Goal: Task Accomplishment & Management: Use online tool/utility

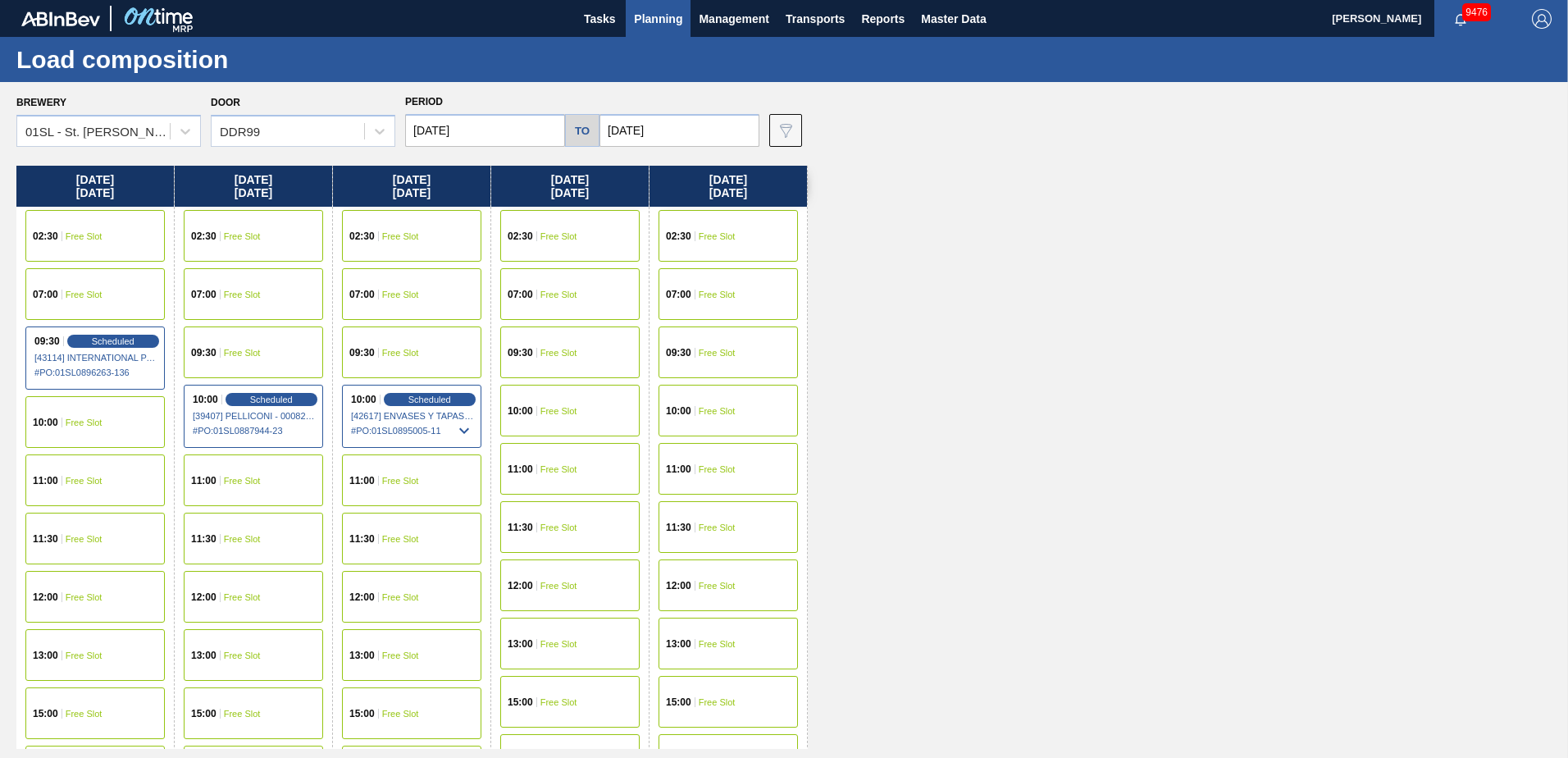
click at [637, 17] on span "Planning" at bounding box center [658, 19] width 48 height 20
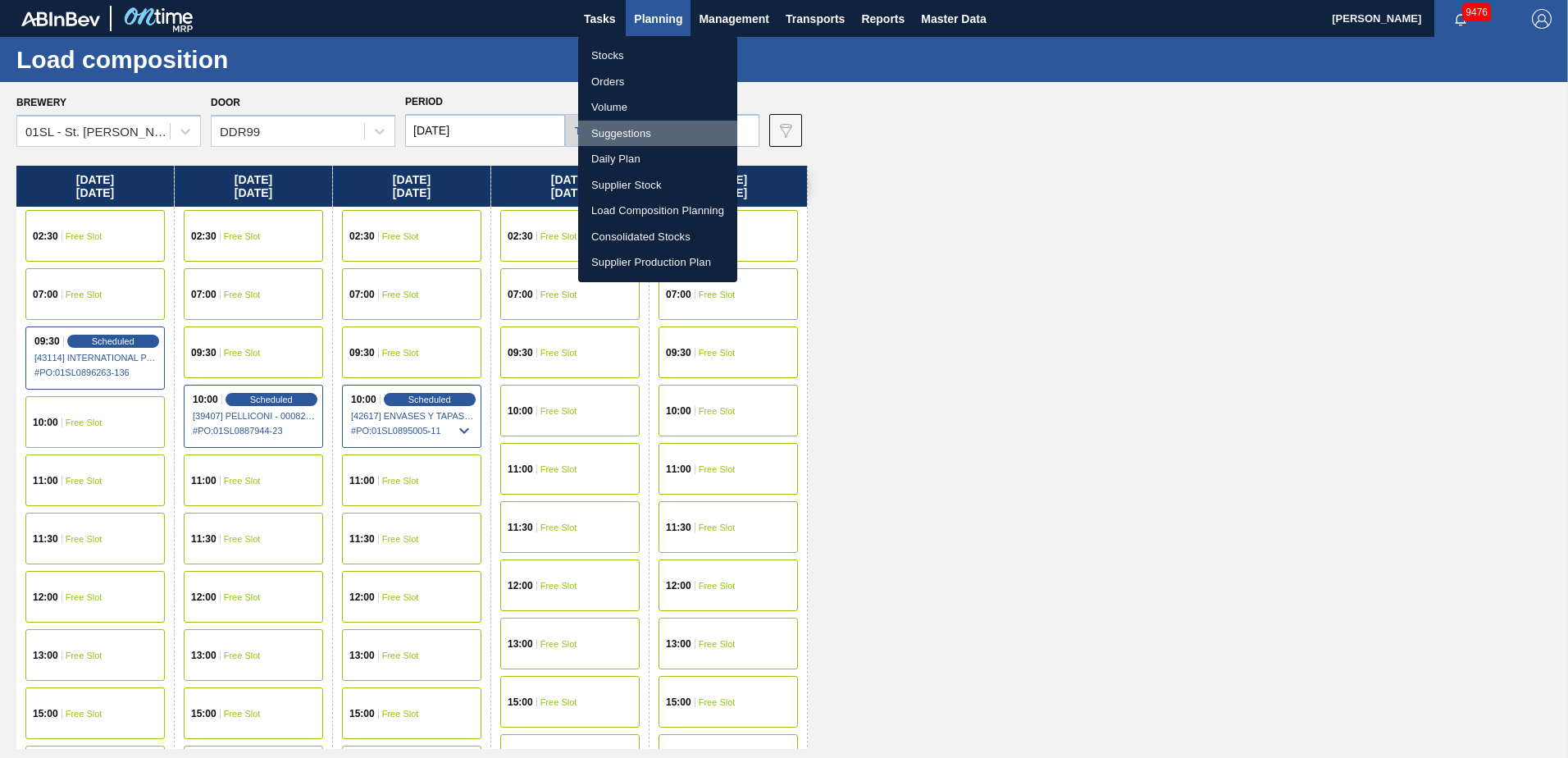
click at [620, 127] on li "Suggestions" at bounding box center [658, 133] width 159 height 26
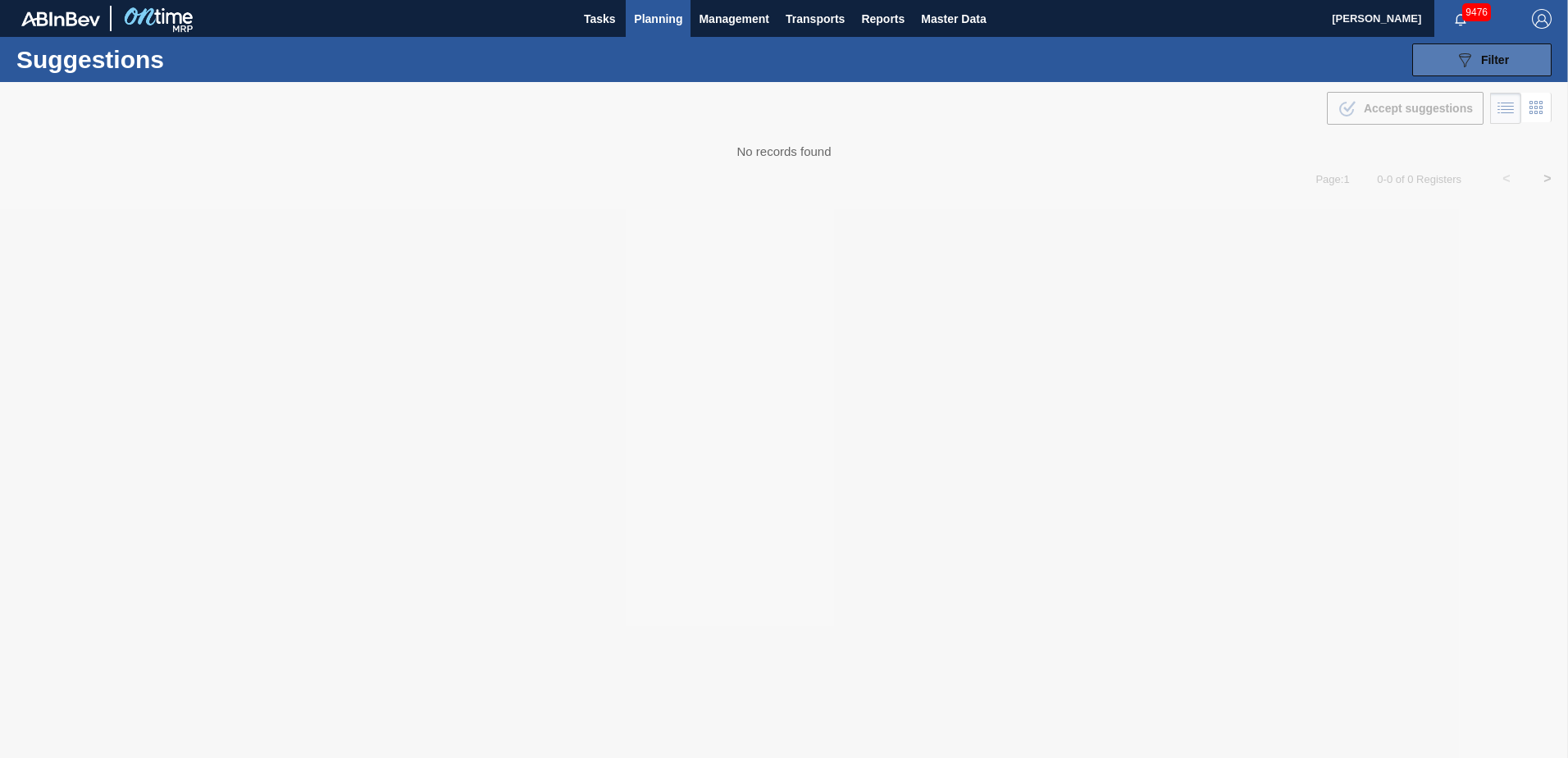
click at [1491, 45] on button "089F7B8B-B2A5-4AFE-B5C0-19BA573D28AC Filter" at bounding box center [1482, 60] width 139 height 33
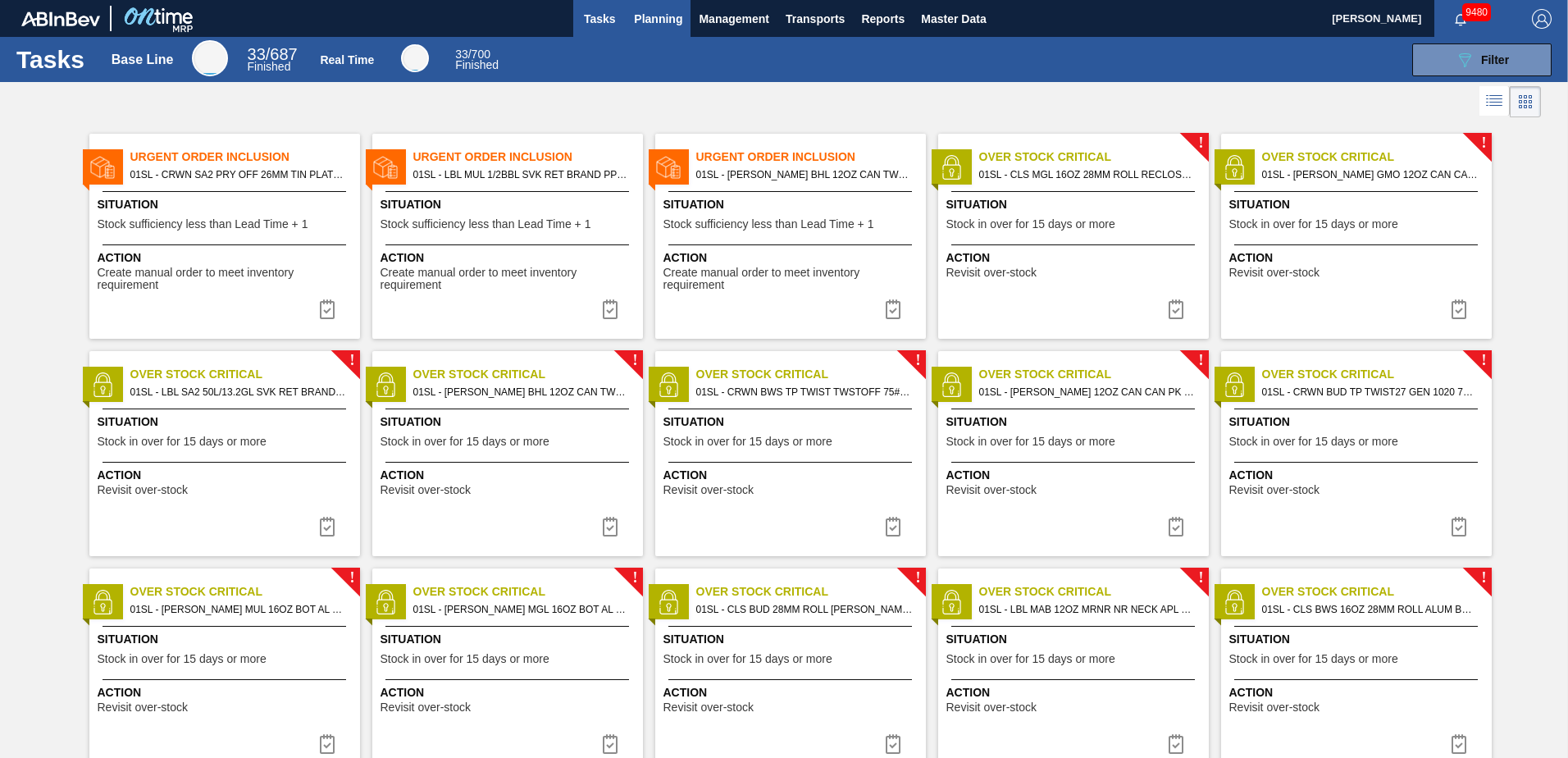
click at [675, 2] on button "Planning" at bounding box center [658, 18] width 64 height 37
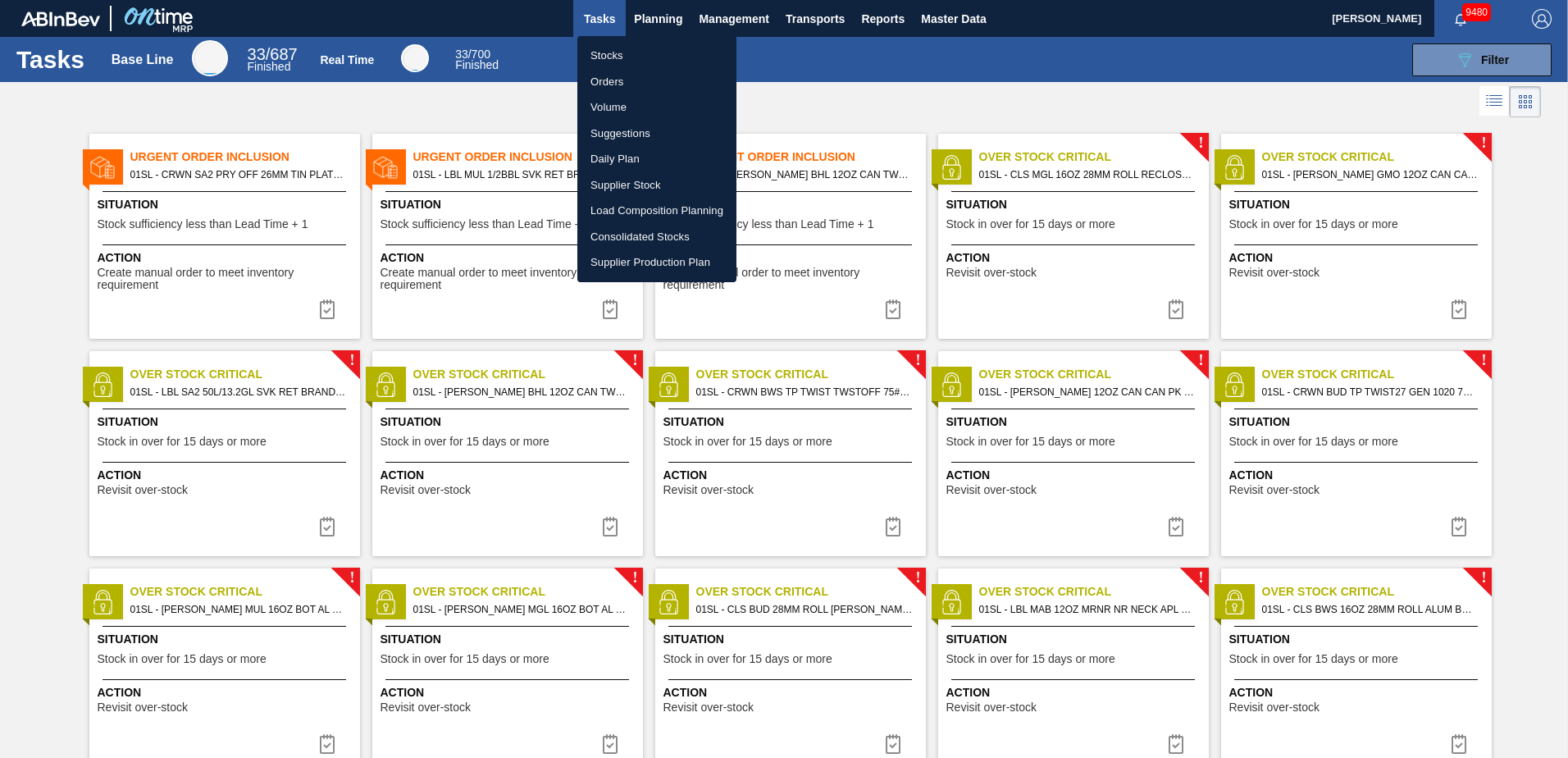
click at [612, 133] on li "Suggestions" at bounding box center [657, 133] width 159 height 26
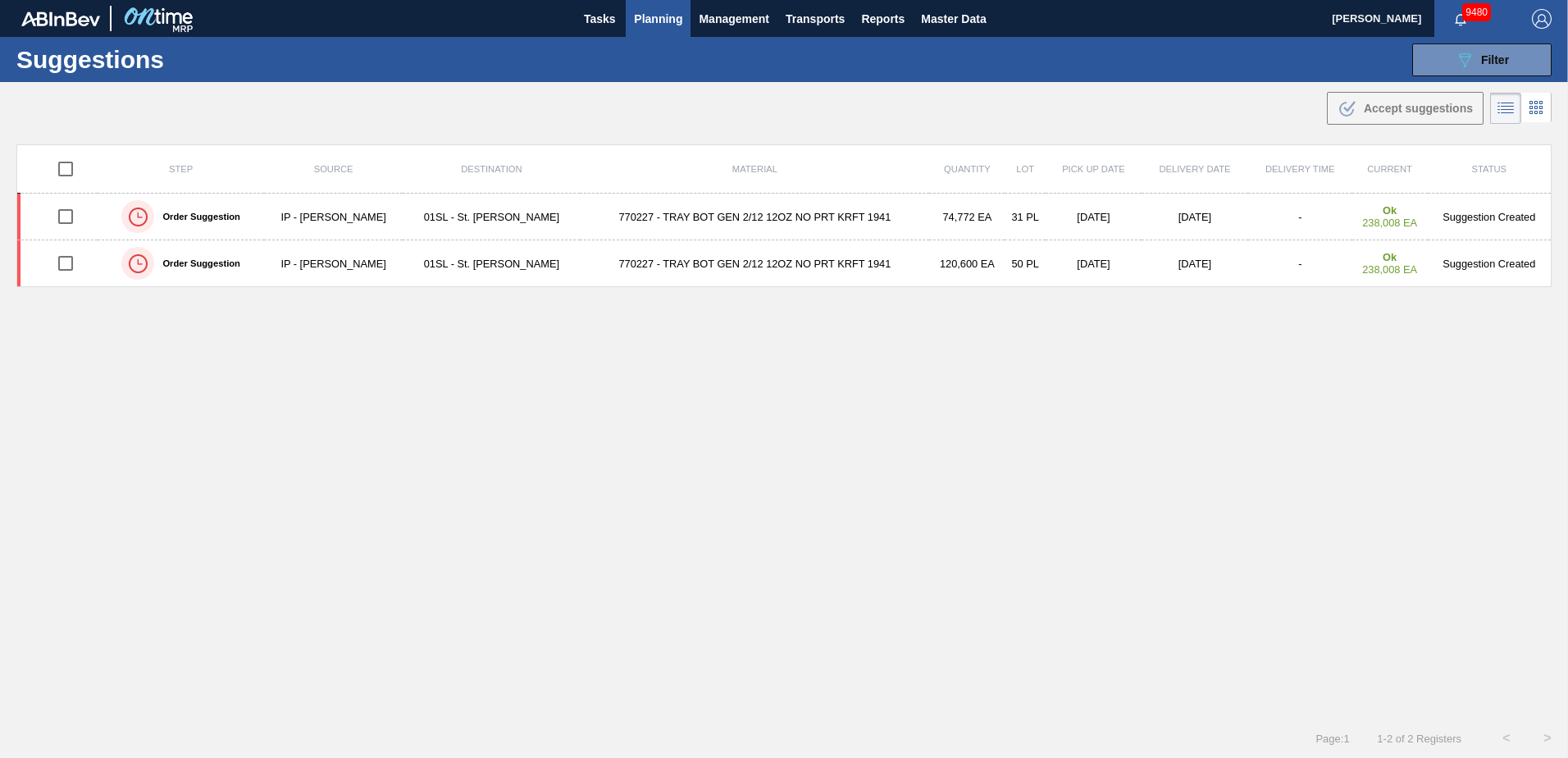
type from "[DATE]"
type to "[DATE]"
click at [1474, 57] on div "089F7B8B-B2A5-4AFE-B5C0-19BA573D28AC Filter" at bounding box center [1482, 60] width 54 height 20
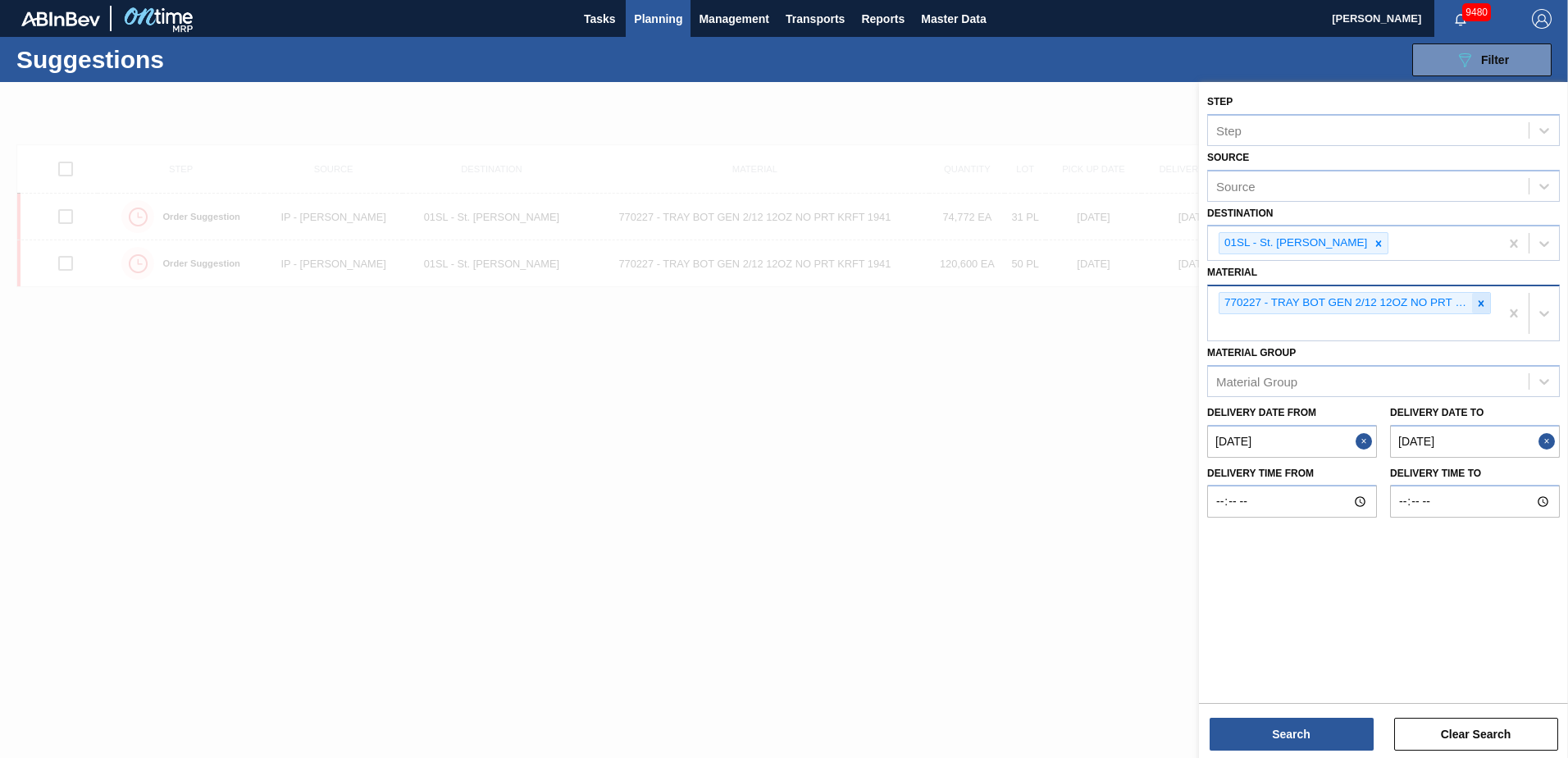
click at [1484, 299] on icon at bounding box center [1481, 304] width 11 height 11
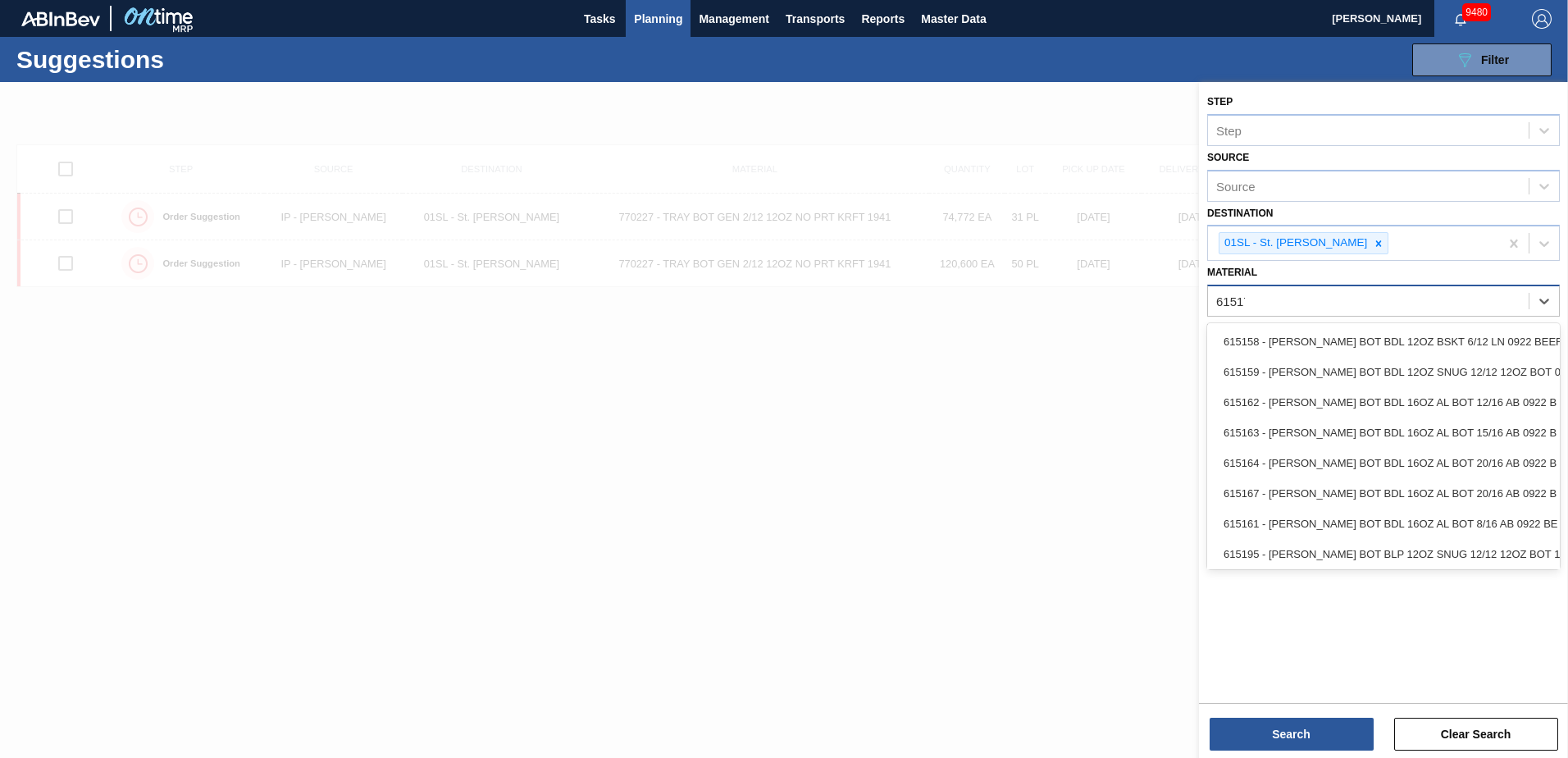
type input "615171"
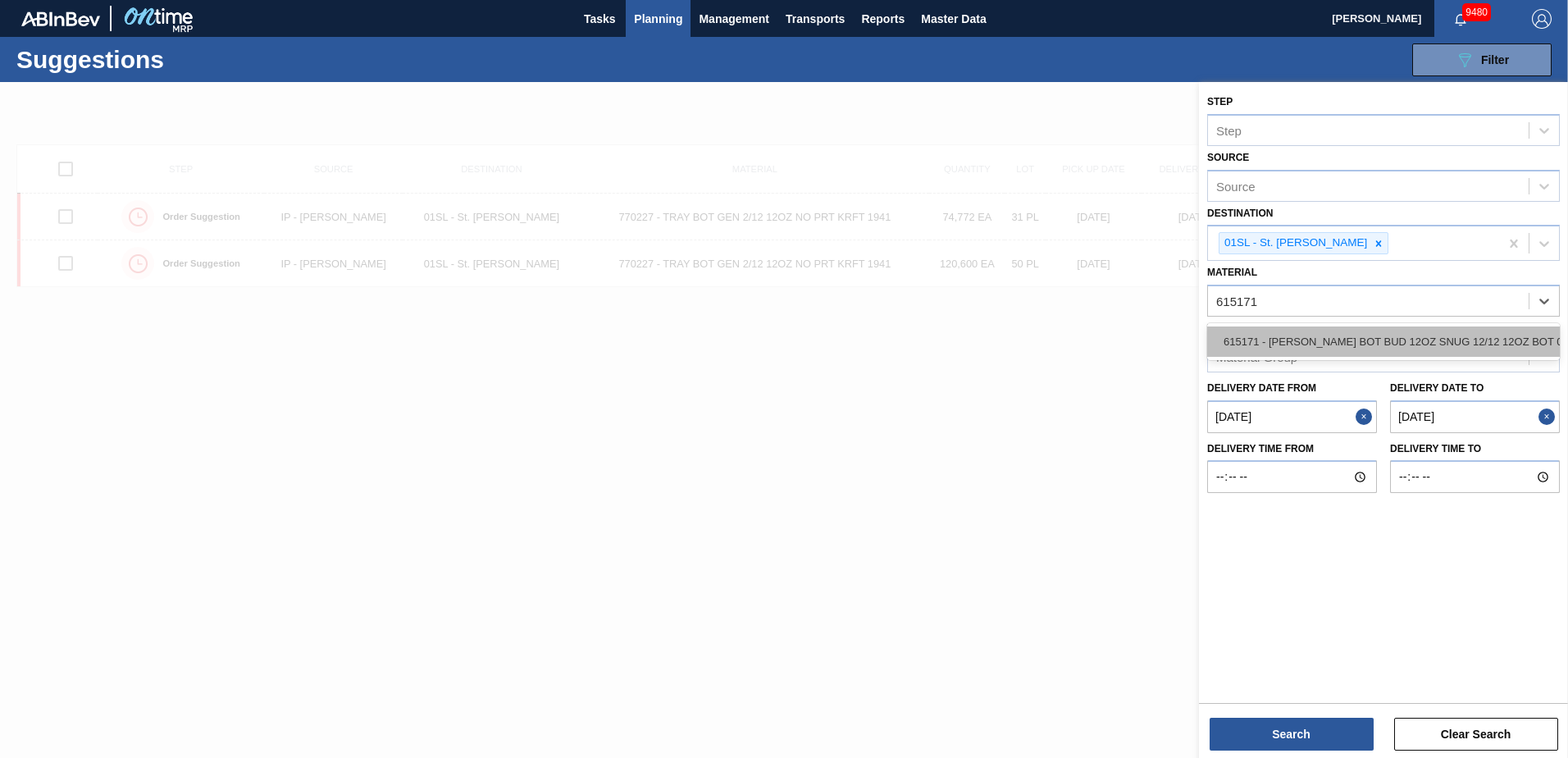
click at [1463, 348] on div "615171 - [PERSON_NAME] BOT BUD 12OZ SNUG 12/12 12OZ BOT 09" at bounding box center [1383, 342] width 353 height 30
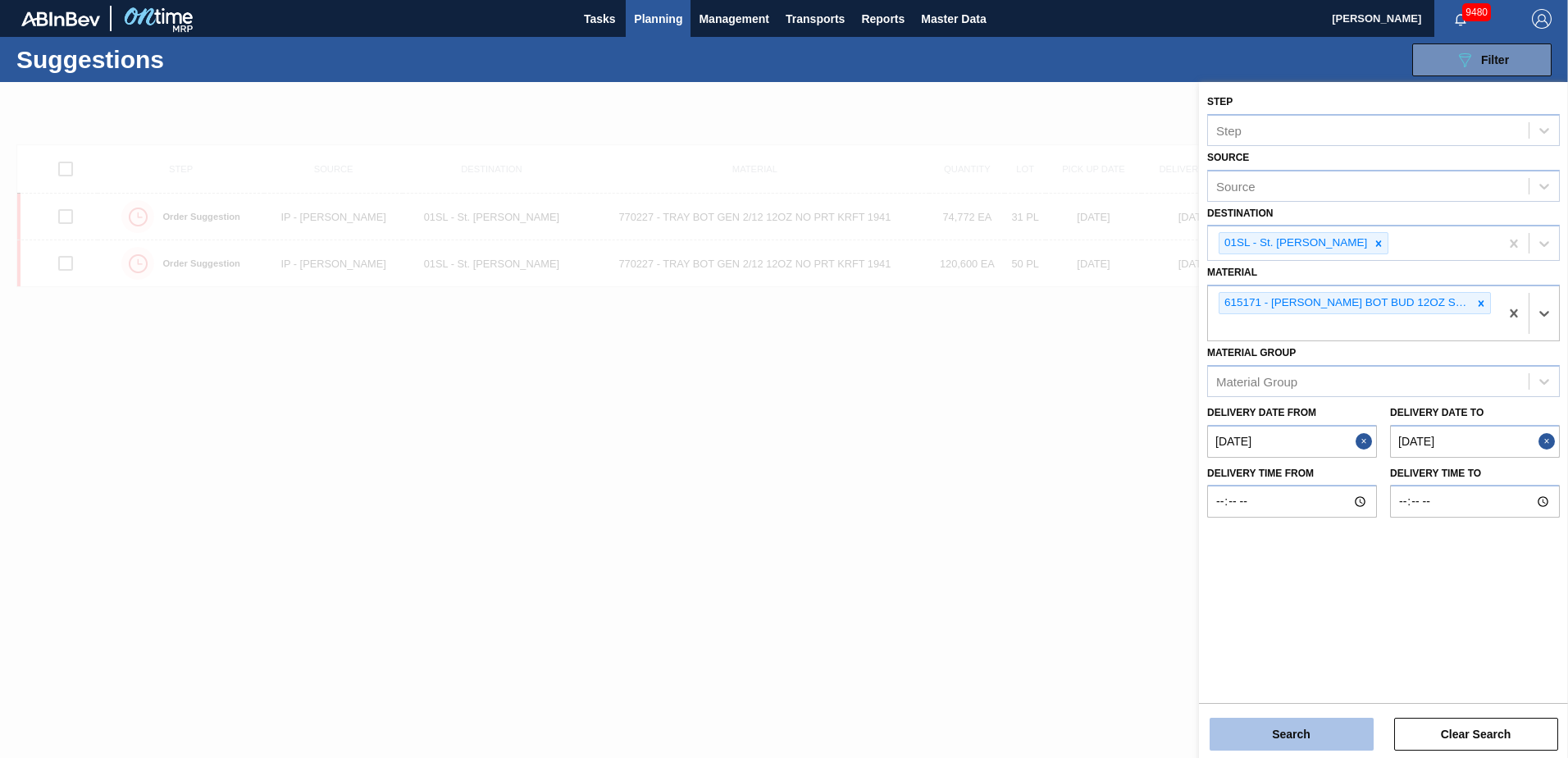
click at [1346, 727] on button "Search" at bounding box center [1292, 733] width 164 height 33
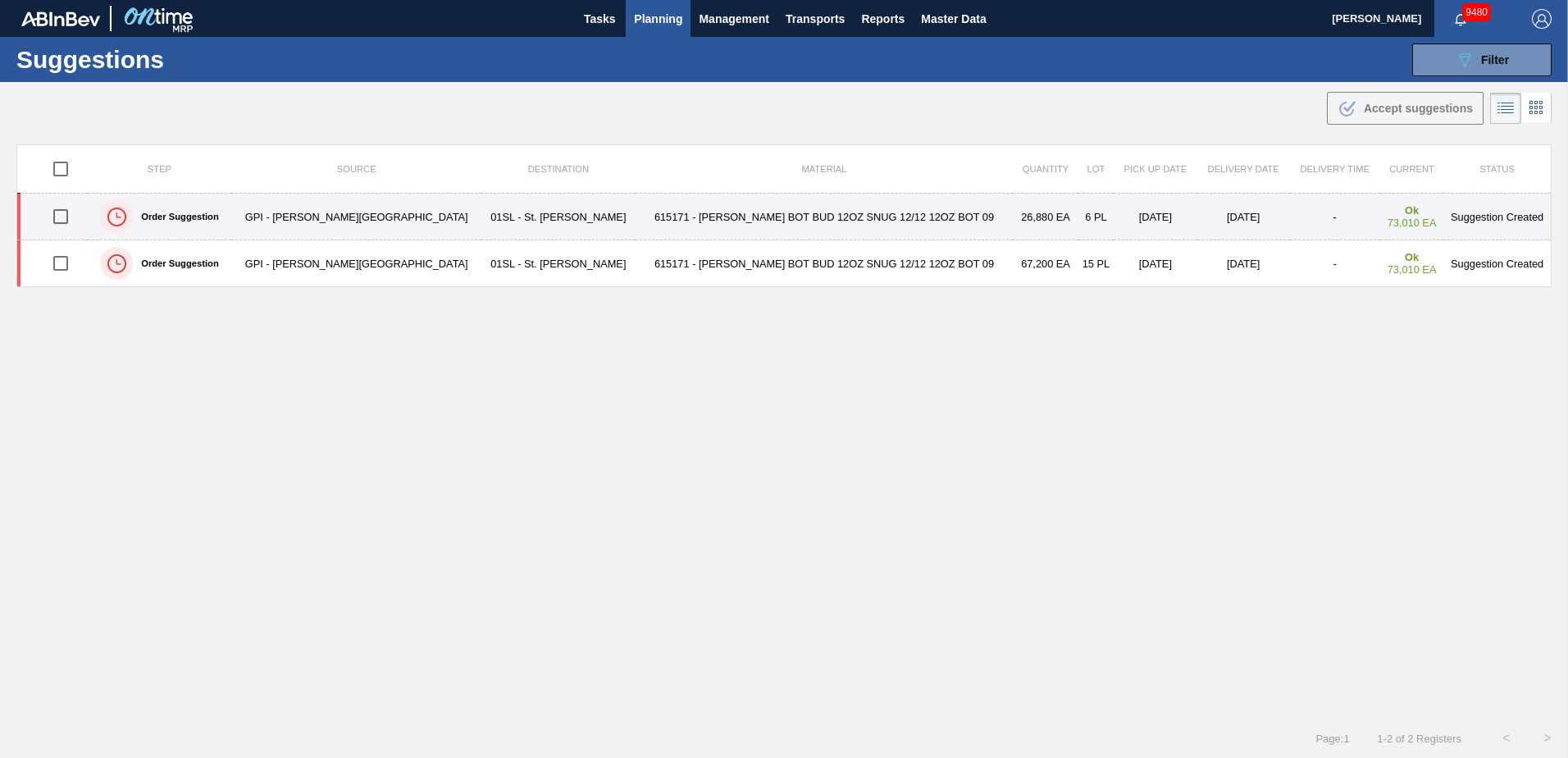
click at [70, 212] on input "checkbox" at bounding box center [61, 217] width 34 height 34
checkbox input "true"
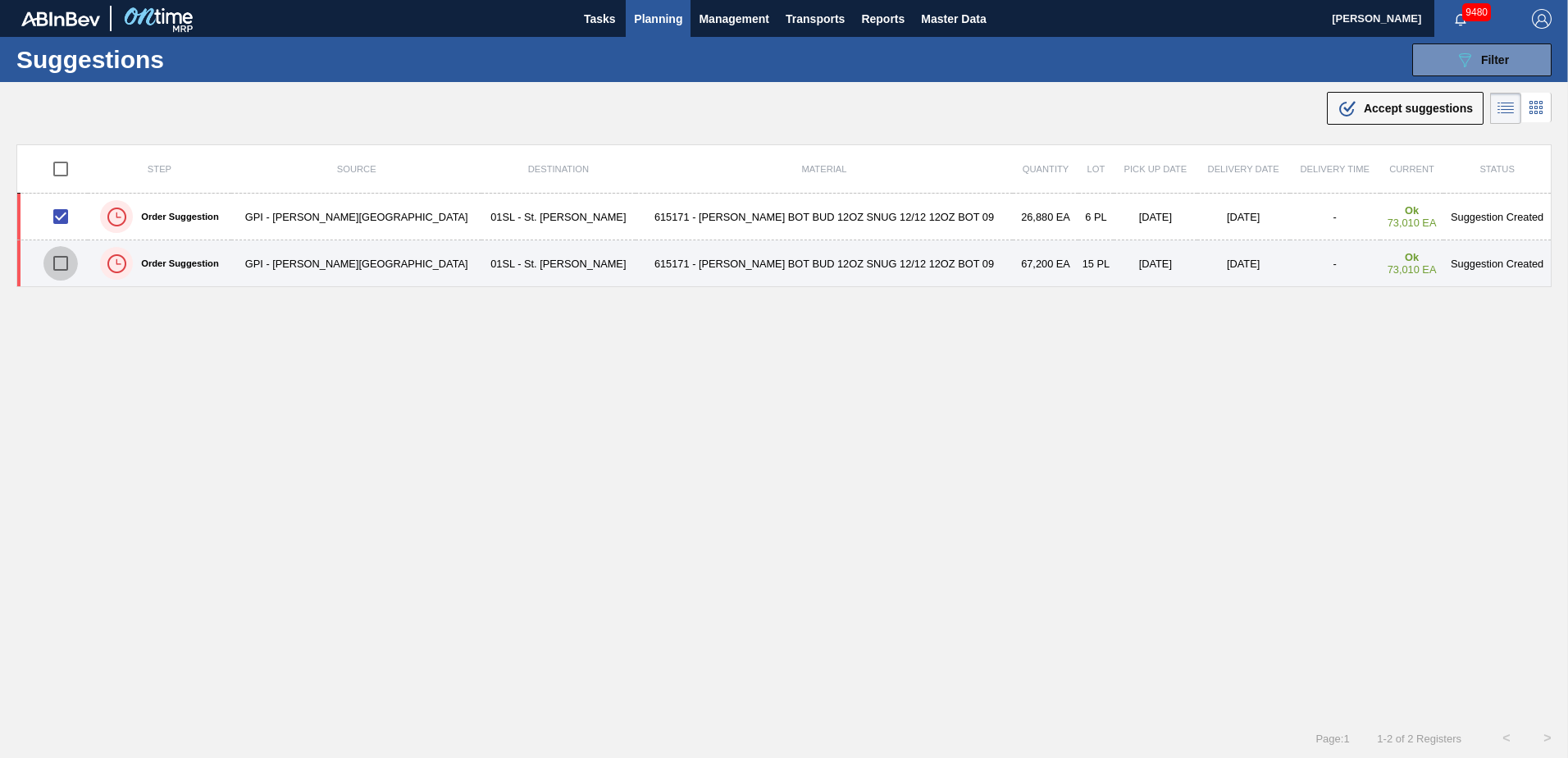
click at [70, 262] on input "checkbox" at bounding box center [61, 263] width 34 height 34
checkbox input "true"
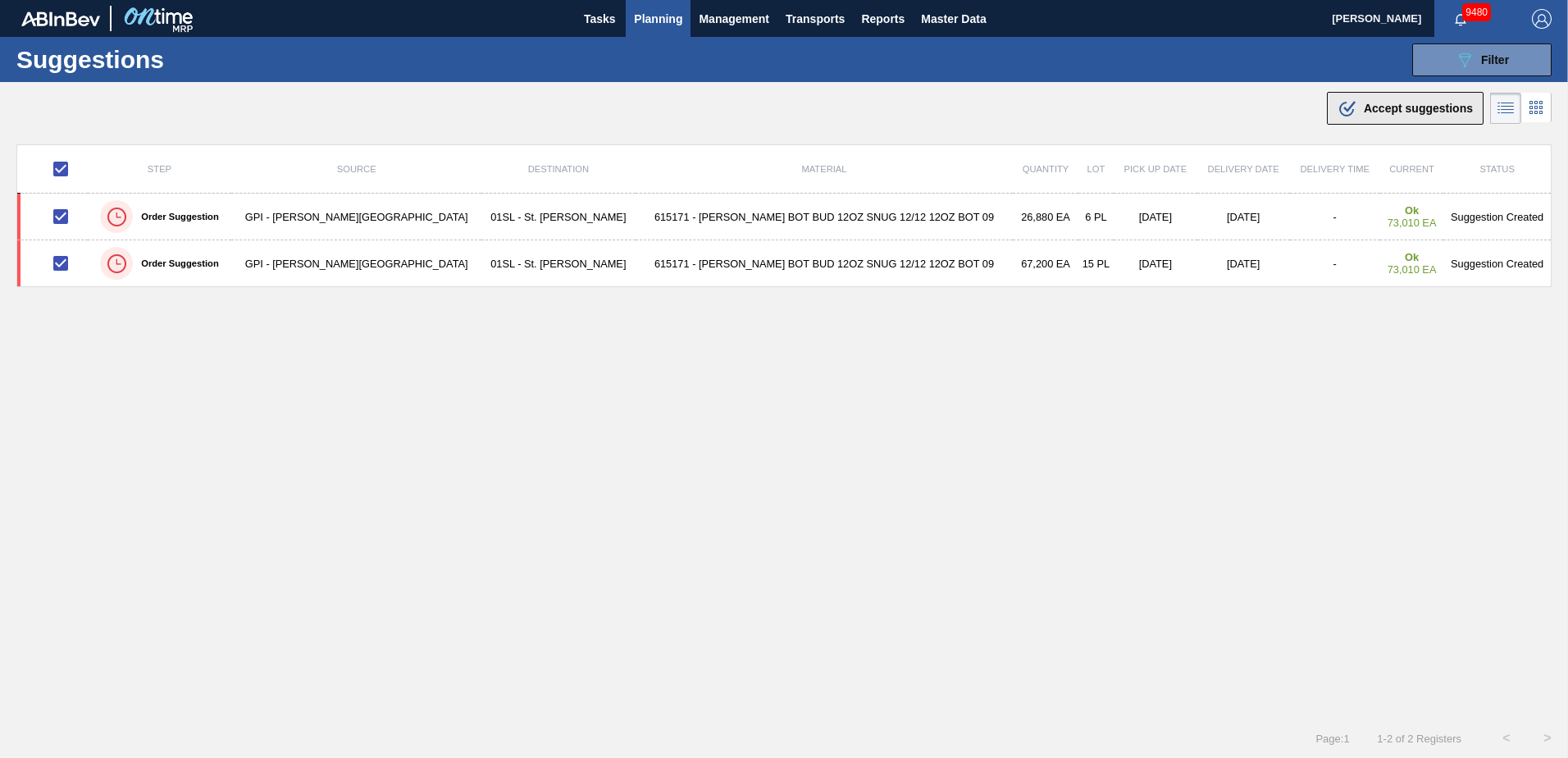
click at [1380, 116] on div ".b{fill:var(--color-action-default)} Accept suggestions" at bounding box center [1405, 108] width 135 height 20
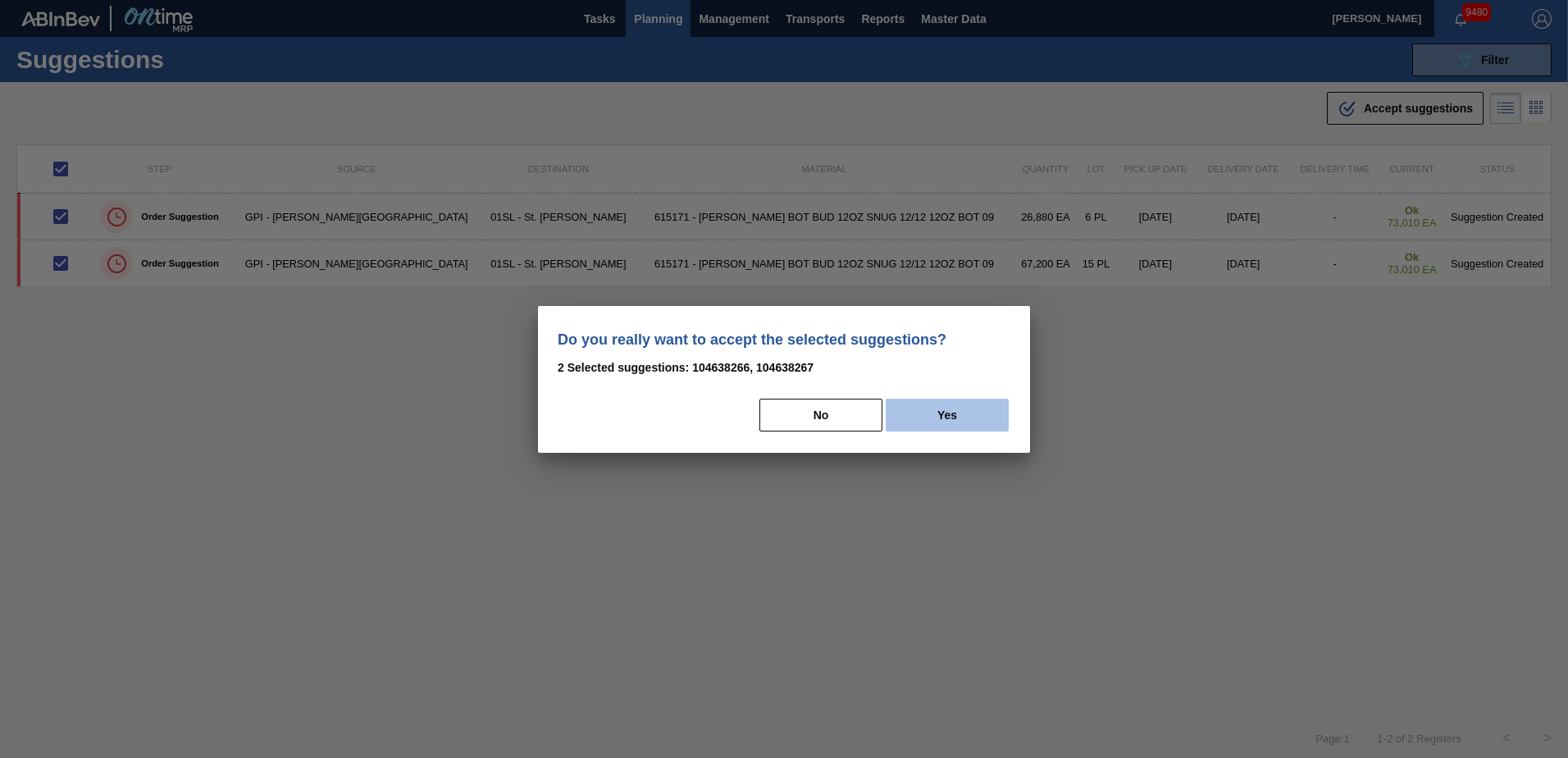
click at [965, 419] on button "Yes" at bounding box center [947, 414] width 123 height 33
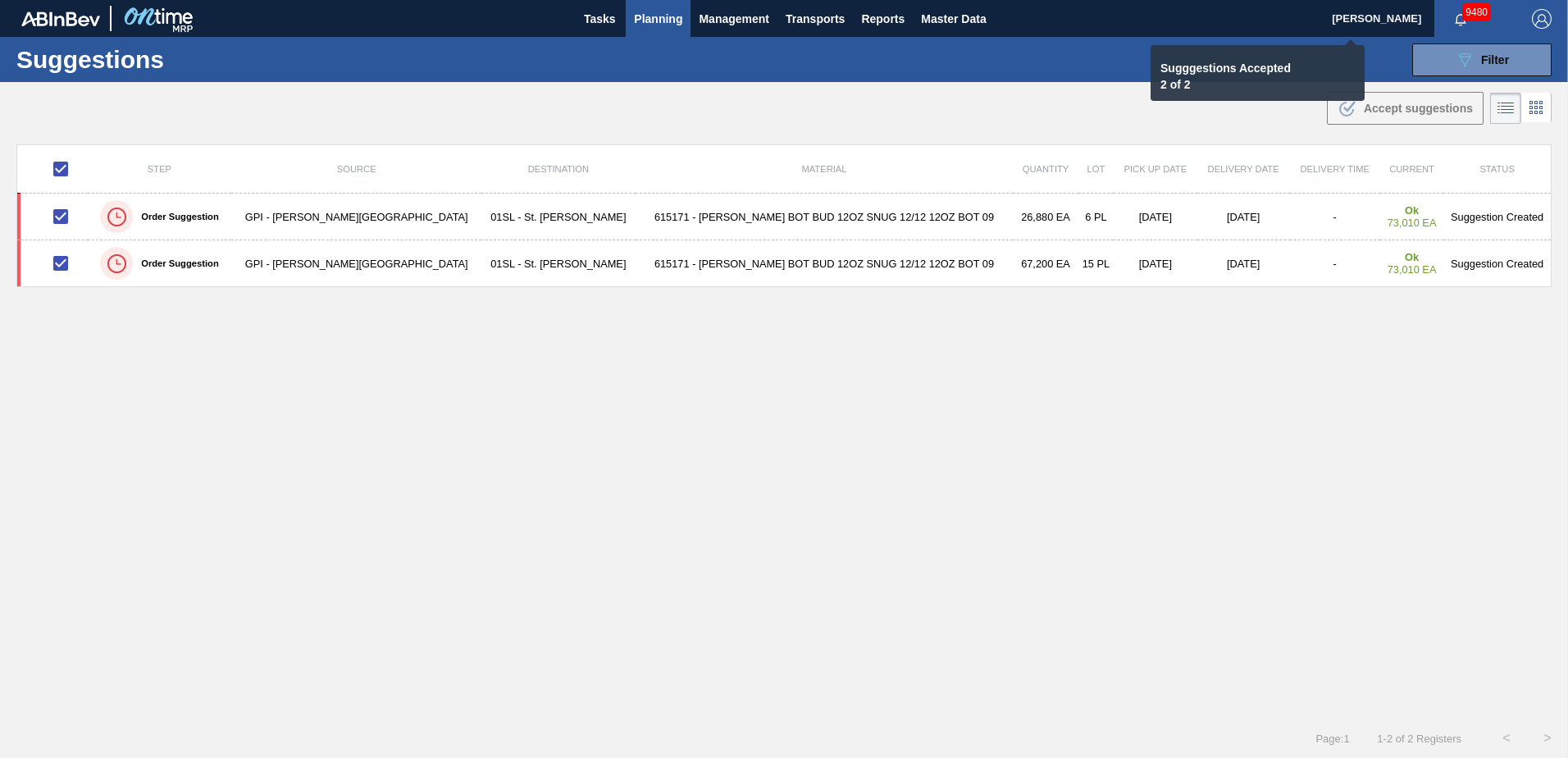
checkbox input "false"
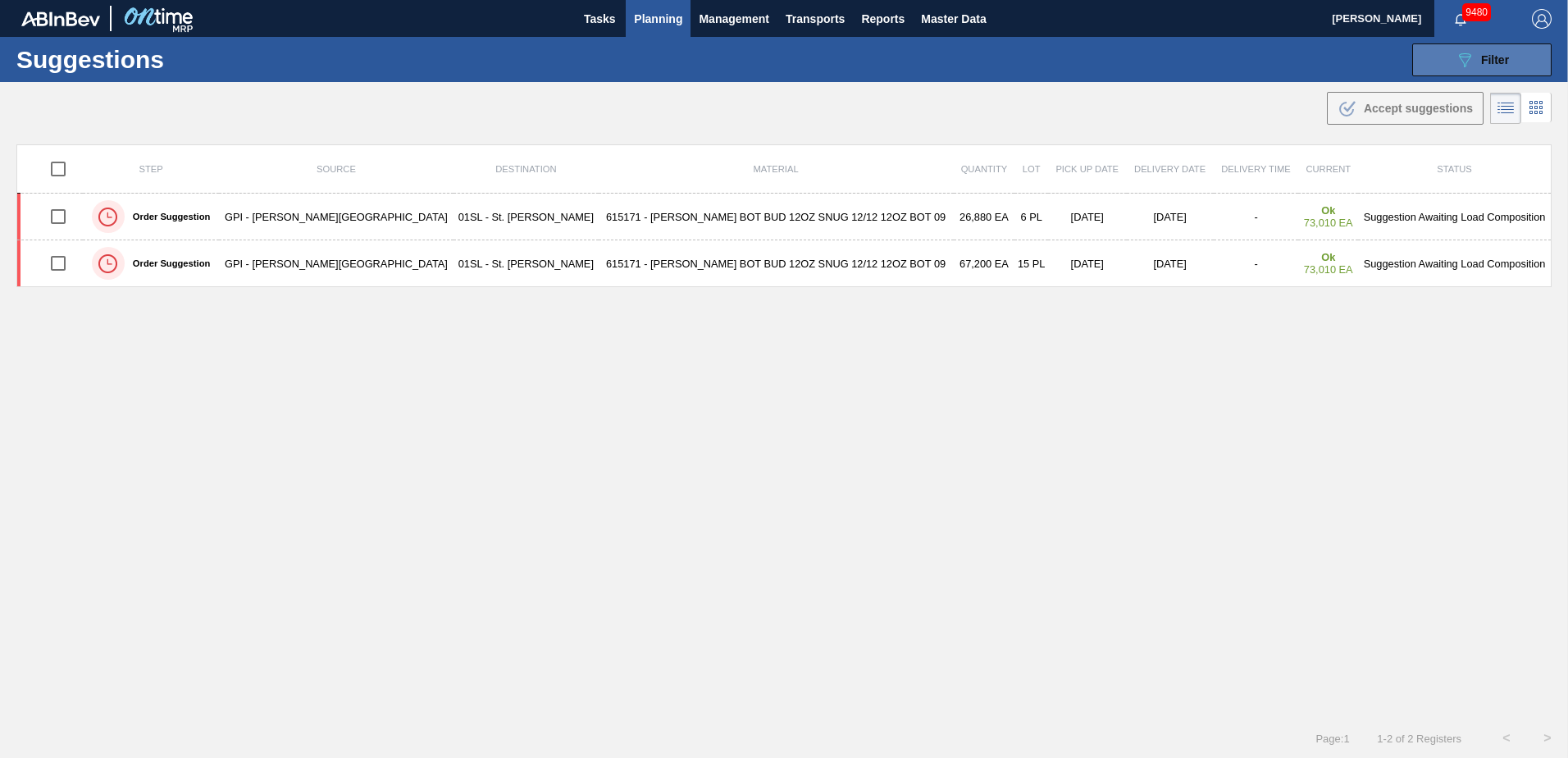
click at [1481, 62] on span "Filter" at bounding box center [1494, 60] width 27 height 13
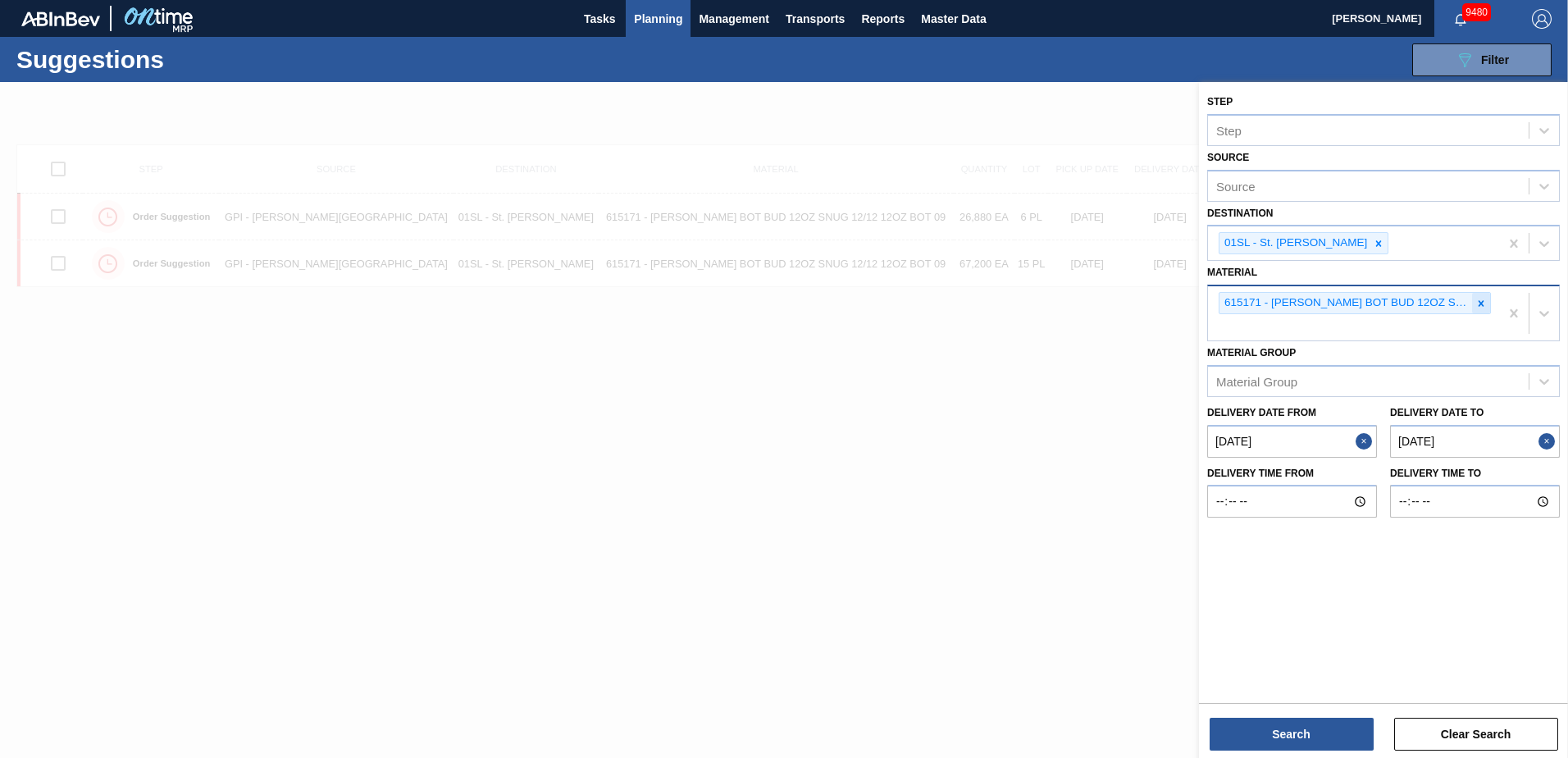
click at [1481, 299] on icon at bounding box center [1481, 304] width 11 height 11
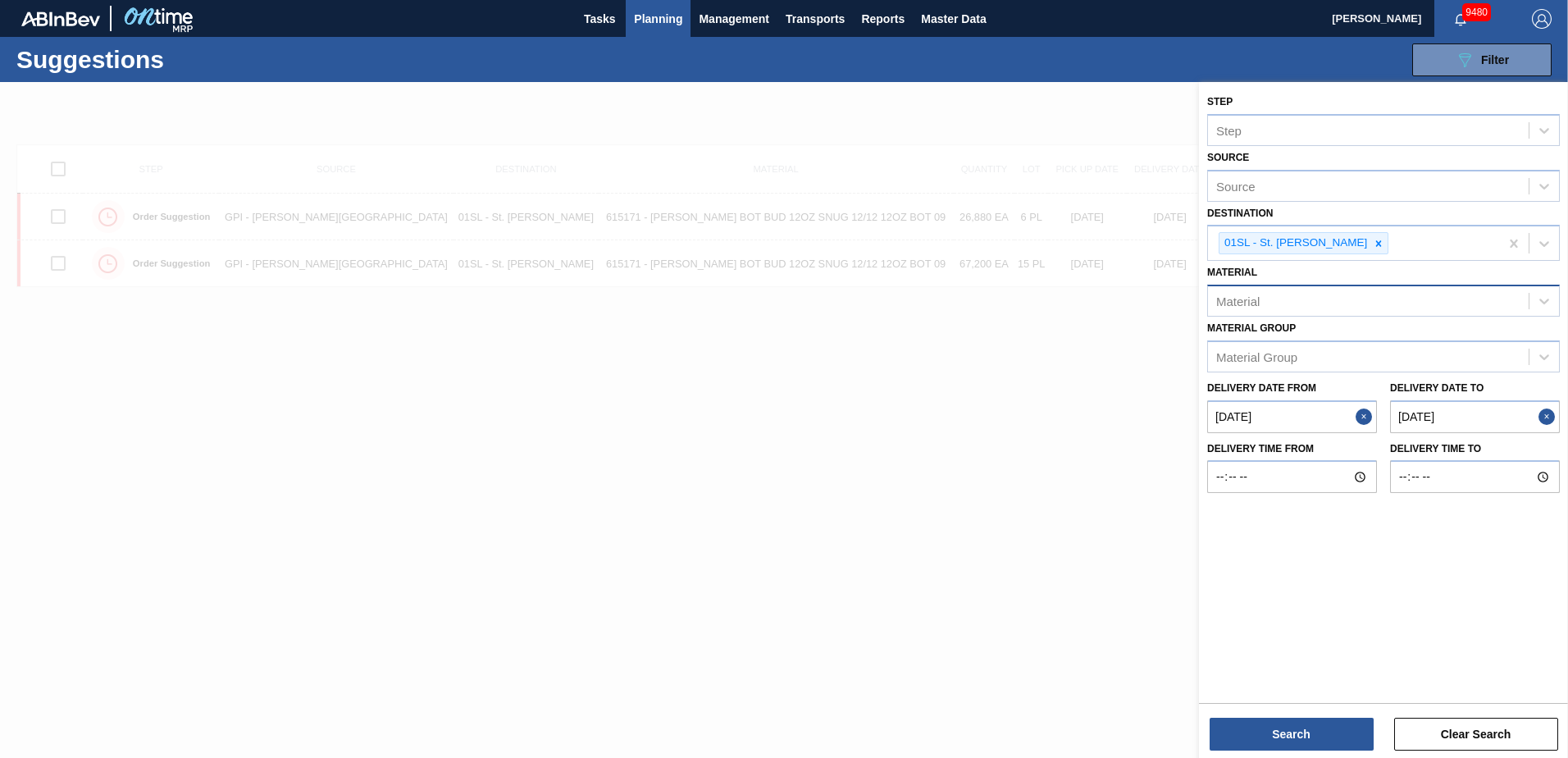
click at [1316, 295] on div "Material" at bounding box center [1368, 301] width 321 height 24
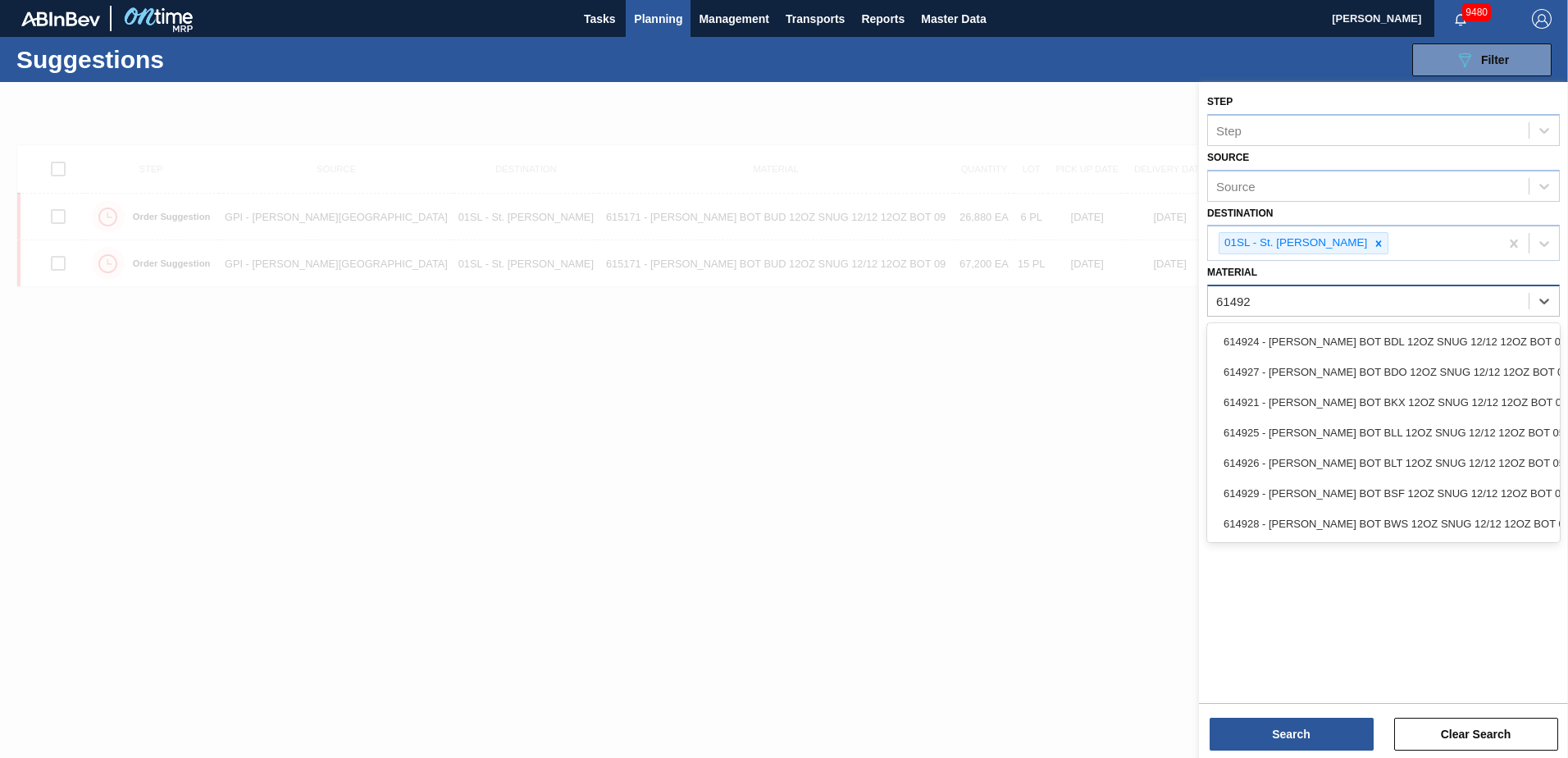
type input "614921"
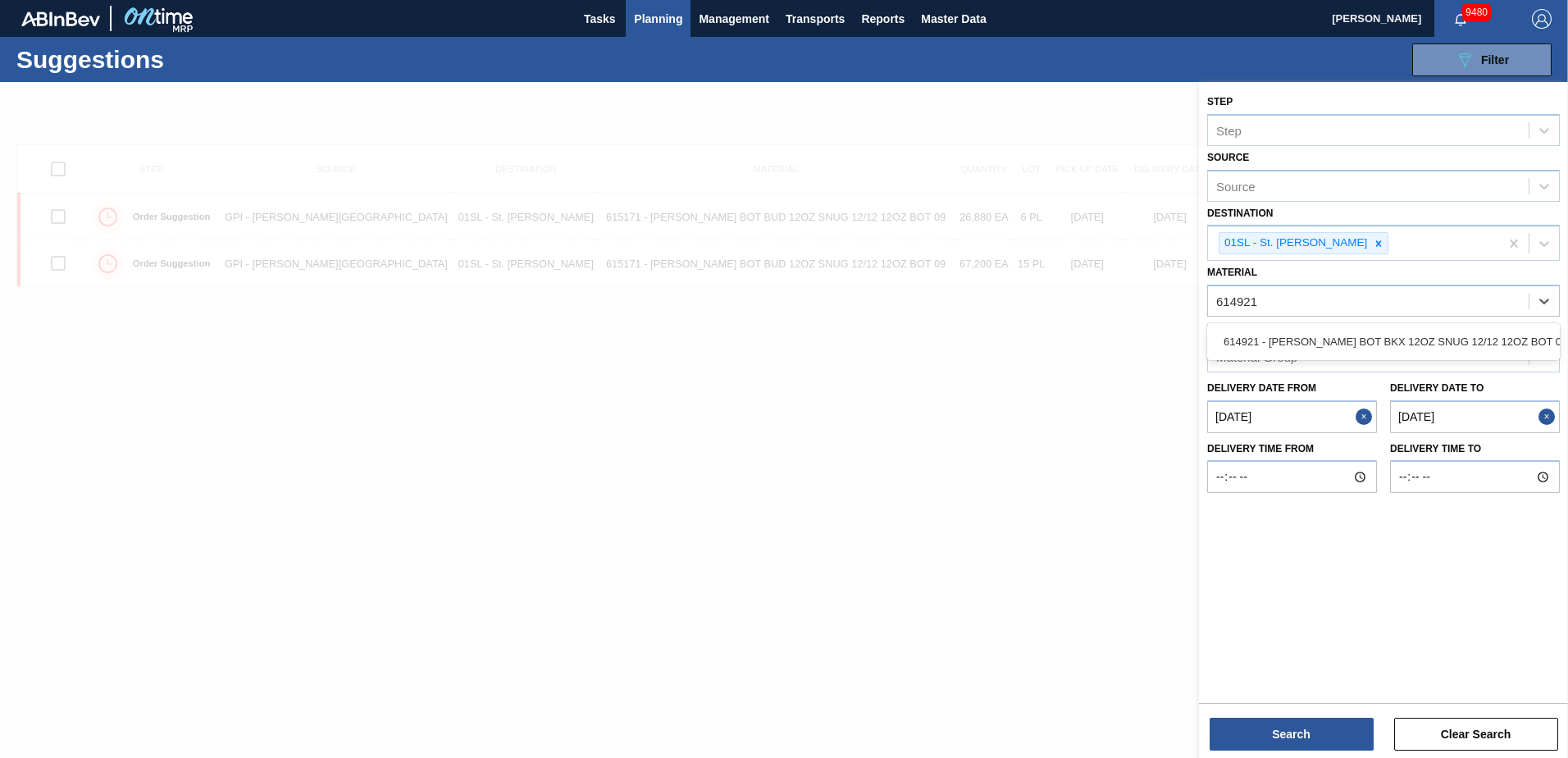
drag, startPoint x: 1317, startPoint y: 334, endPoint x: 1318, endPoint y: 488, distance: 154.0
click at [1317, 335] on div "614921 - [PERSON_NAME] BOT BKX 12OZ SNUG 12/12 12OZ BOT 05" at bounding box center [1383, 342] width 353 height 30
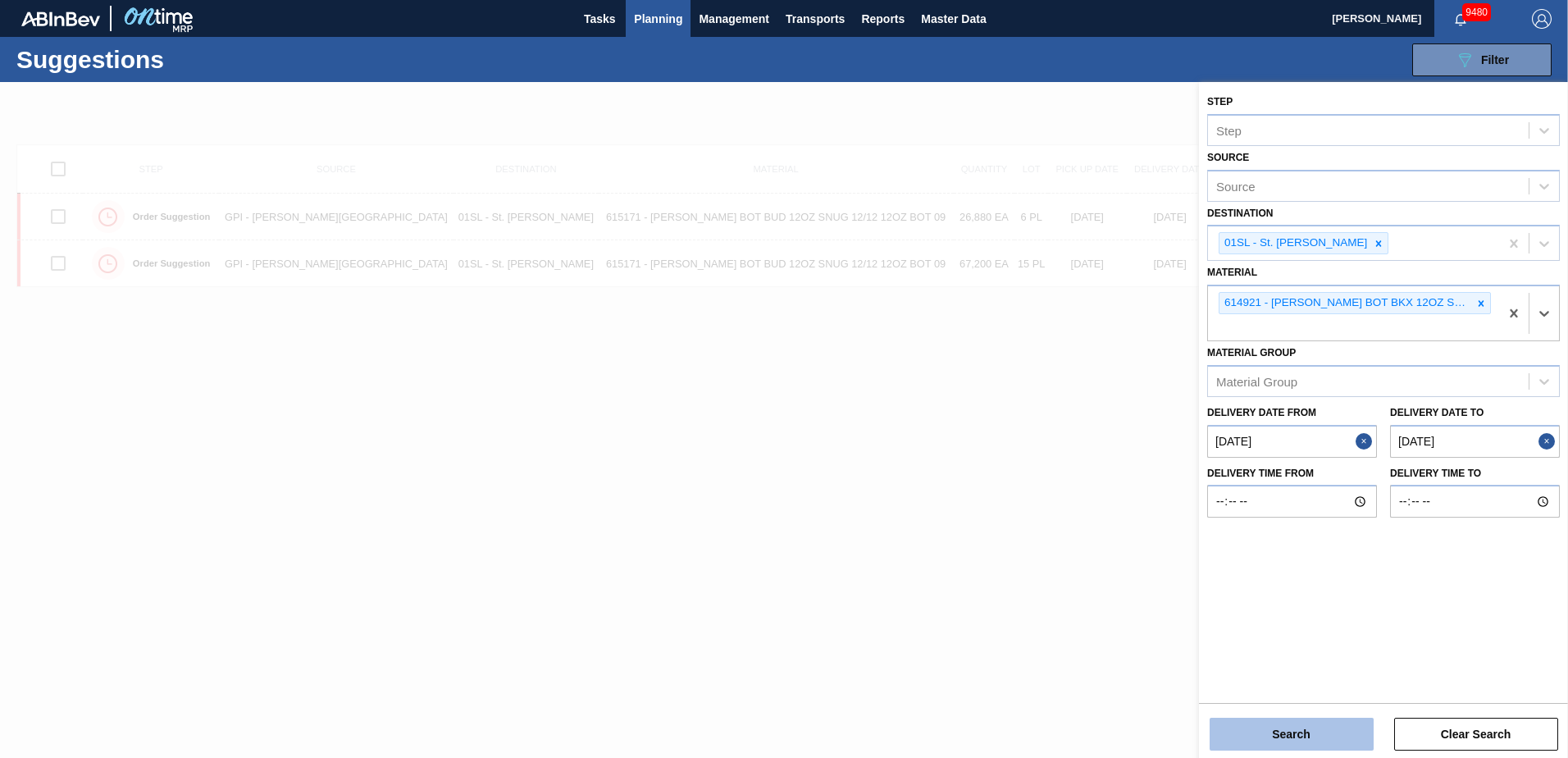
click at [1295, 724] on button "Search" at bounding box center [1292, 733] width 164 height 33
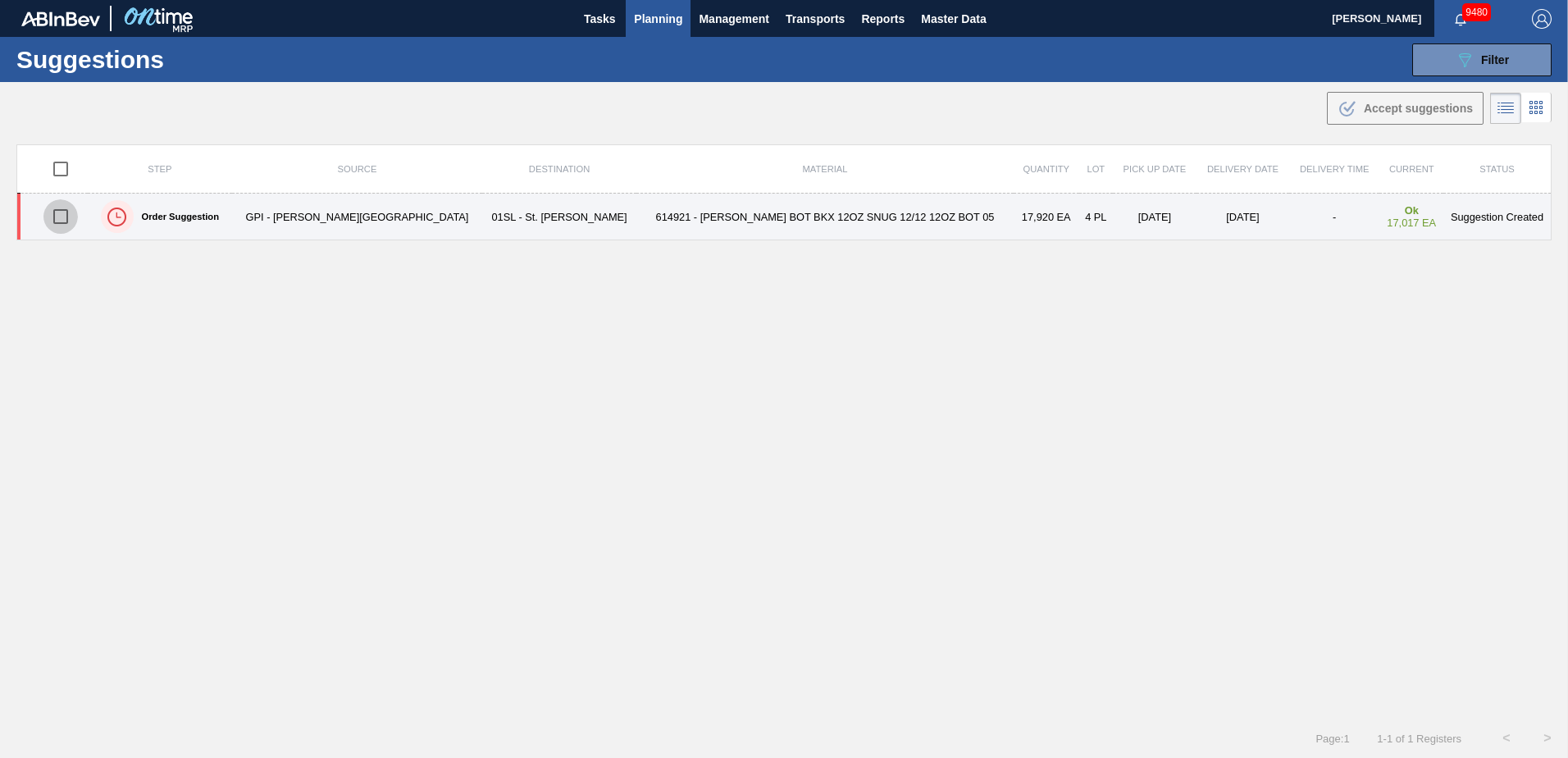
click at [67, 212] on input "checkbox" at bounding box center [61, 217] width 34 height 34
checkbox input "true"
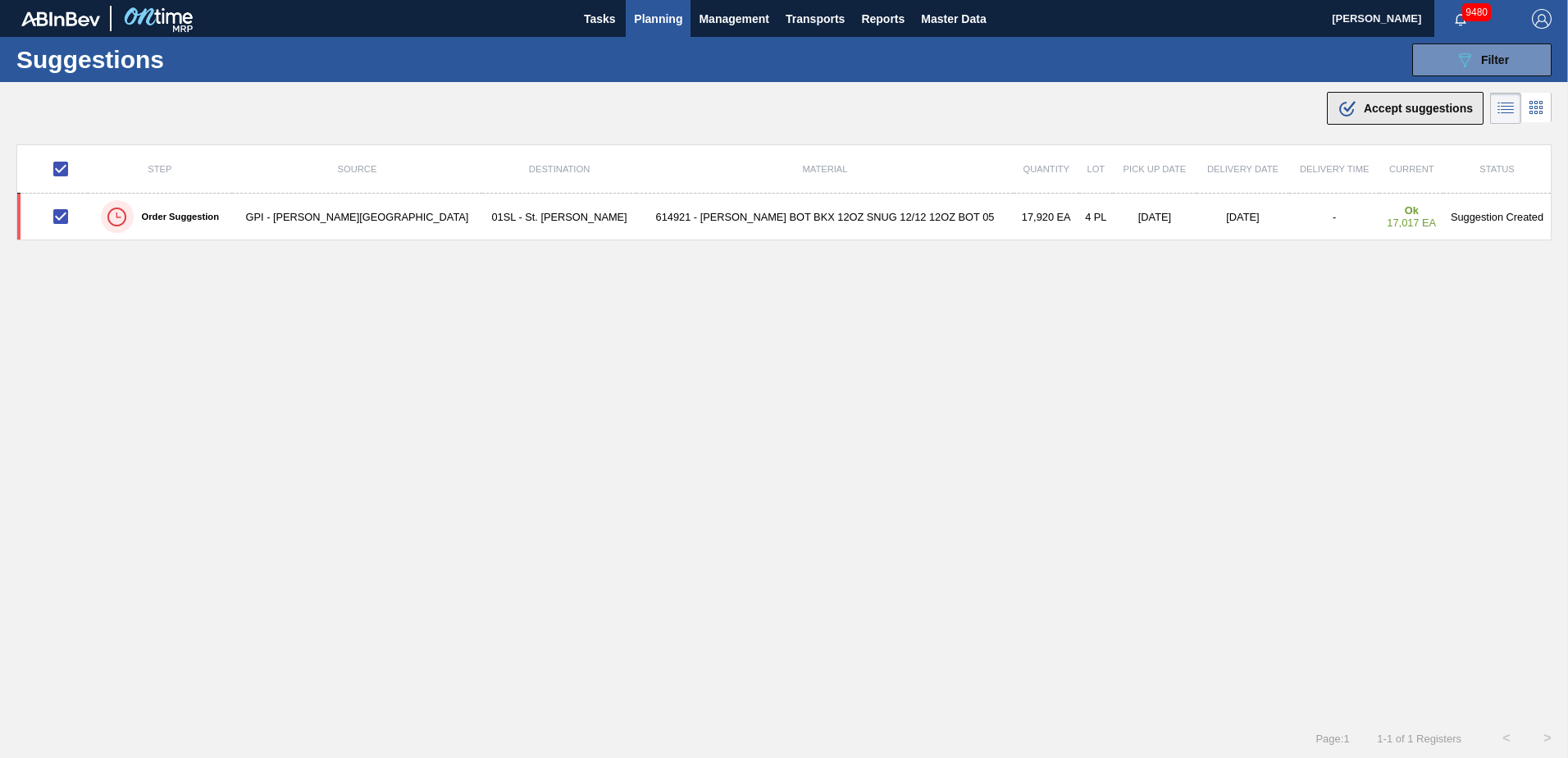
click at [1385, 99] on div ".b{fill:var(--color-action-default)} Accept suggestions" at bounding box center [1405, 108] width 135 height 20
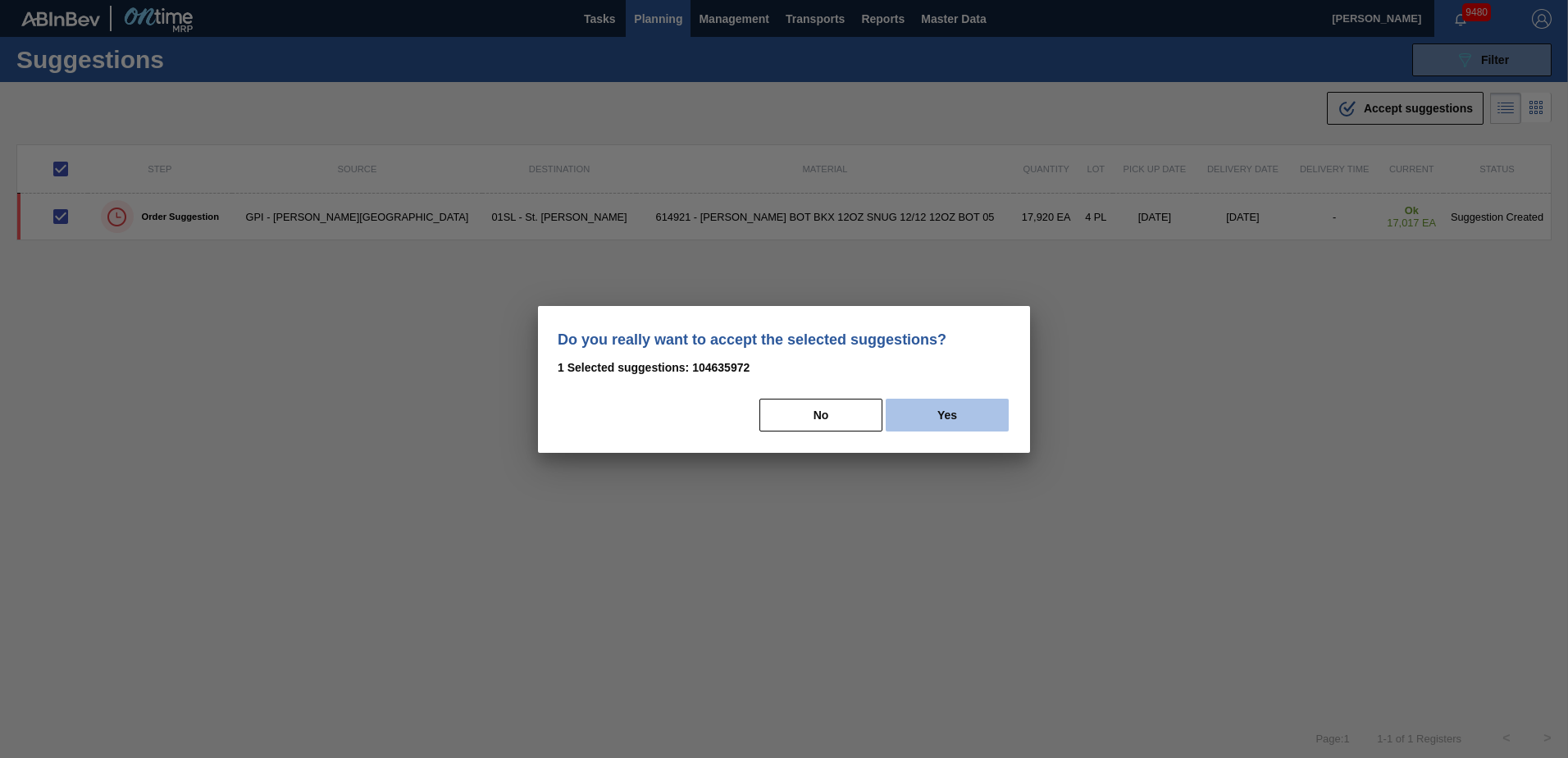
click at [951, 413] on button "Yes" at bounding box center [947, 414] width 123 height 33
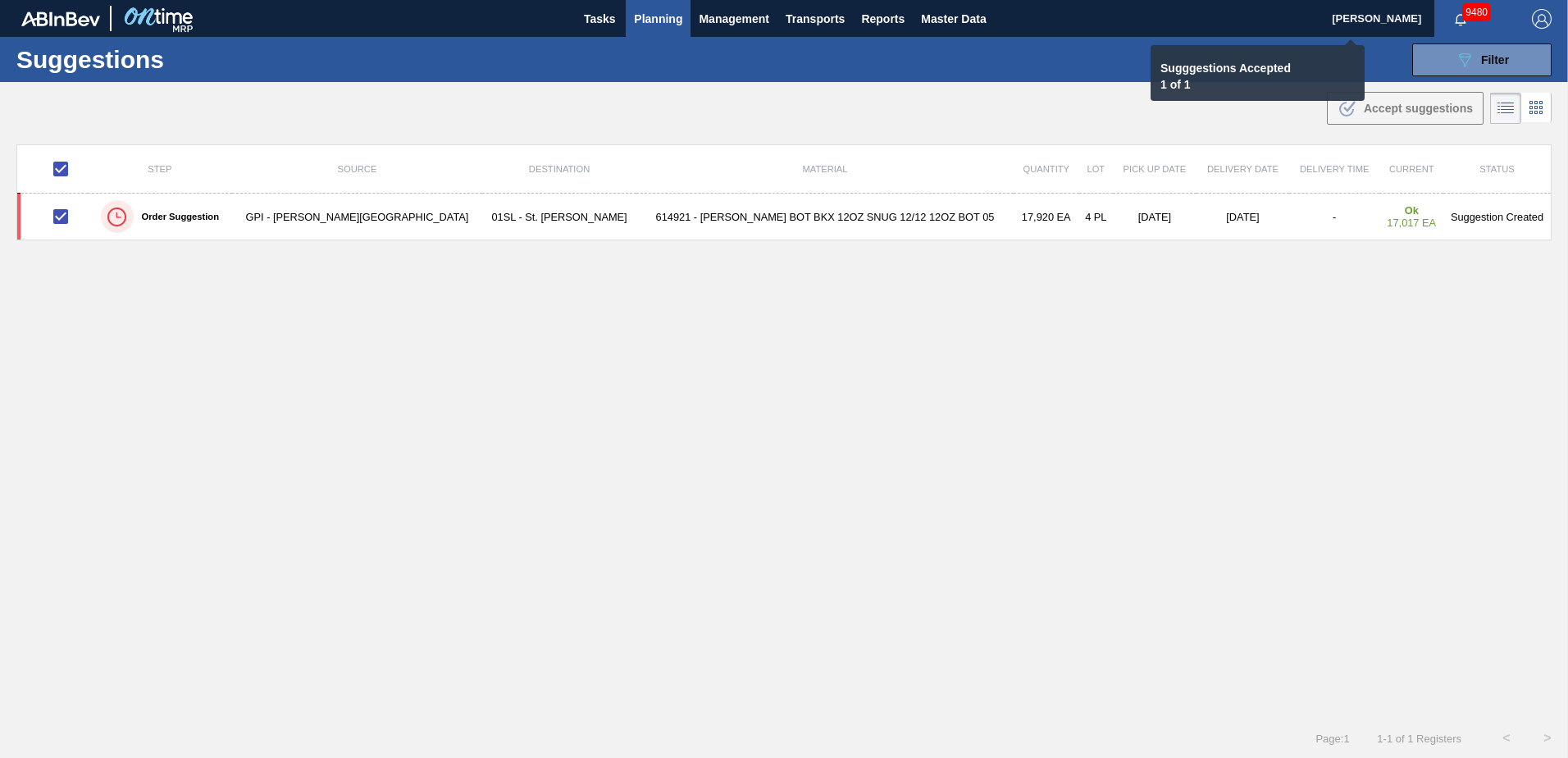
checkbox input "false"
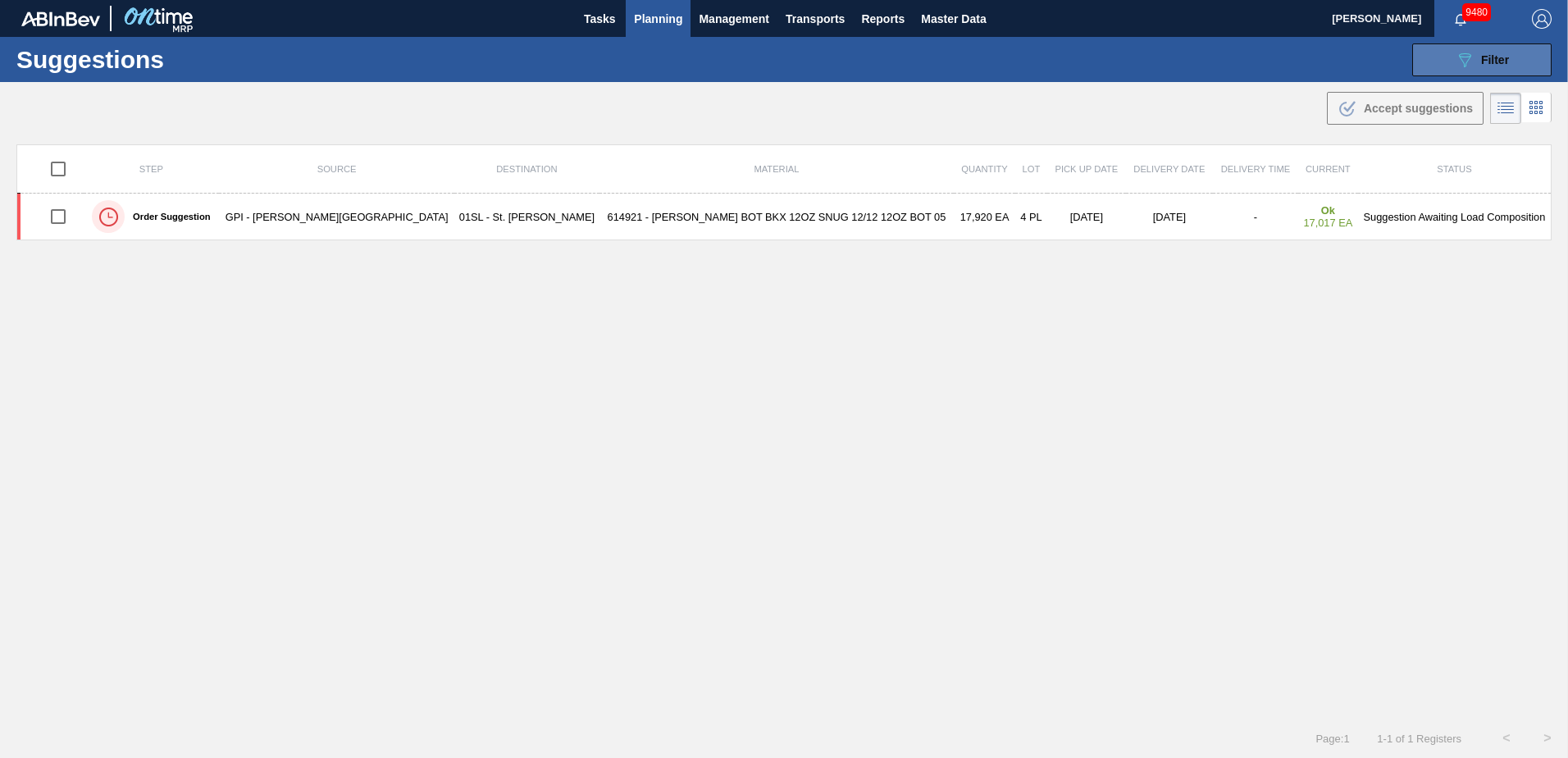
click at [1450, 64] on button "089F7B8B-B2A5-4AFE-B5C0-19BA573D28AC Filter" at bounding box center [1482, 60] width 139 height 33
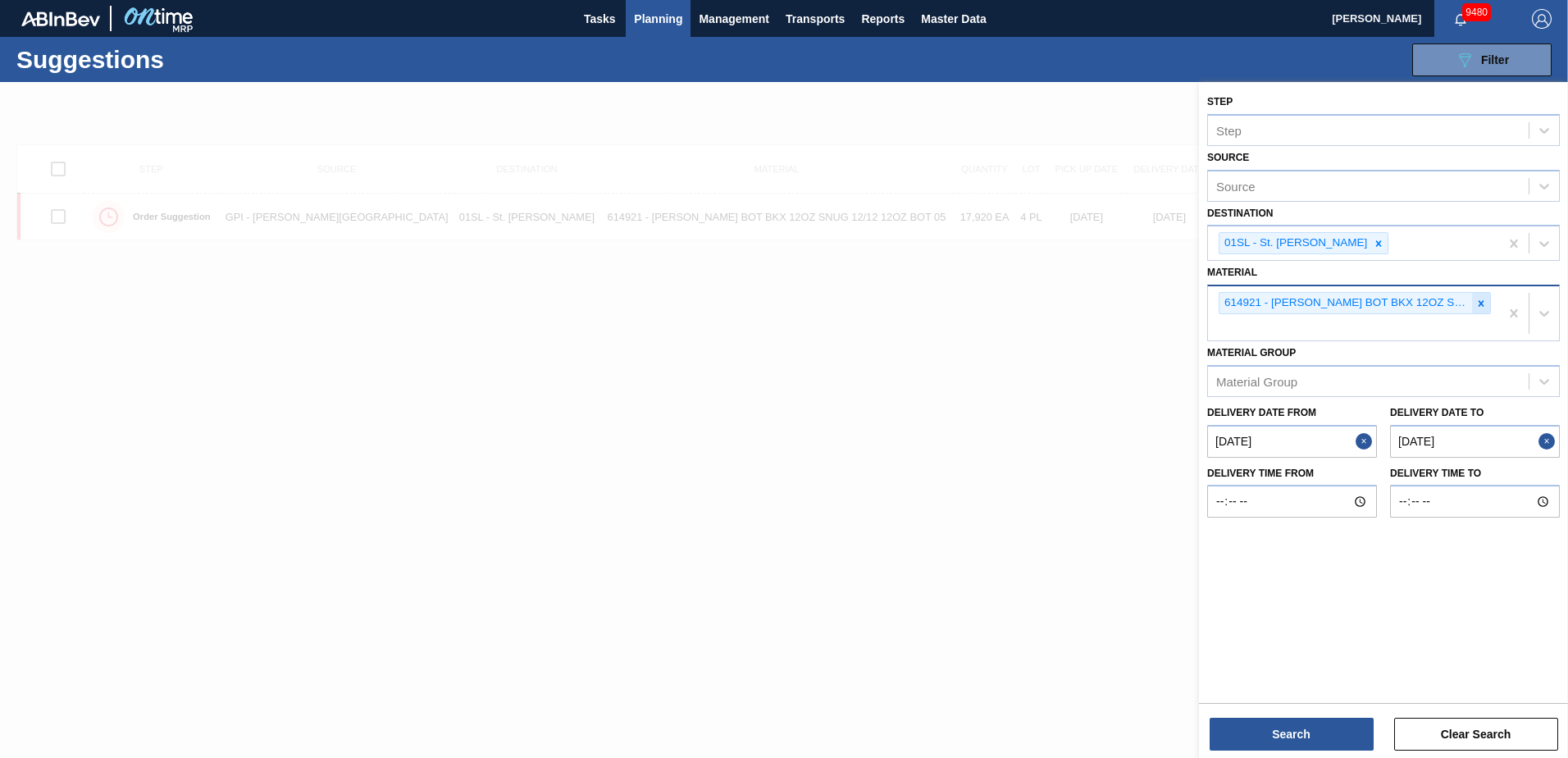
click at [1475, 299] on icon at bounding box center [1481, 304] width 11 height 11
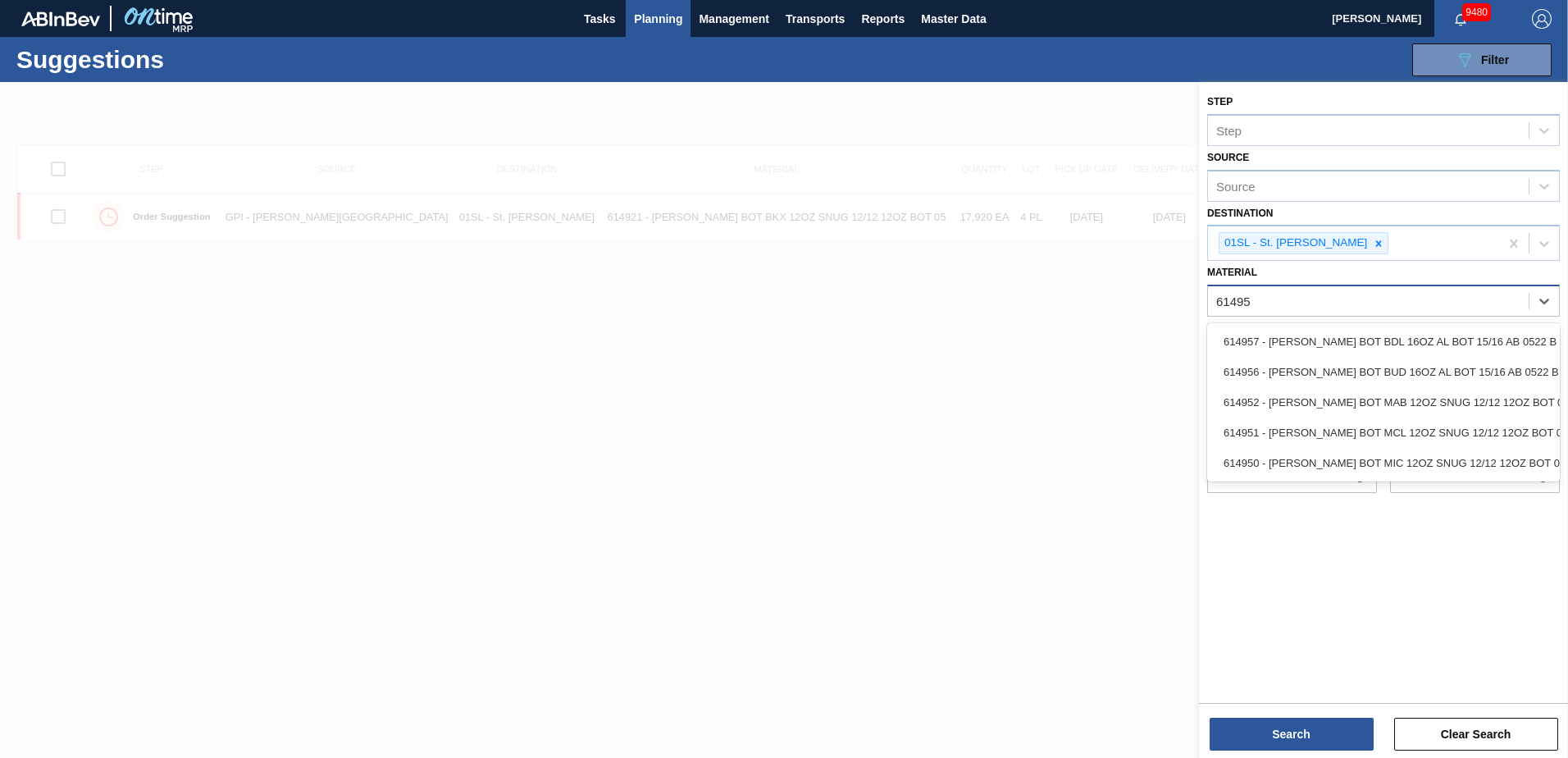
type input "614952"
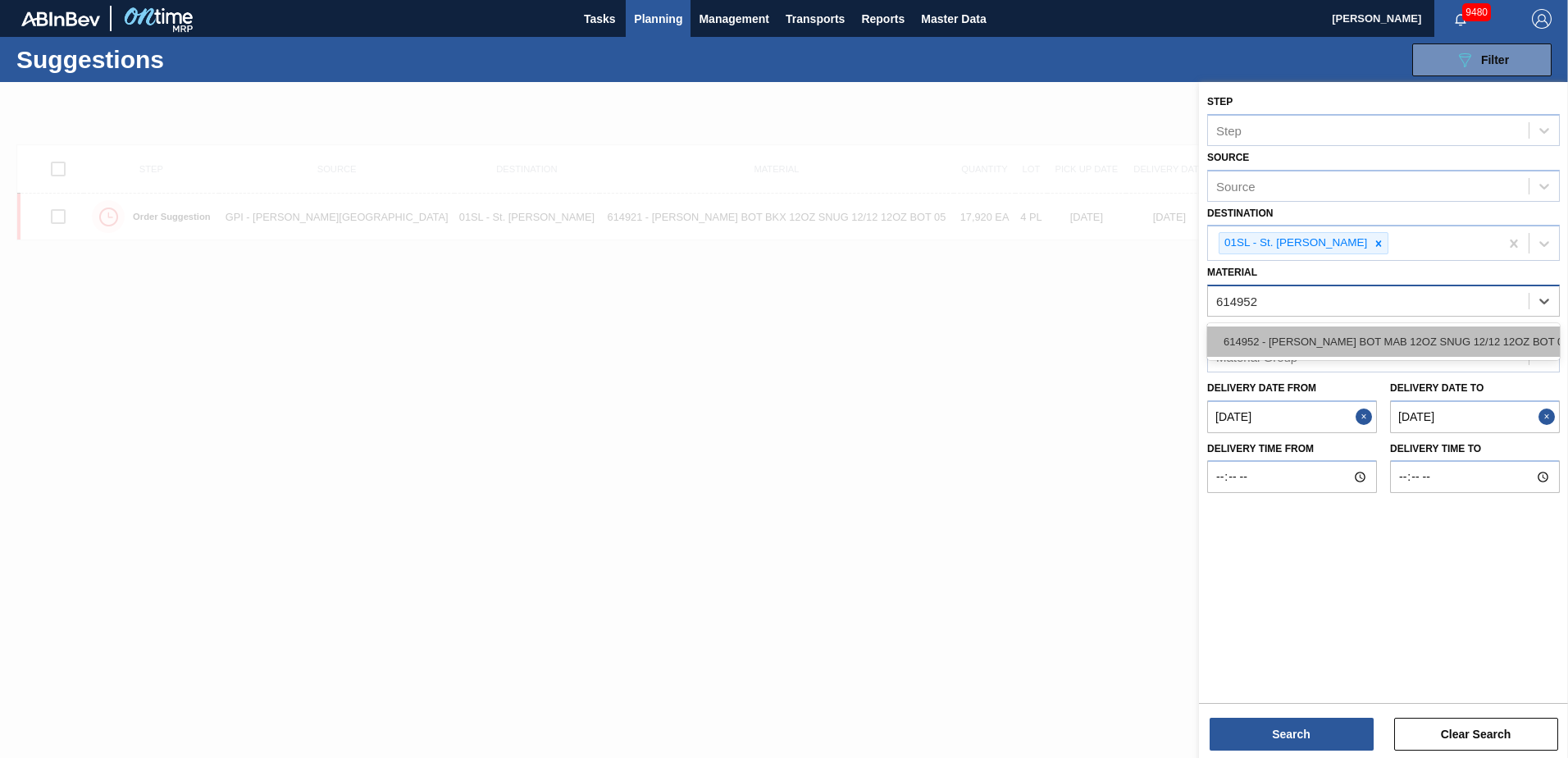
click at [1413, 331] on div "614952 - [PERSON_NAME] BOT MAB 12OZ SNUG 12/12 12OZ BOT 05" at bounding box center [1383, 342] width 353 height 30
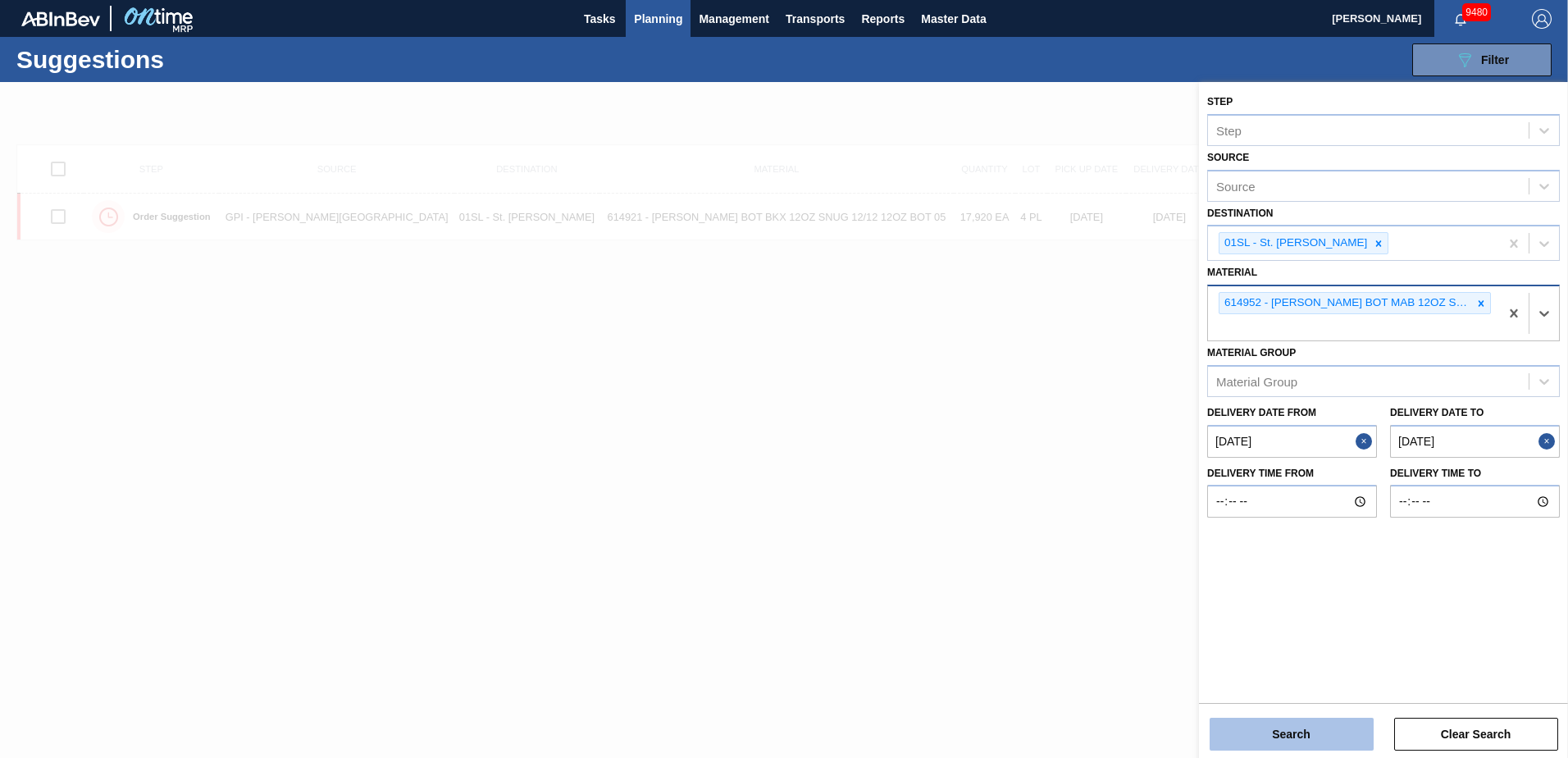
click at [1311, 730] on button "Search" at bounding box center [1292, 733] width 164 height 33
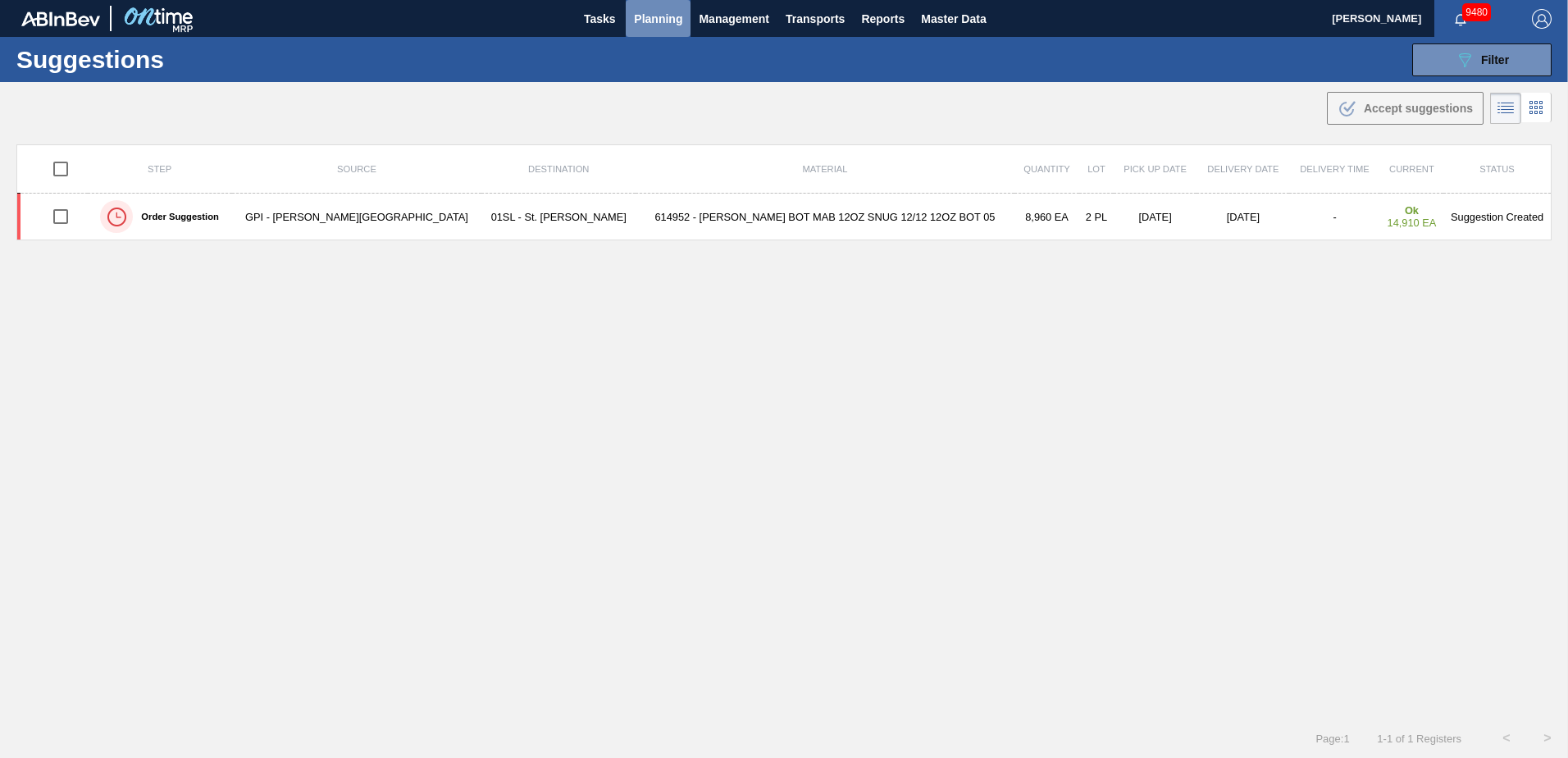
click at [642, 8] on button "Planning" at bounding box center [658, 18] width 64 height 37
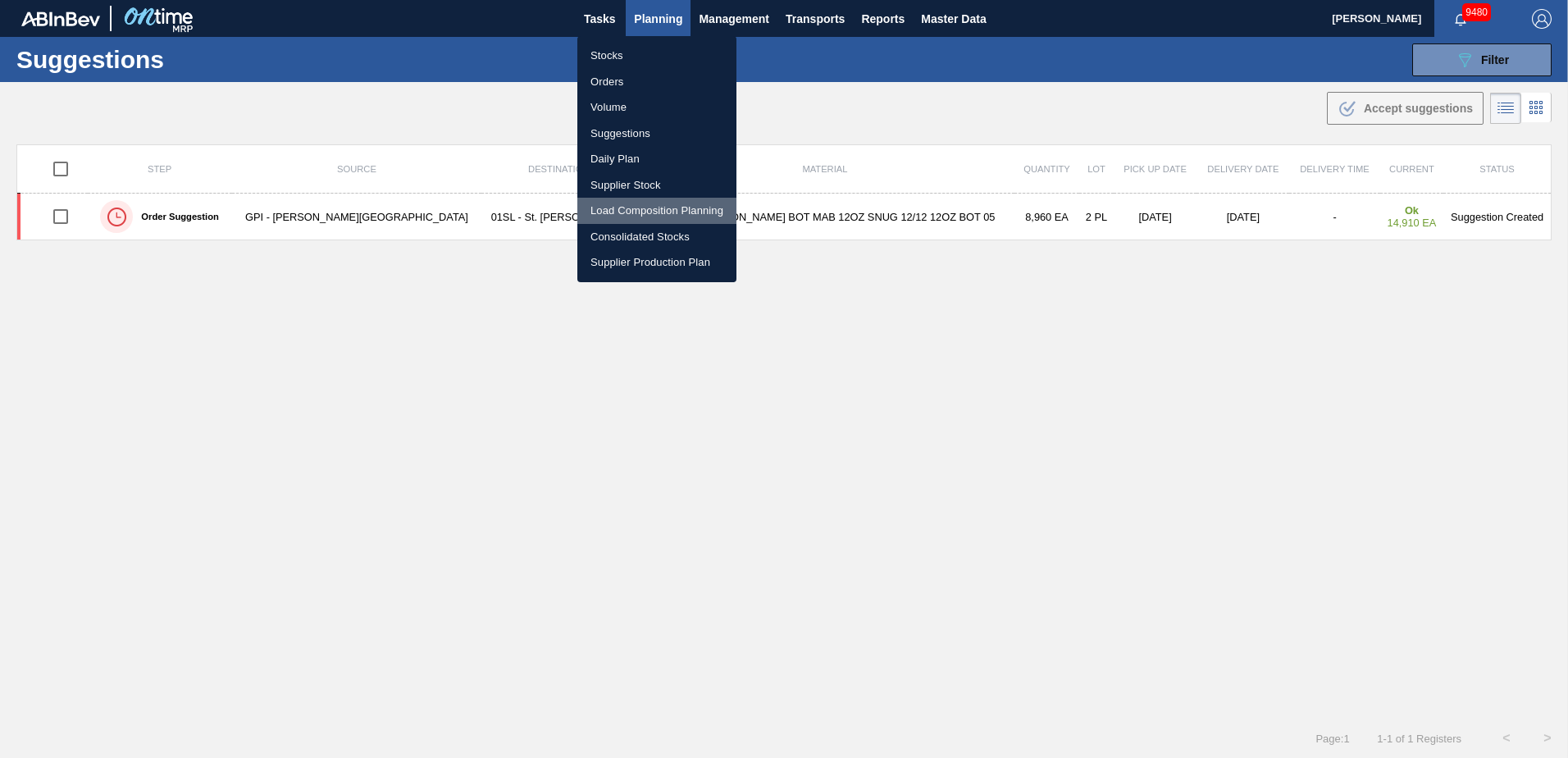
click at [612, 212] on li "Load Composition Planning" at bounding box center [657, 211] width 159 height 26
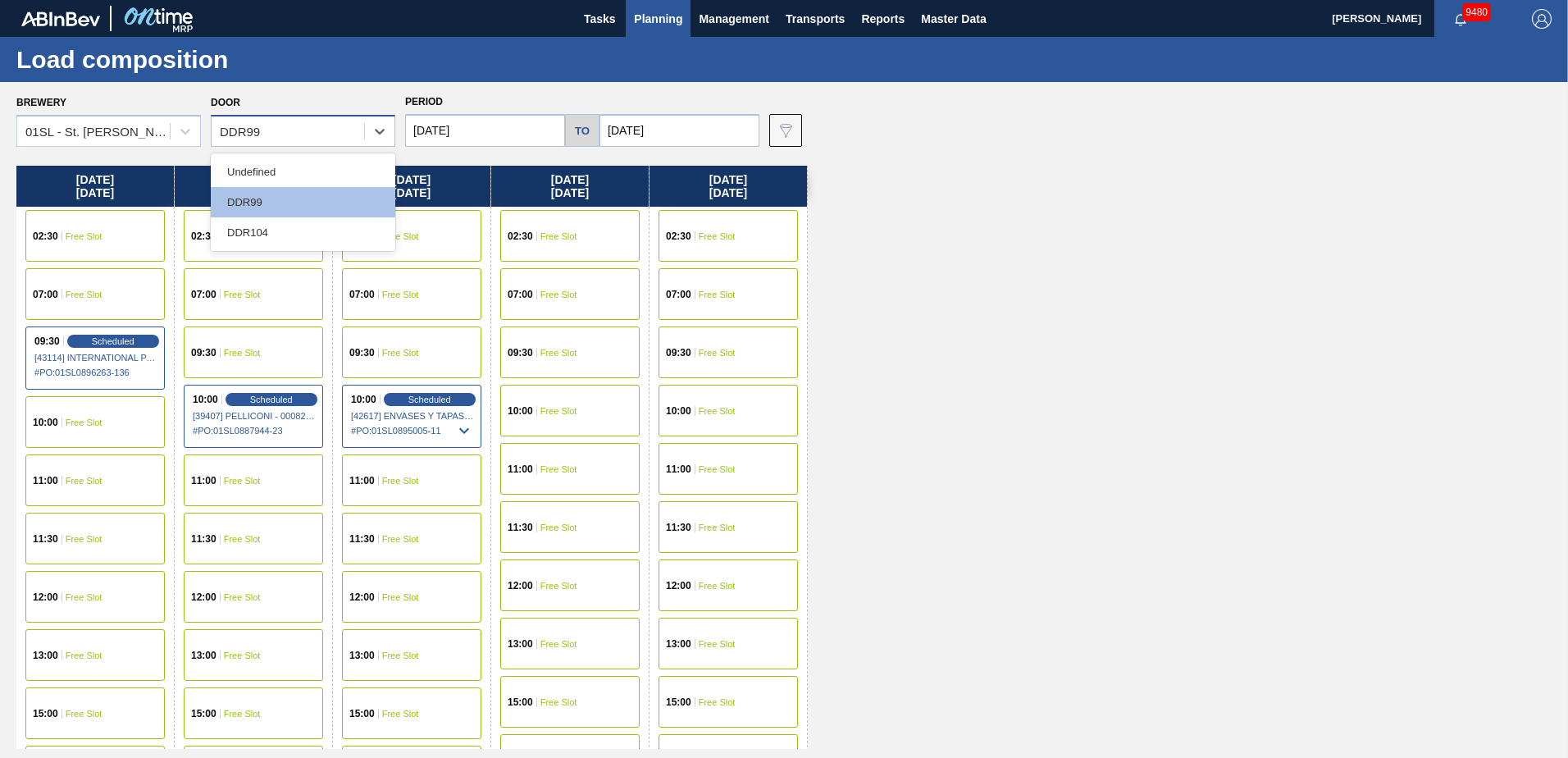
click at [304, 120] on div "DDR99" at bounding box center [288, 132] width 152 height 24
click at [292, 206] on div "DDR99" at bounding box center [303, 203] width 185 height 30
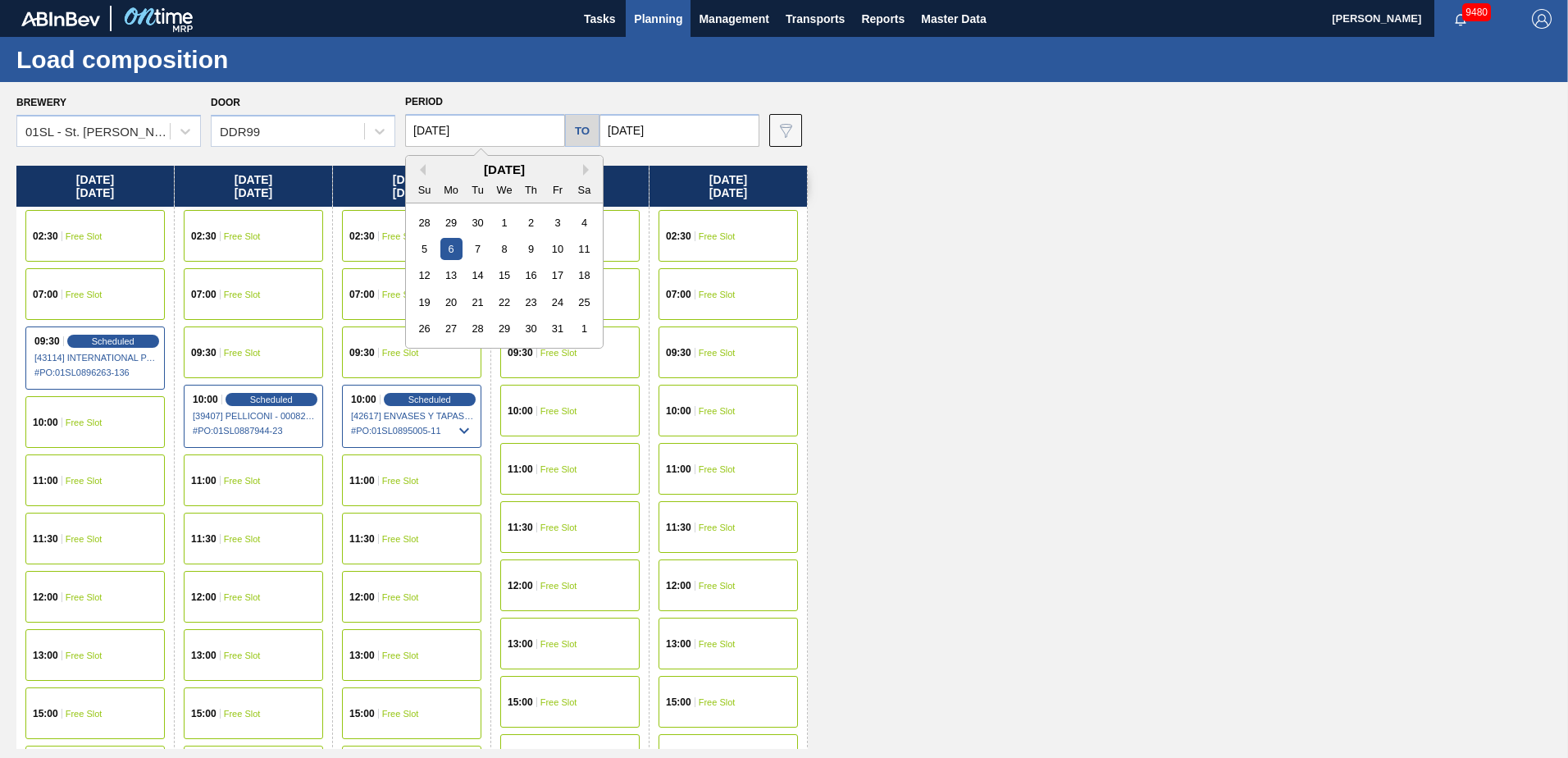
click at [489, 137] on input "[DATE]" at bounding box center [484, 130] width 160 height 33
click at [455, 223] on div "29" at bounding box center [450, 222] width 22 height 22
type input "[DATE]"
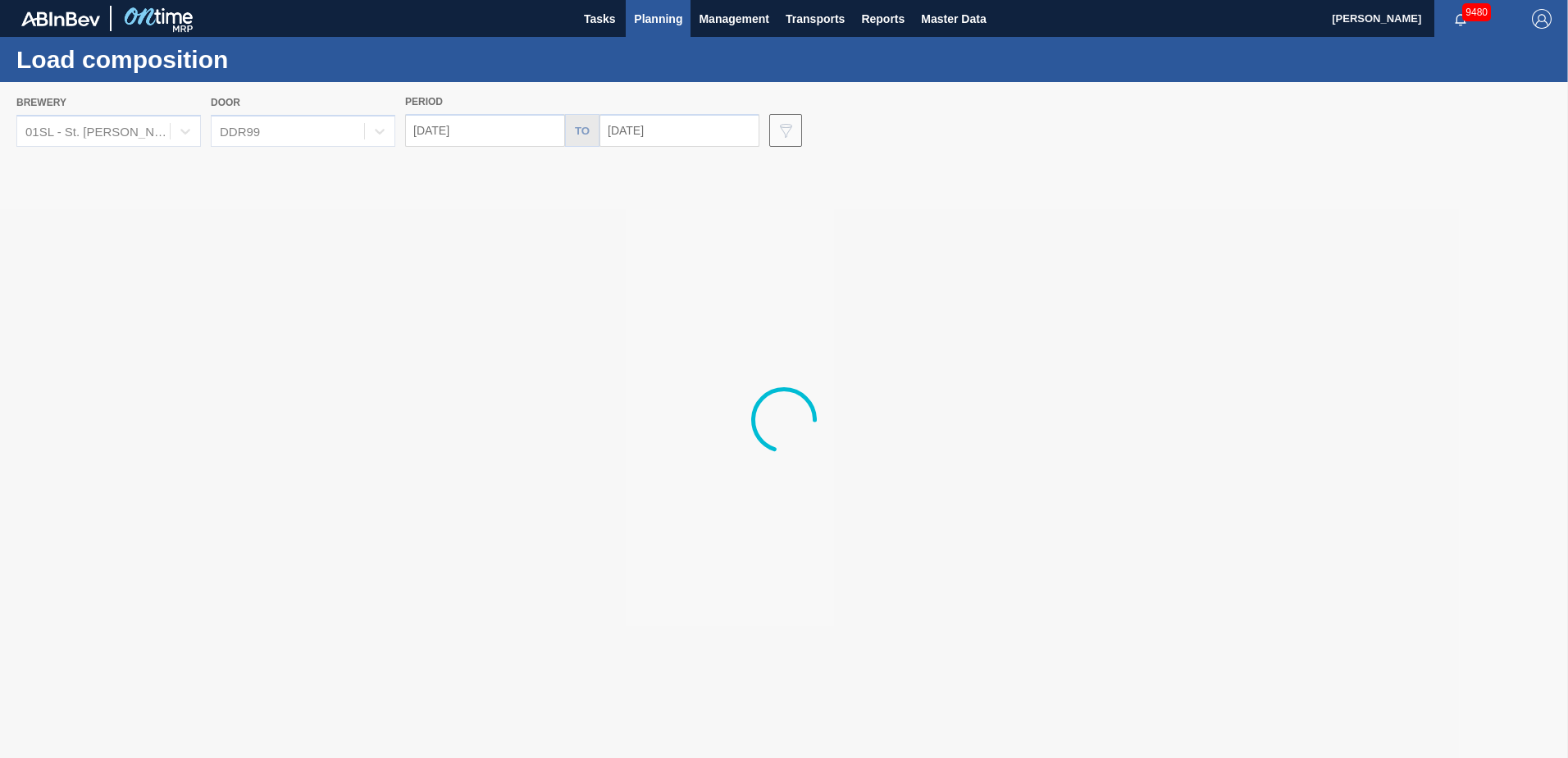
click at [710, 136] on div at bounding box center [784, 420] width 1568 height 676
click at [720, 130] on input "[DATE]" at bounding box center [679, 130] width 160 height 33
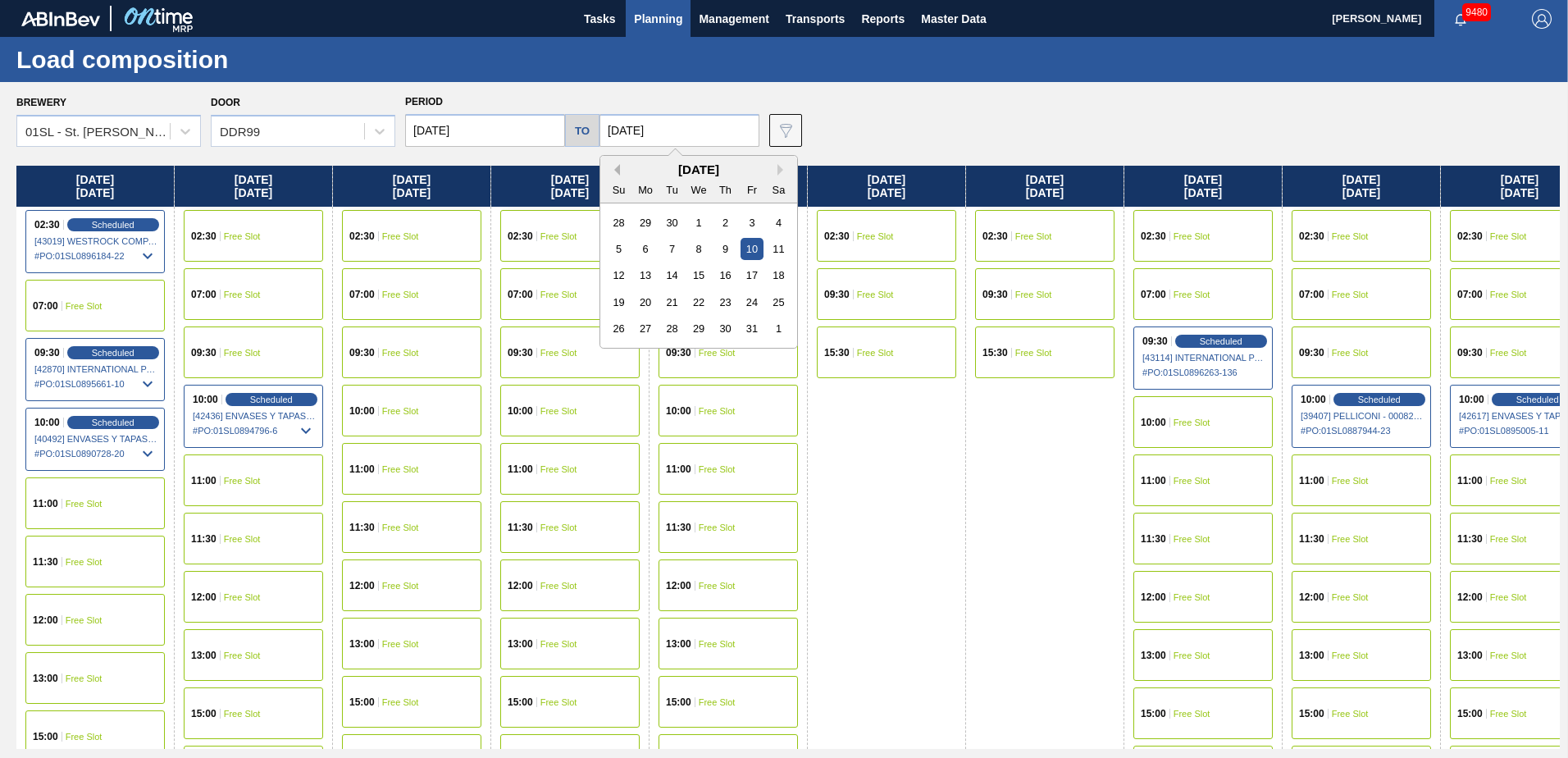
click at [608, 169] on button "Previous Month" at bounding box center [614, 169] width 11 height 11
click at [742, 326] on div "3" at bounding box center [751, 327] width 22 height 22
type input "[DATE]"
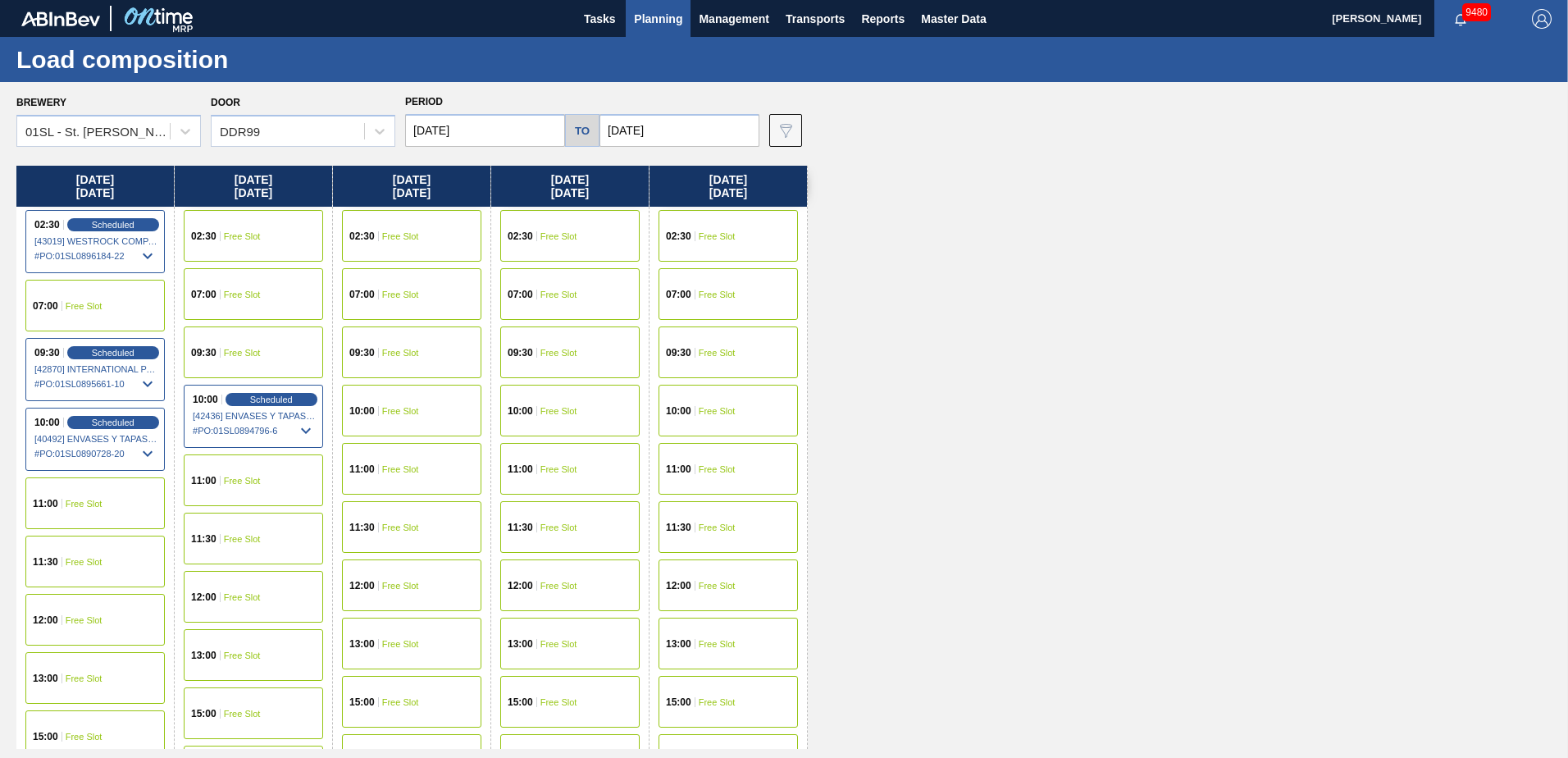
click at [553, 238] on span "Free Slot" at bounding box center [558, 236] width 37 height 9
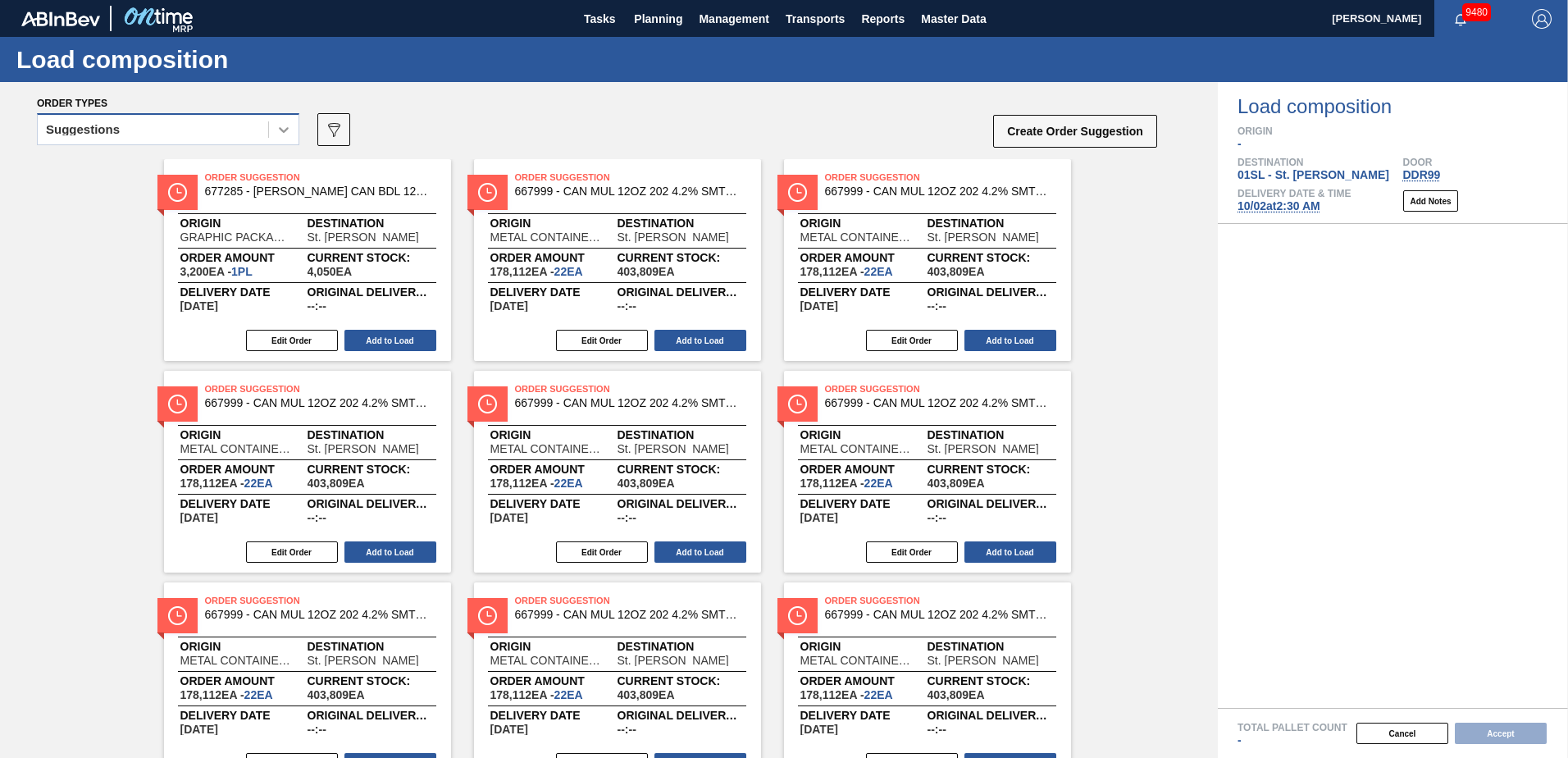
click at [291, 137] on icon at bounding box center [283, 129] width 16 height 16
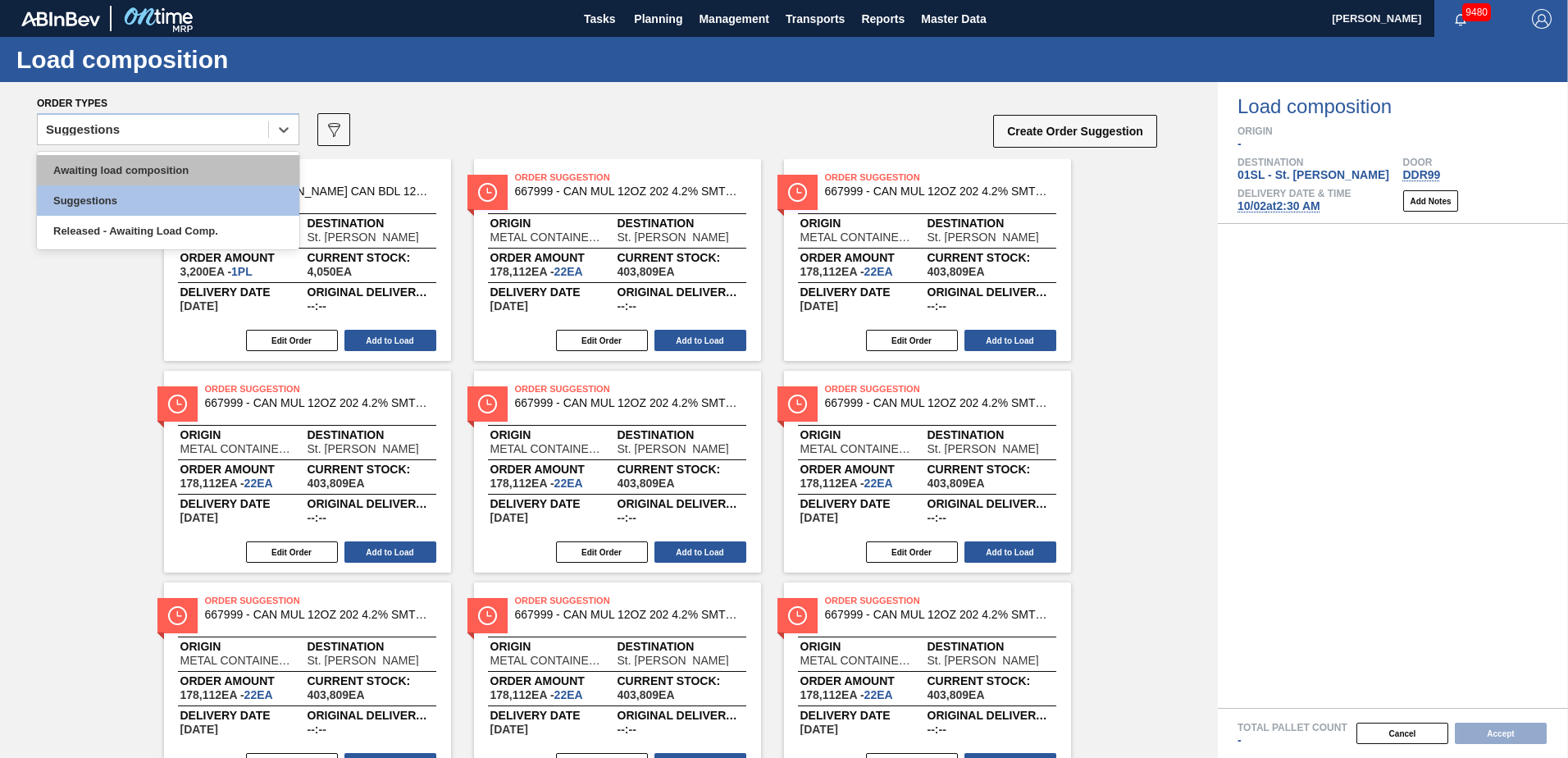
click at [208, 161] on div "Awaiting load composition" at bounding box center [167, 170] width 262 height 30
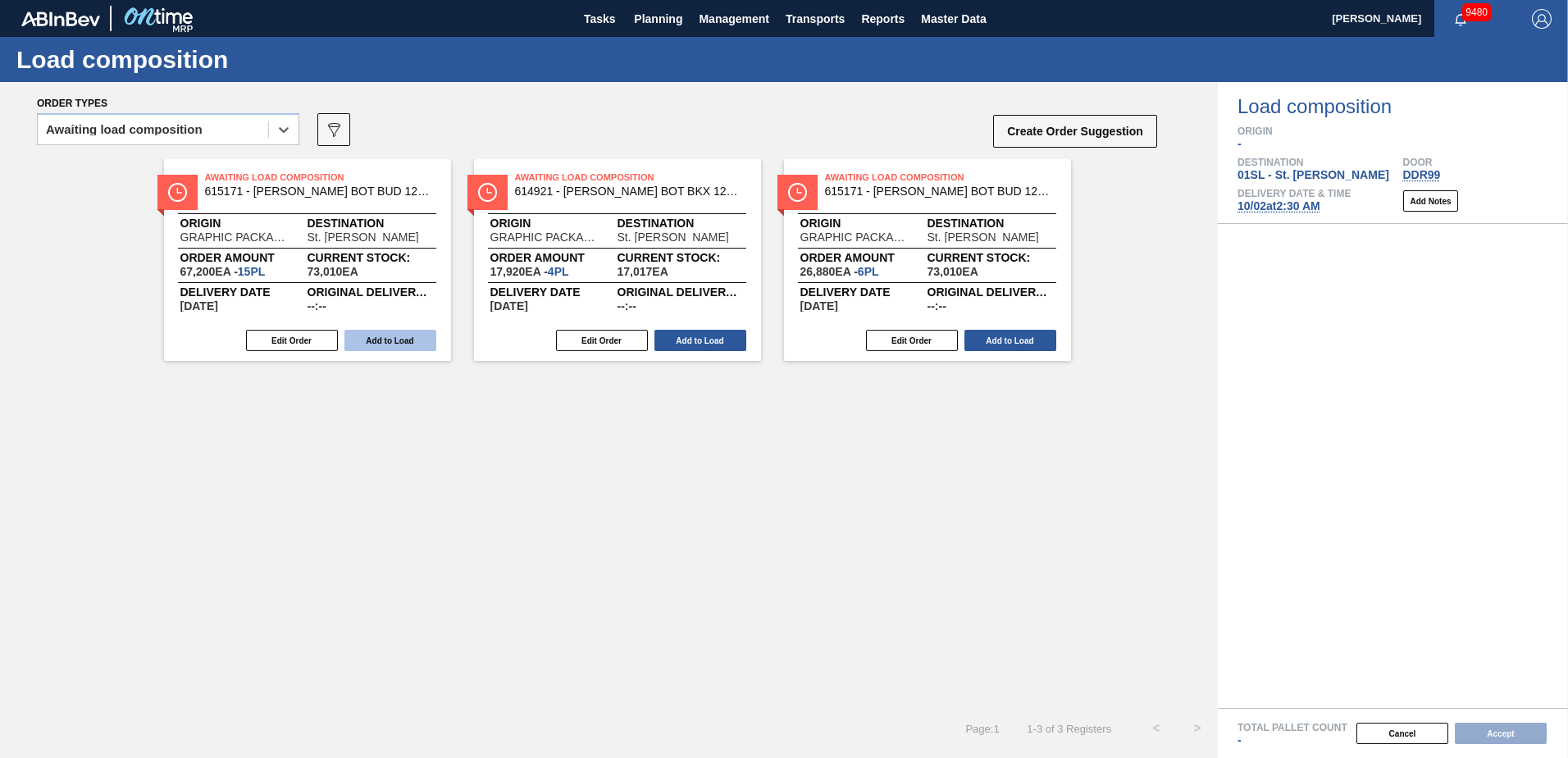
click at [395, 344] on button "Add to Load" at bounding box center [390, 340] width 92 height 22
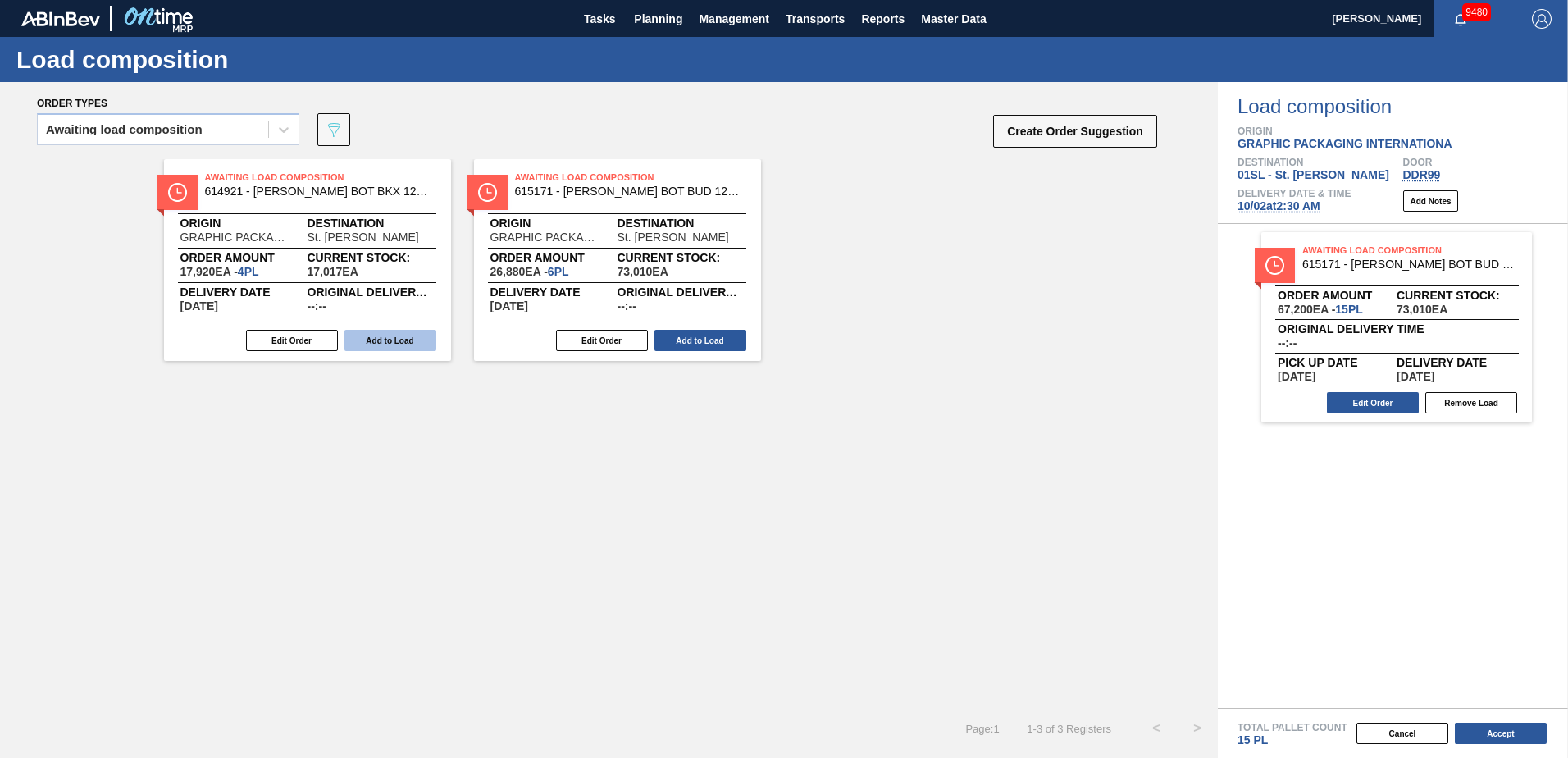
click at [376, 342] on button "Add to Load" at bounding box center [390, 340] width 92 height 22
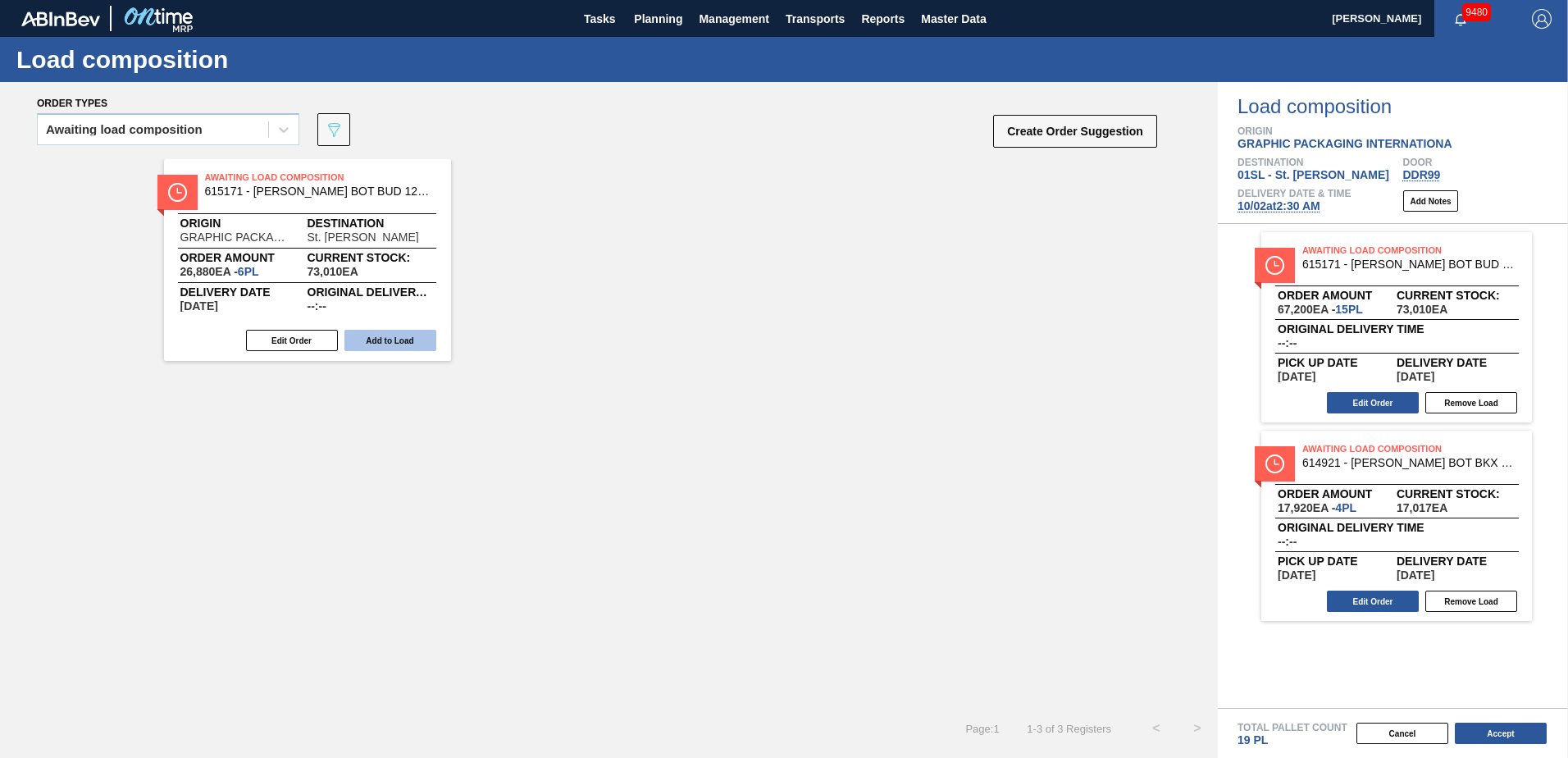
click at [375, 342] on button "Add to Load" at bounding box center [390, 340] width 92 height 22
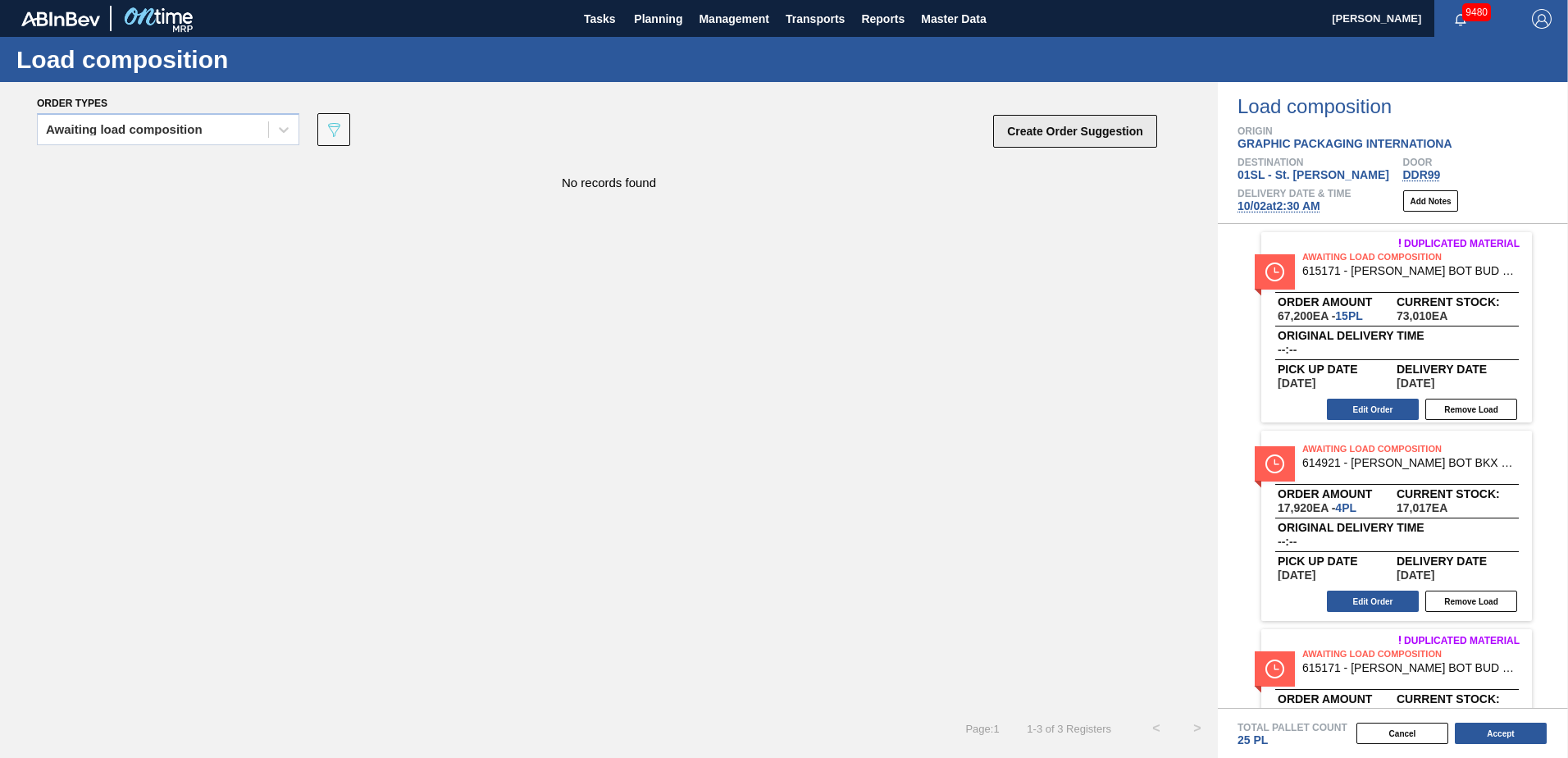
click at [1025, 121] on button "Create Order Suggestion" at bounding box center [1075, 131] width 164 height 33
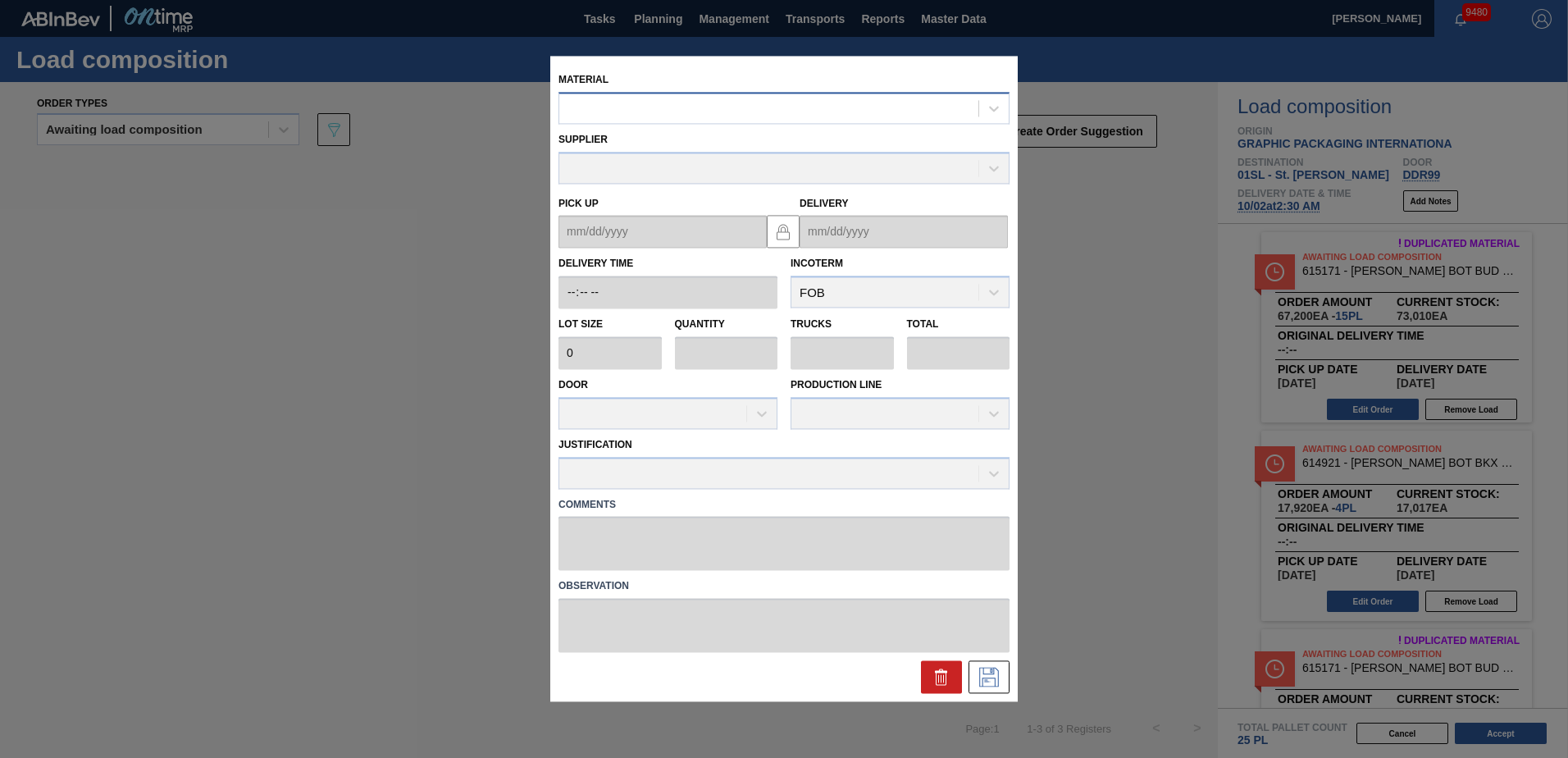
click at [850, 98] on div at bounding box center [768, 108] width 419 height 24
type input "614952"
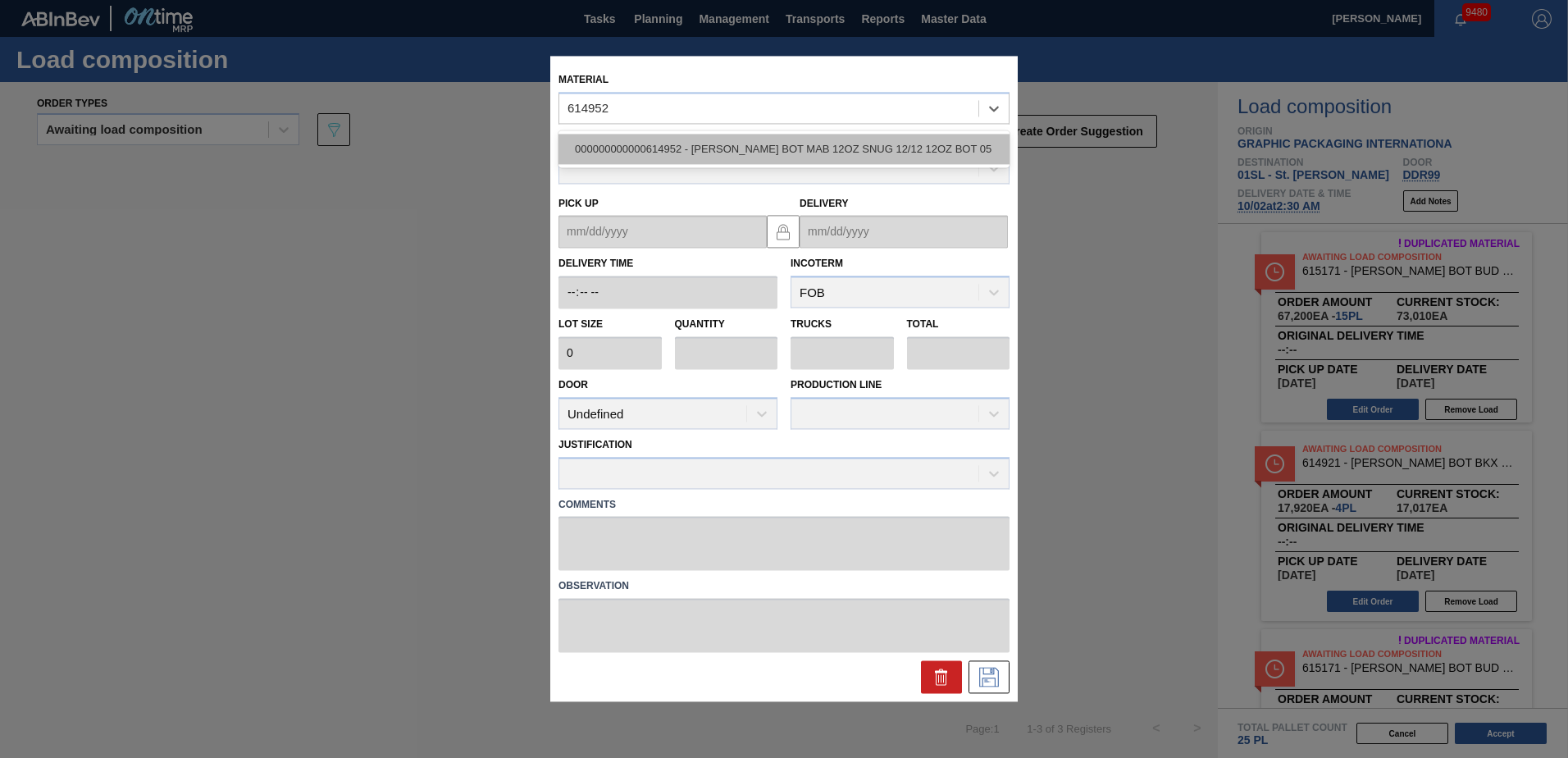
click at [816, 153] on div "000000000000614952 - [PERSON_NAME] BOT MAB 12OZ SNUG 12/12 12OZ BOT 05" at bounding box center [784, 149] width 451 height 30
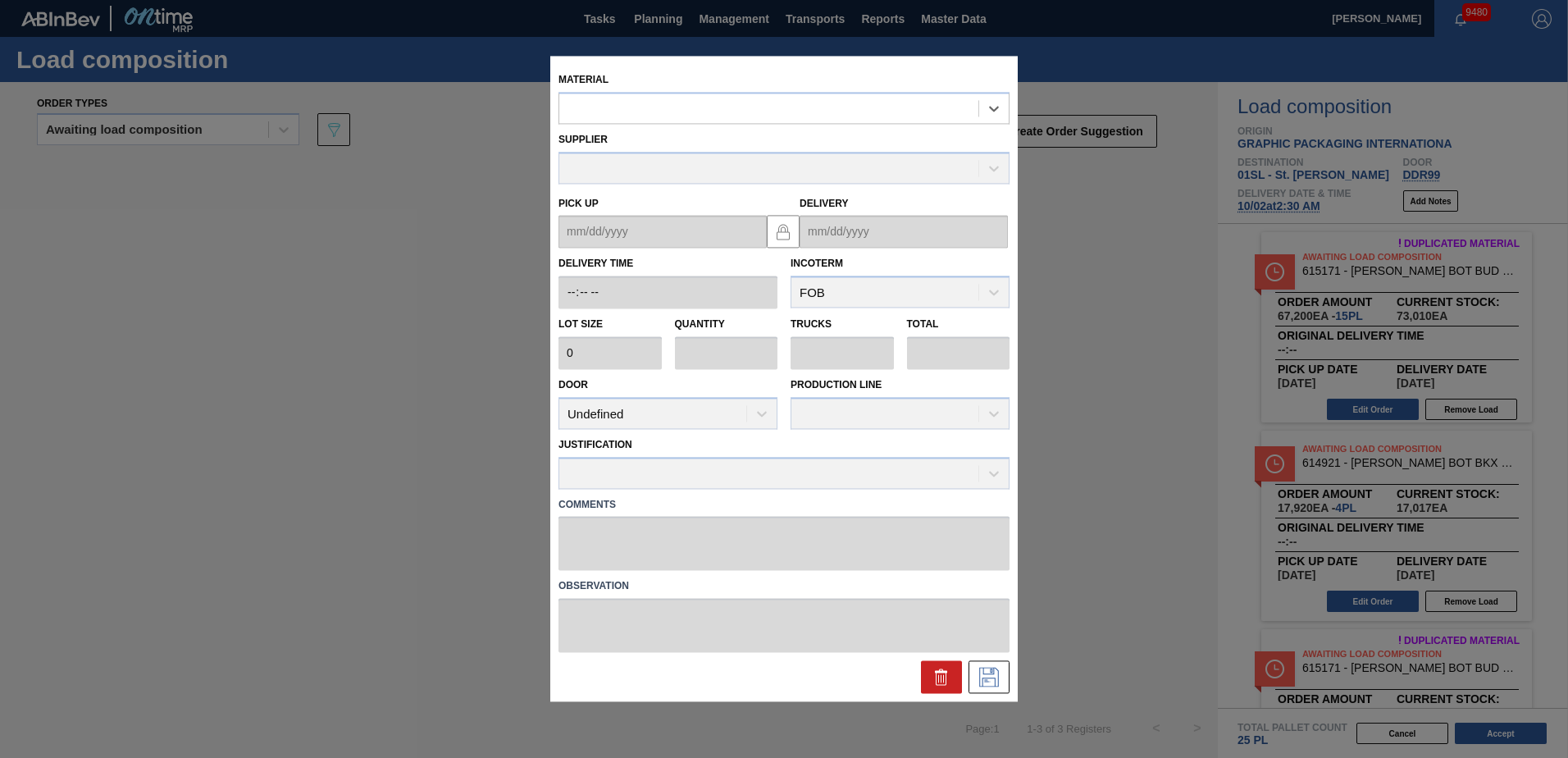
type input "4,480"
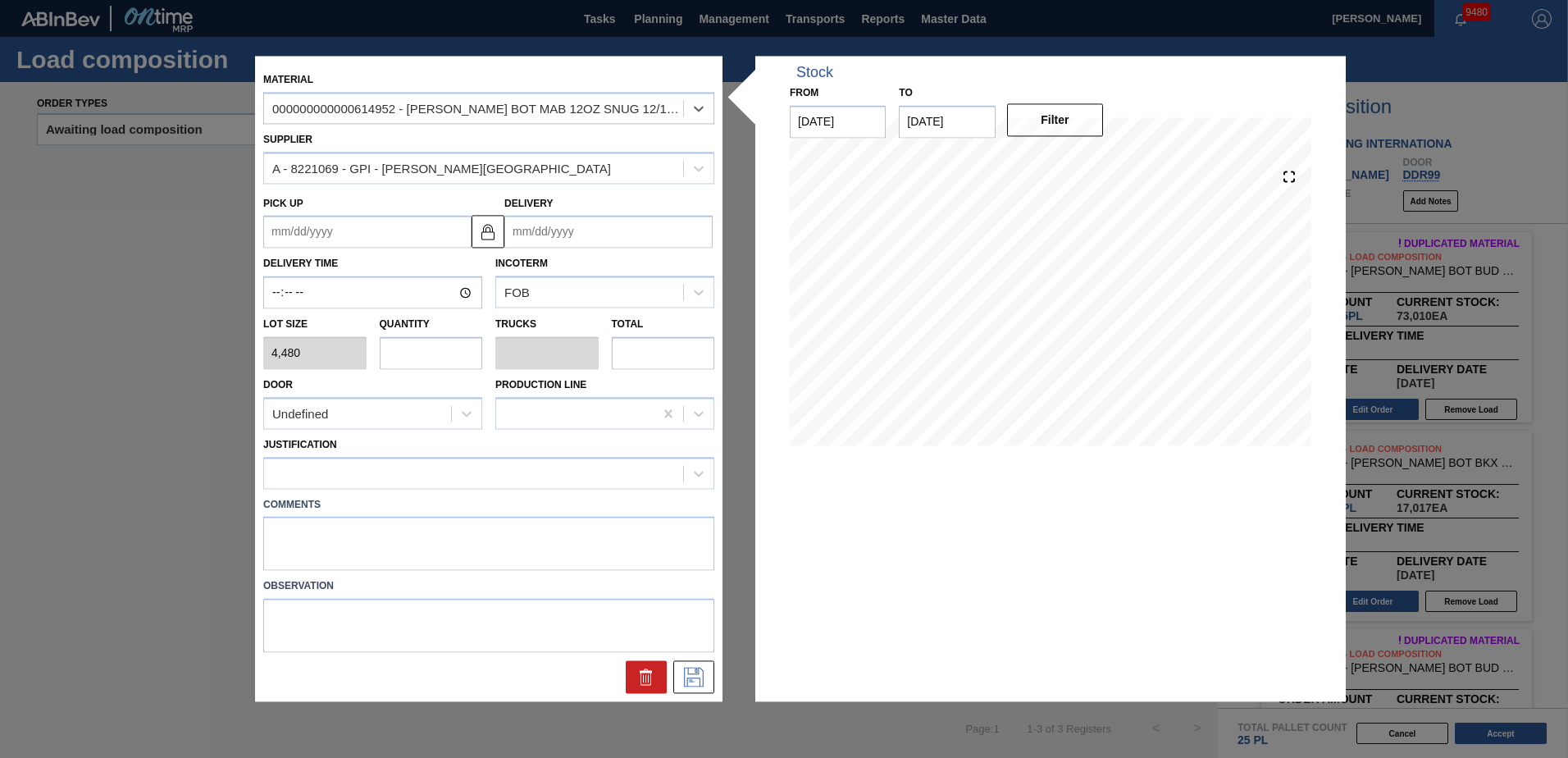
click at [591, 222] on input "Delivery" at bounding box center [608, 232] width 208 height 33
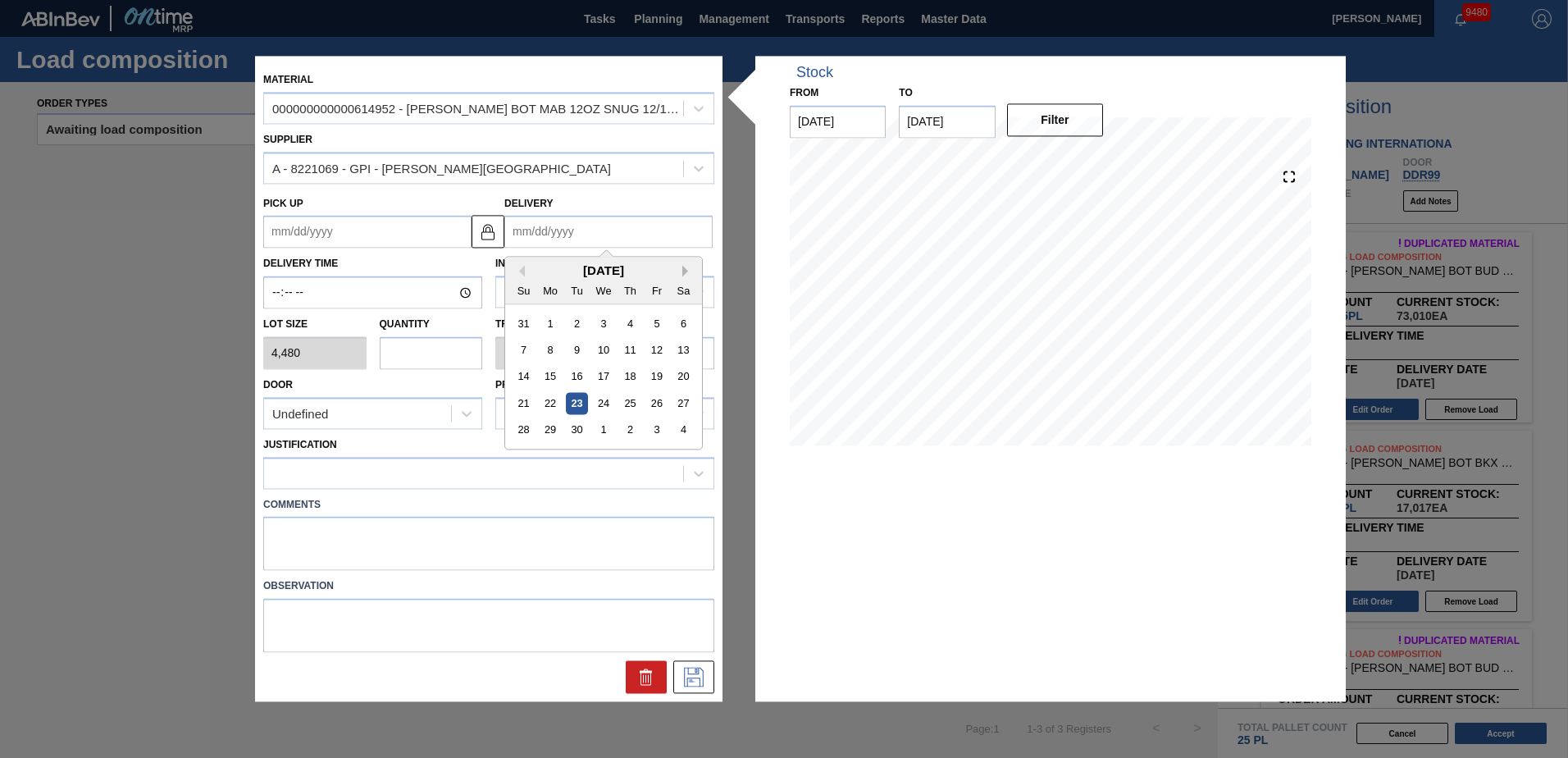
click at [688, 270] on button "Next Month" at bounding box center [688, 272] width 11 height 11
click at [626, 329] on div "2" at bounding box center [629, 323] width 22 height 22
type up "[DATE]"
type input "[DATE]"
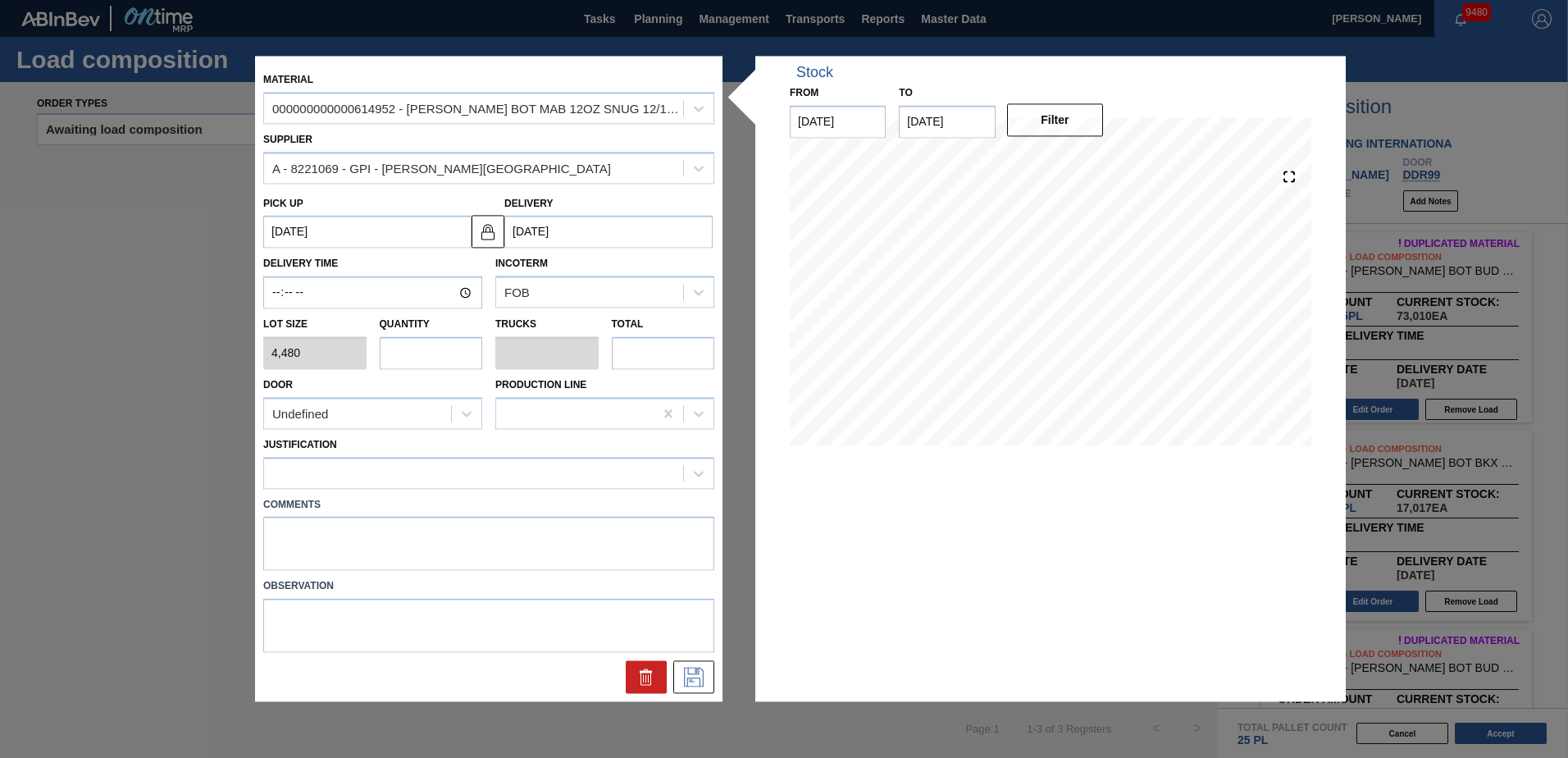
click at [436, 345] on input "text" at bounding box center [431, 352] width 103 height 33
type input "1"
type input "0.038"
type input "4,480"
type input "1"
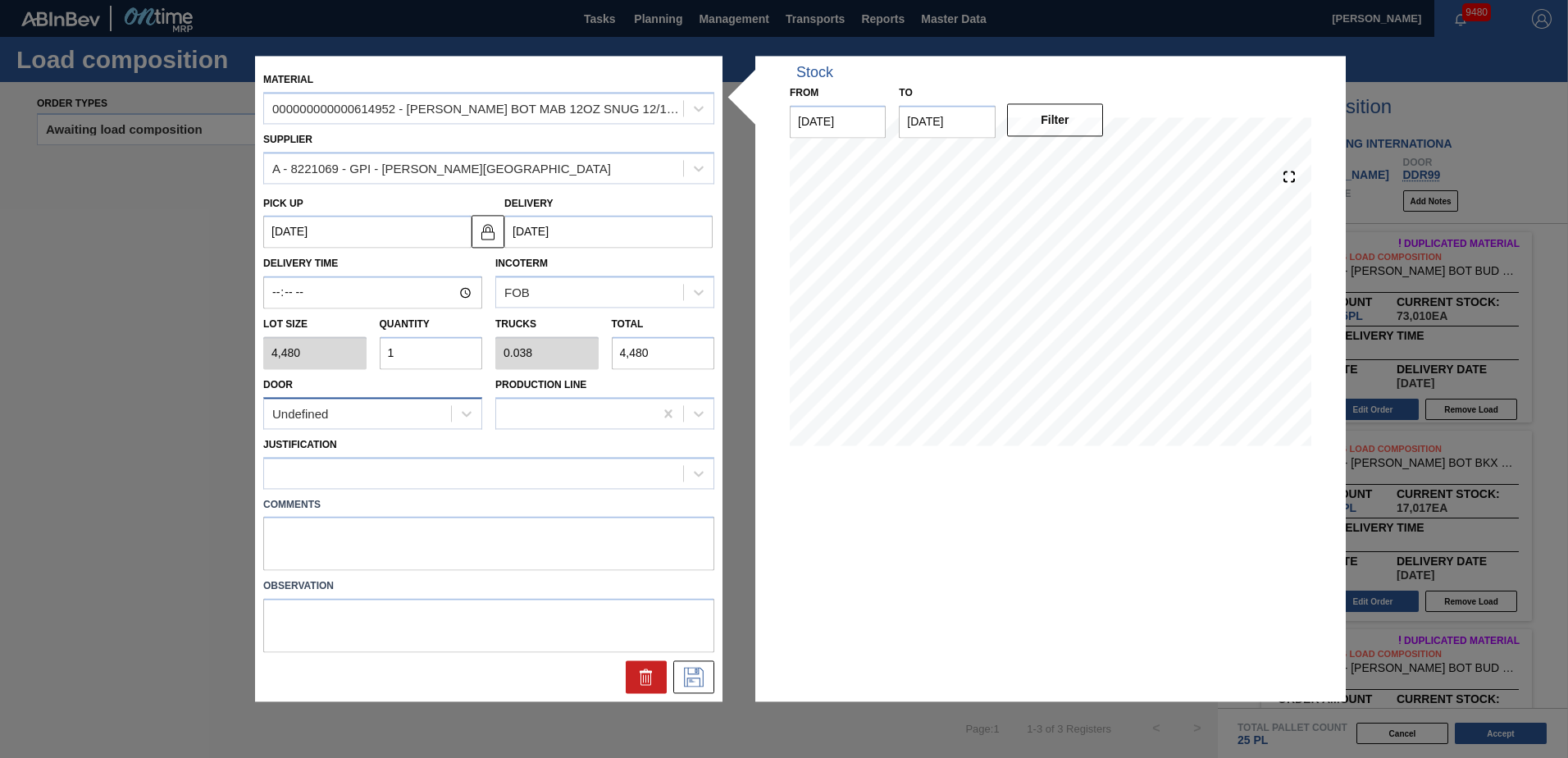
click at [395, 417] on div "Undefined" at bounding box center [358, 414] width 187 height 24
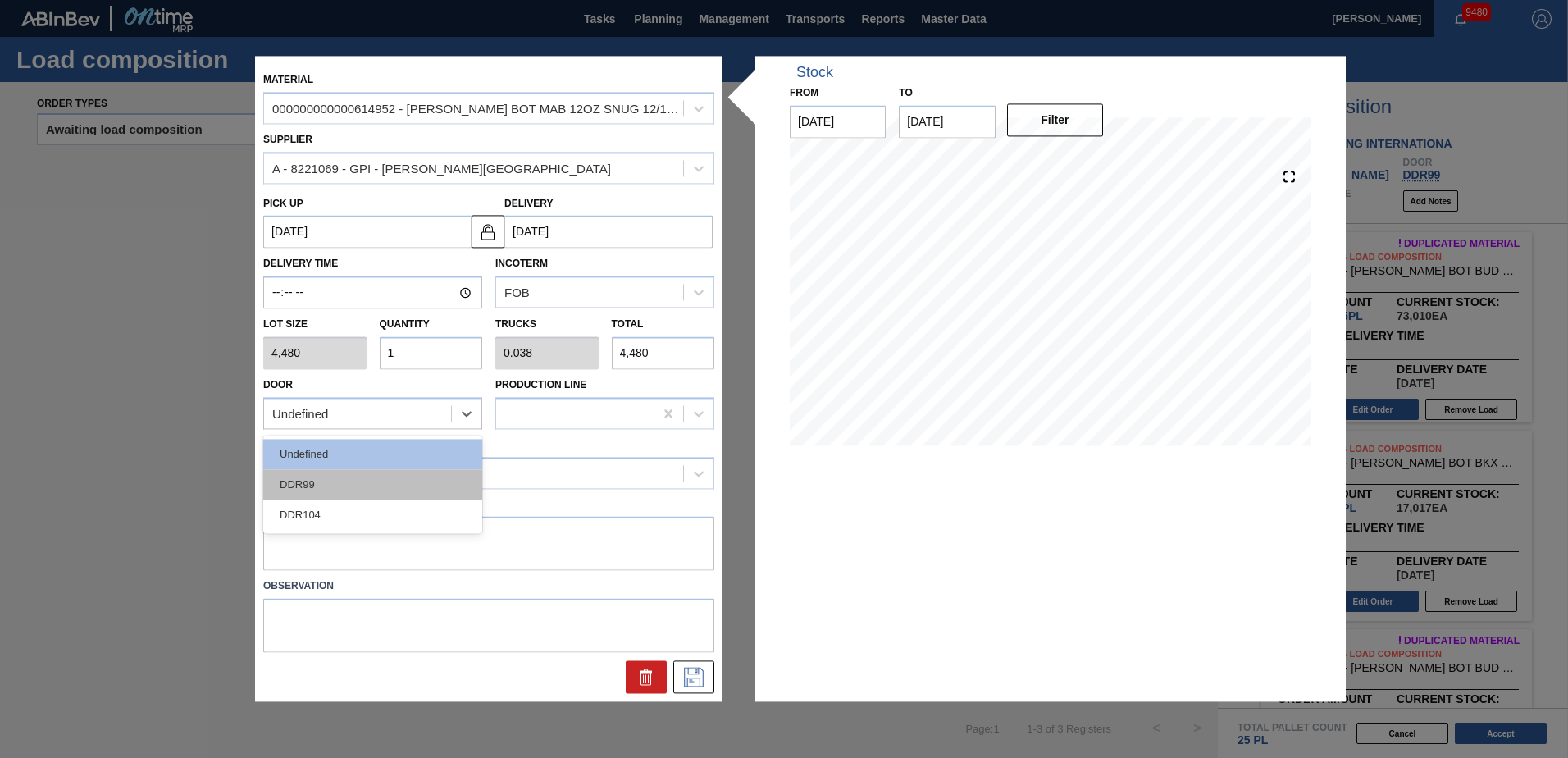
click at [372, 489] on div "DDR99" at bounding box center [372, 485] width 219 height 30
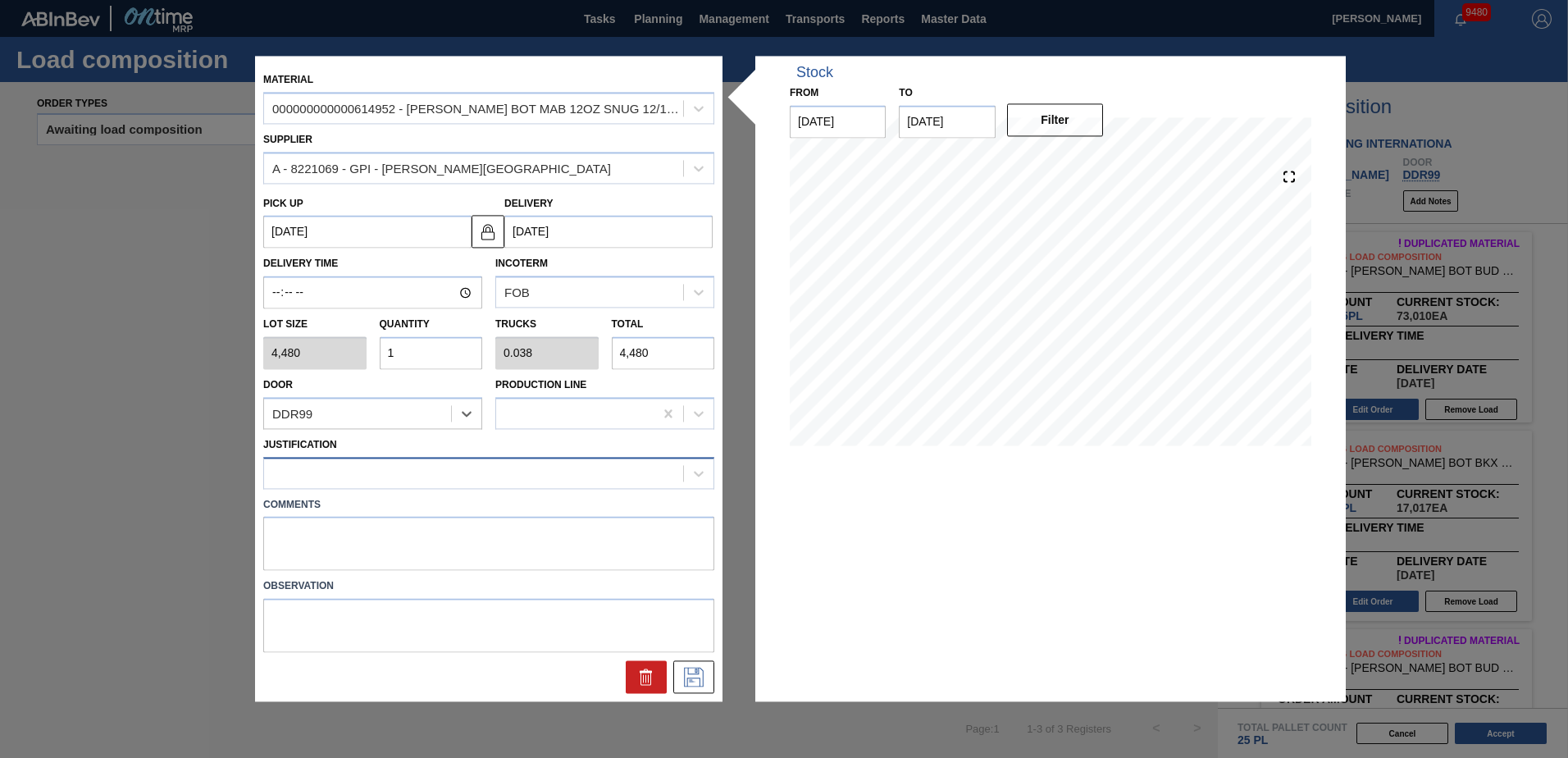
click at [379, 470] on div at bounding box center [473, 472] width 419 height 24
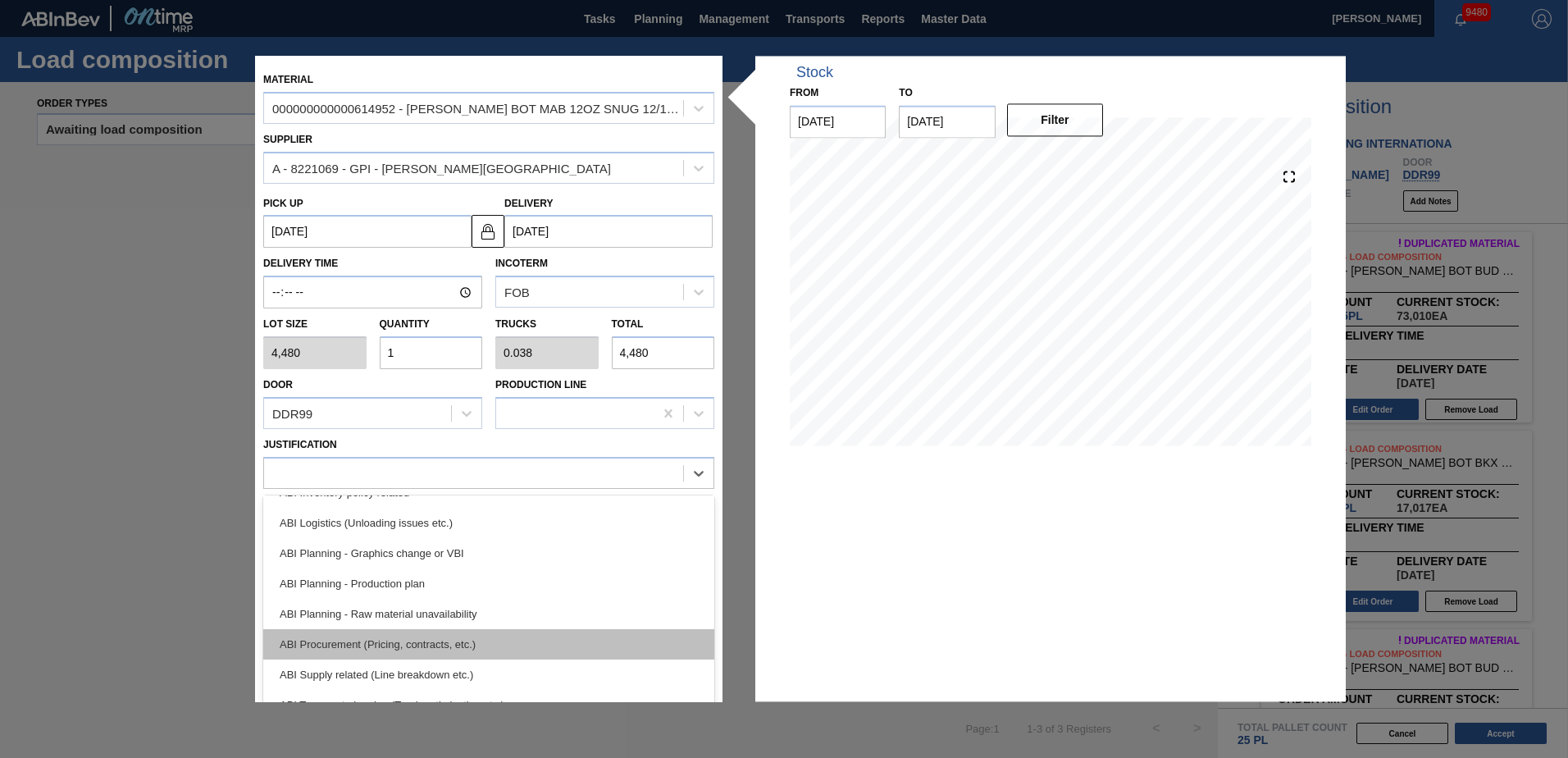
scroll to position [164, 0]
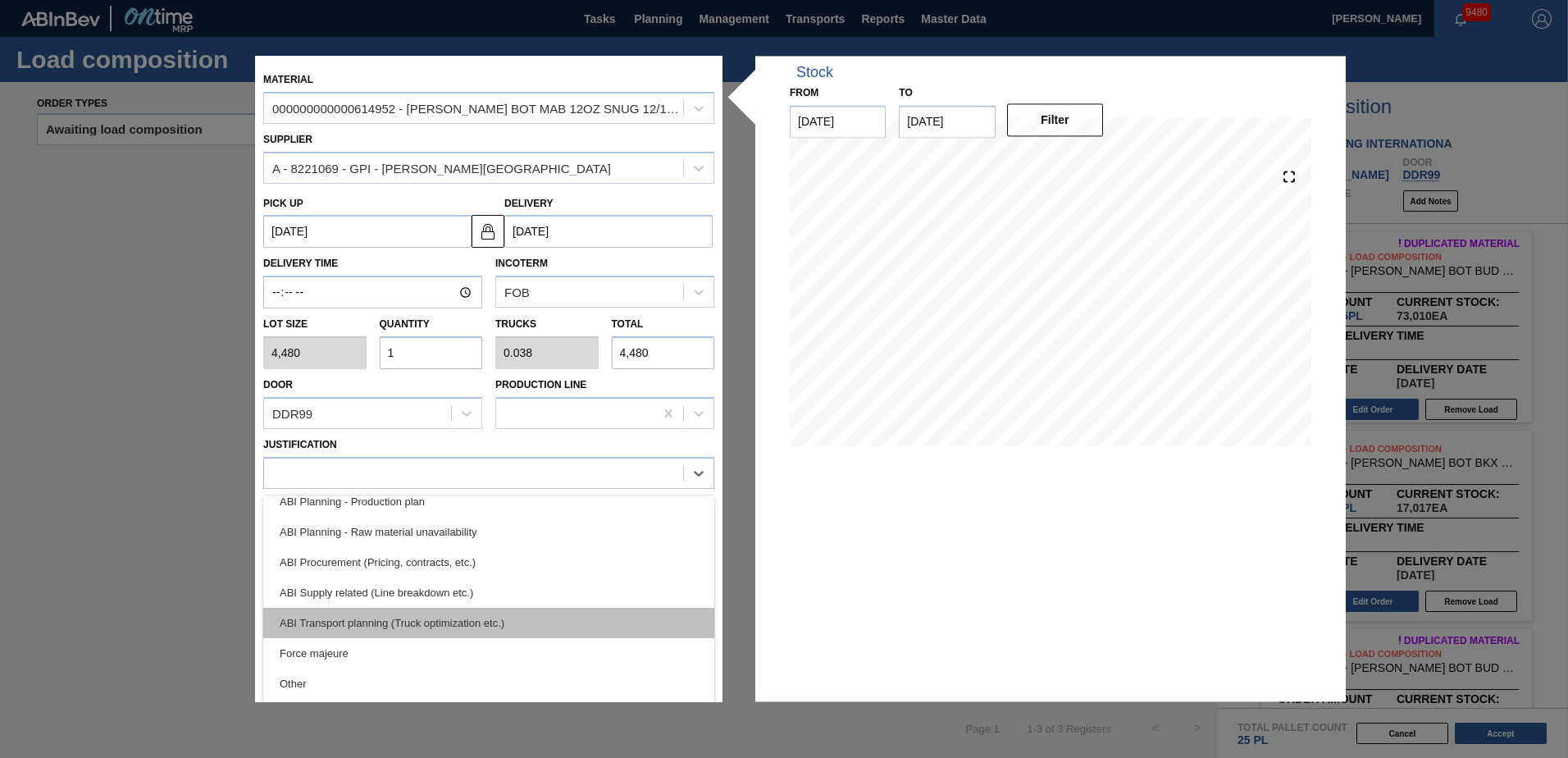
click at [464, 633] on div "ABI Transport planning (Truck optimization etc.)" at bounding box center [488, 623] width 451 height 30
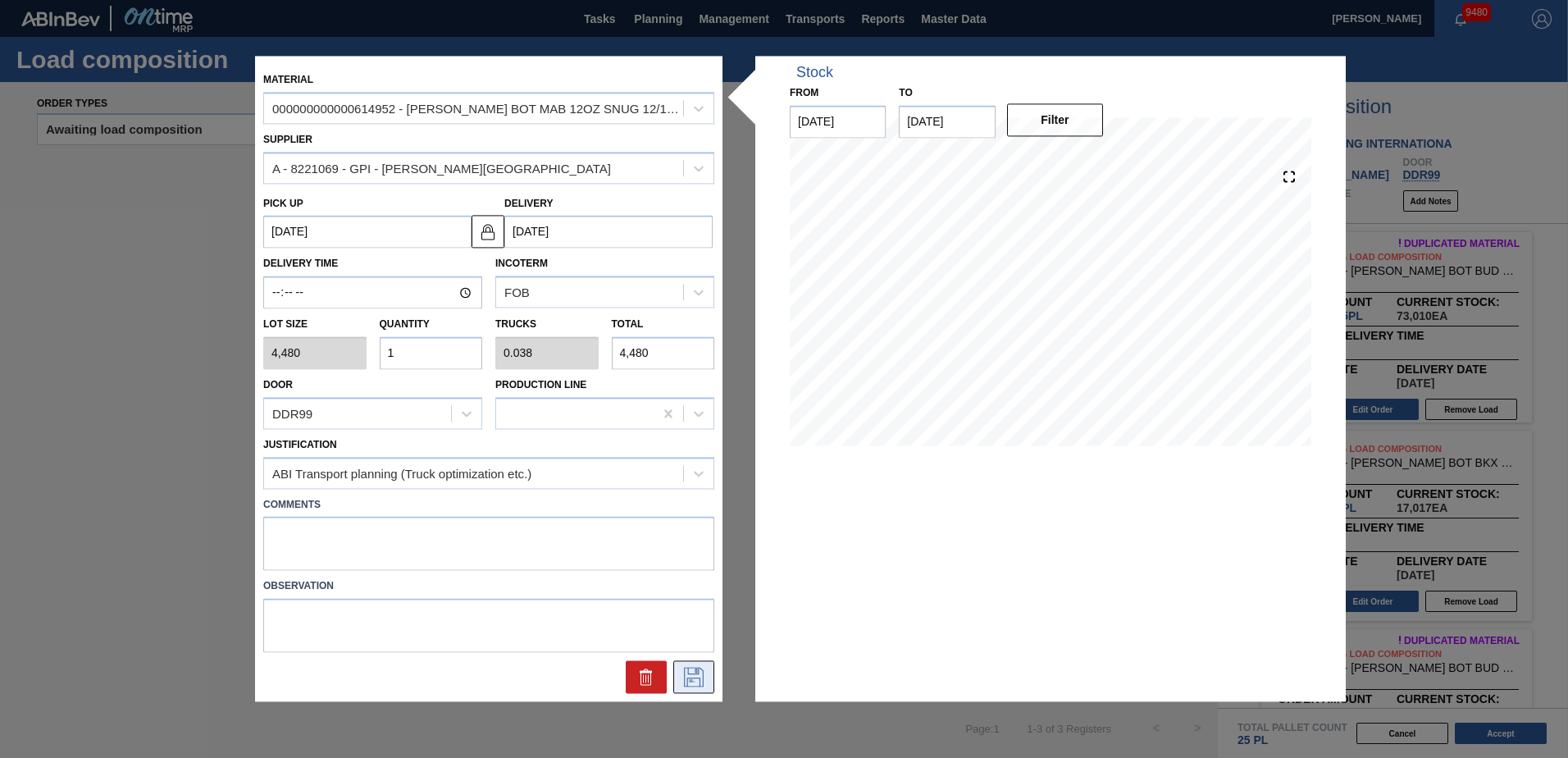
click at [698, 673] on icon at bounding box center [694, 678] width 26 height 20
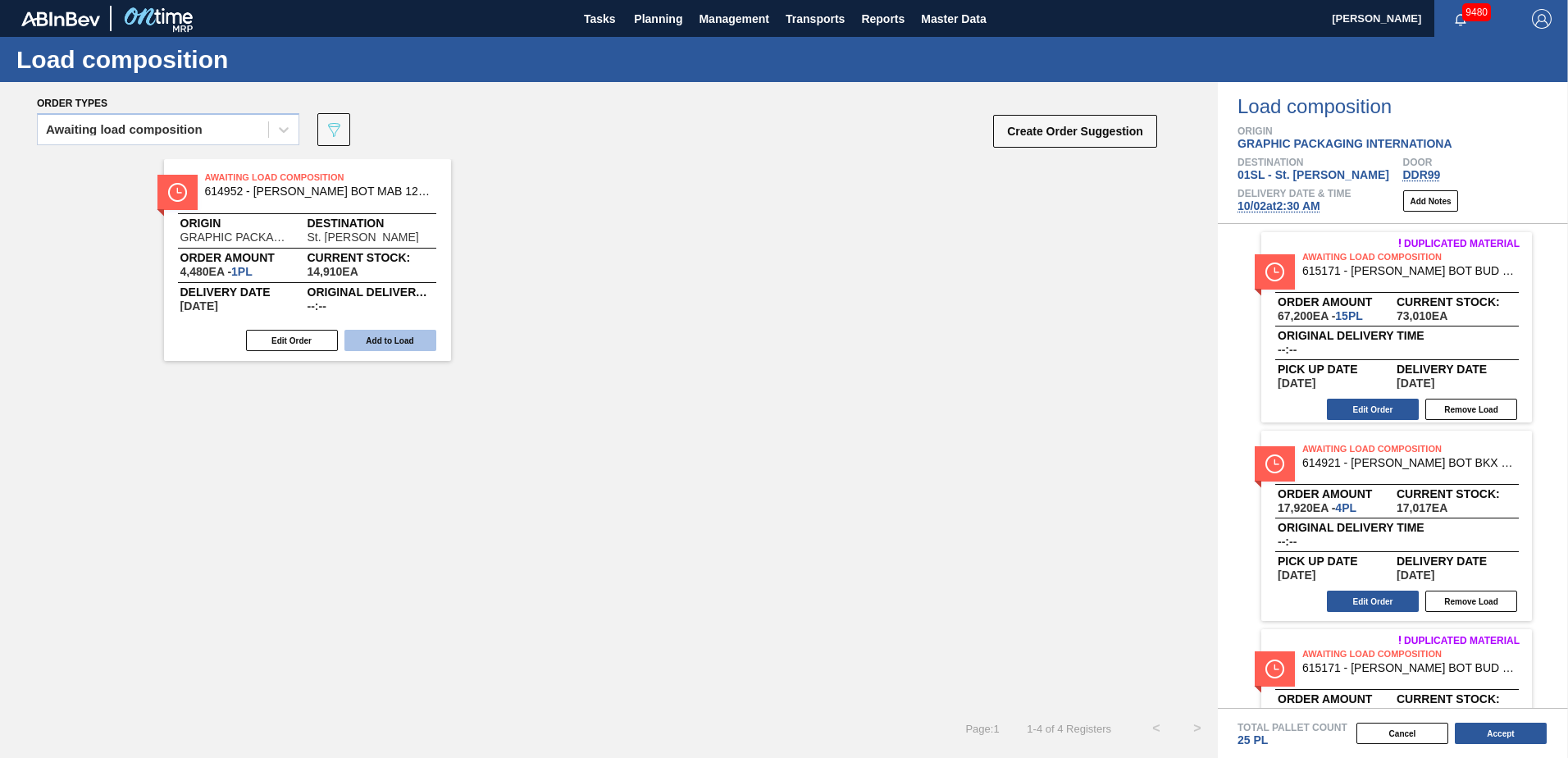
click at [400, 334] on button "Add to Load" at bounding box center [390, 340] width 92 height 22
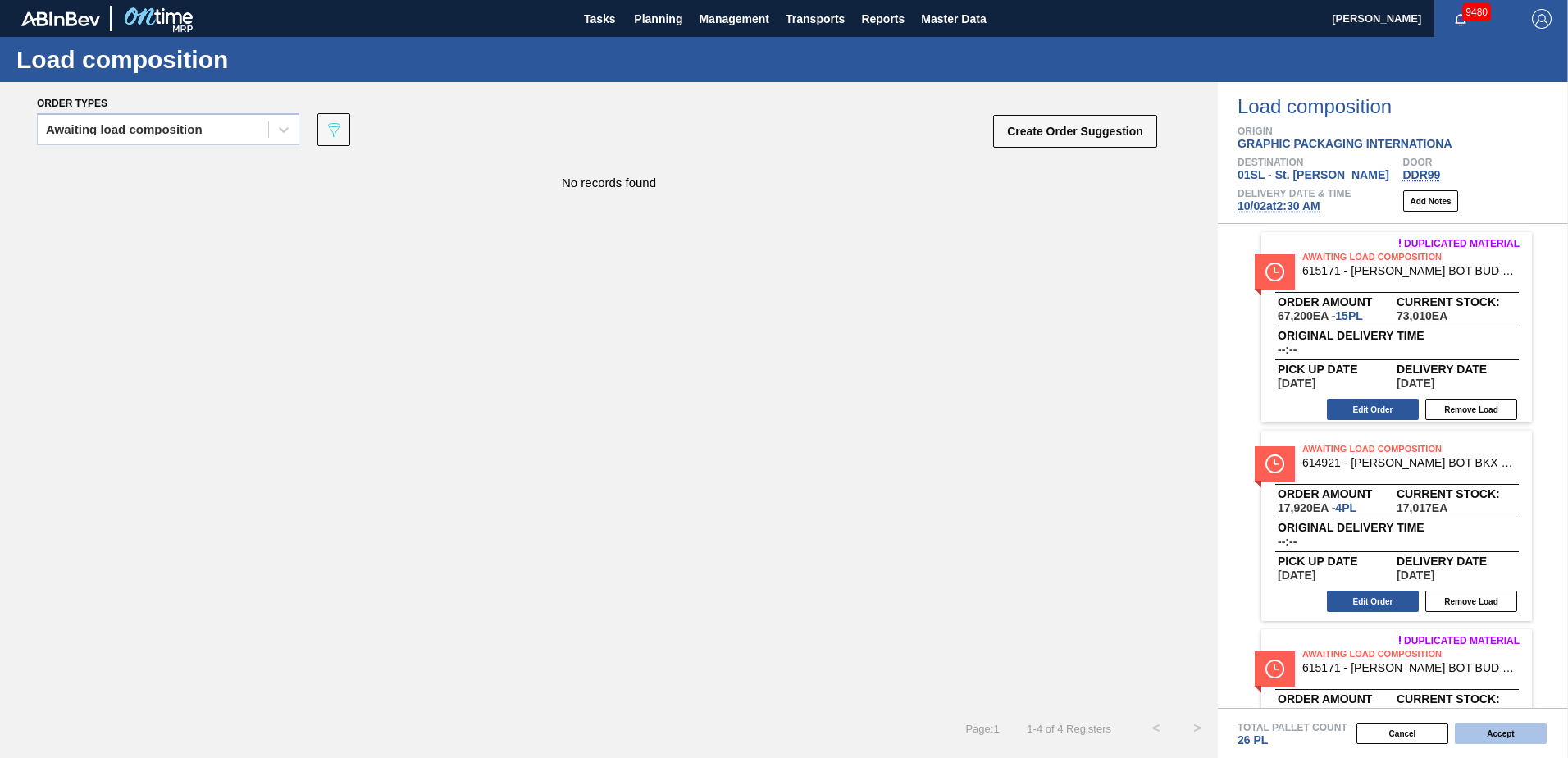
click at [1477, 736] on button "Accept" at bounding box center [1501, 733] width 92 height 22
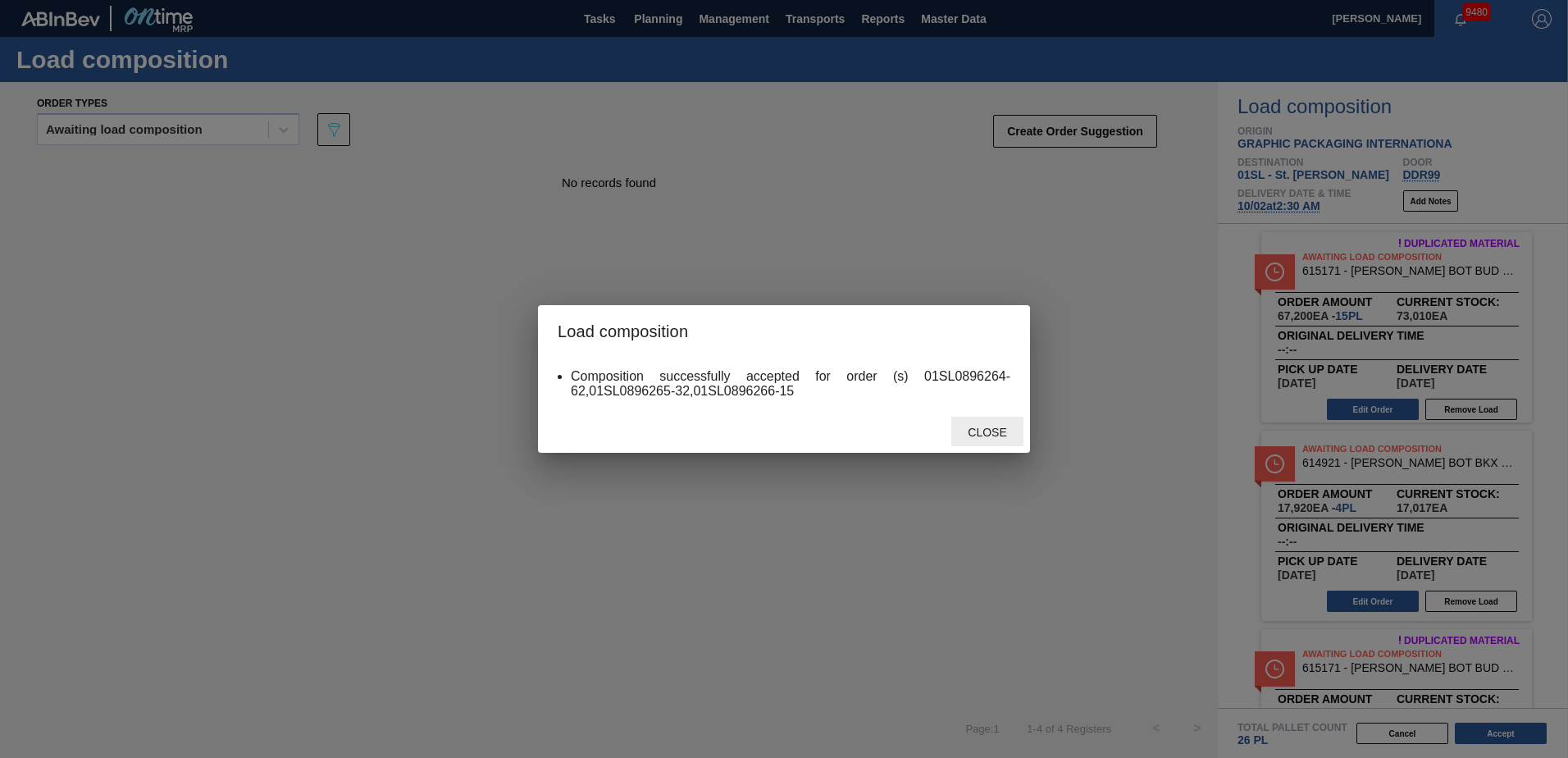
click at [958, 443] on div "Close" at bounding box center [987, 432] width 72 height 30
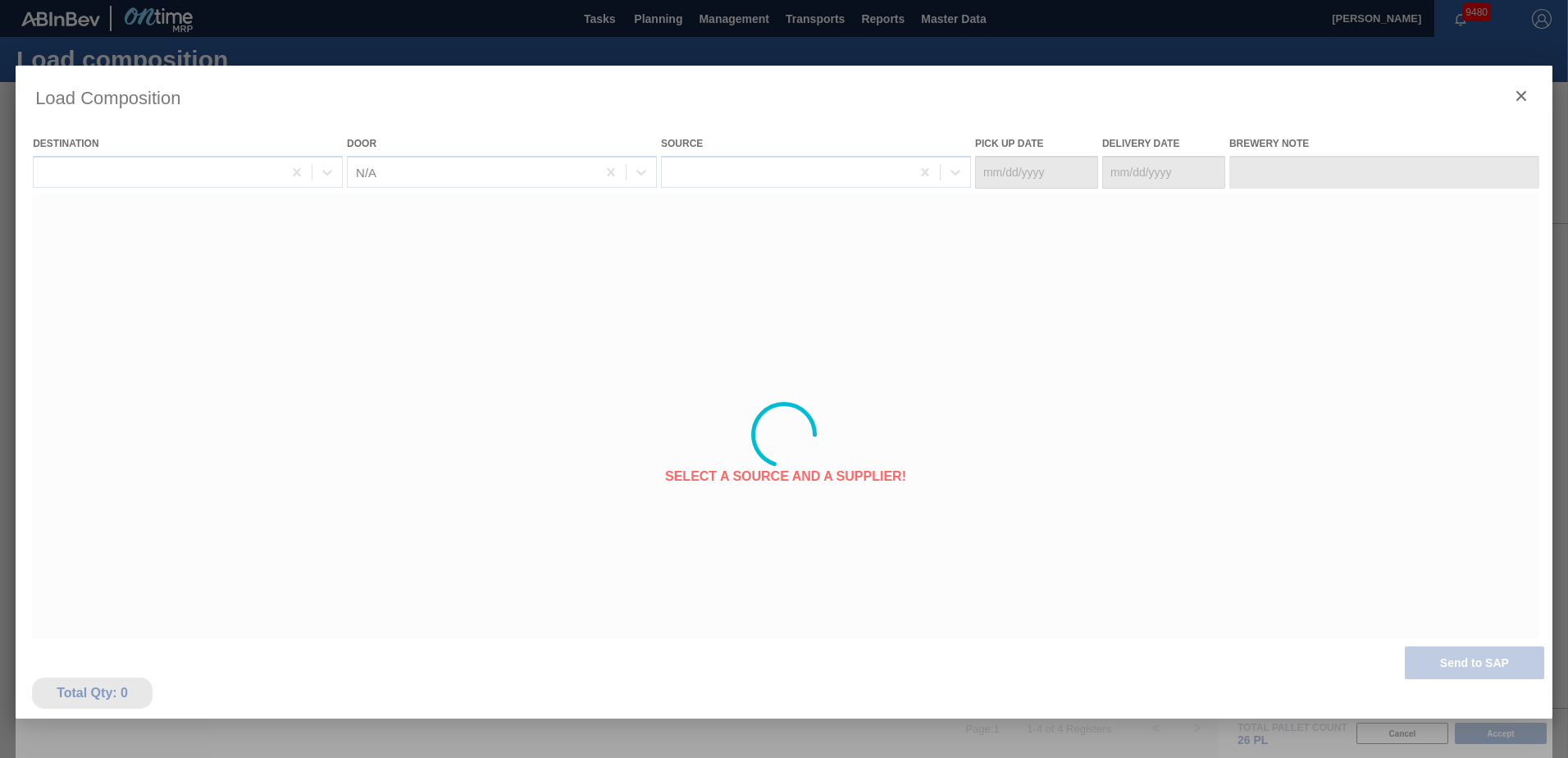
type Date "[DATE]"
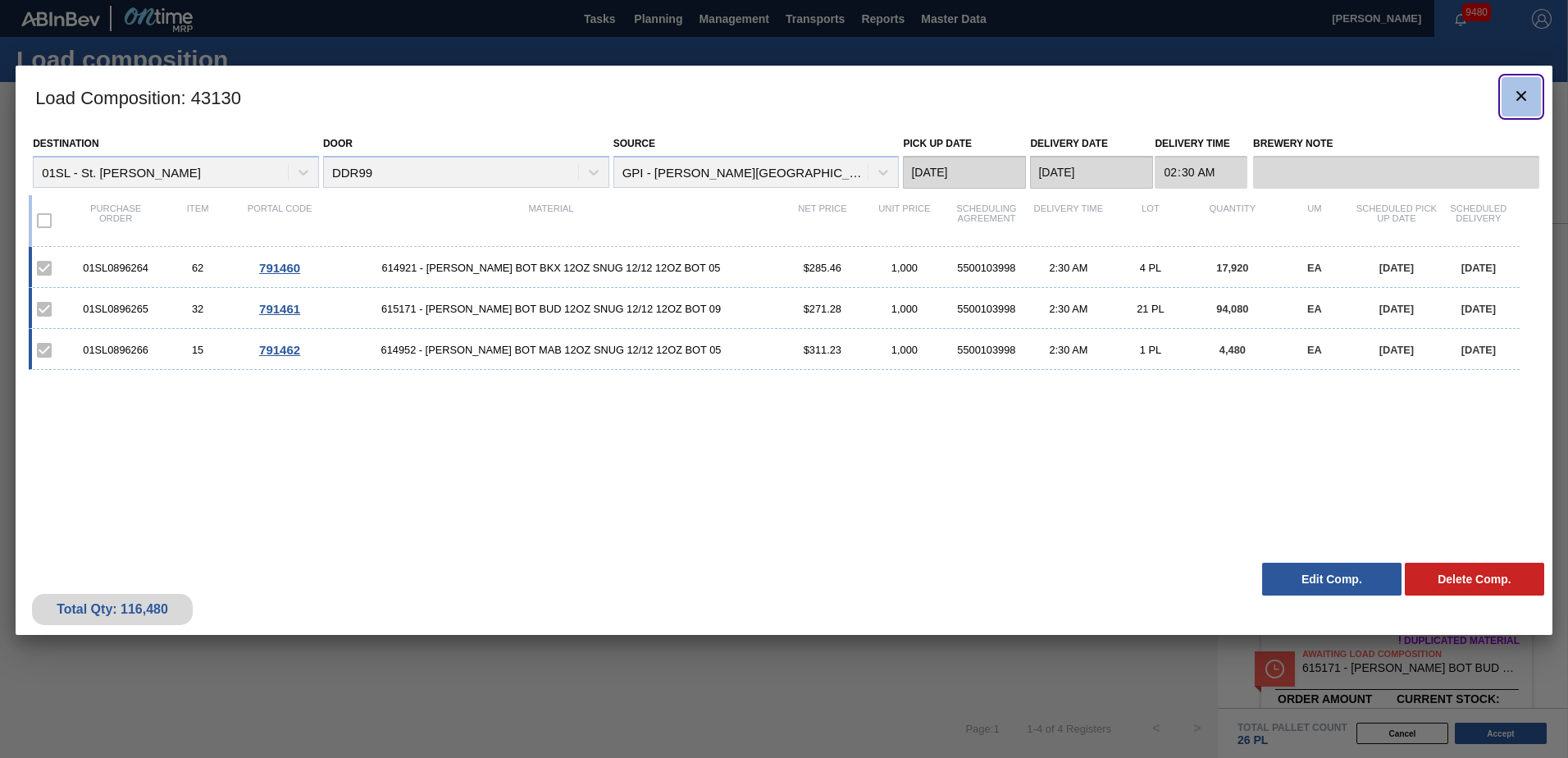
click at [1511, 100] on icon "botão de ícone" at bounding box center [1521, 96] width 20 height 20
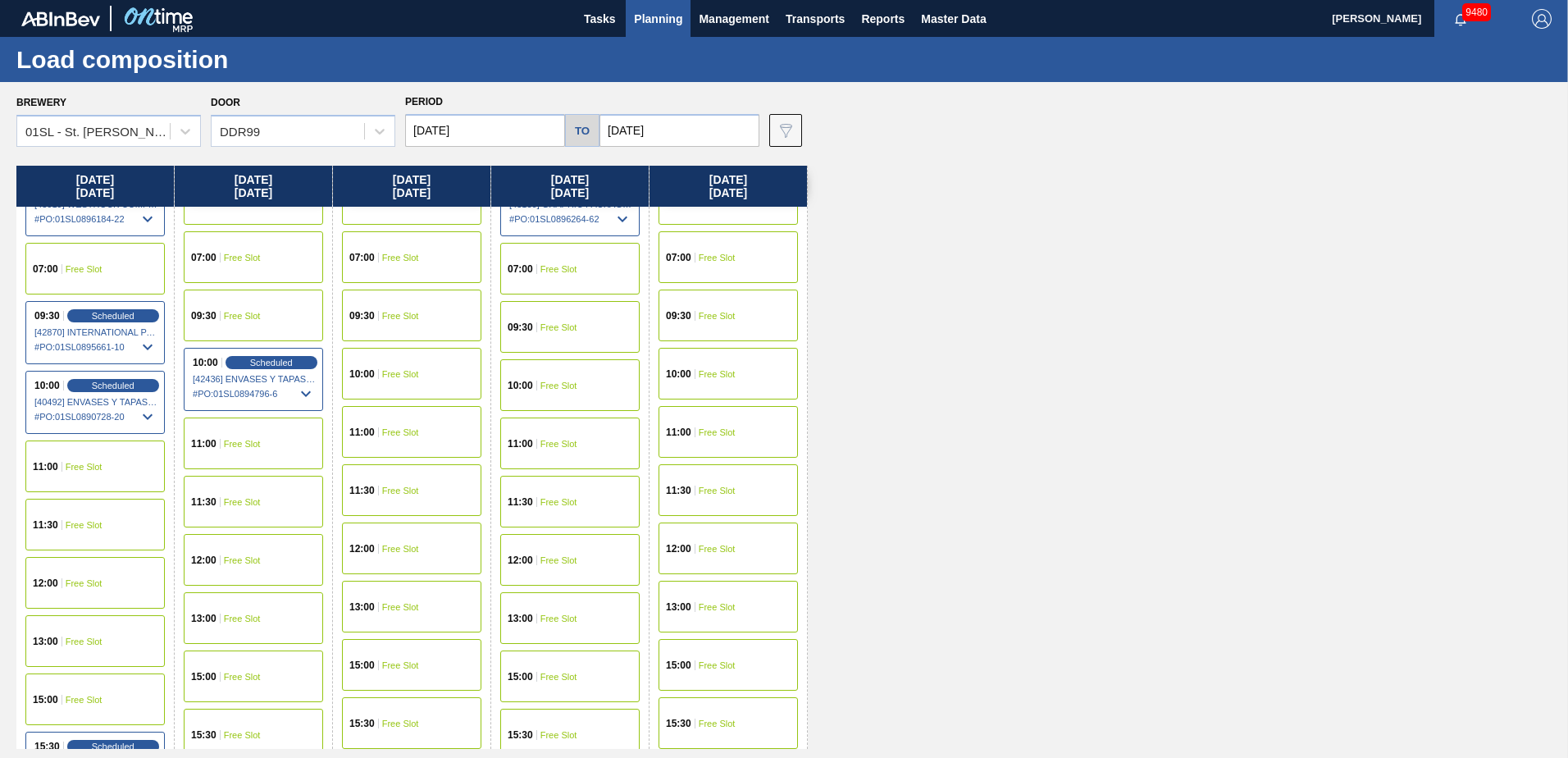
scroll to position [86, 0]
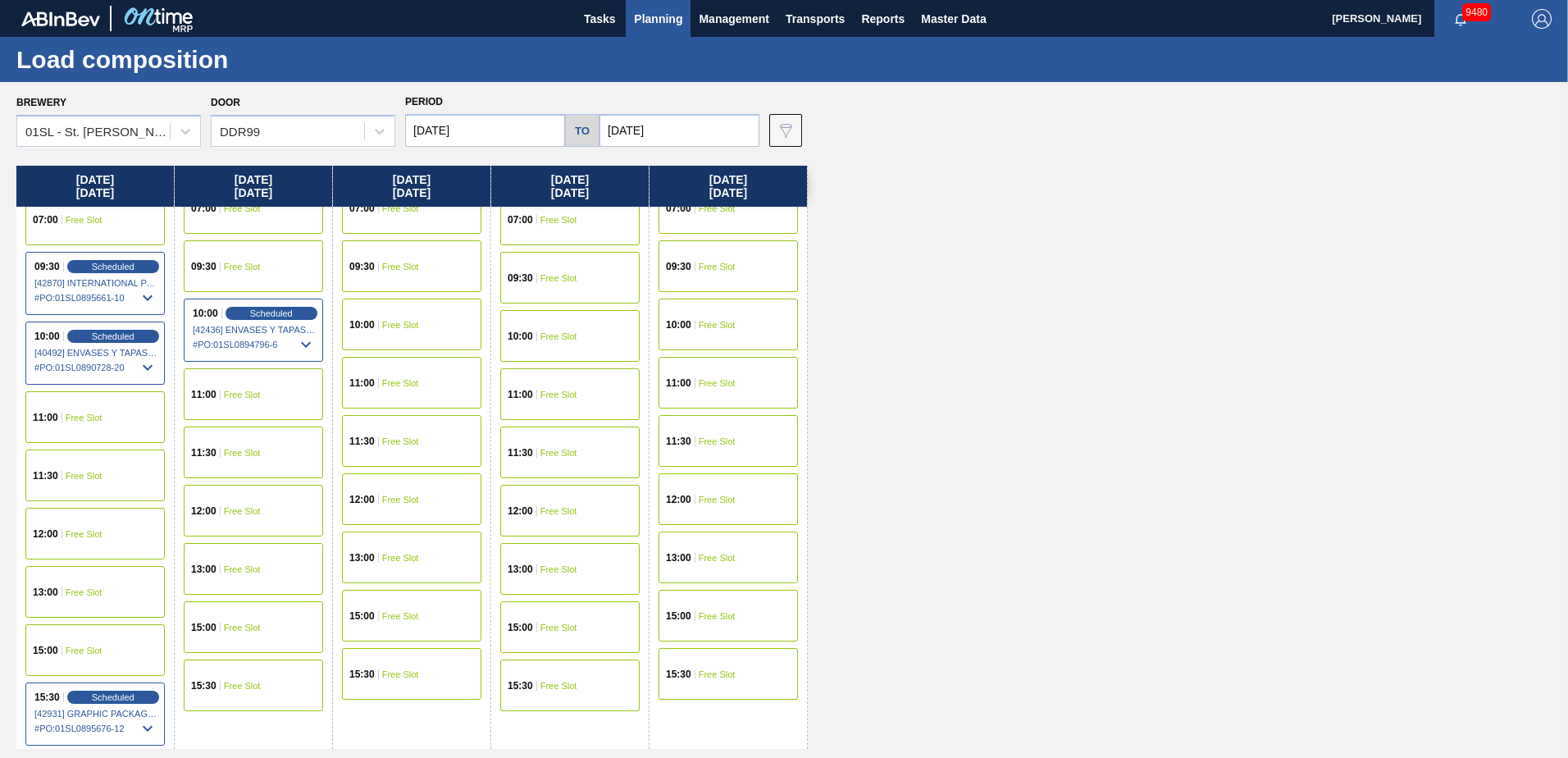
click at [674, 20] on span "Planning" at bounding box center [658, 19] width 48 height 20
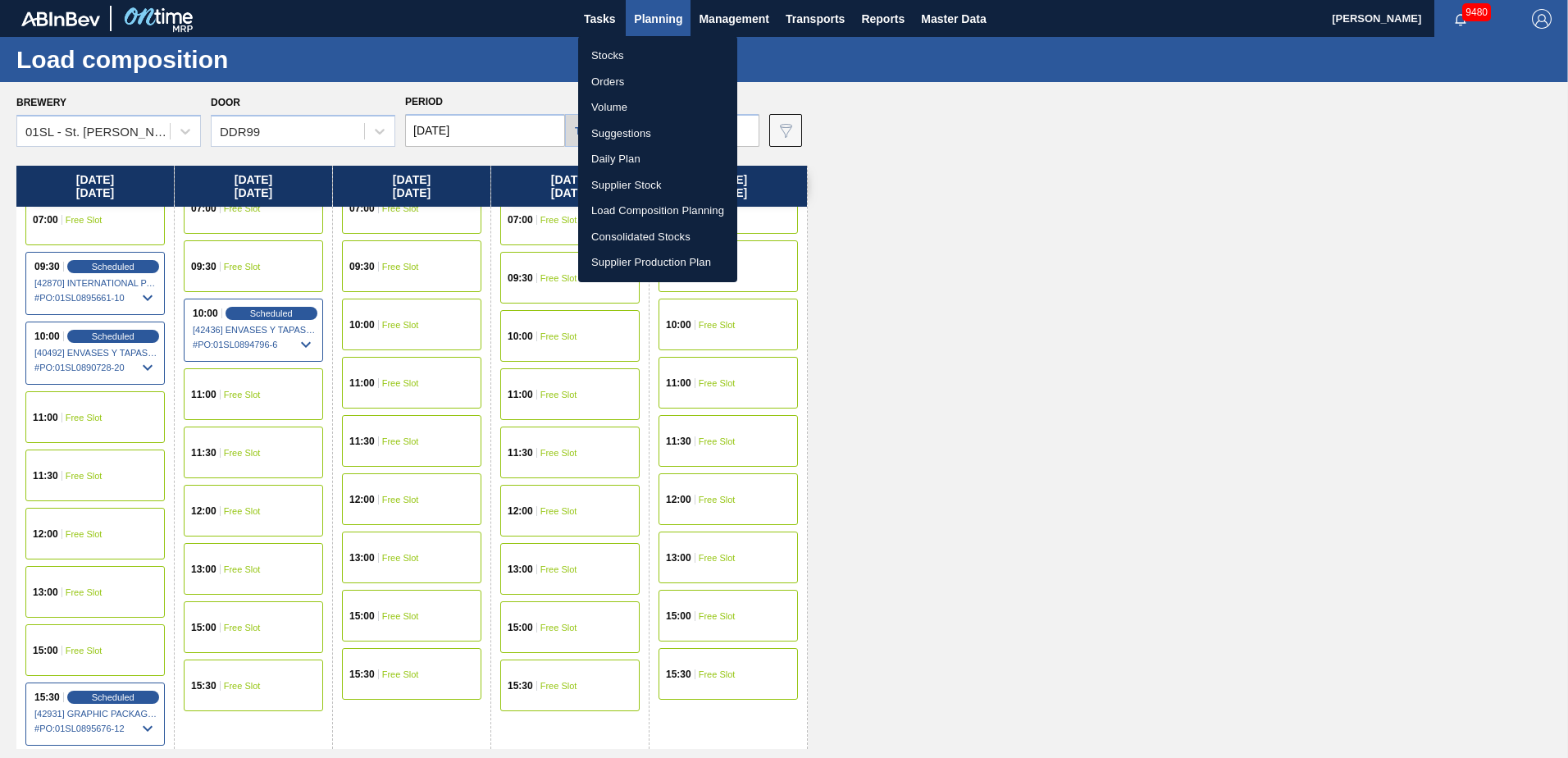
click at [630, 132] on li "Suggestions" at bounding box center [658, 133] width 159 height 26
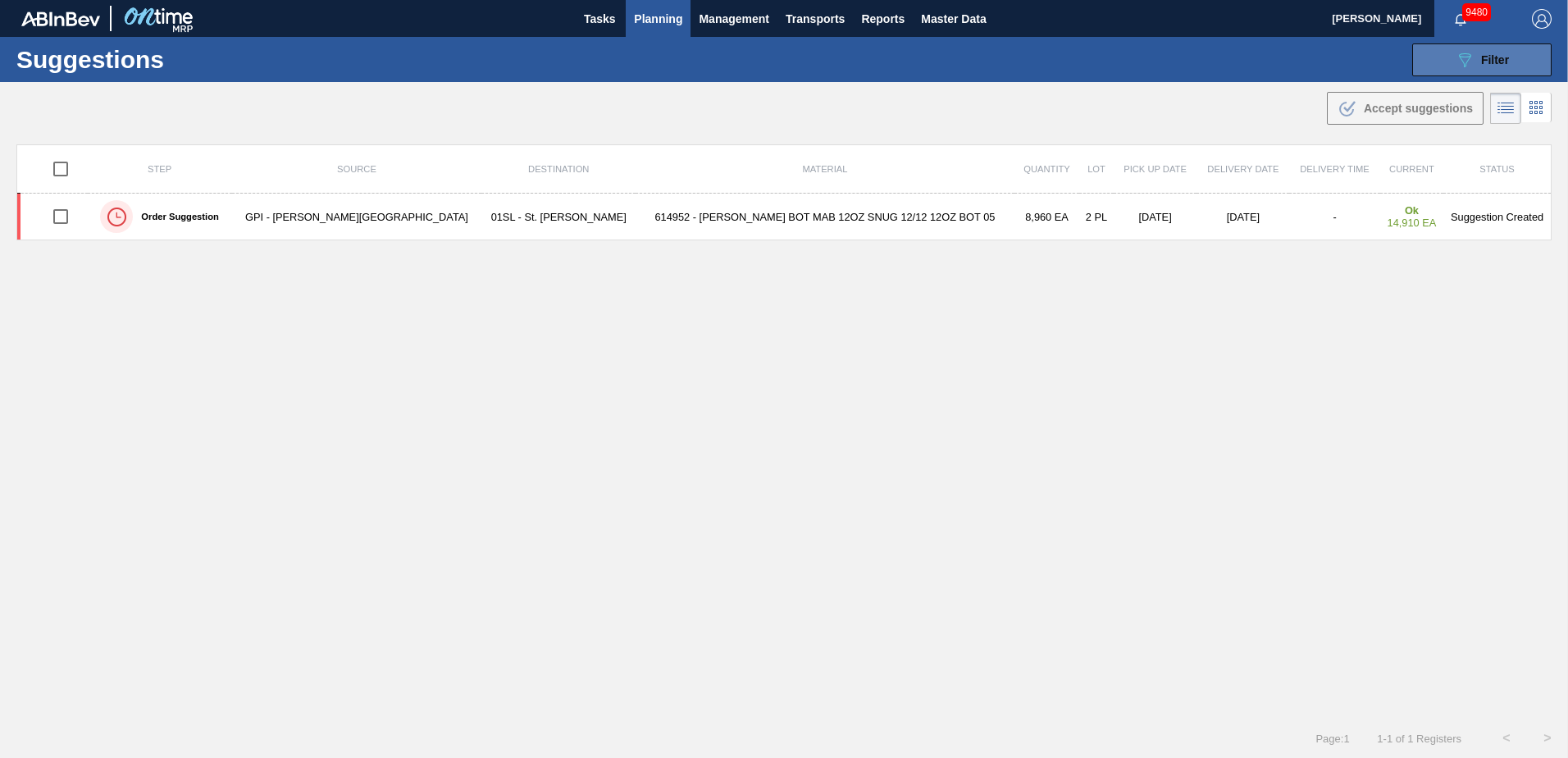
click at [1508, 56] on button "089F7B8B-B2A5-4AFE-B5C0-19BA573D28AC Filter" at bounding box center [1482, 60] width 139 height 33
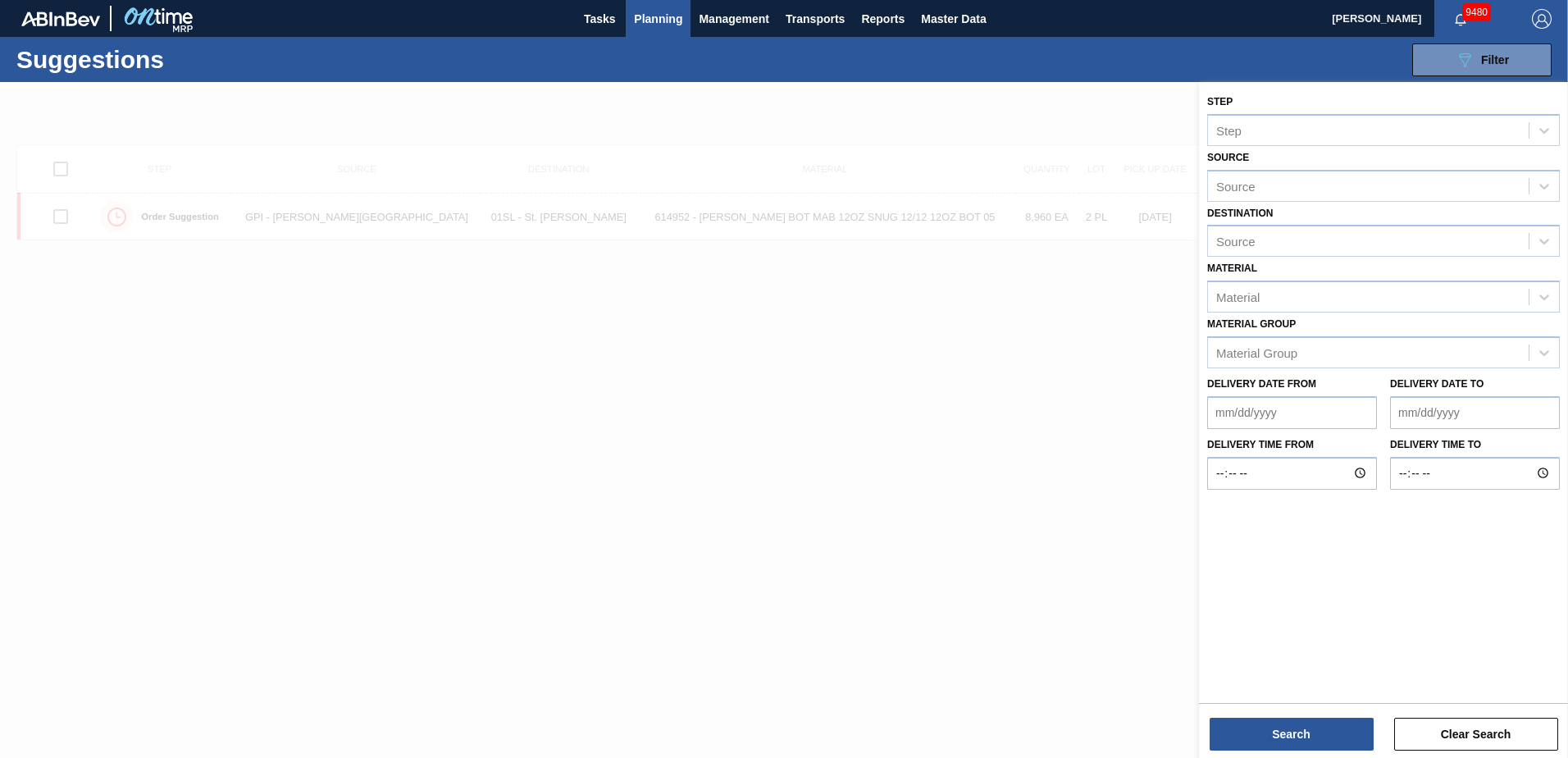
type from "[DATE]"
type to "[DATE]"
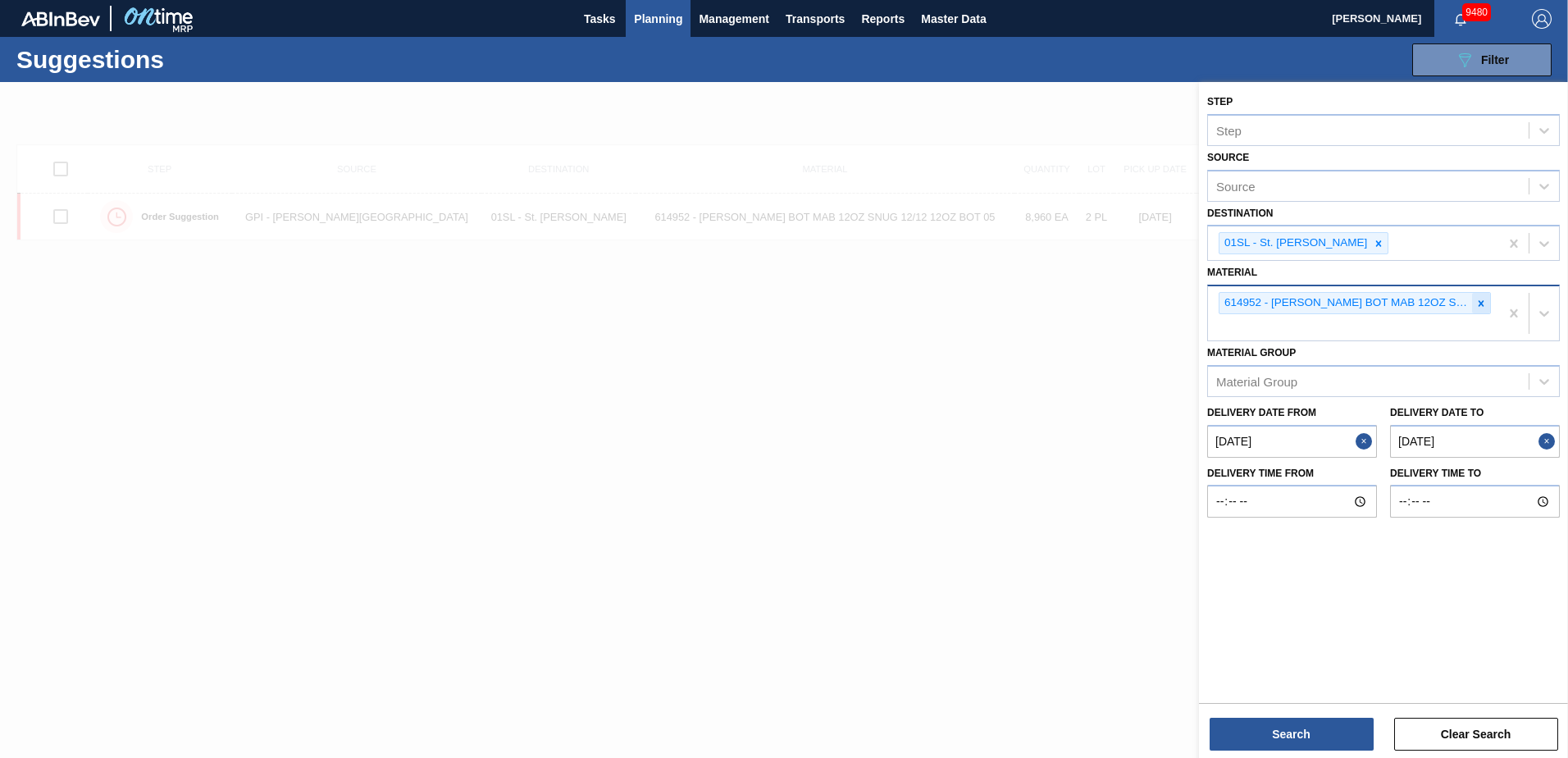
click at [1482, 302] on icon at bounding box center [1482, 303] width 6 height 6
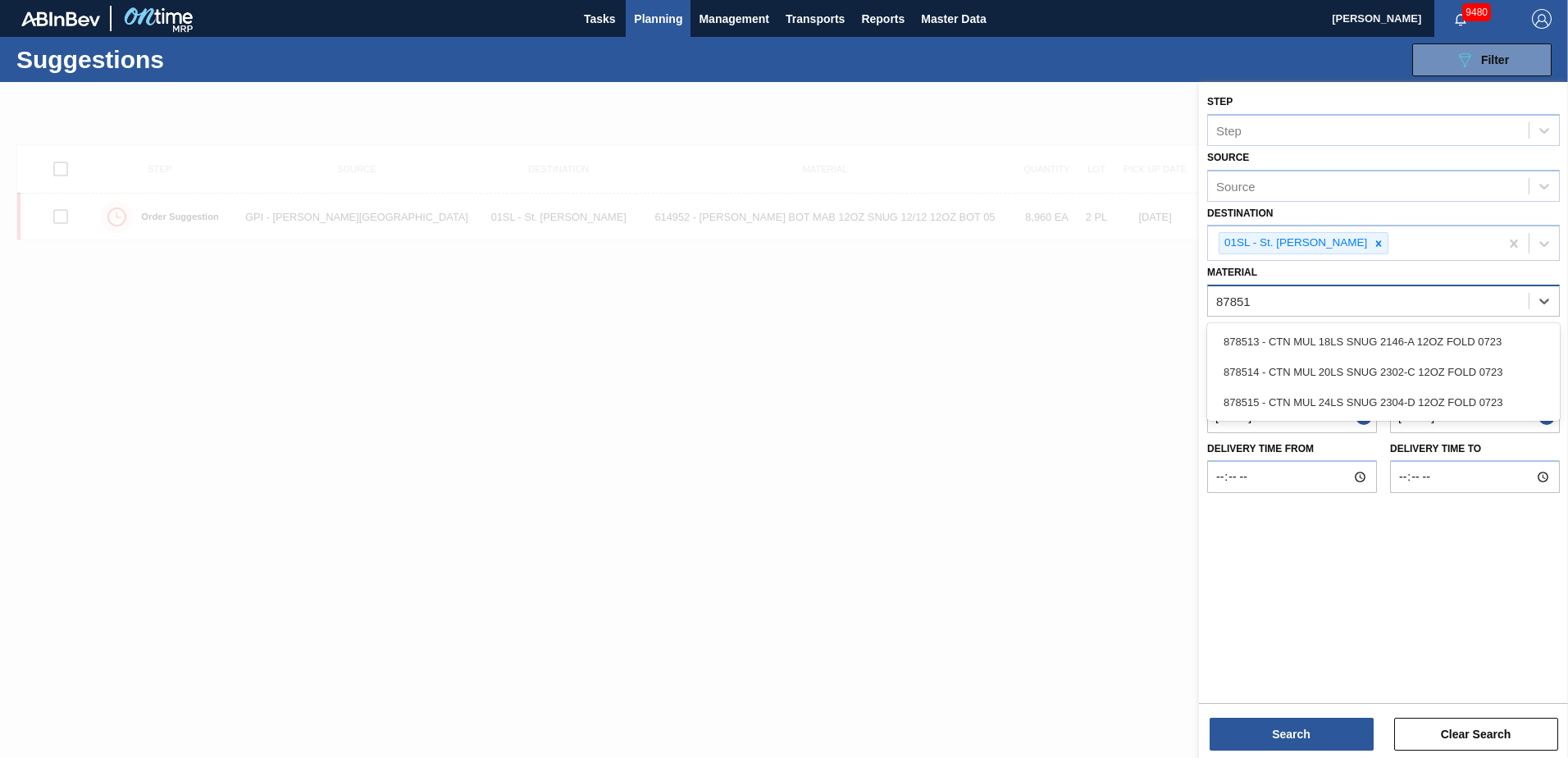
type input "878514"
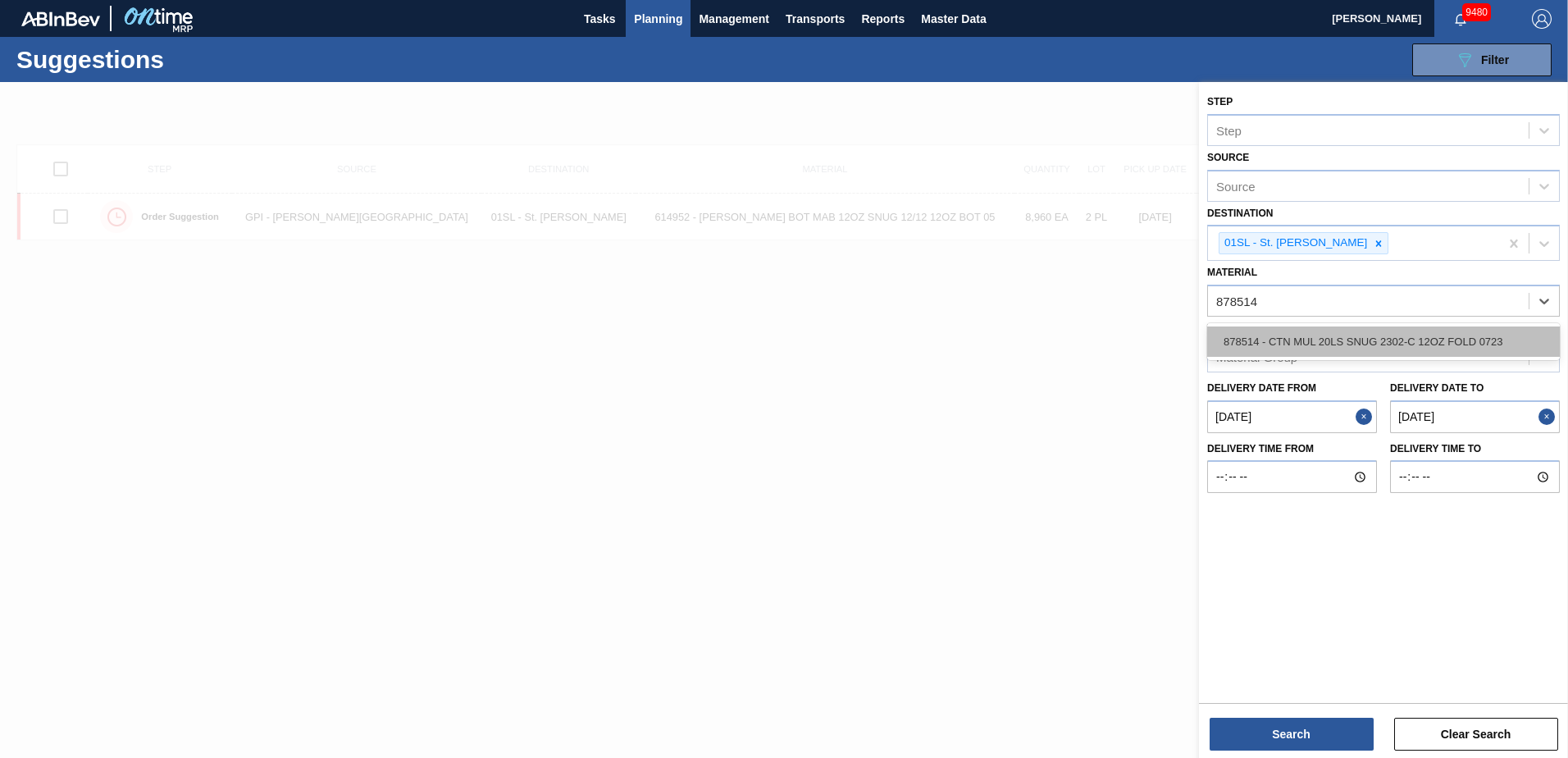
click at [1455, 344] on div "878514 - CTN MUL 20LS SNUG 2302-C 12OZ FOLD 0723" at bounding box center [1383, 342] width 353 height 30
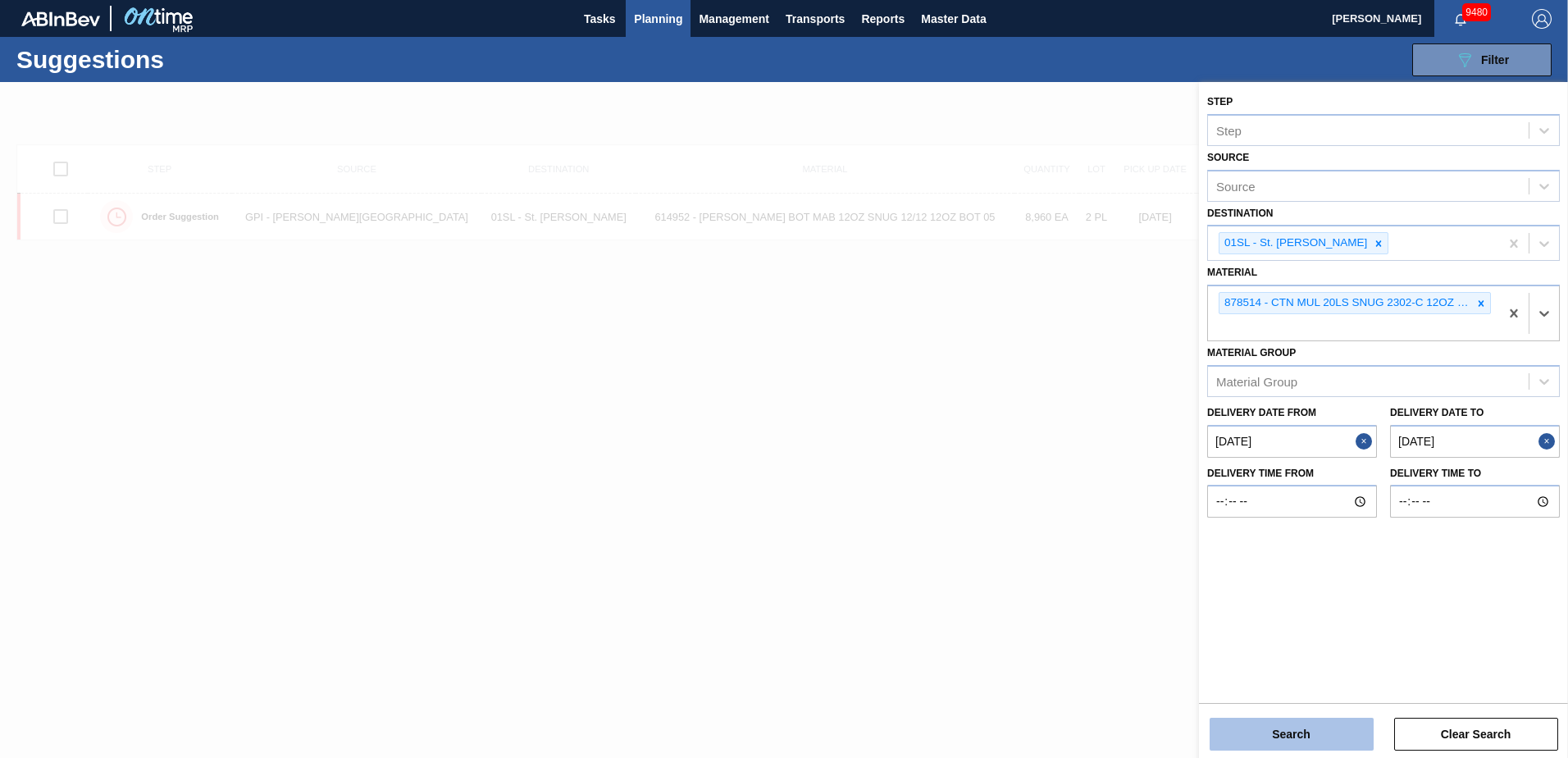
click at [1295, 739] on button "Search" at bounding box center [1292, 733] width 164 height 33
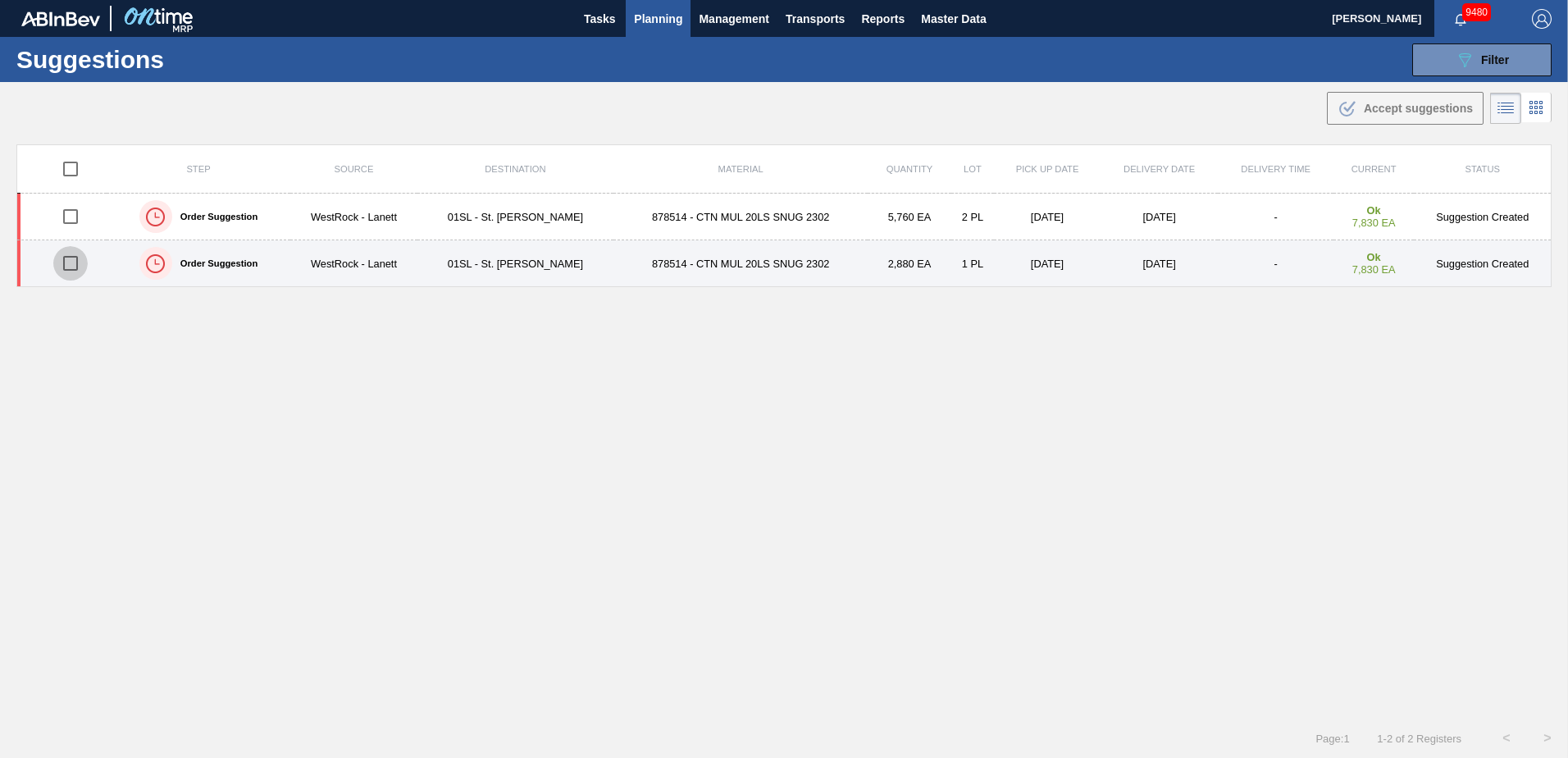
click at [63, 267] on input "checkbox" at bounding box center [70, 263] width 34 height 34
checkbox input "true"
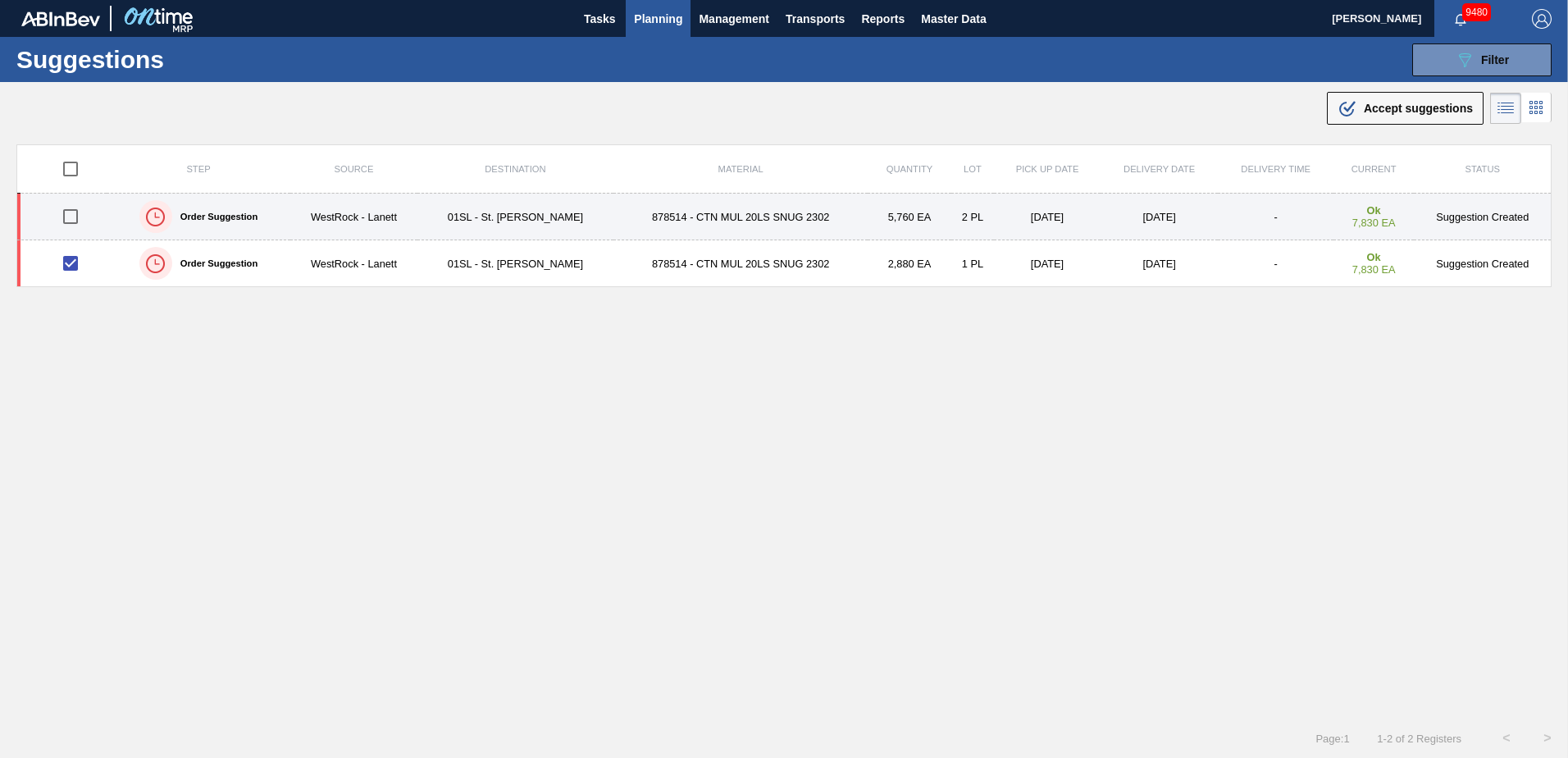
click at [69, 211] on input "checkbox" at bounding box center [70, 217] width 34 height 34
checkbox input "true"
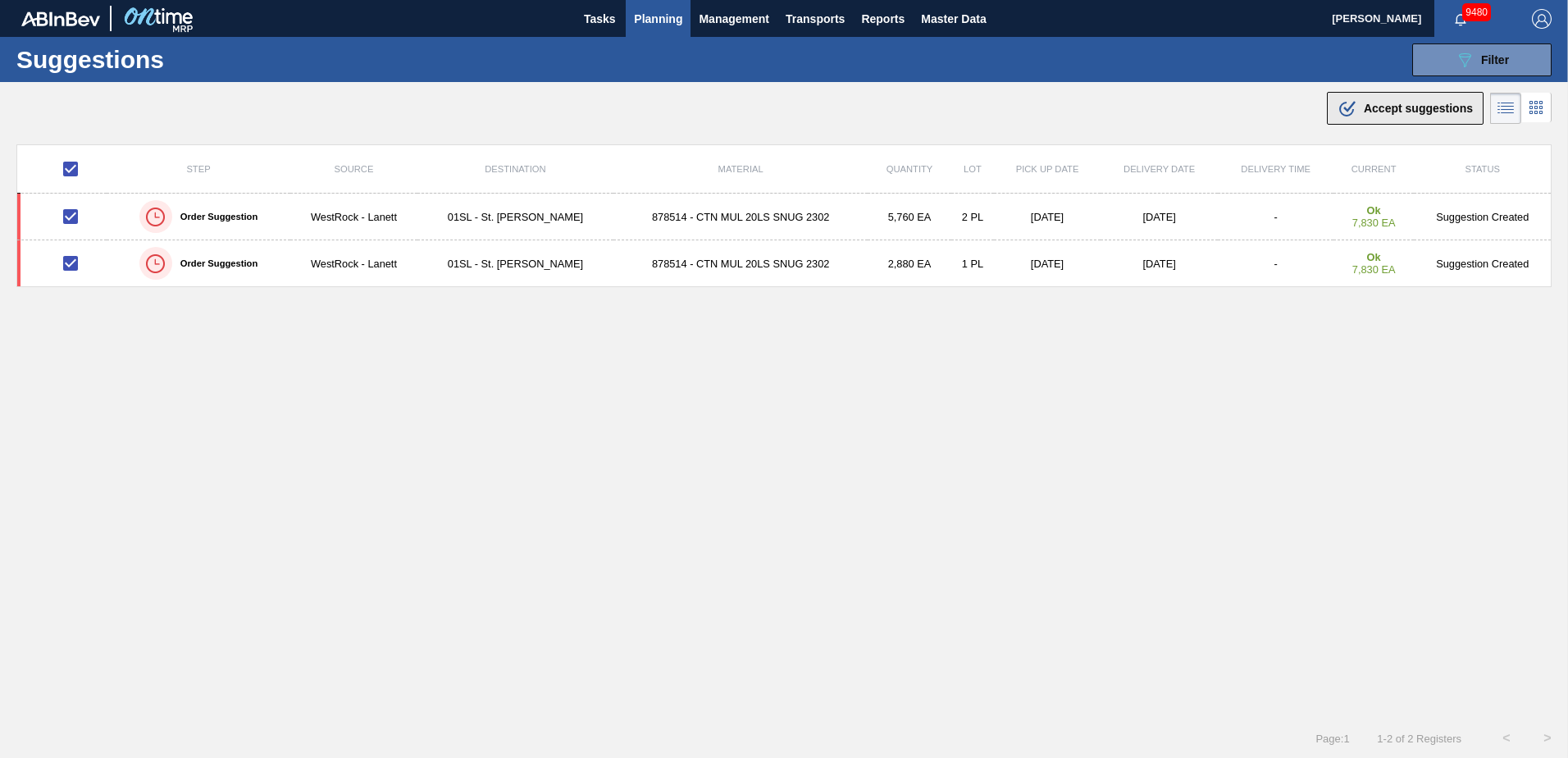
click at [1371, 112] on span "Accept suggestions" at bounding box center [1418, 108] width 109 height 13
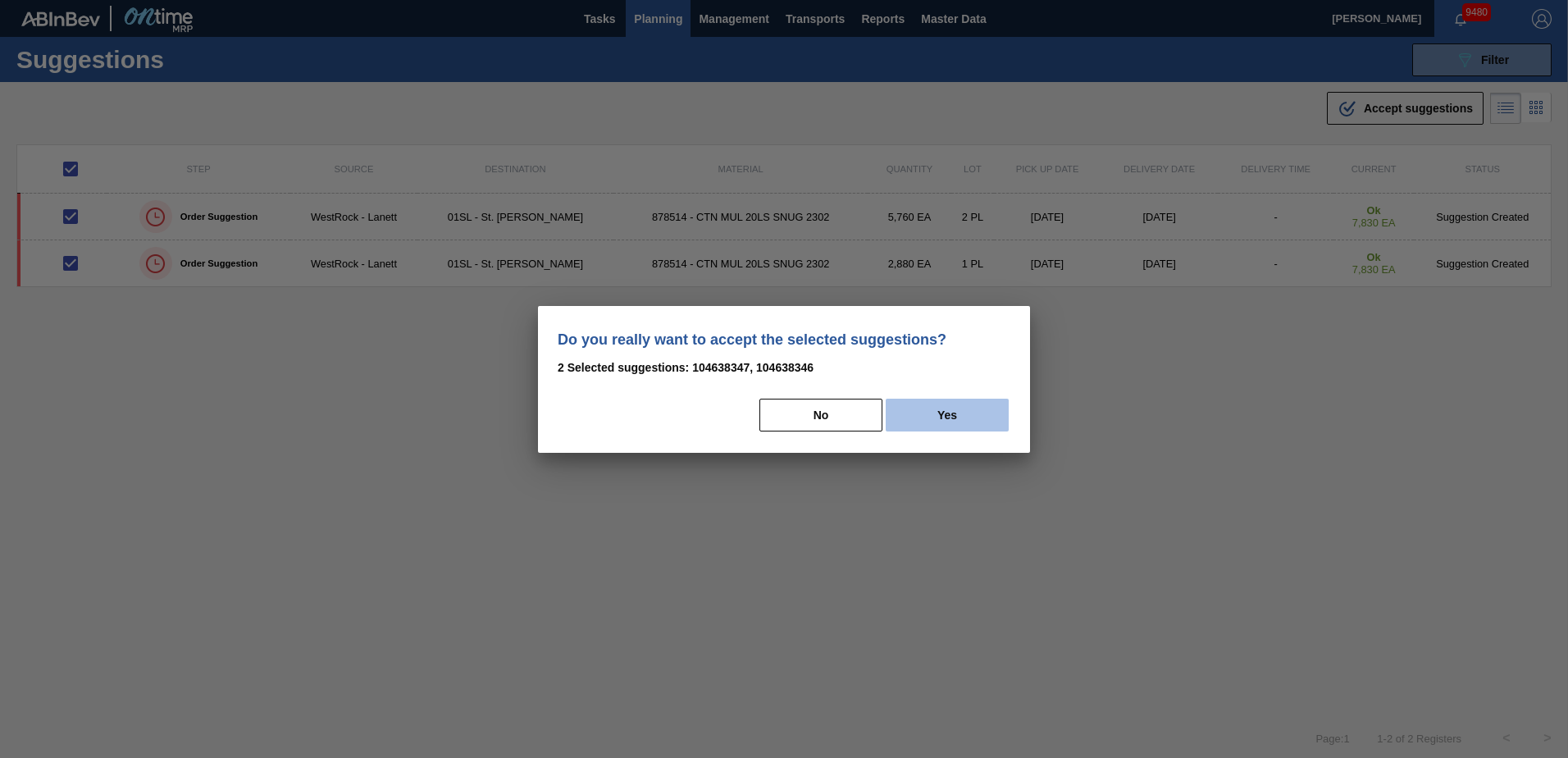
click at [958, 409] on button "Yes" at bounding box center [947, 414] width 123 height 33
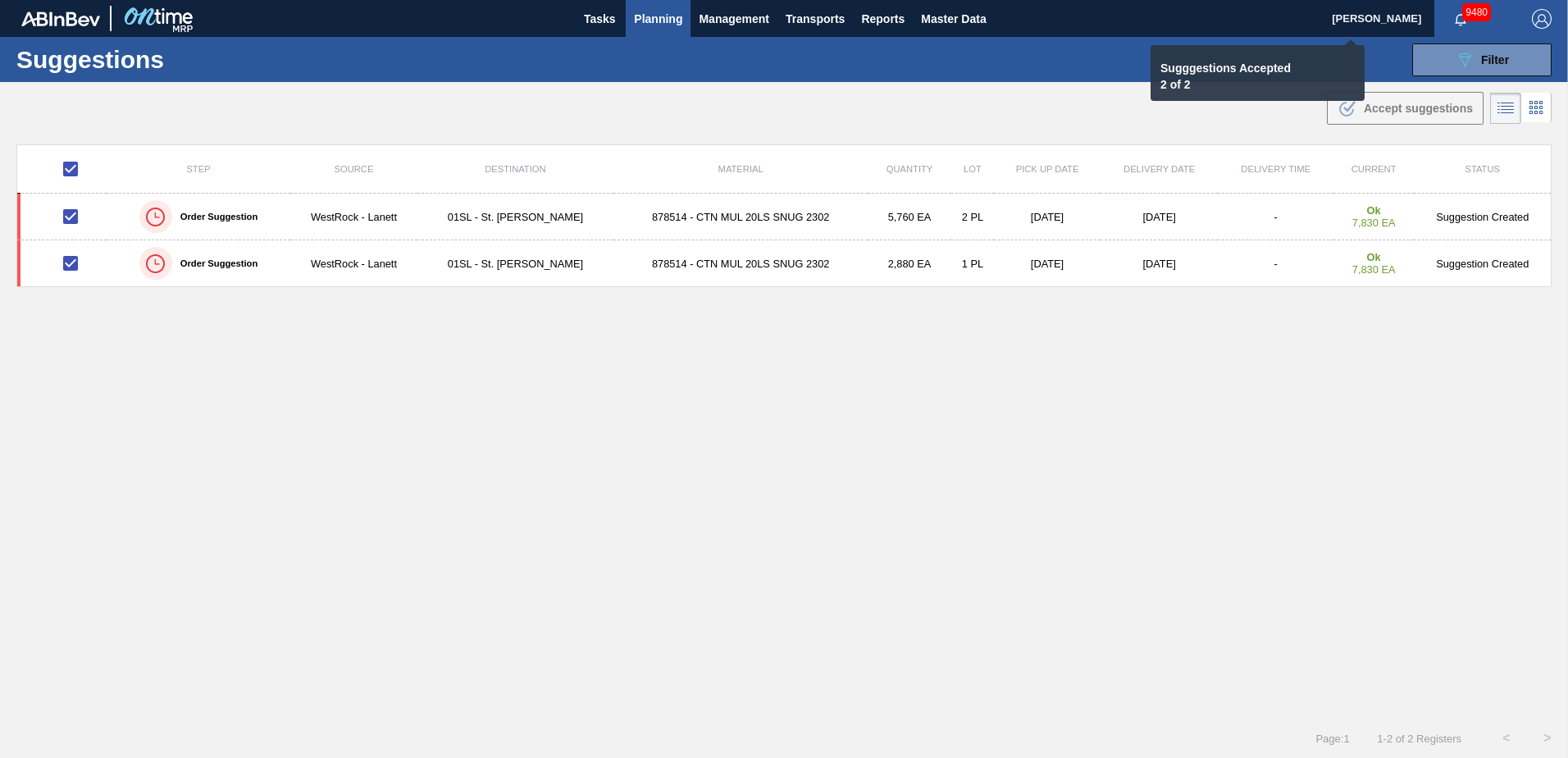
checkbox input "false"
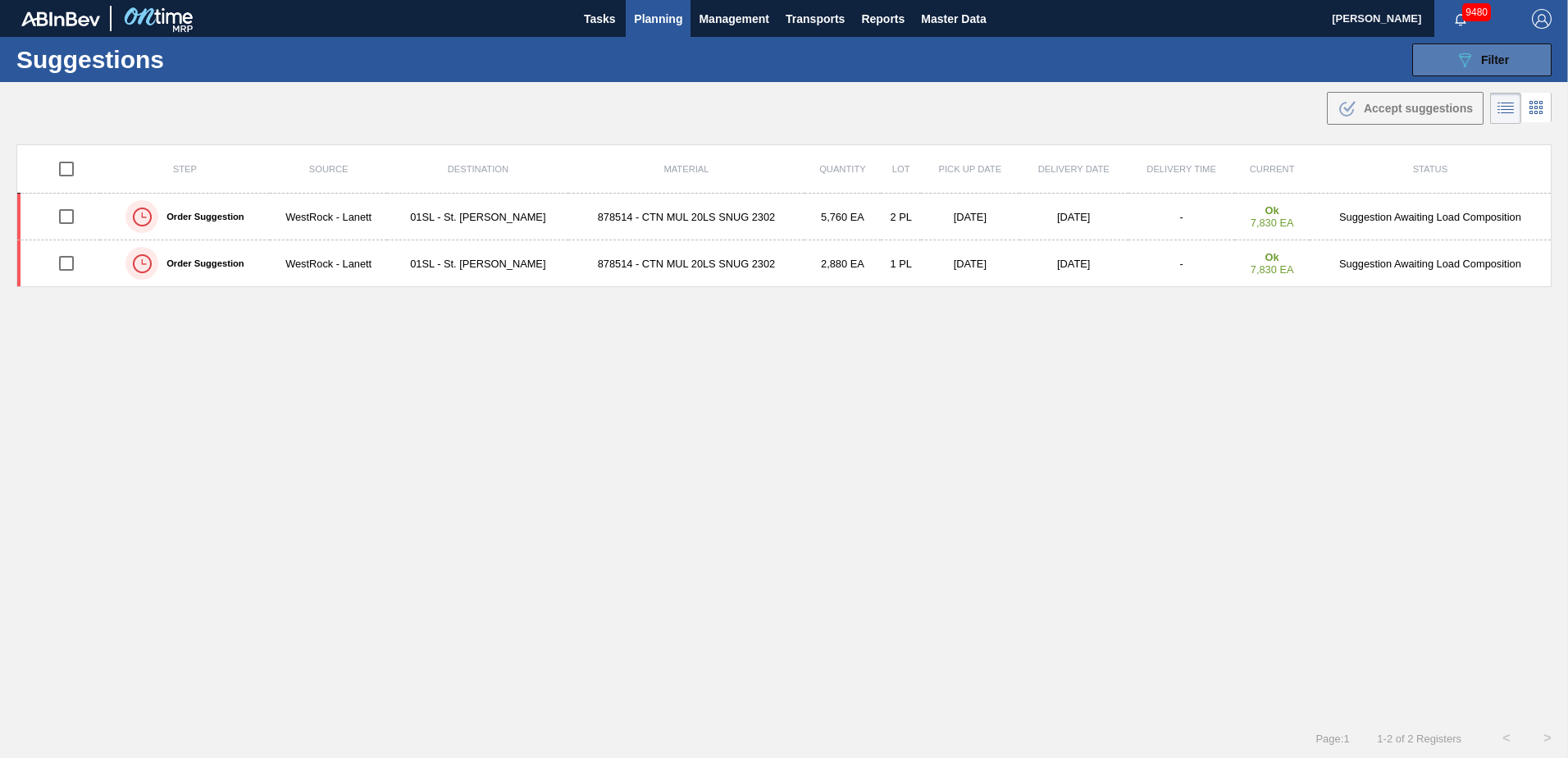
click at [1474, 46] on button "089F7B8B-B2A5-4AFE-B5C0-19BA573D28AC Filter" at bounding box center [1482, 60] width 139 height 33
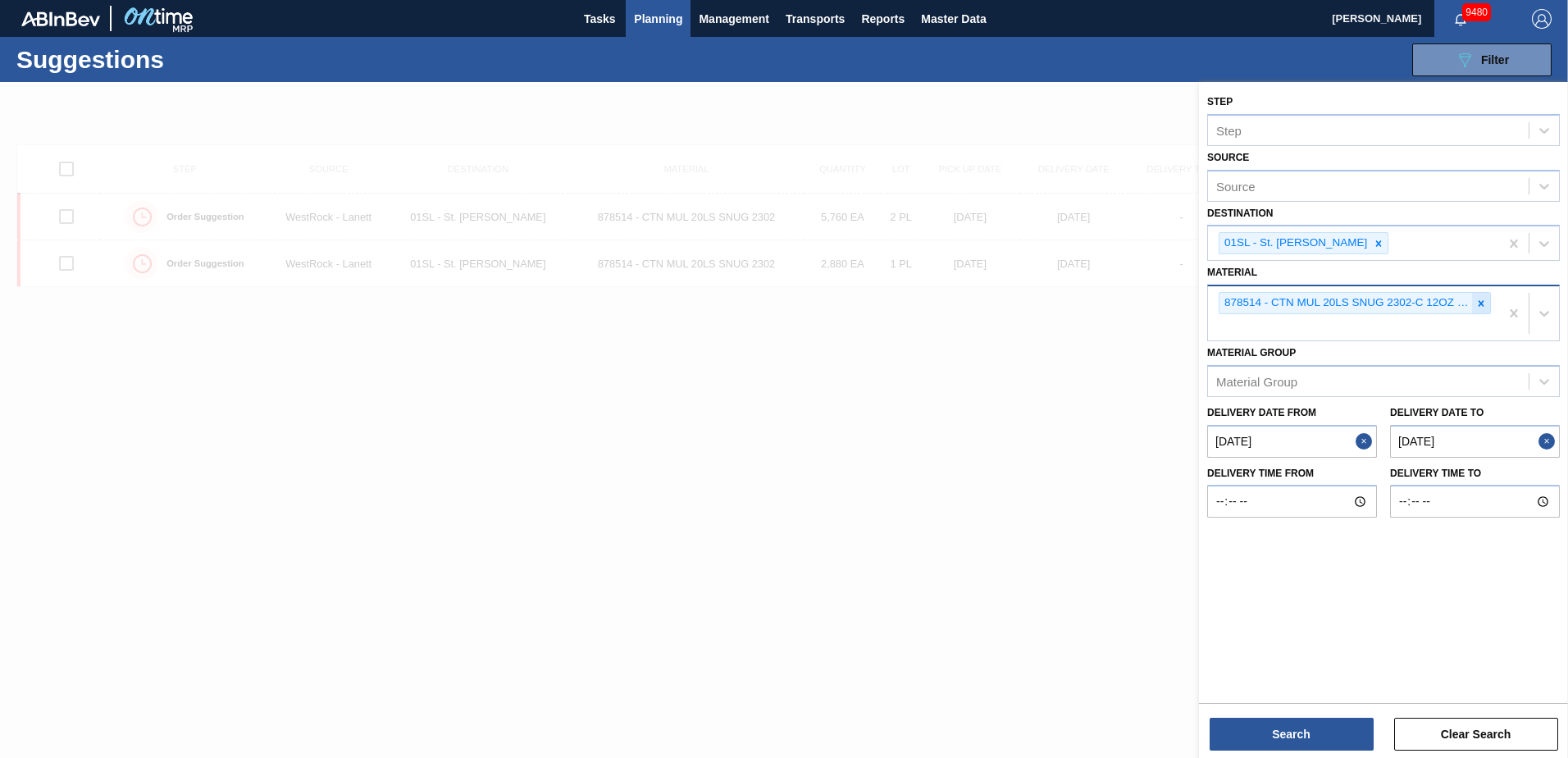
click at [1488, 300] on div at bounding box center [1481, 303] width 18 height 21
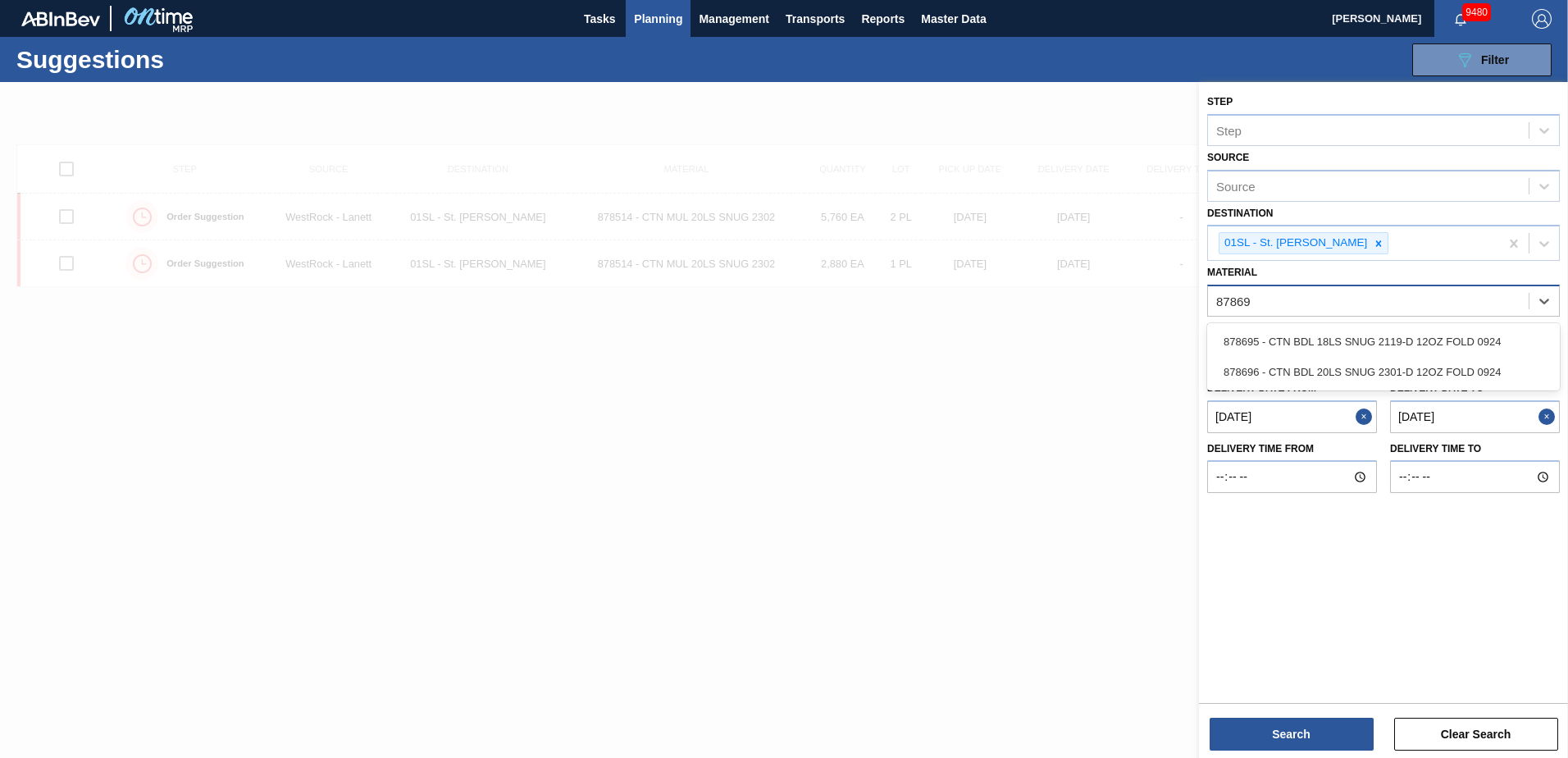
type input "878696"
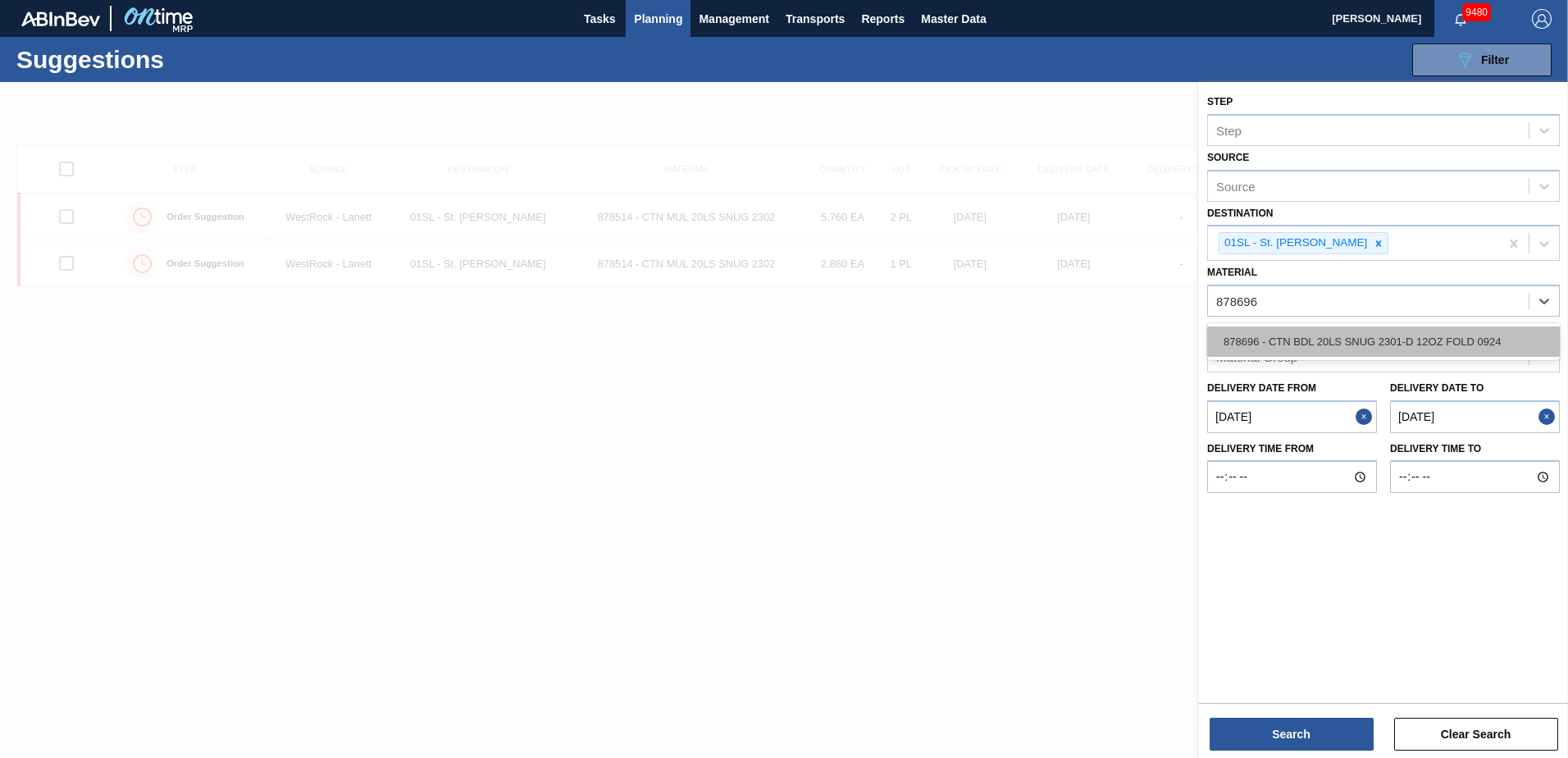
click at [1445, 354] on div "878696 - CTN BDL 20LS SNUG 2301-D 12OZ FOLD 0924" at bounding box center [1383, 342] width 353 height 30
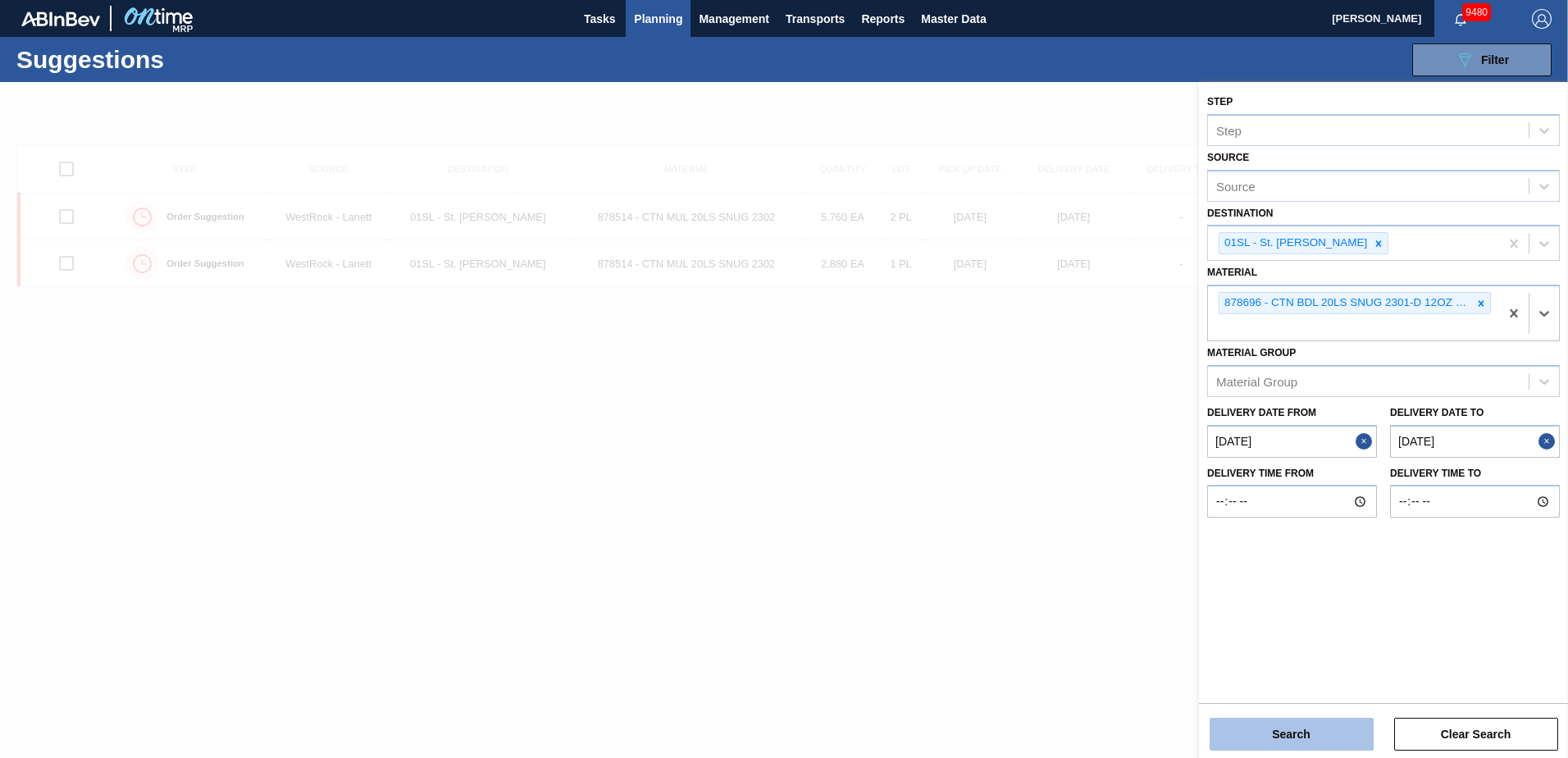
click at [1316, 737] on button "Search" at bounding box center [1292, 733] width 164 height 33
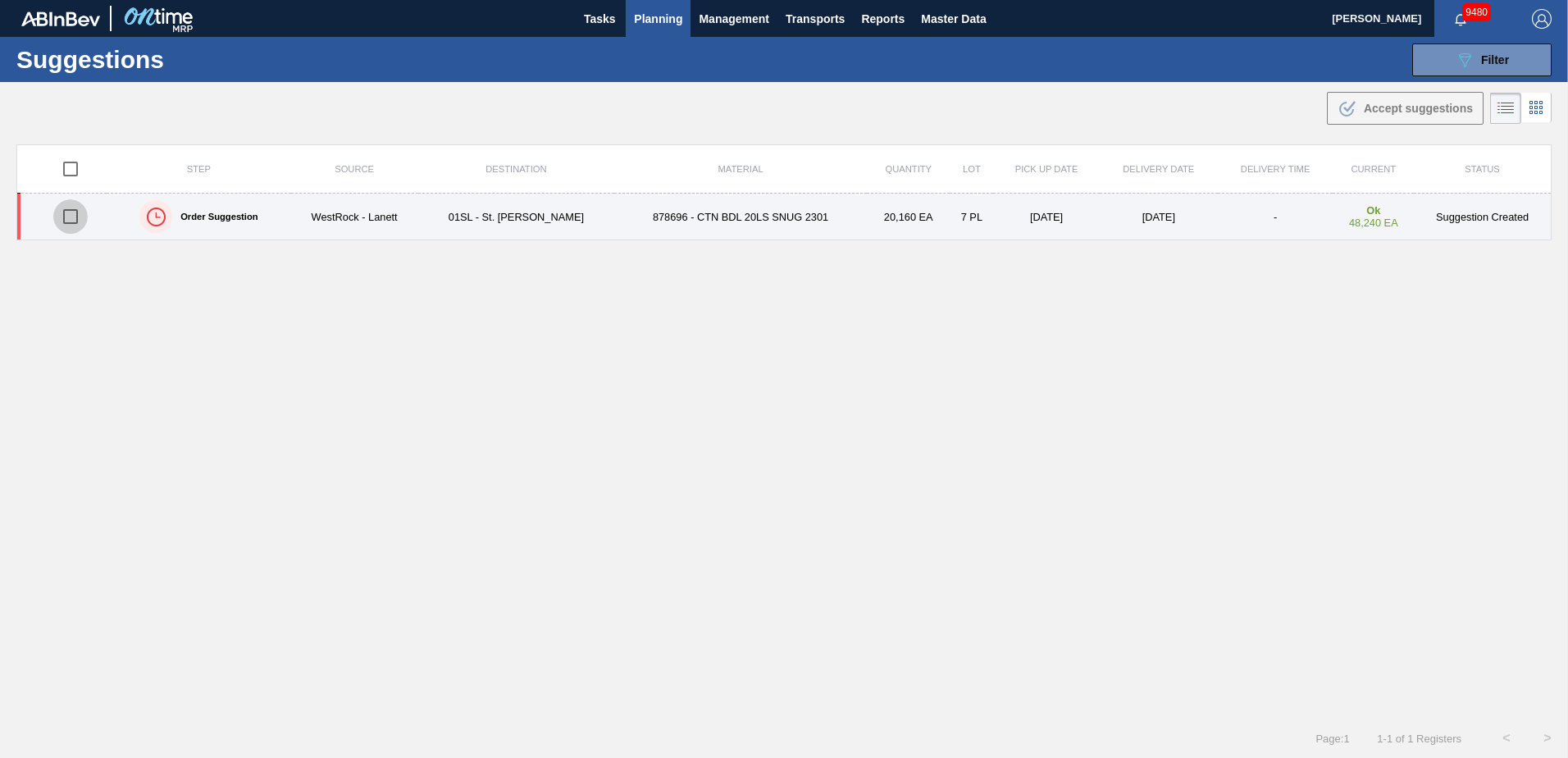
click at [73, 217] on input "checkbox" at bounding box center [70, 217] width 34 height 34
checkbox input "true"
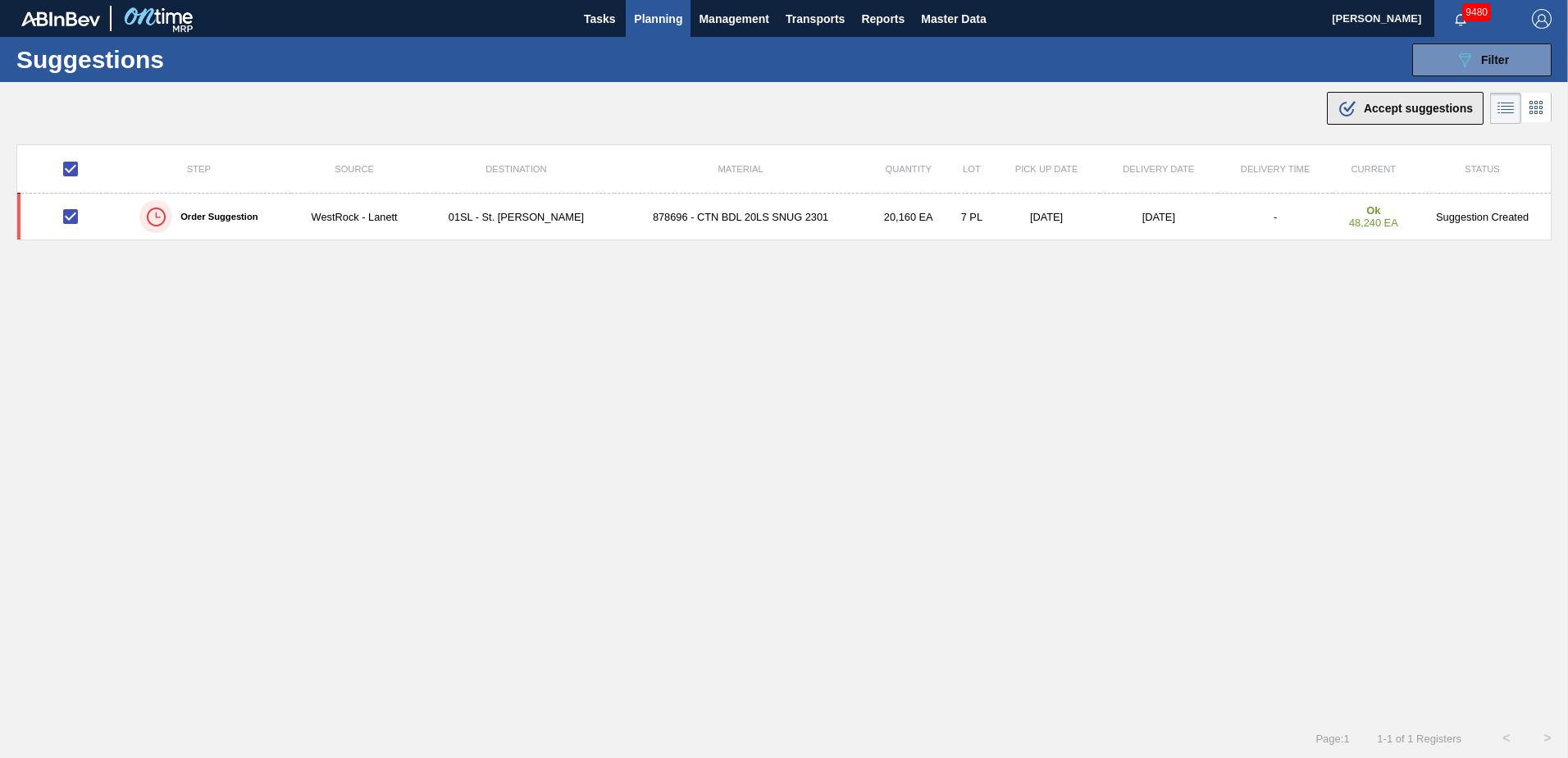
click at [1378, 108] on span "Accept suggestions" at bounding box center [1418, 108] width 109 height 13
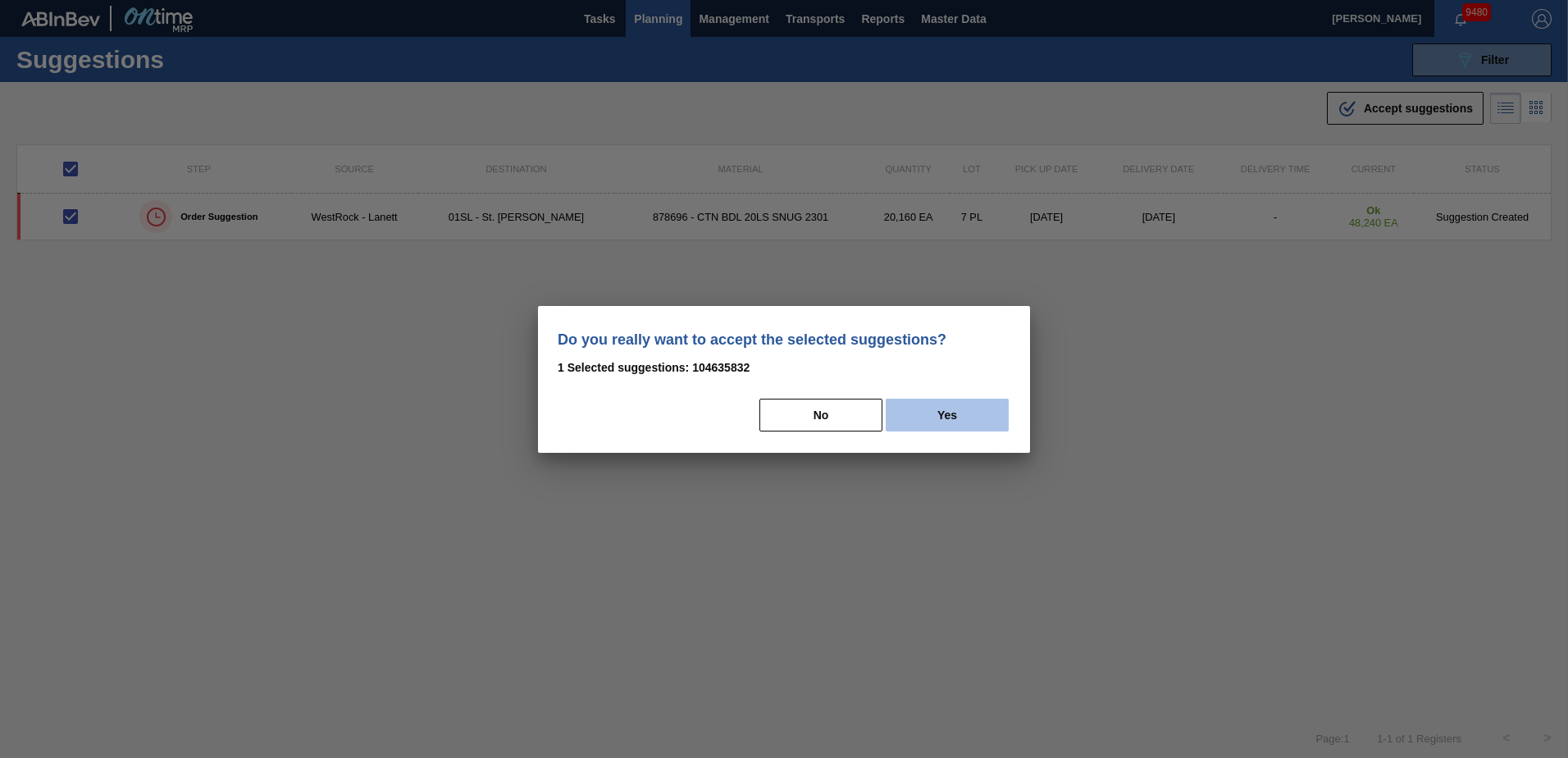
click at [958, 414] on button "Yes" at bounding box center [947, 414] width 123 height 33
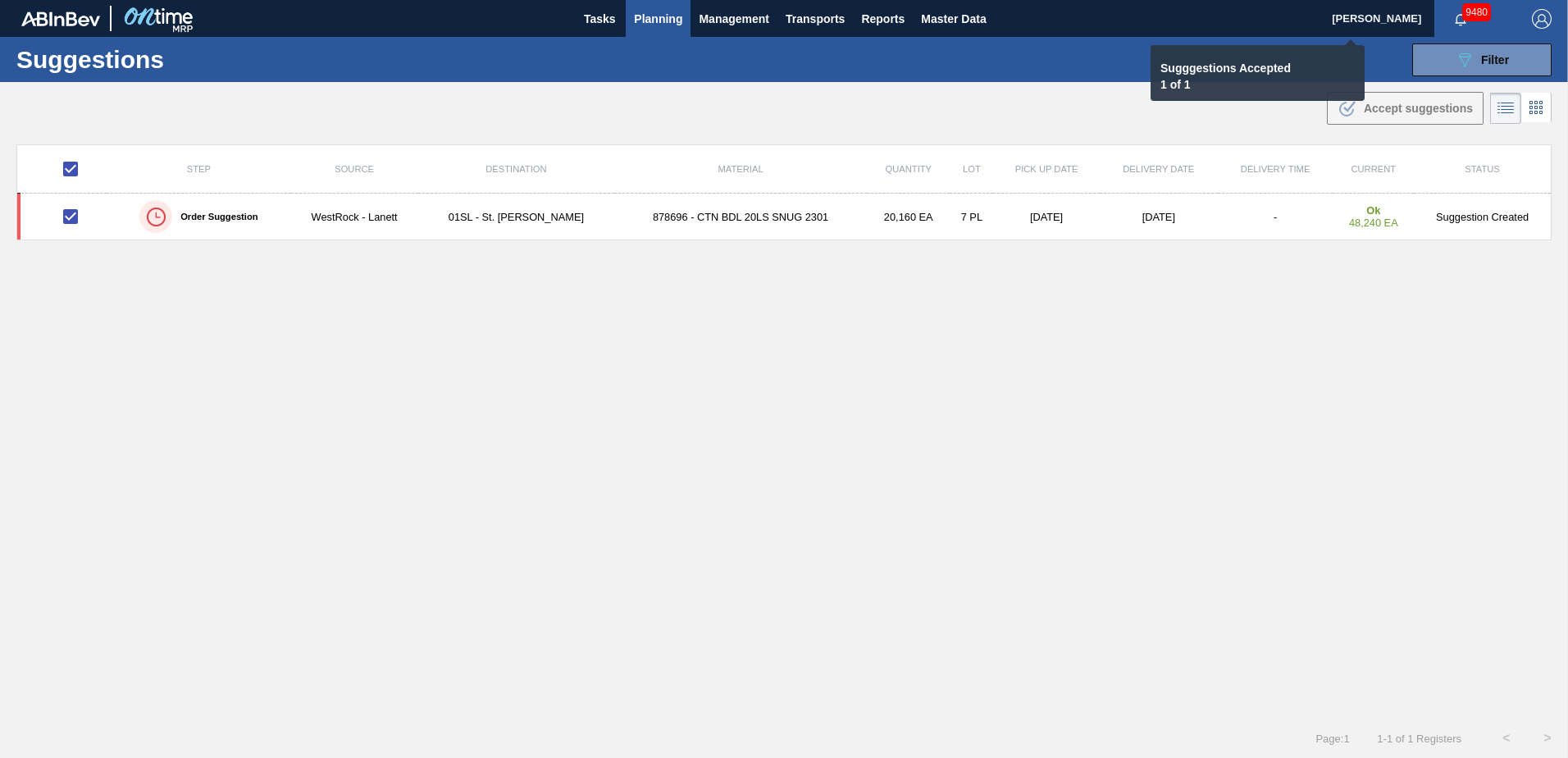
checkbox input "false"
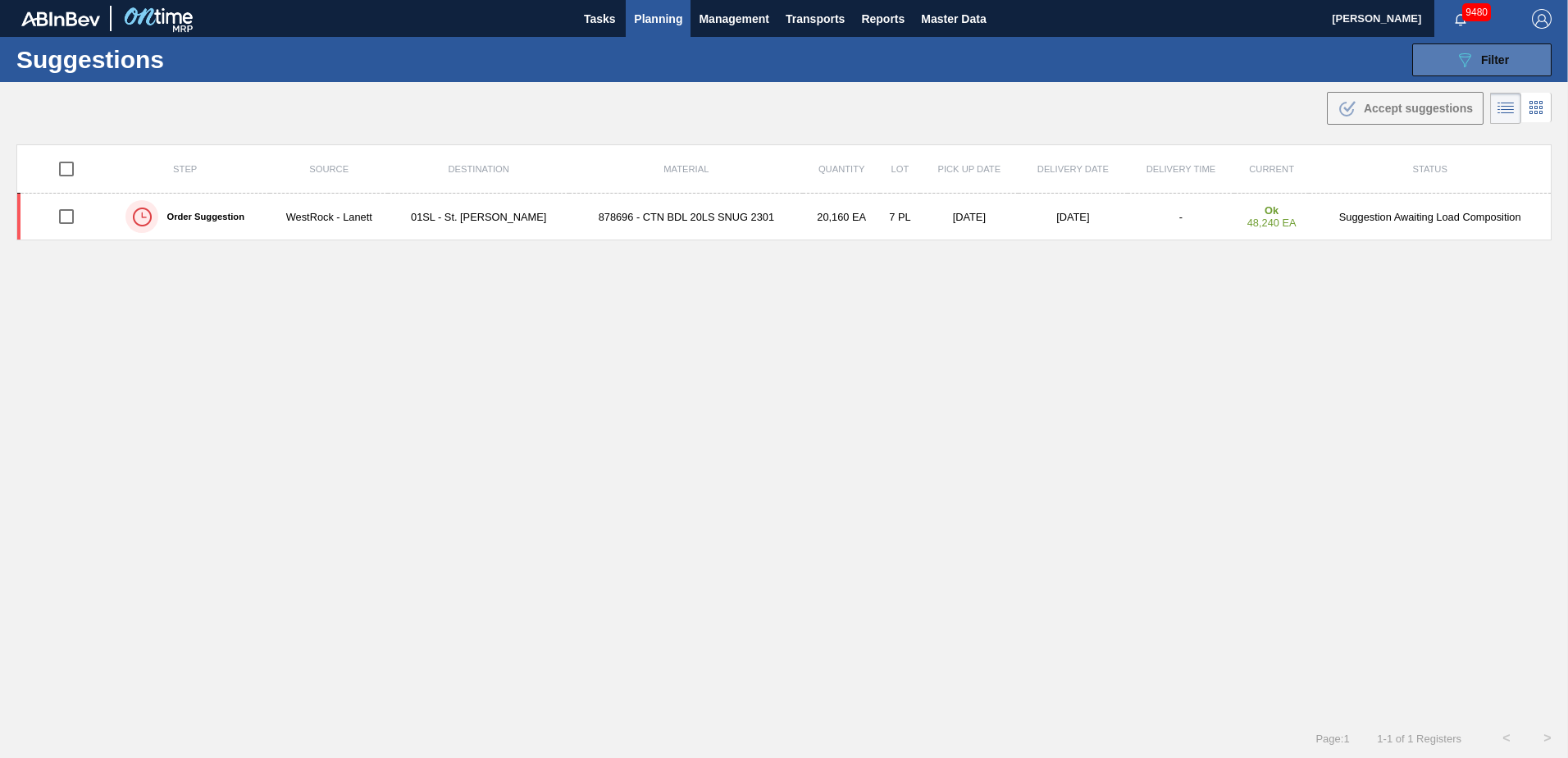
click at [1481, 59] on span "Filter" at bounding box center [1494, 60] width 27 height 13
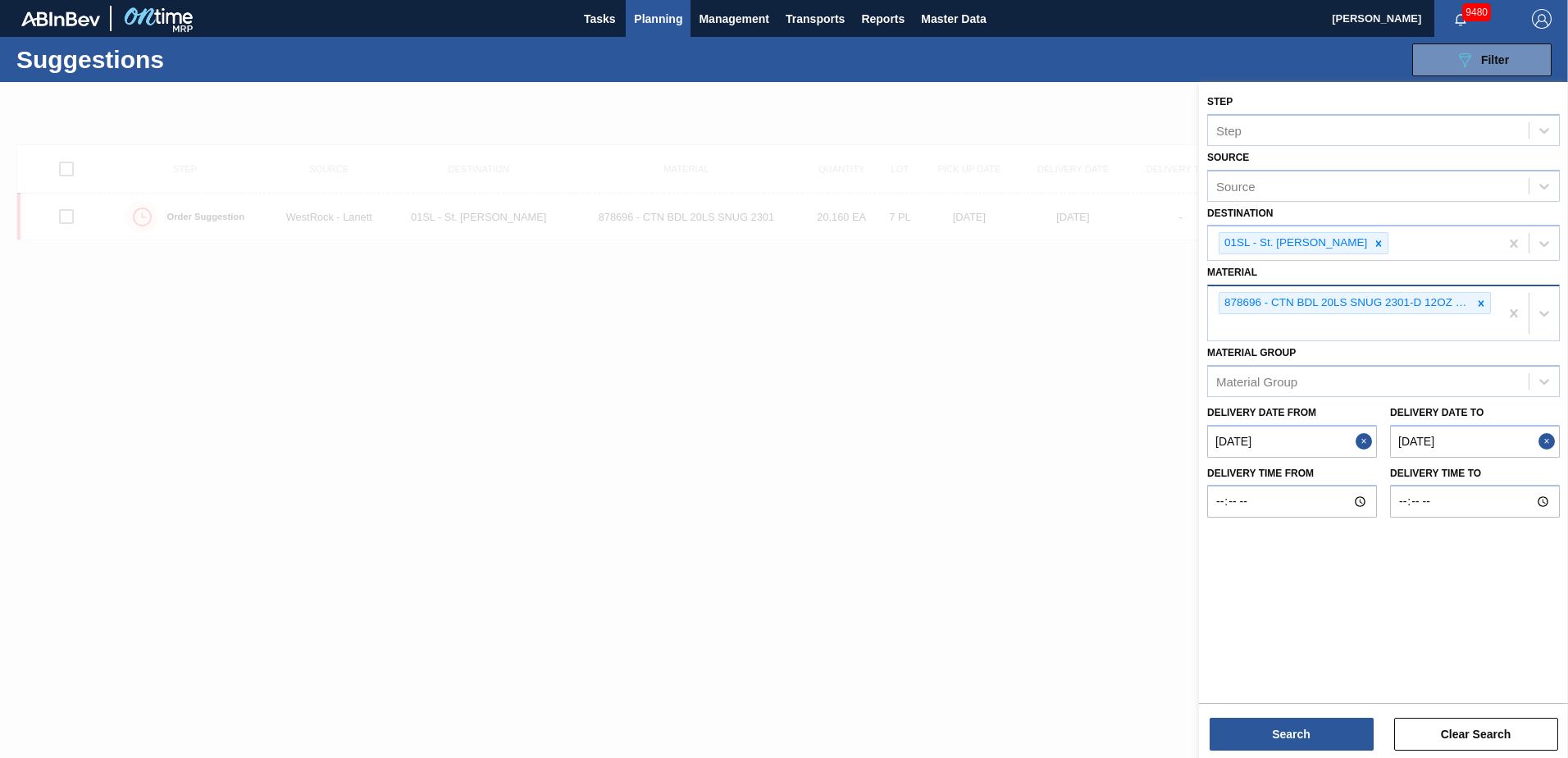
click at [1481, 311] on div at bounding box center [1481, 303] width 18 height 21
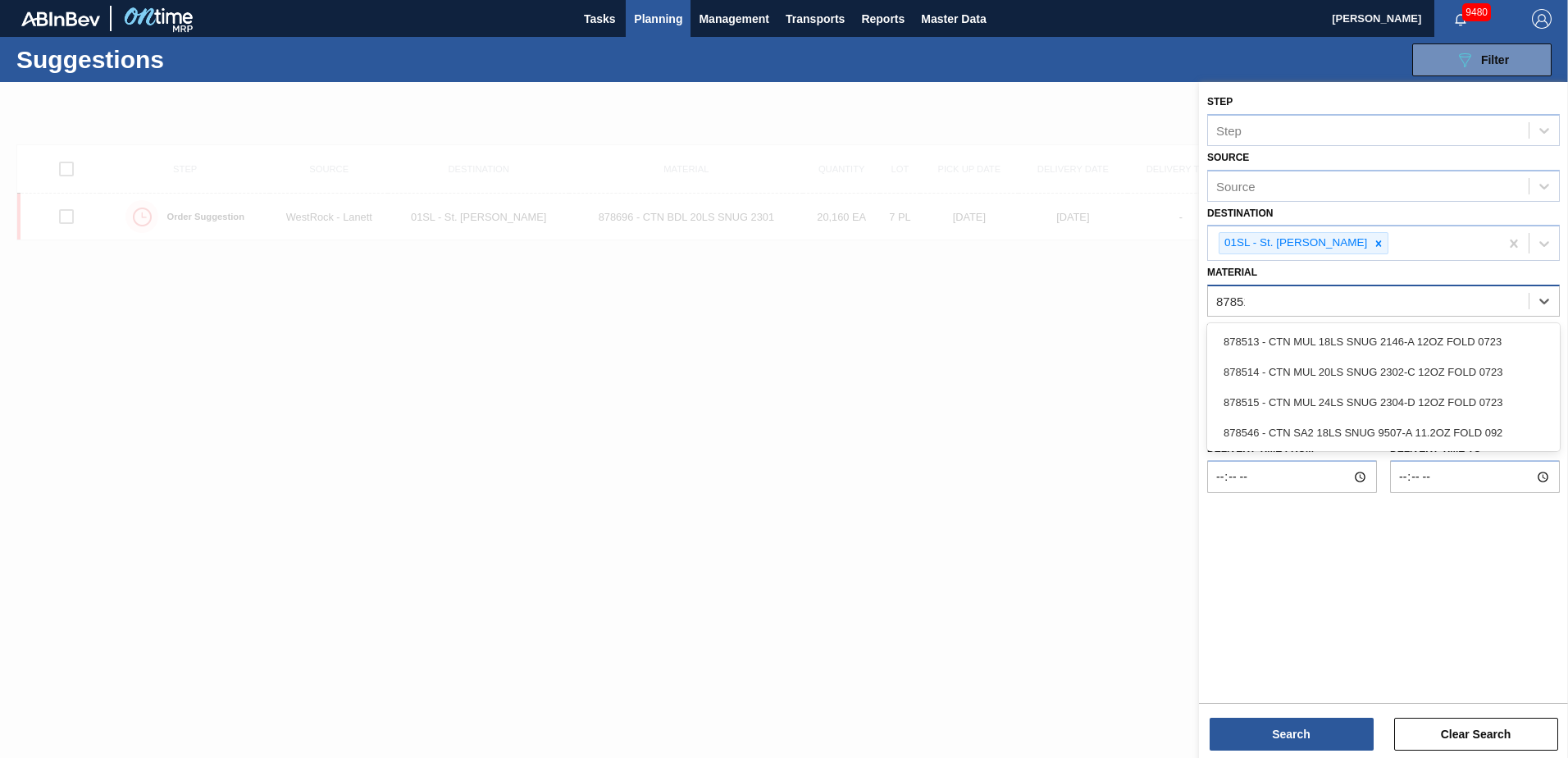
type input "878513"
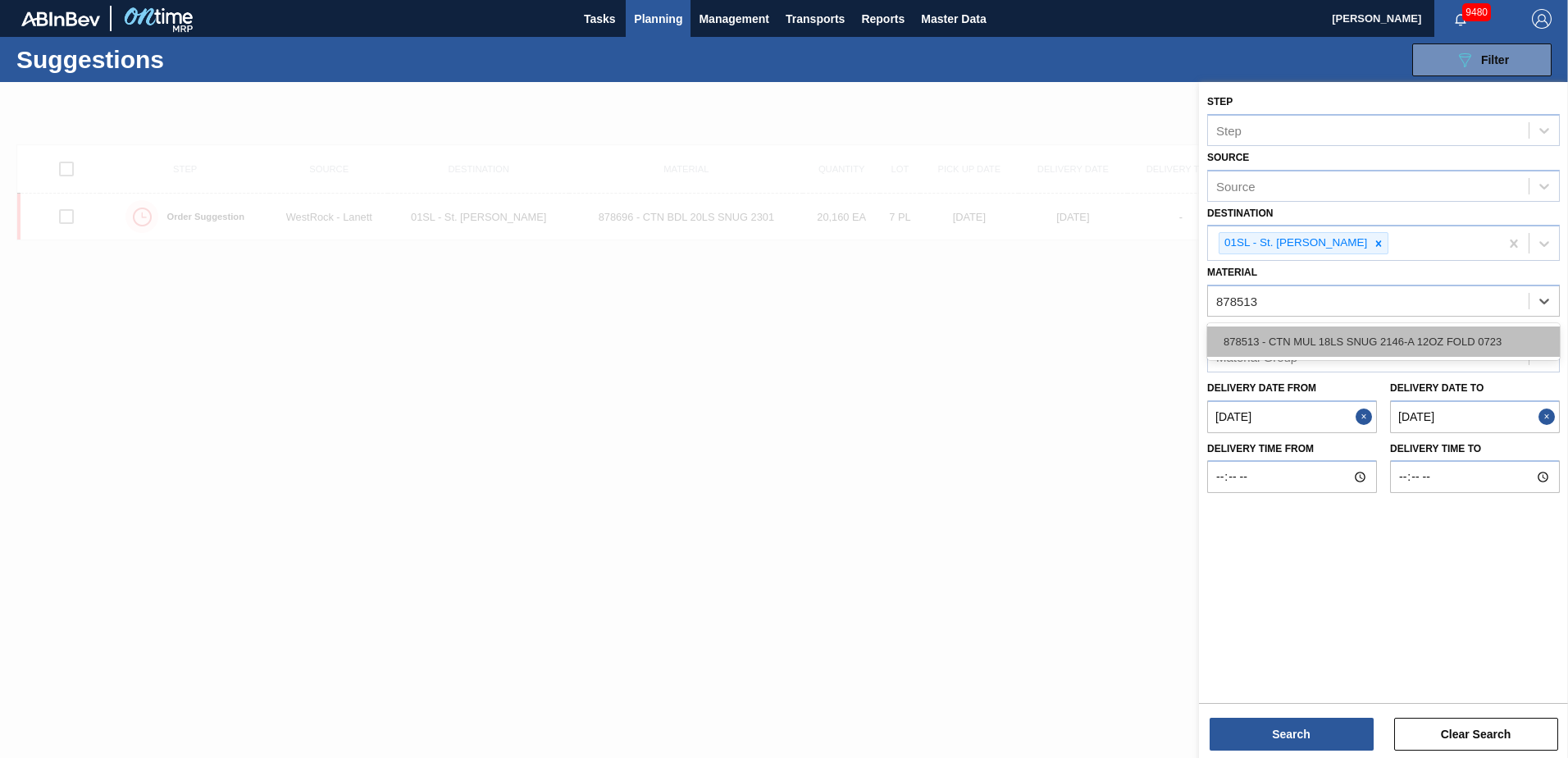
click at [1449, 338] on div "878513 - CTN MUL 18LS SNUG 2146-A 12OZ FOLD 0723" at bounding box center [1383, 342] width 353 height 30
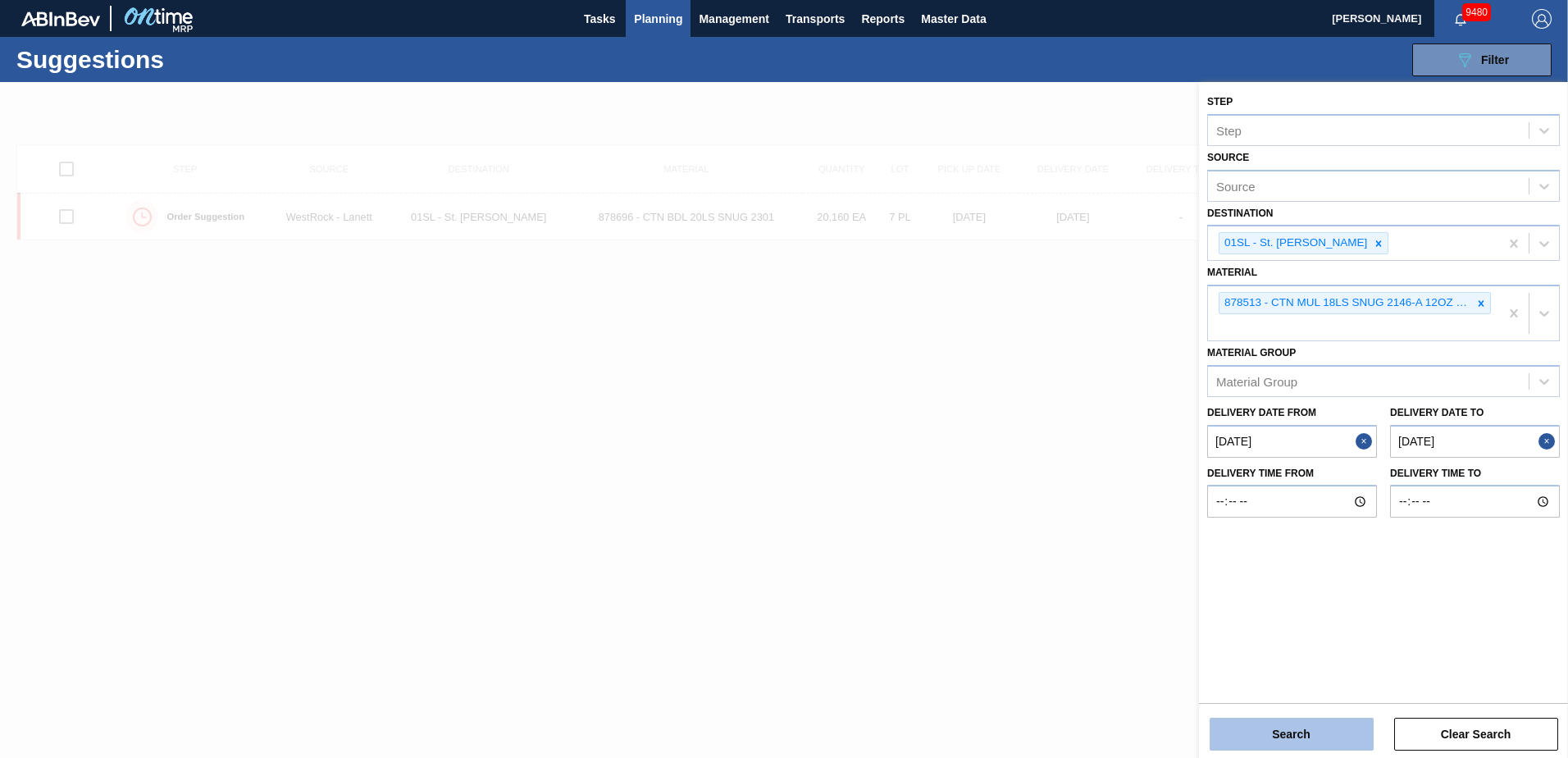
click at [1231, 740] on button "Search" at bounding box center [1292, 733] width 164 height 33
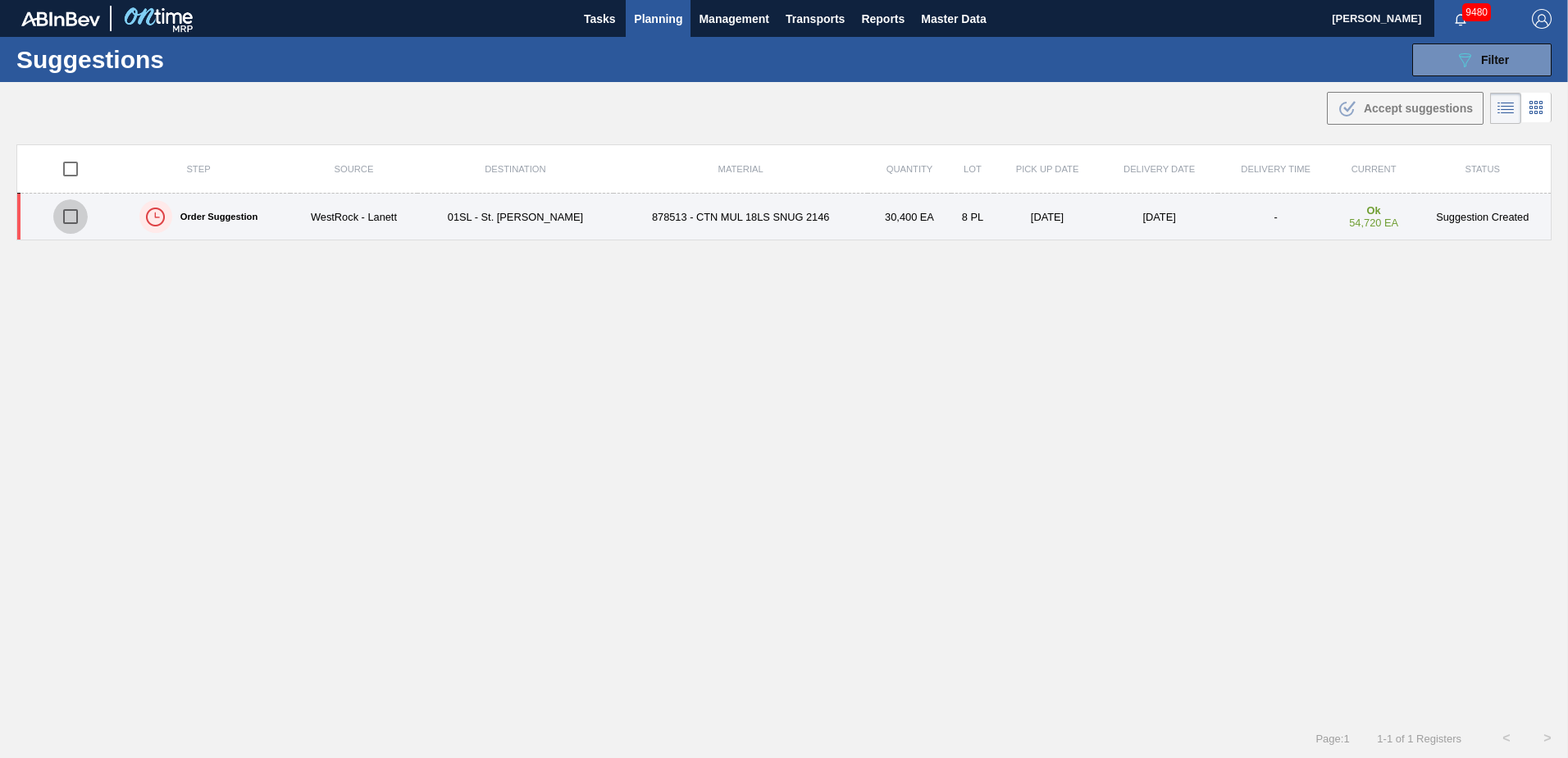
click at [56, 216] on input "checkbox" at bounding box center [70, 217] width 34 height 34
checkbox input "true"
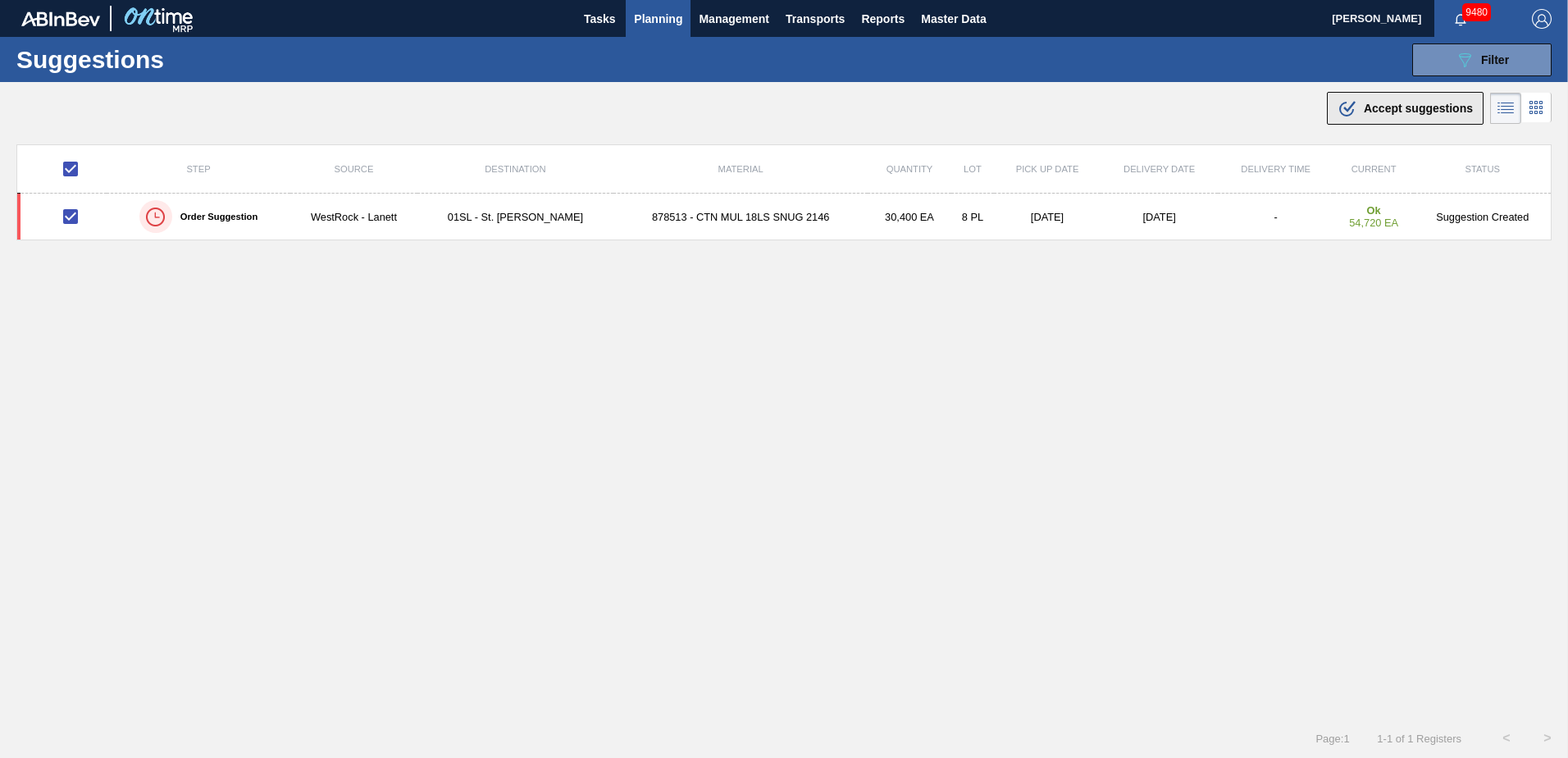
click at [1353, 123] on button ".b{fill:var(--color-action-default)} Accept suggestions" at bounding box center [1405, 108] width 157 height 33
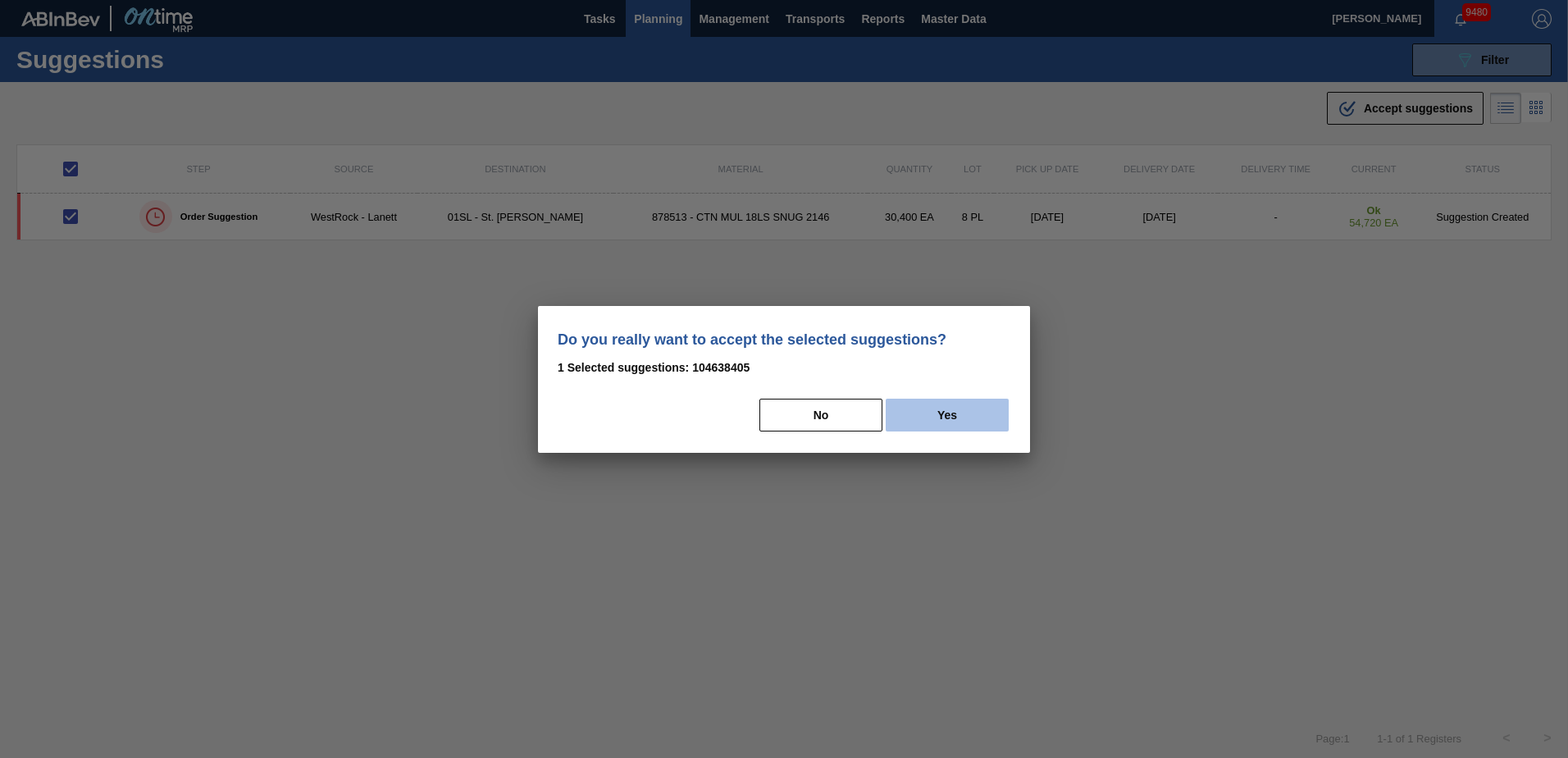
click at [939, 422] on button "Yes" at bounding box center [947, 414] width 123 height 33
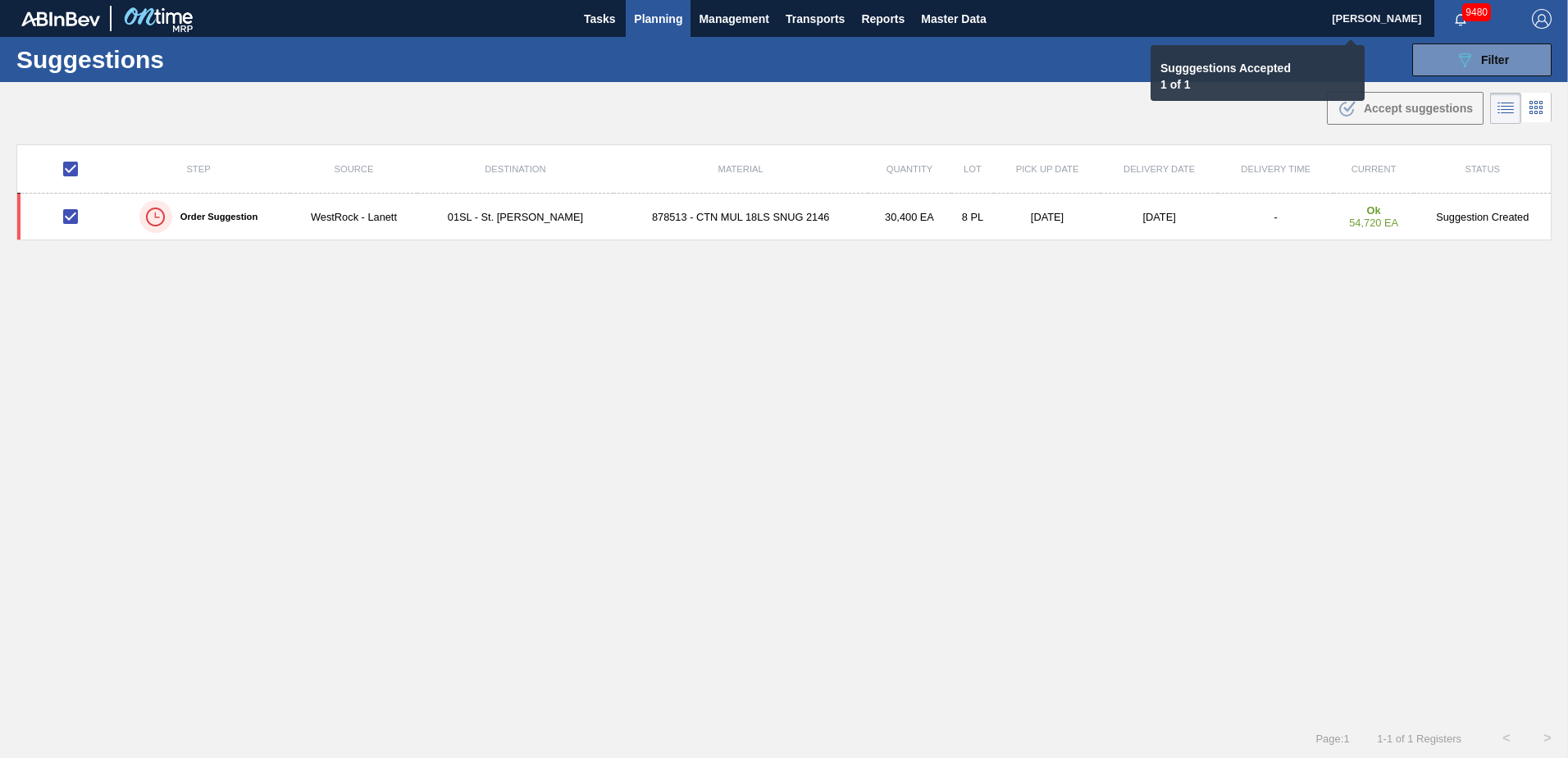
checkbox input "false"
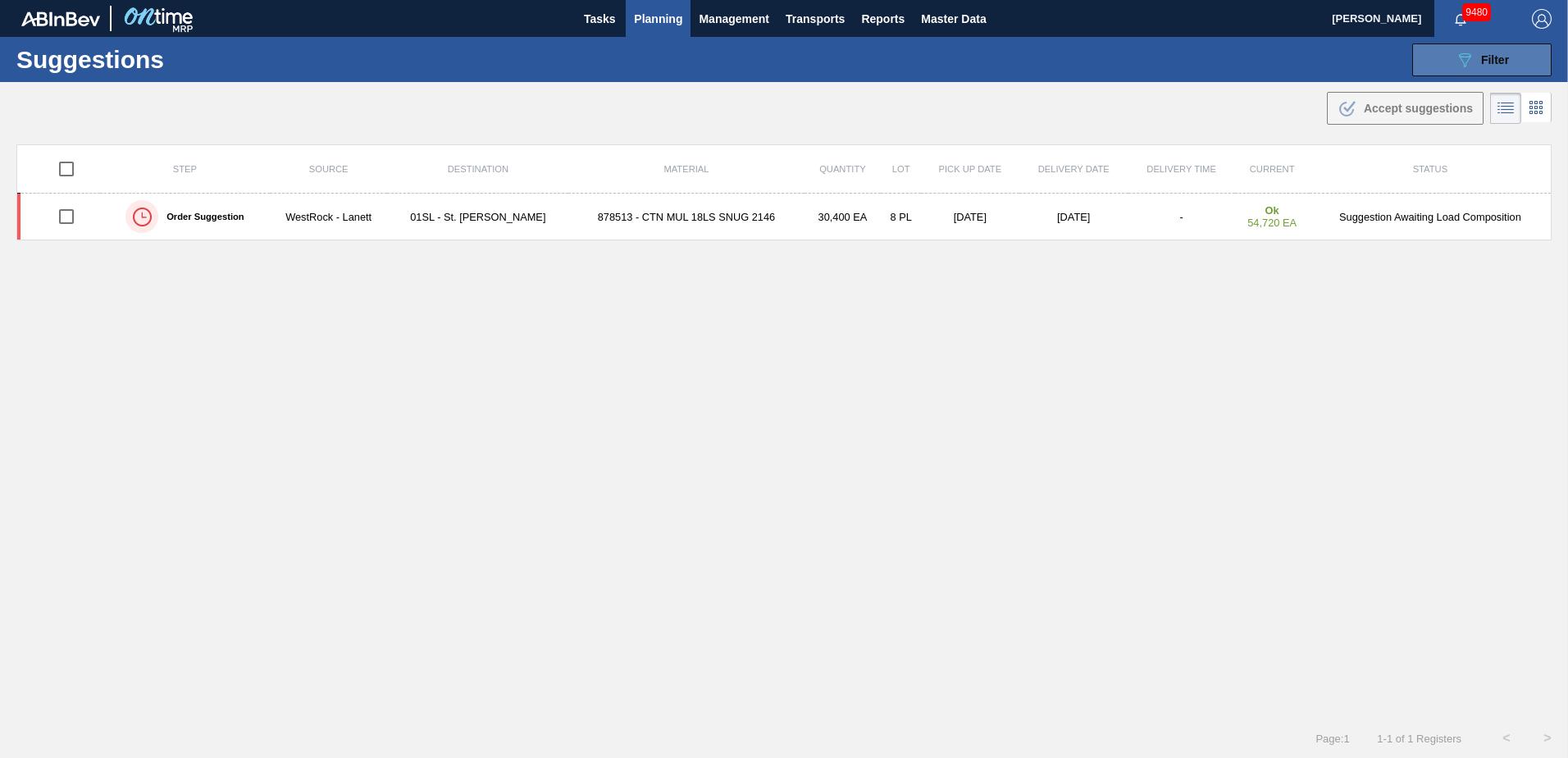
click at [1481, 65] on span "Filter" at bounding box center [1494, 60] width 27 height 13
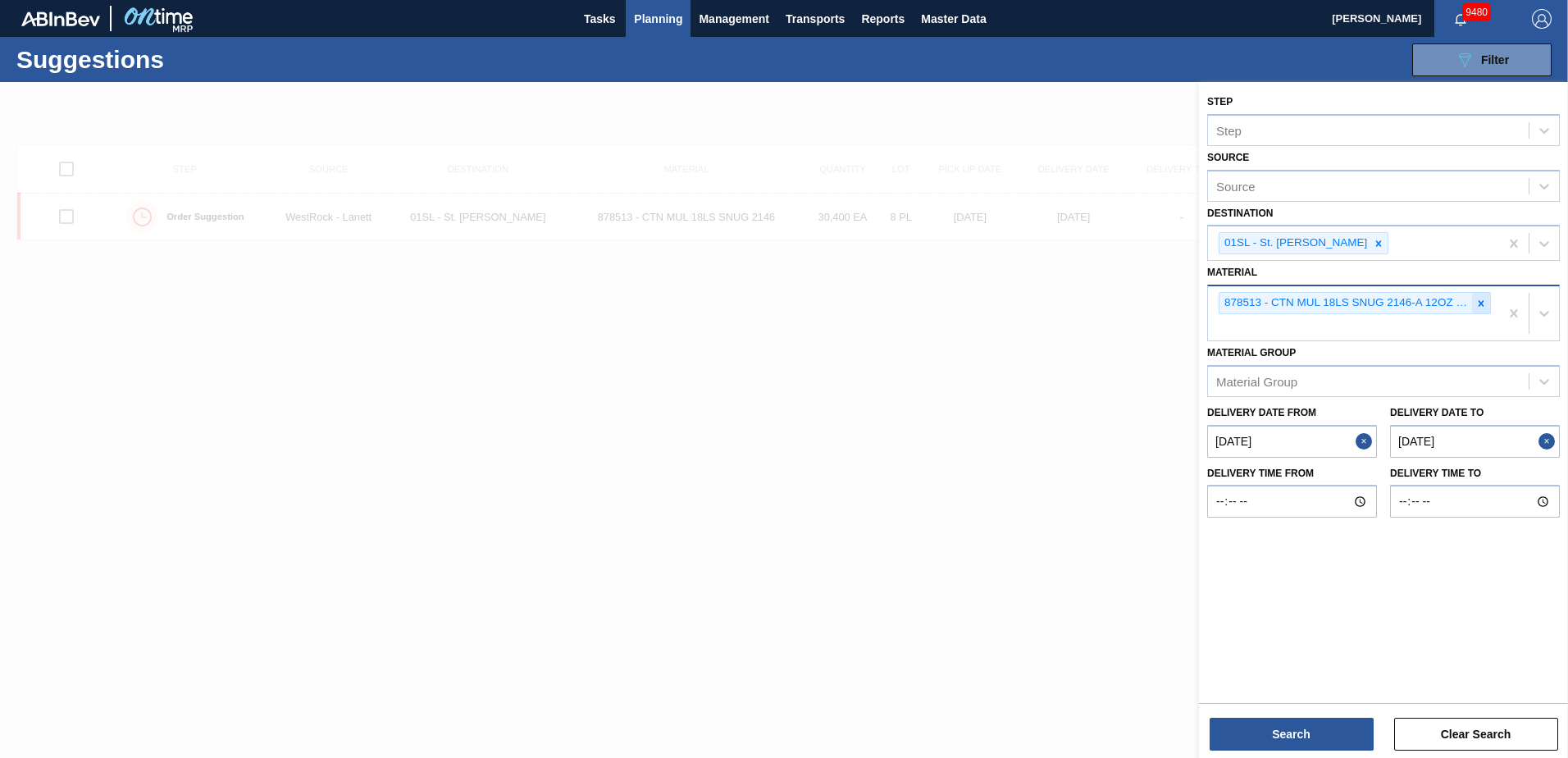
click at [1482, 301] on icon at bounding box center [1481, 304] width 11 height 11
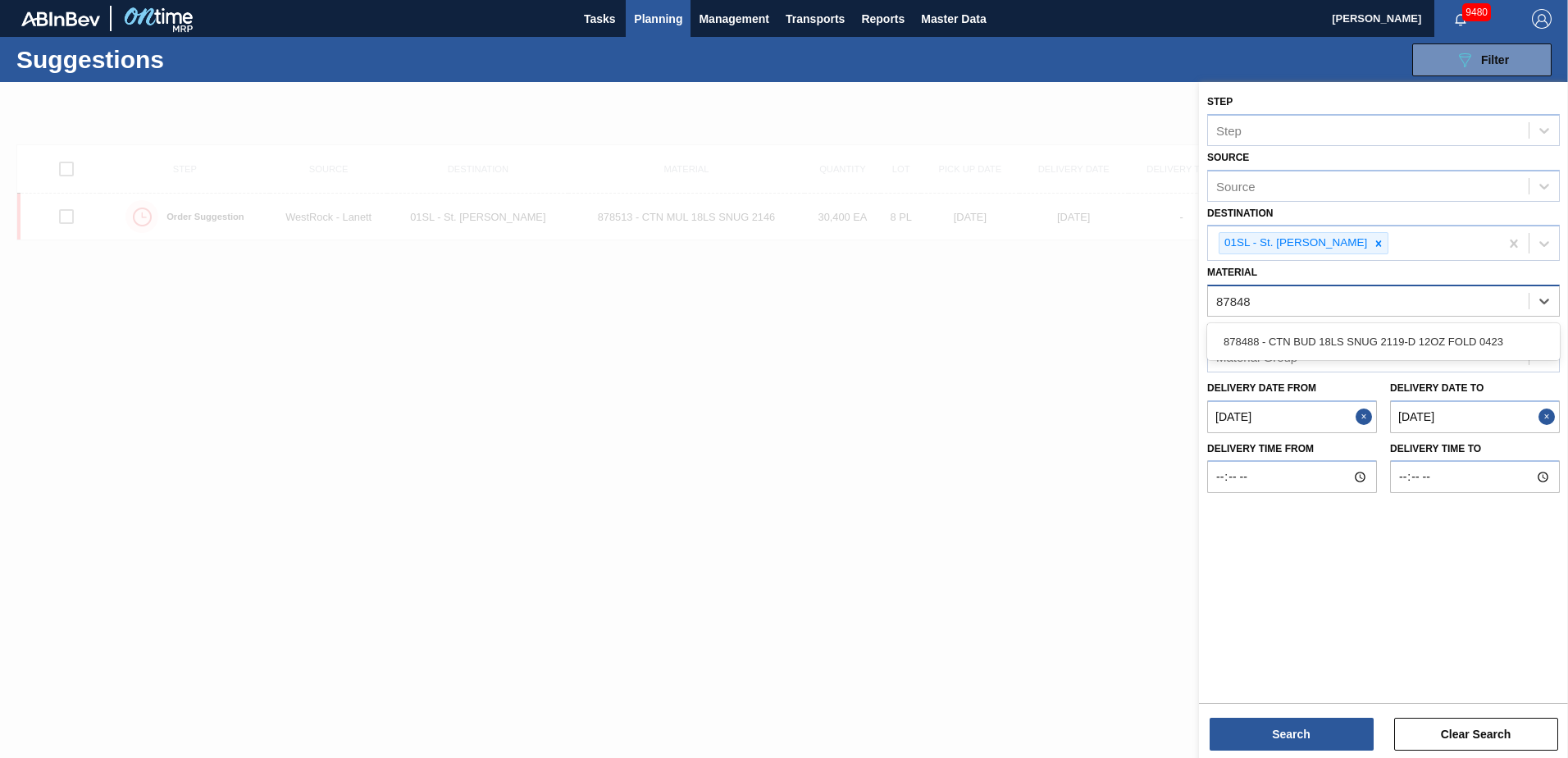
type input "878488"
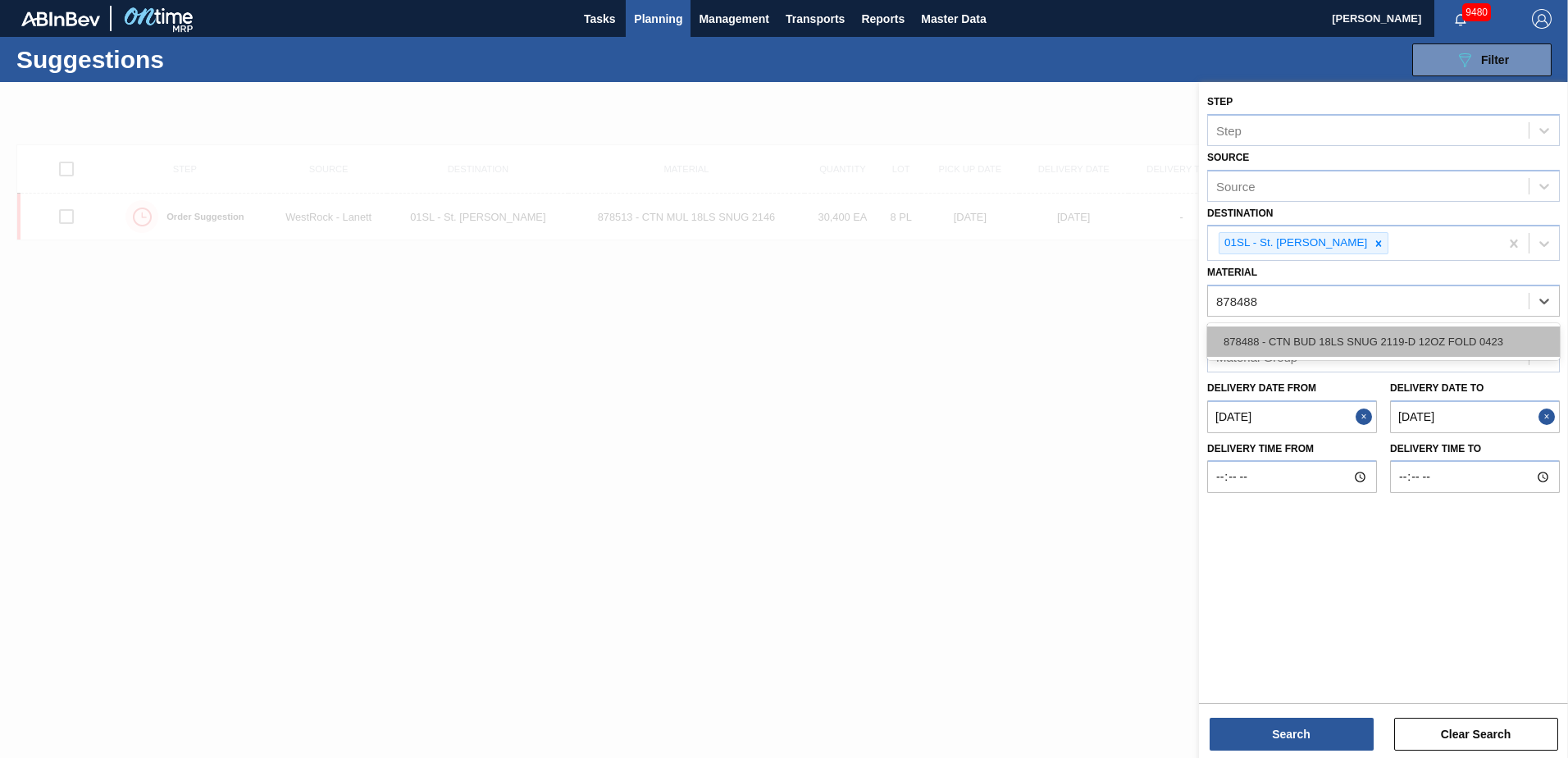
click at [1440, 344] on div "878488 - CTN BUD 18LS SNUG 2119-D 12OZ FOLD 0423" at bounding box center [1383, 342] width 353 height 30
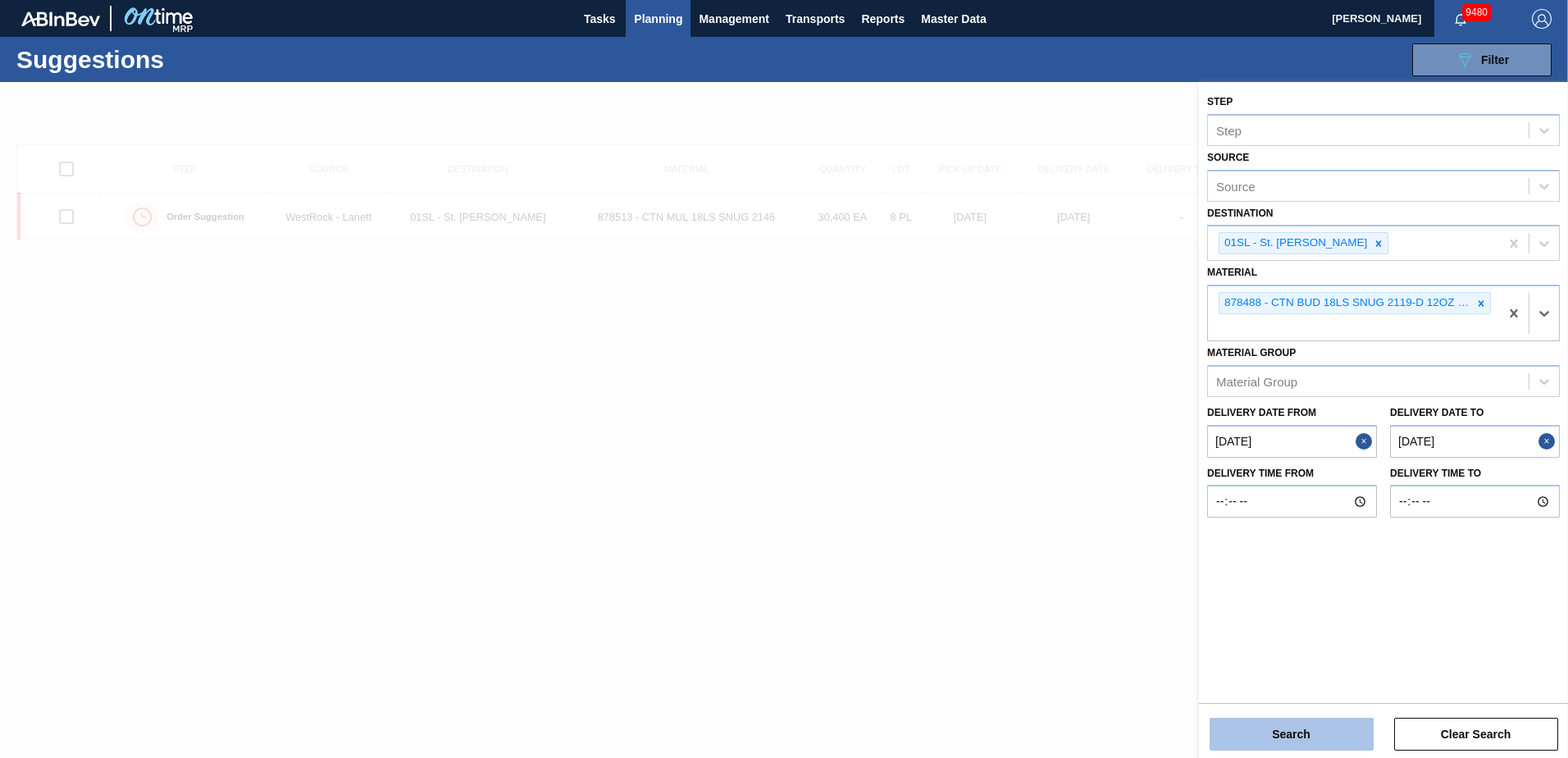
click at [1318, 721] on button "Search" at bounding box center [1292, 733] width 164 height 33
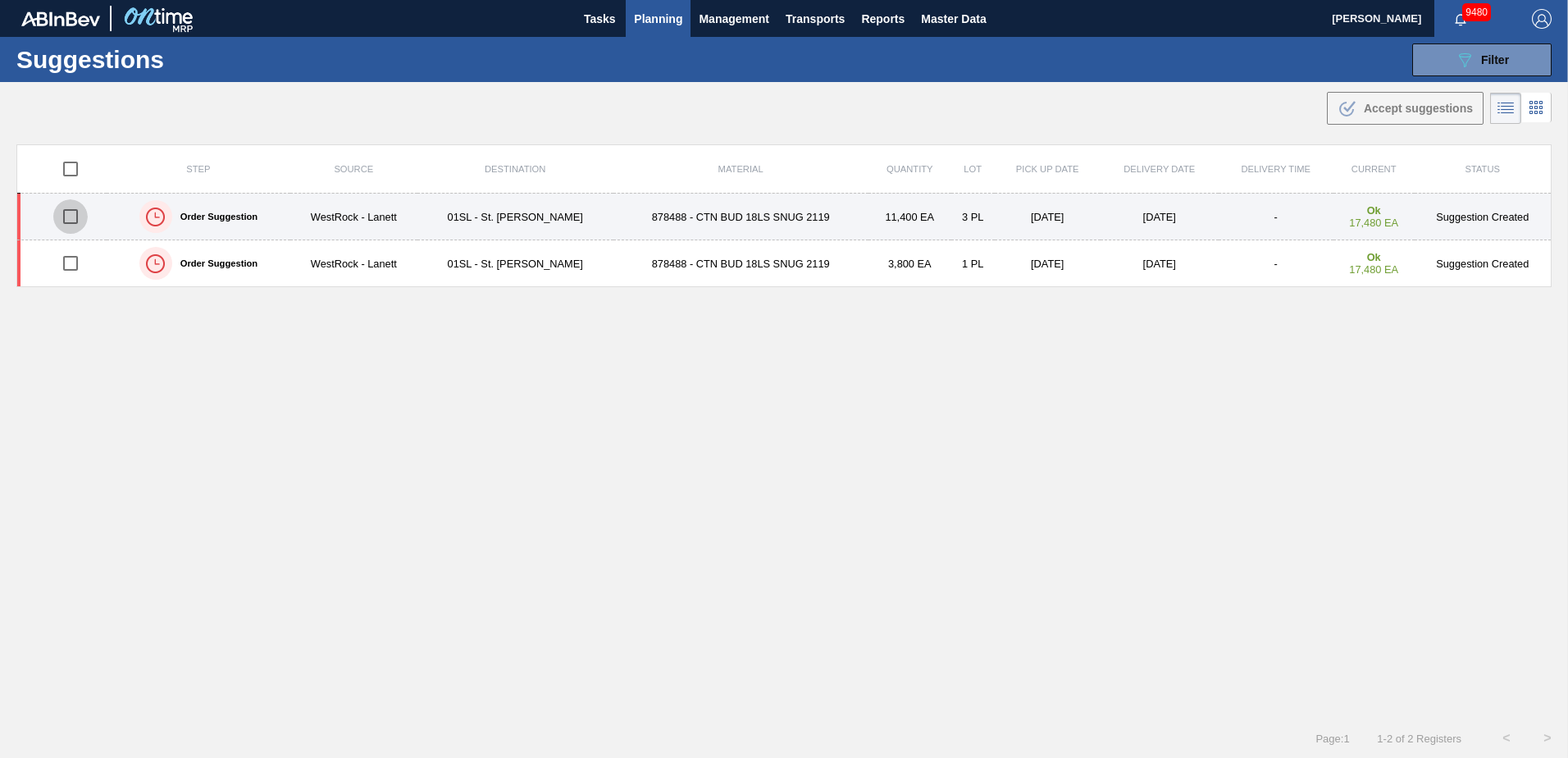
click at [72, 215] on input "checkbox" at bounding box center [70, 217] width 34 height 34
checkbox input "true"
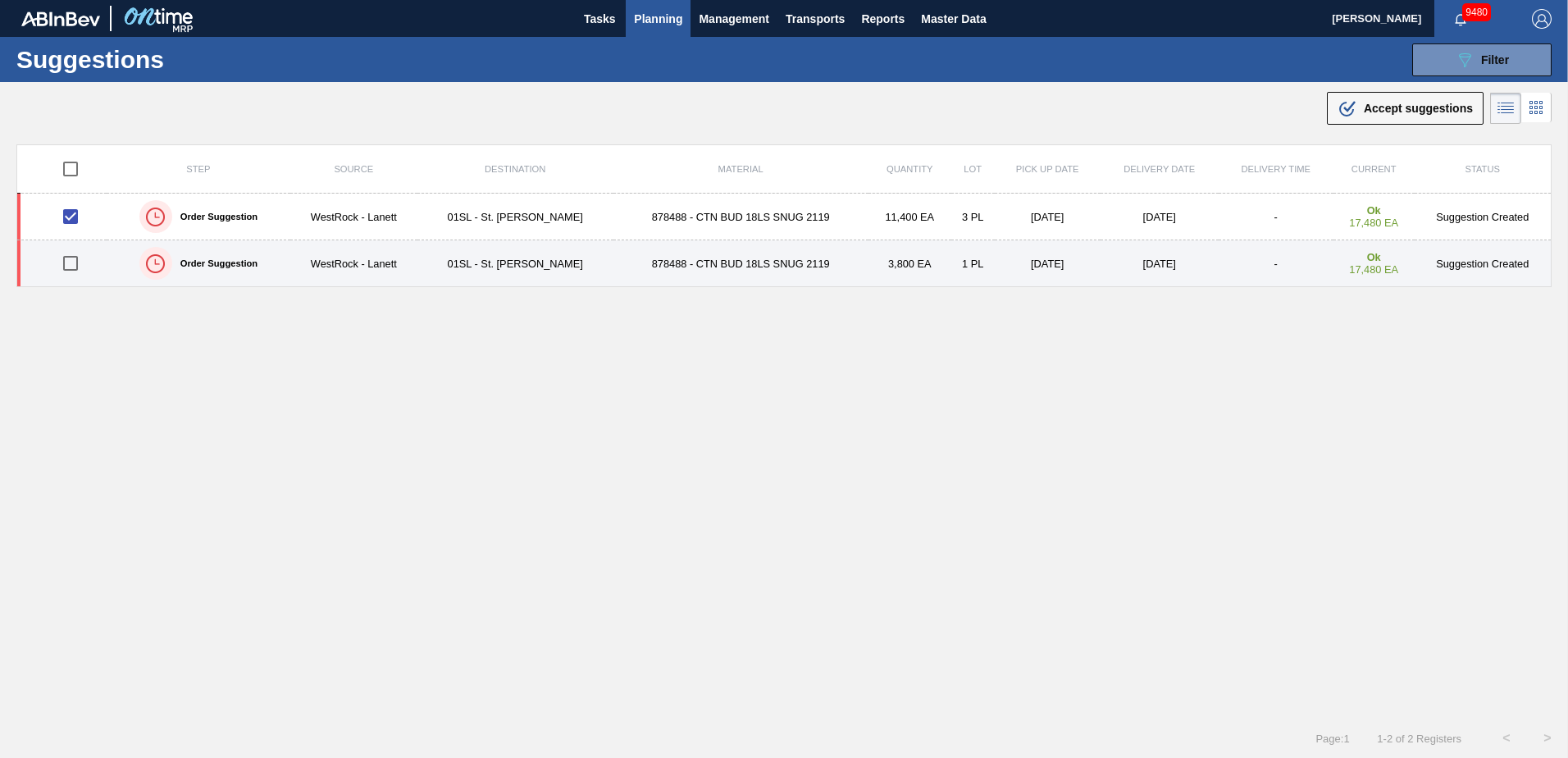
click at [66, 262] on input "checkbox" at bounding box center [70, 263] width 34 height 34
checkbox input "true"
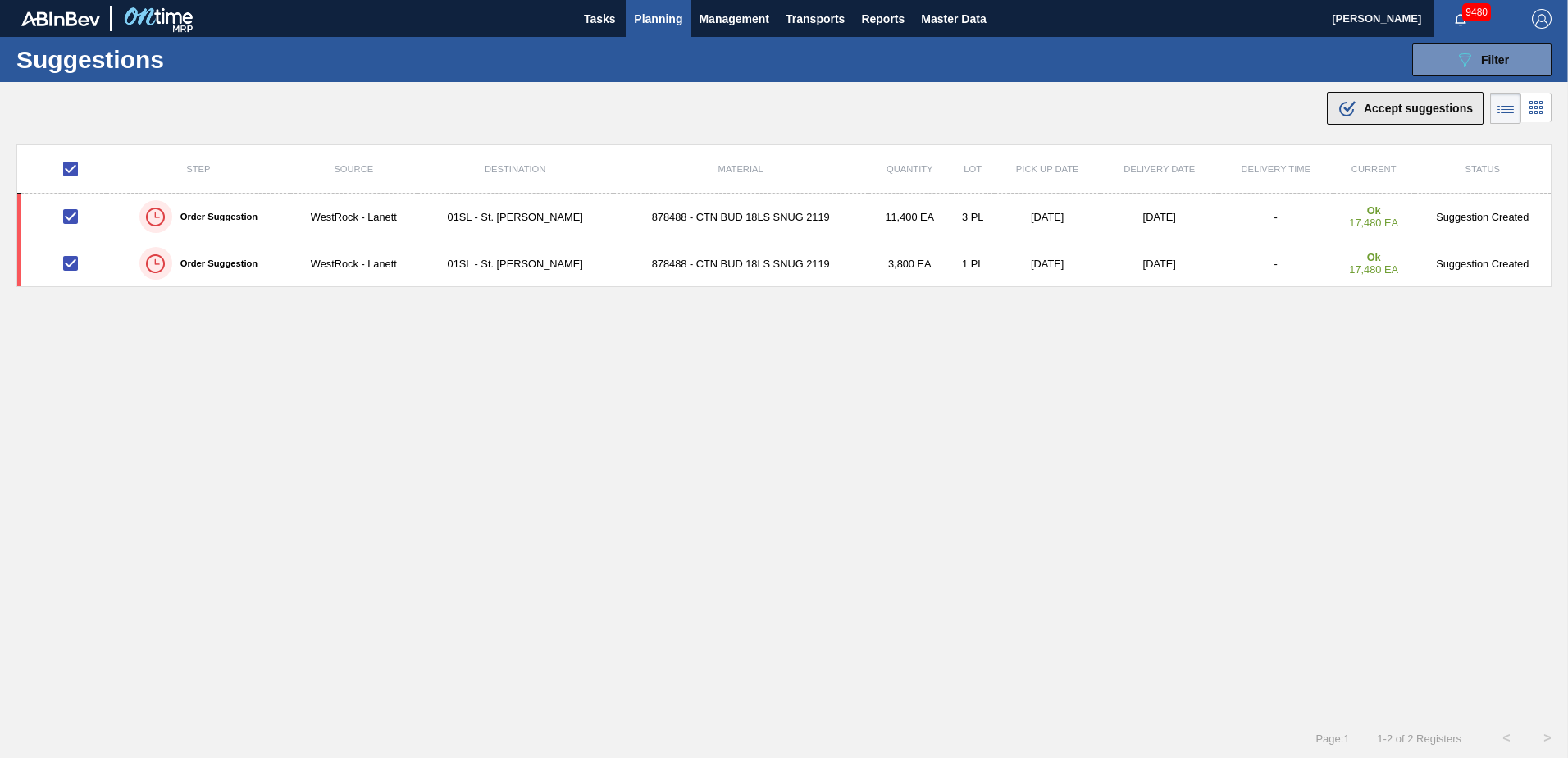
click at [1339, 113] on icon ".b{fill:var(--color-action-default)}" at bounding box center [1348, 108] width 20 height 20
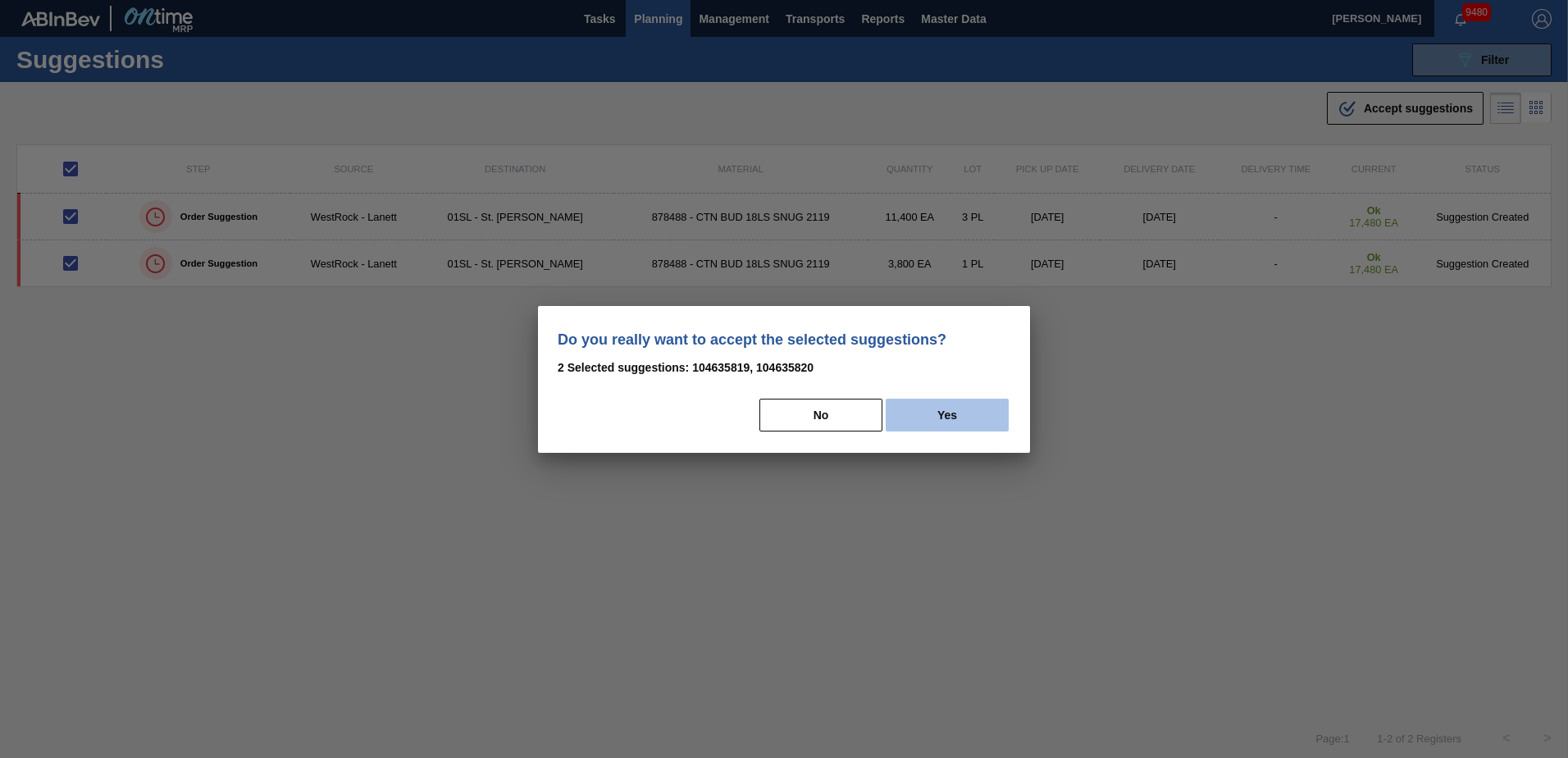
click at [958, 408] on button "Yes" at bounding box center [947, 414] width 123 height 33
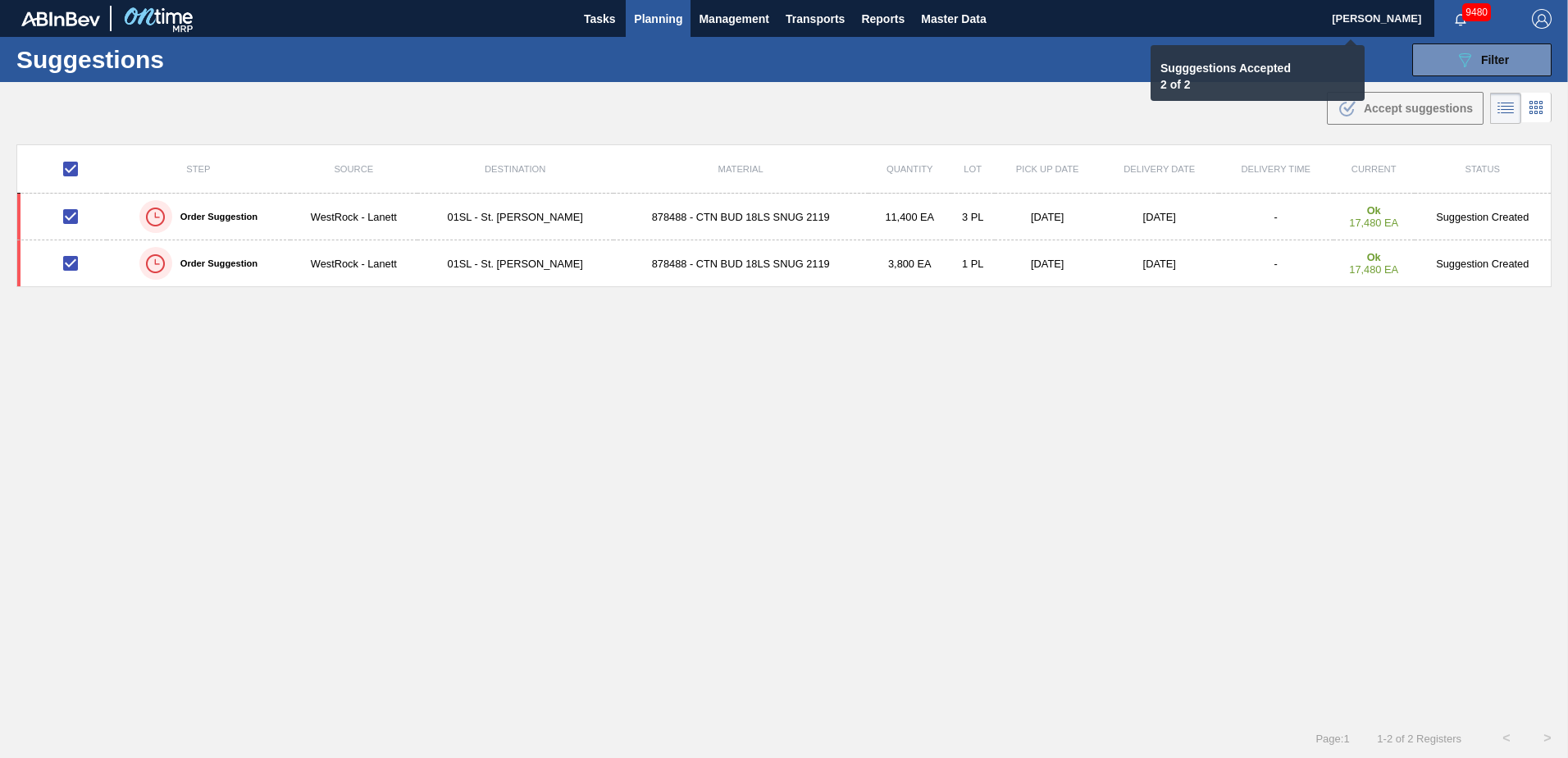
checkbox input "false"
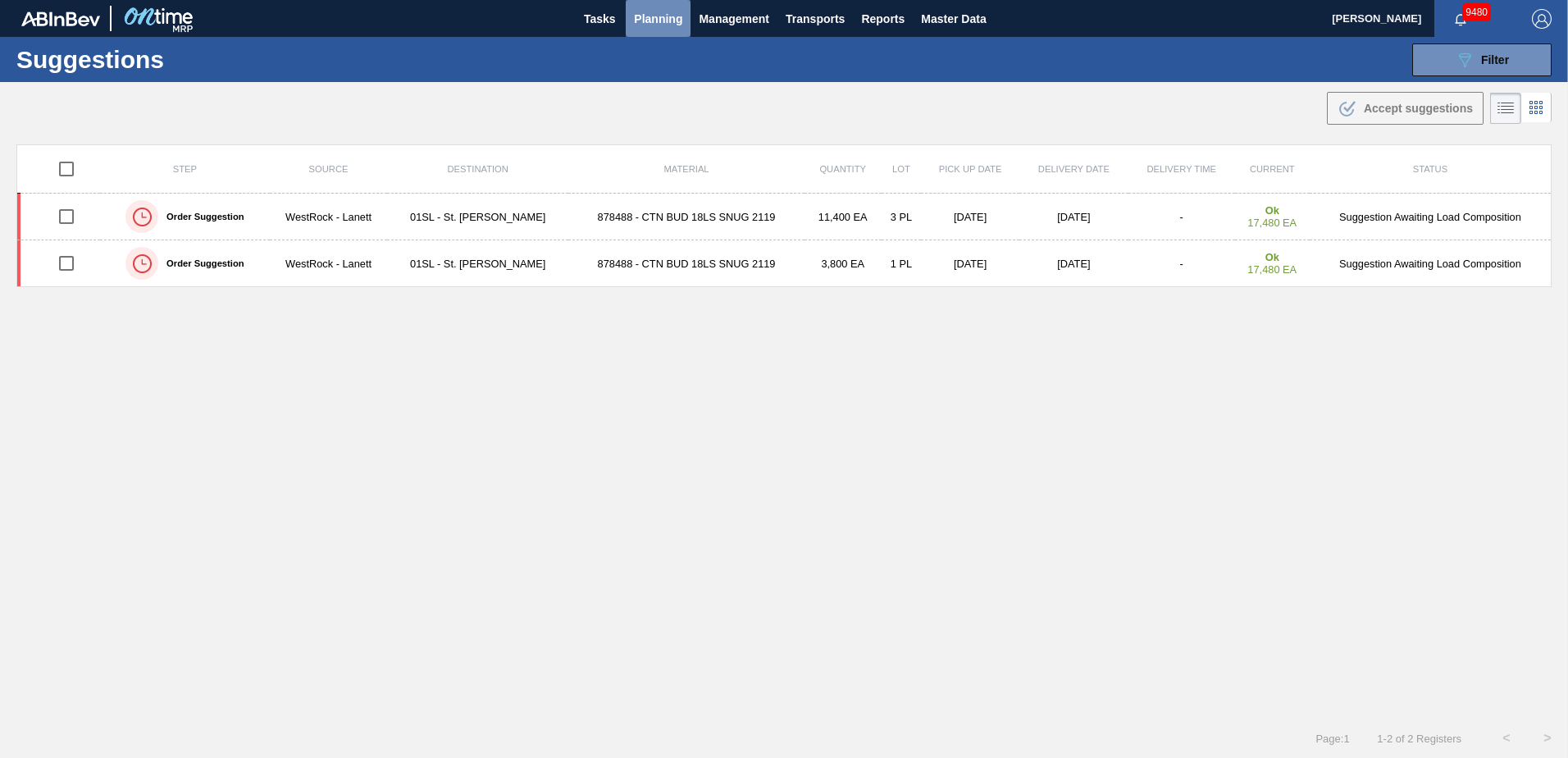
click at [638, 13] on span "Planning" at bounding box center [658, 19] width 48 height 20
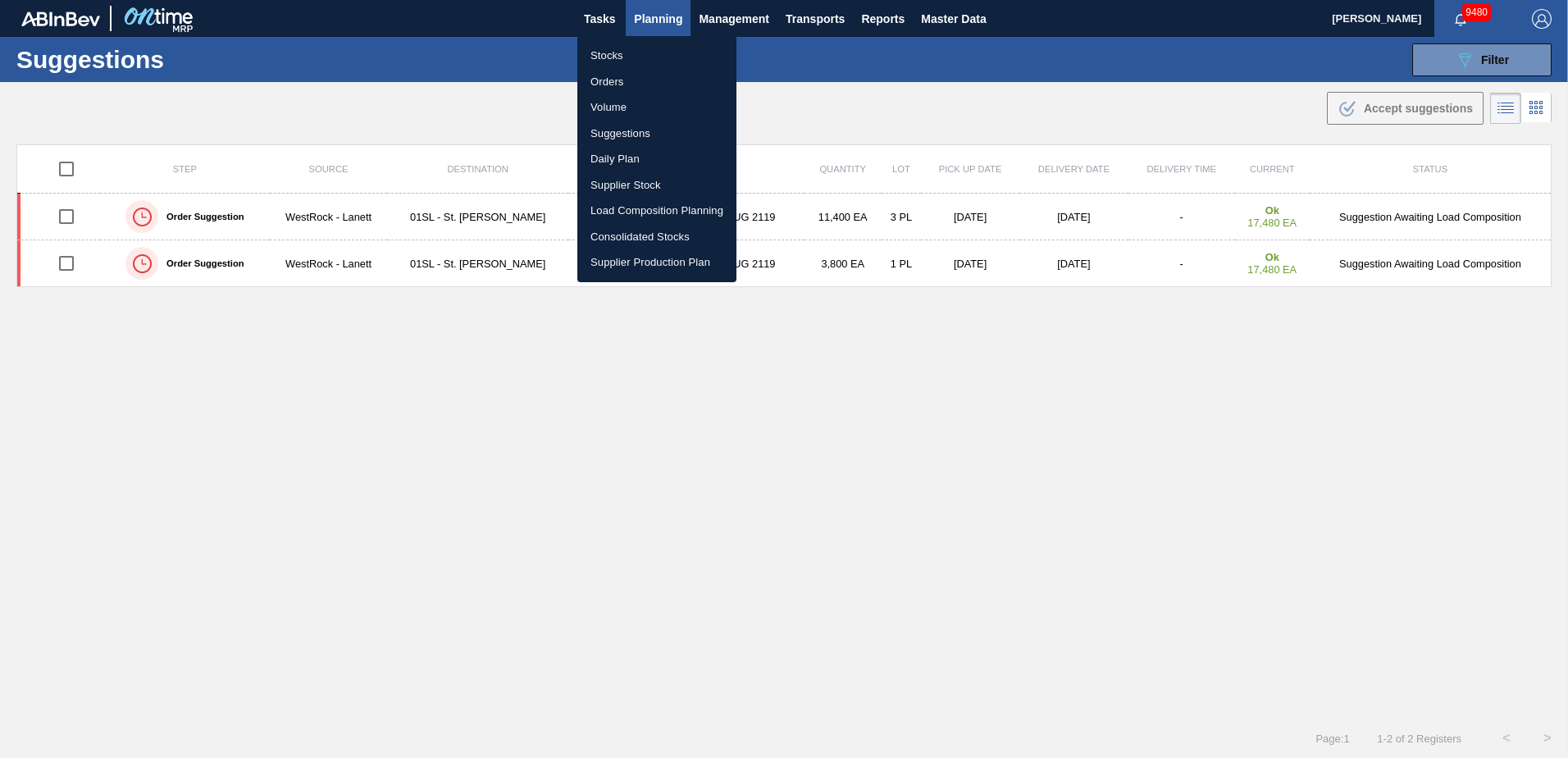
click at [622, 207] on li "Load Composition Planning" at bounding box center [657, 211] width 159 height 26
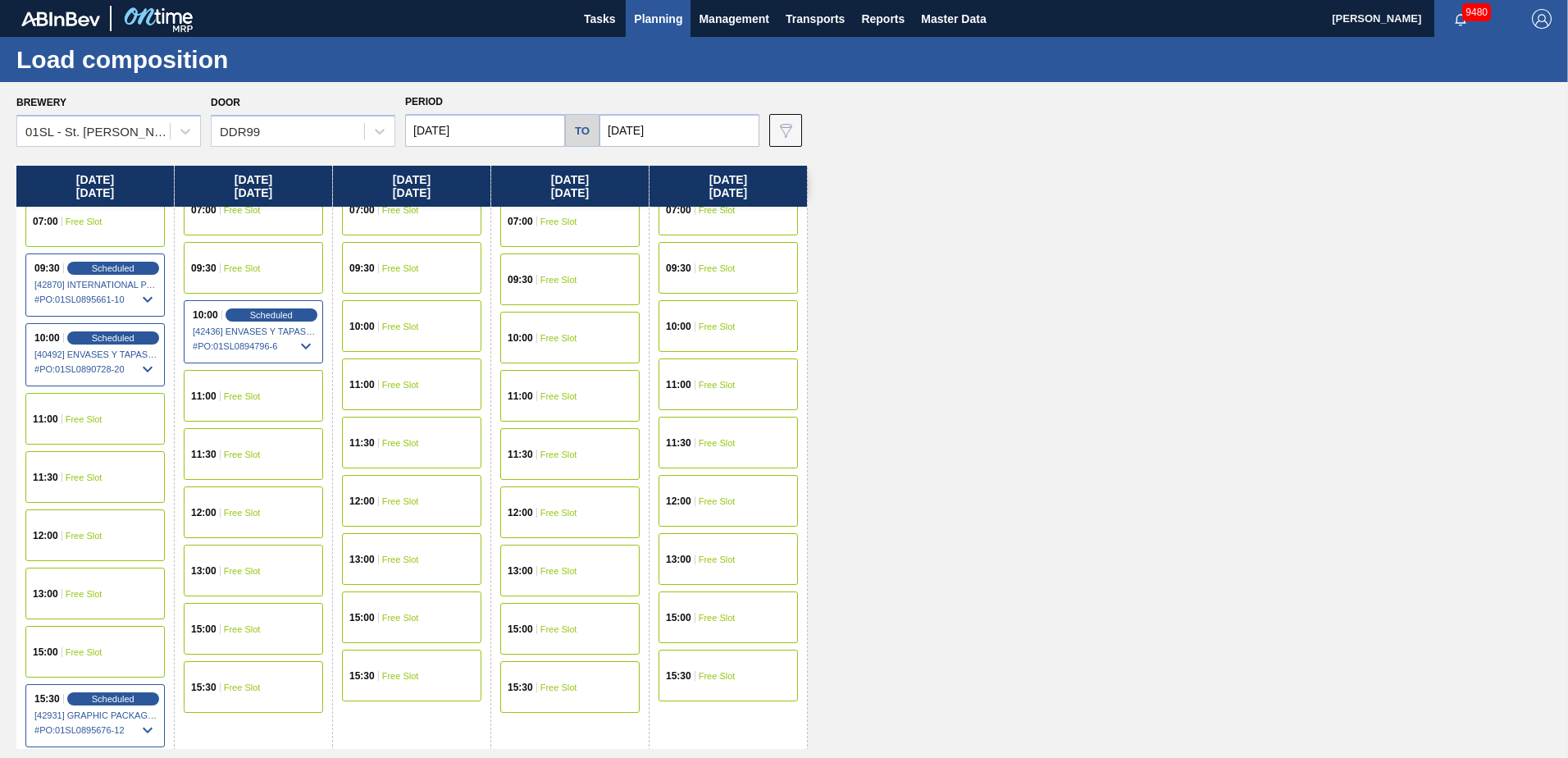
scroll to position [86, 0]
click at [539, 667] on div "15:30 Free Slot" at bounding box center [570, 685] width 139 height 52
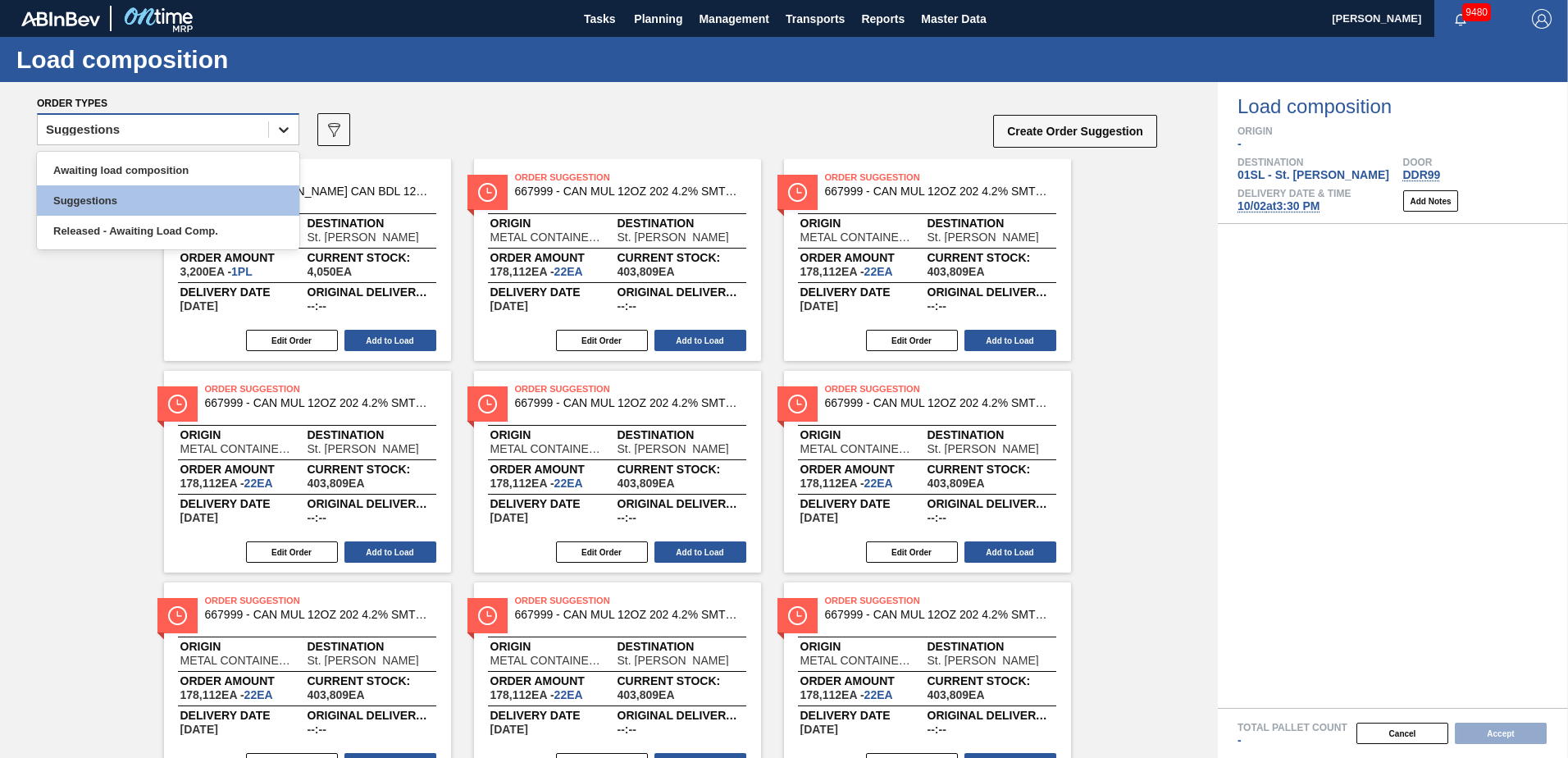
click at [286, 128] on icon at bounding box center [283, 129] width 16 height 16
click at [231, 162] on div "Awaiting load composition" at bounding box center [167, 170] width 262 height 30
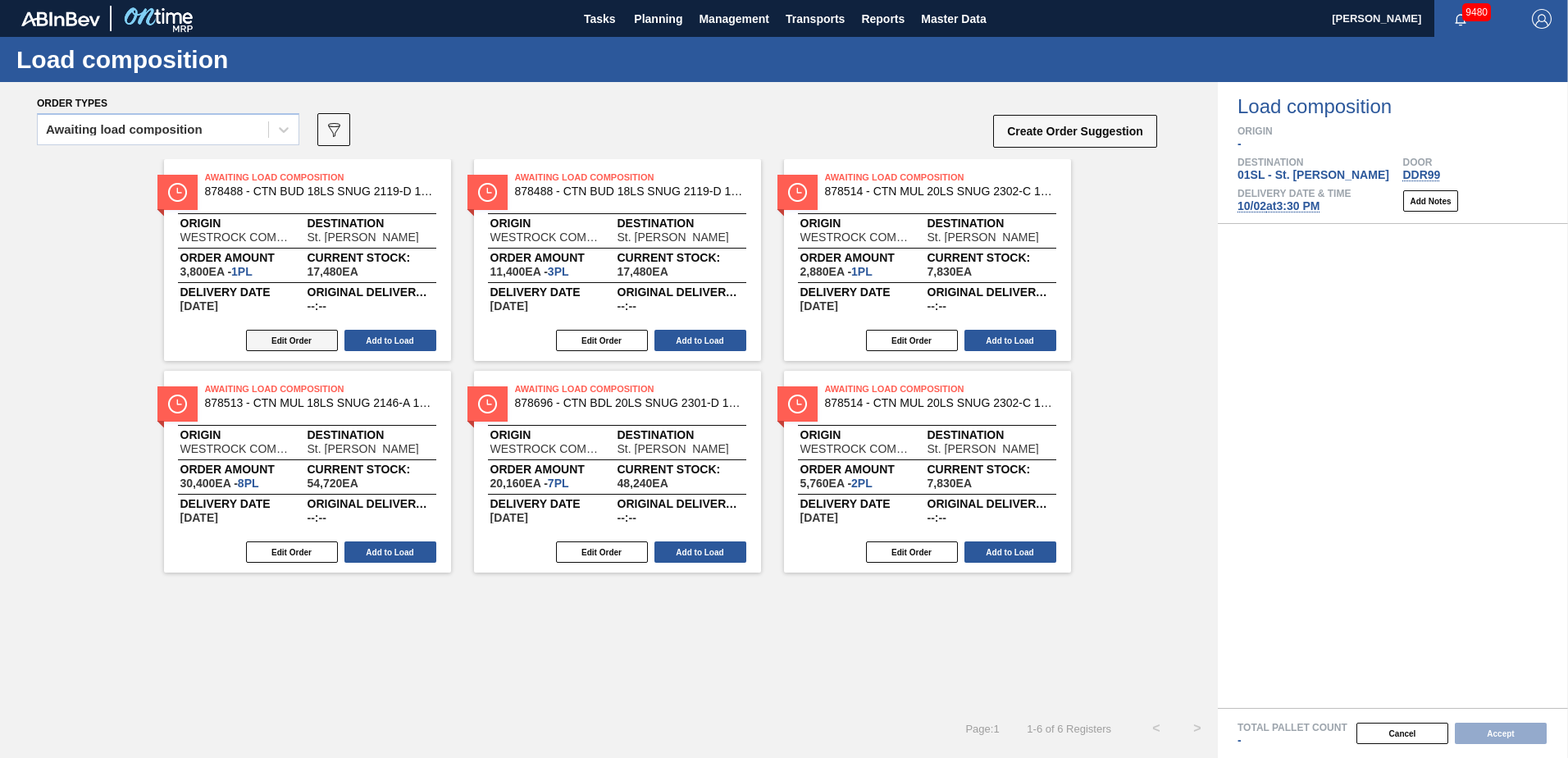
click at [293, 340] on button "Edit Order" at bounding box center [291, 340] width 92 height 22
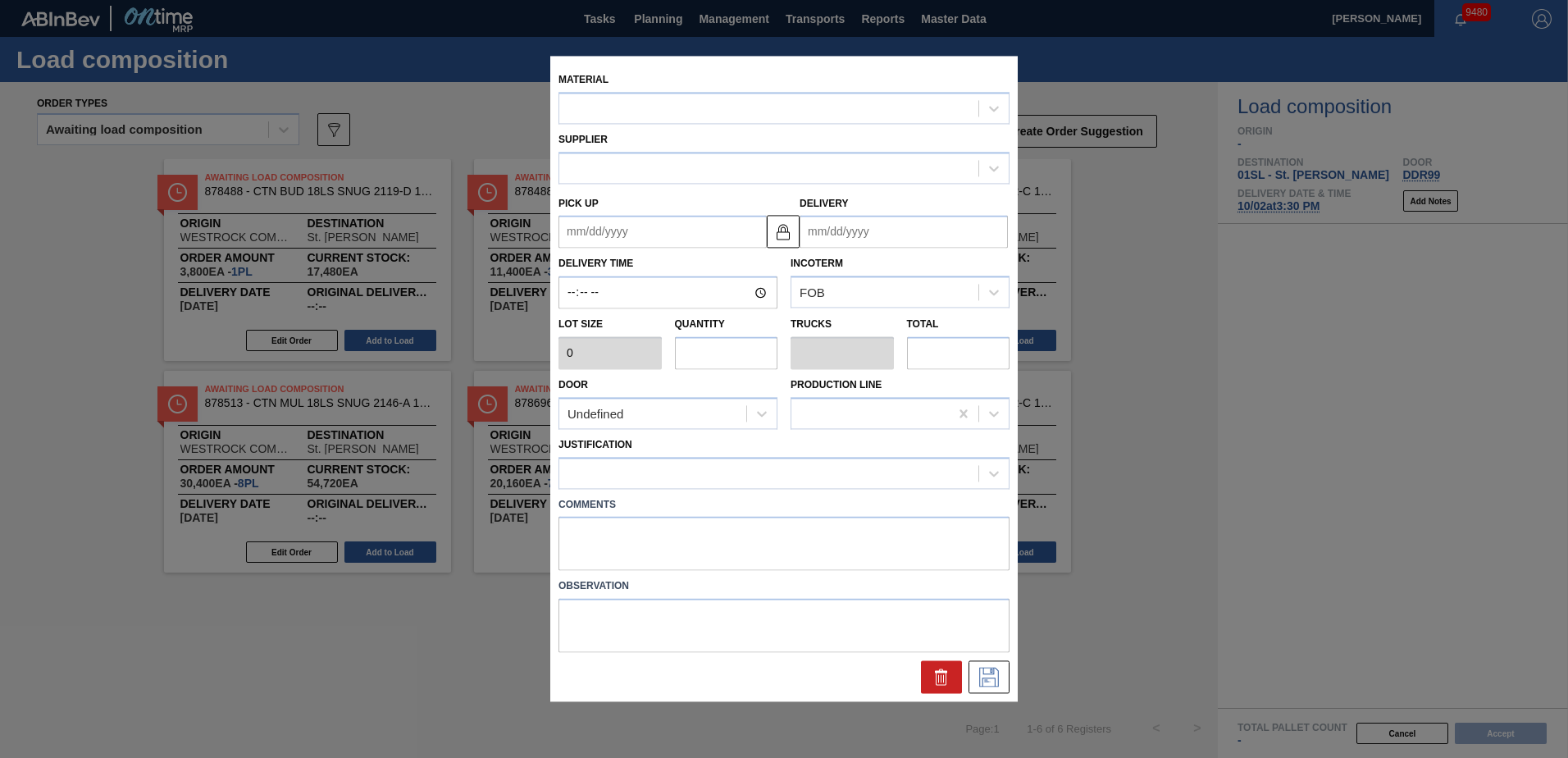
type input "3,800"
type input "1"
type input "0.05"
type input "3,800"
type up "[DATE]"
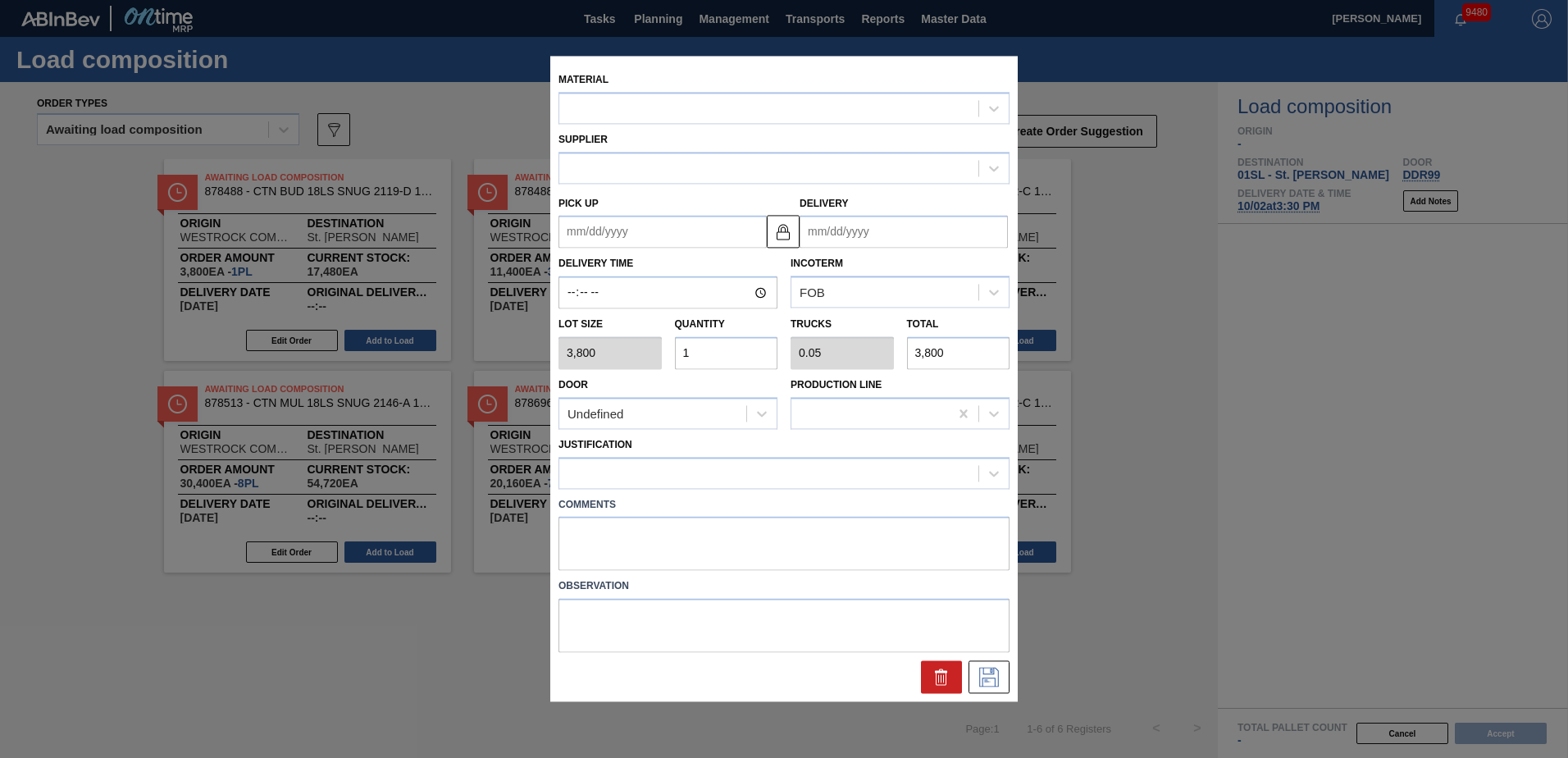
type input "[DATE]"
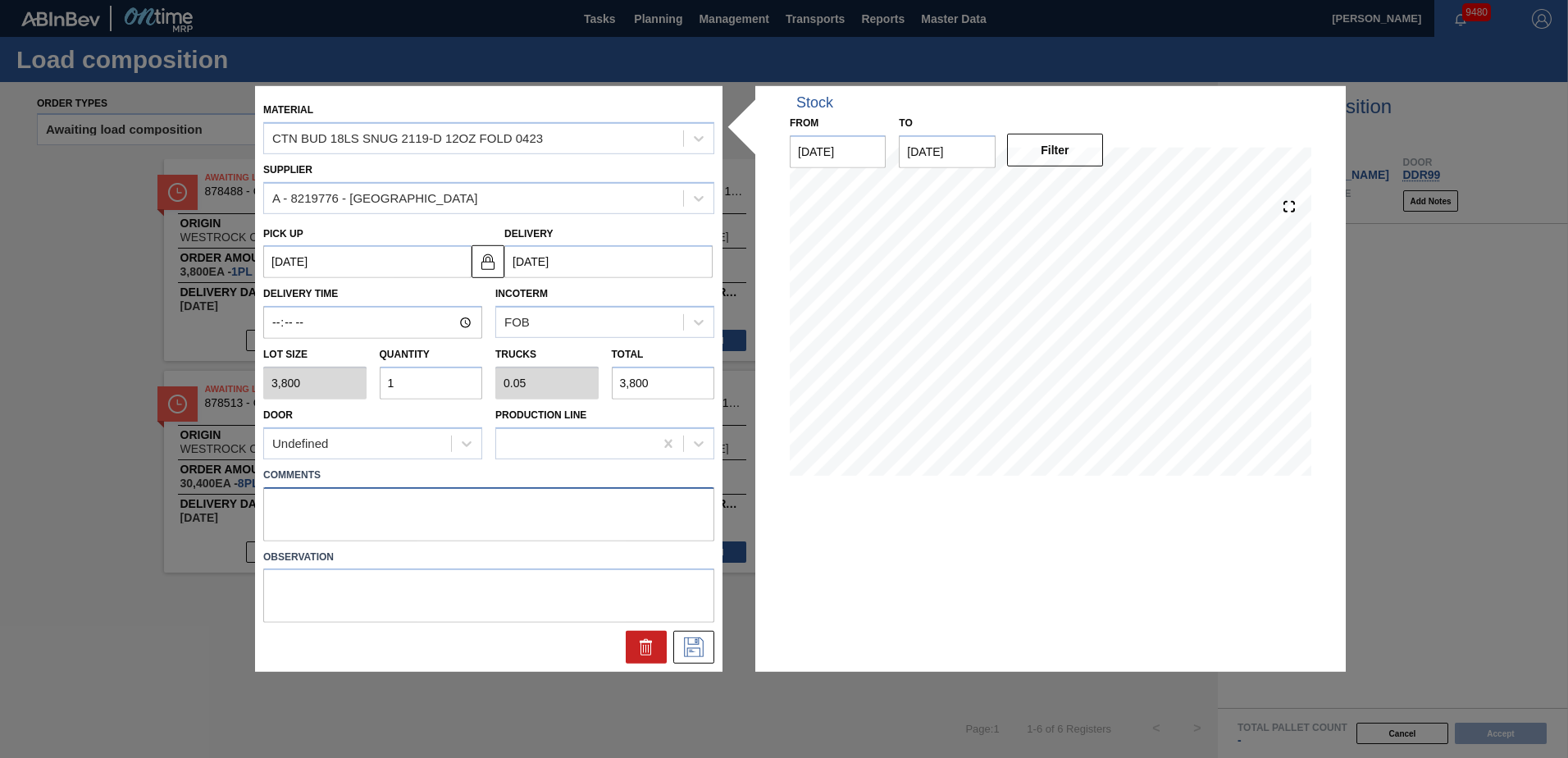
click at [308, 502] on textarea at bounding box center [488, 513] width 451 height 54
type textarea "Live unload"
click at [706, 656] on button at bounding box center [694, 647] width 41 height 33
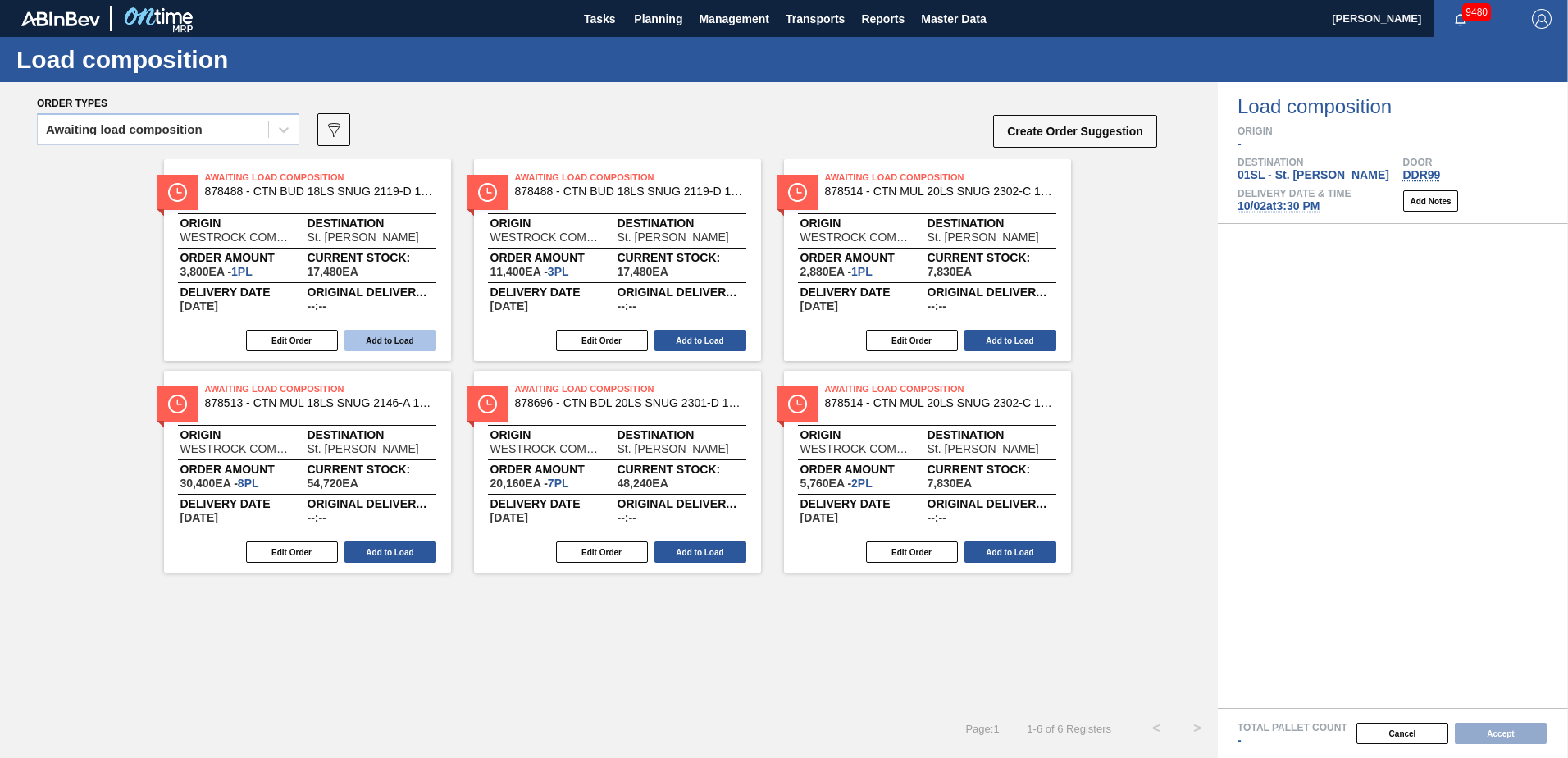
click at [394, 345] on button "Add to Load" at bounding box center [390, 340] width 92 height 22
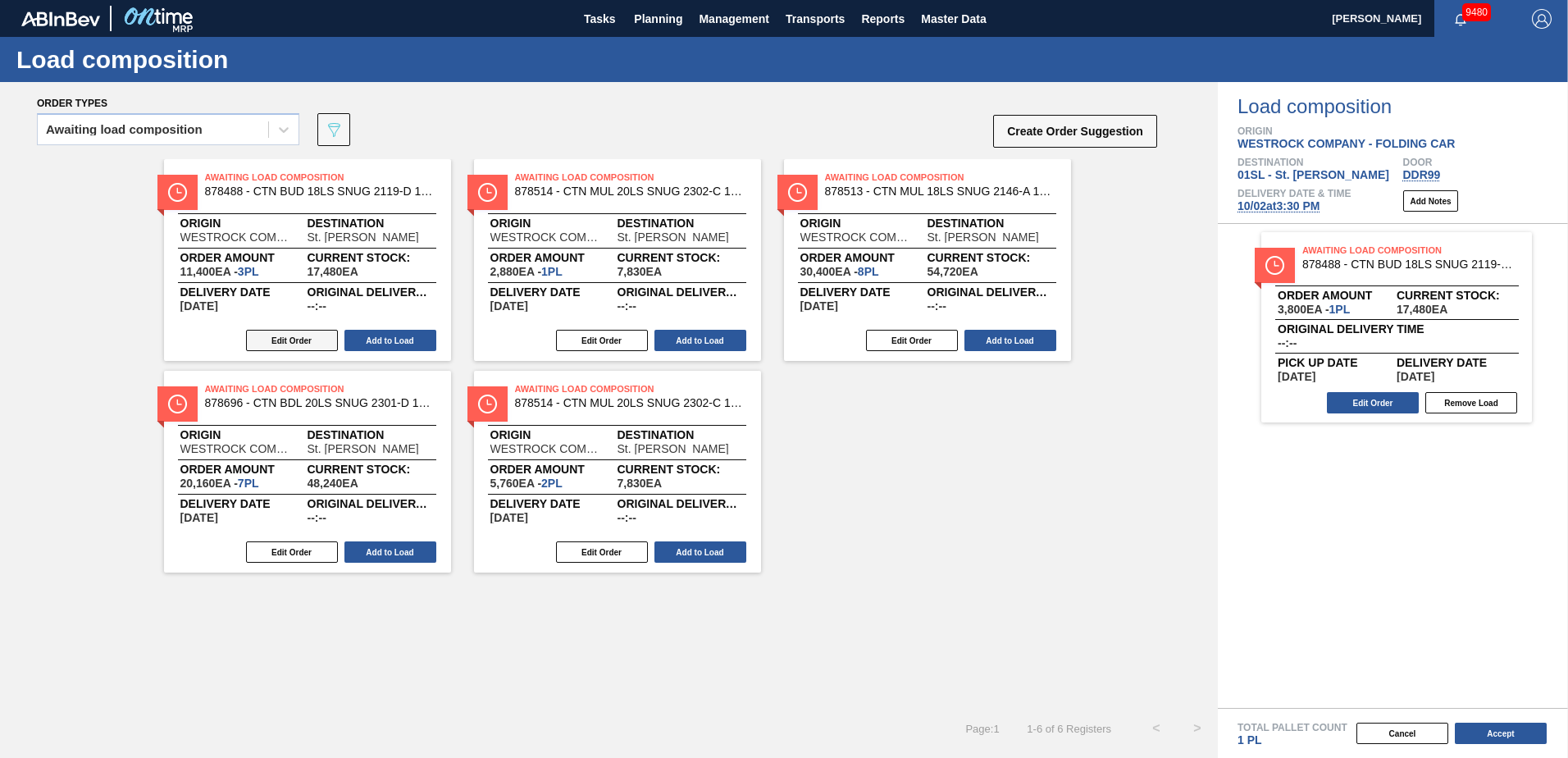
click at [291, 339] on button "Edit Order" at bounding box center [291, 340] width 92 height 22
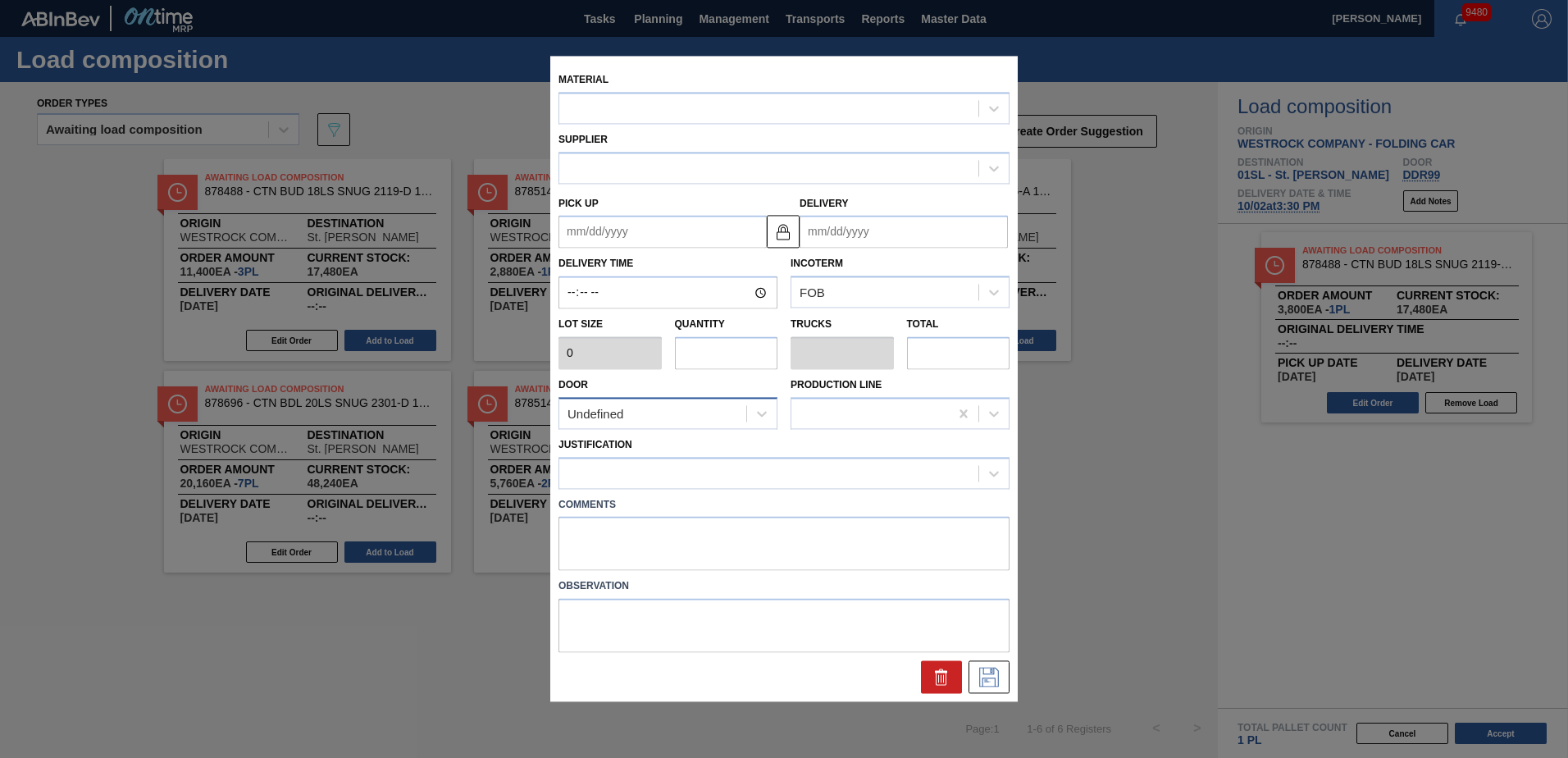
type input "3,800"
type input "3"
type input "0.15"
type input "11,400"
type up "[DATE]"
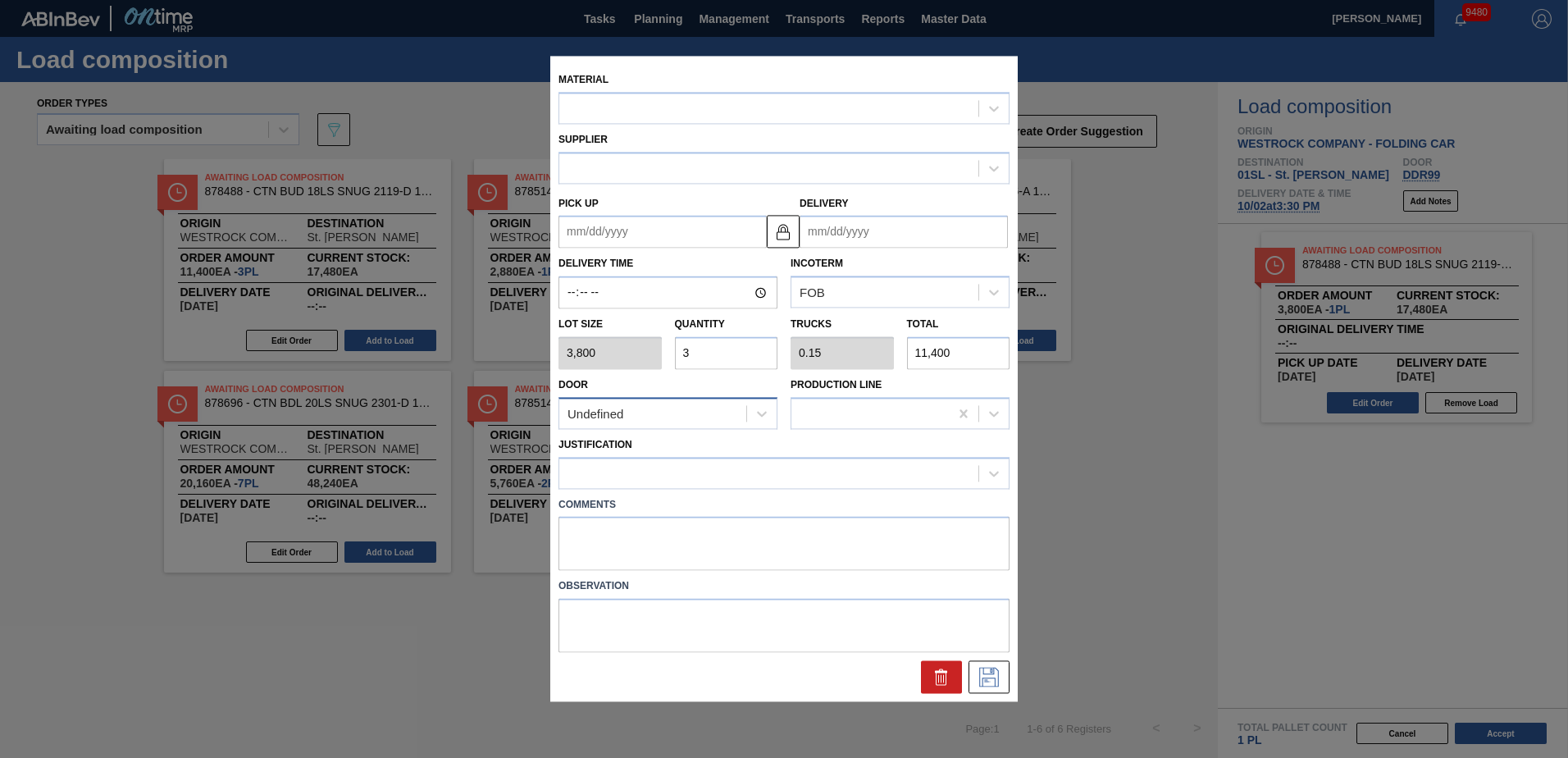
type input "[DATE]"
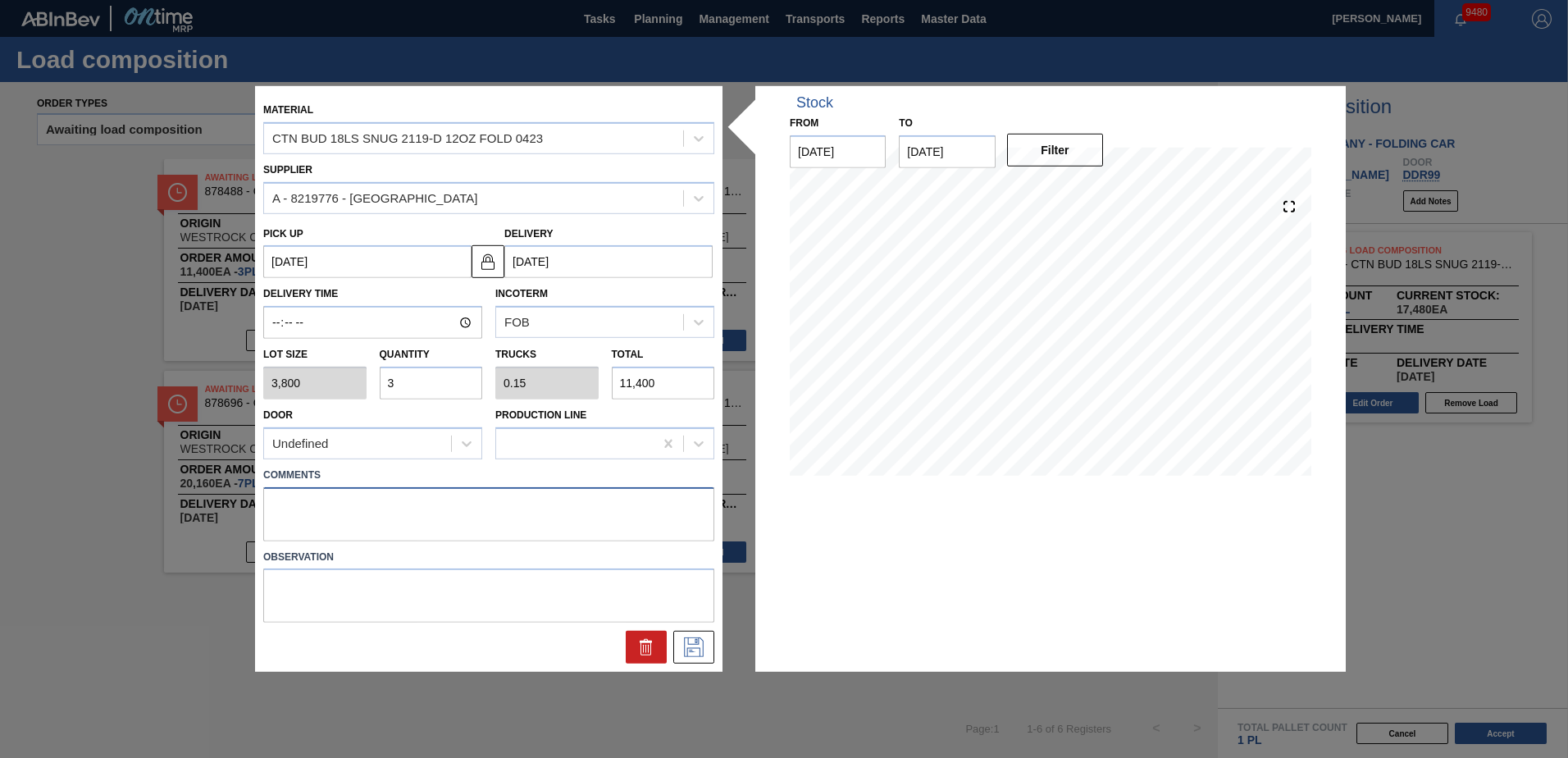
click at [279, 502] on textarea at bounding box center [488, 513] width 451 height 54
type textarea "Live unload"
click at [696, 643] on icon at bounding box center [693, 645] width 9 height 13
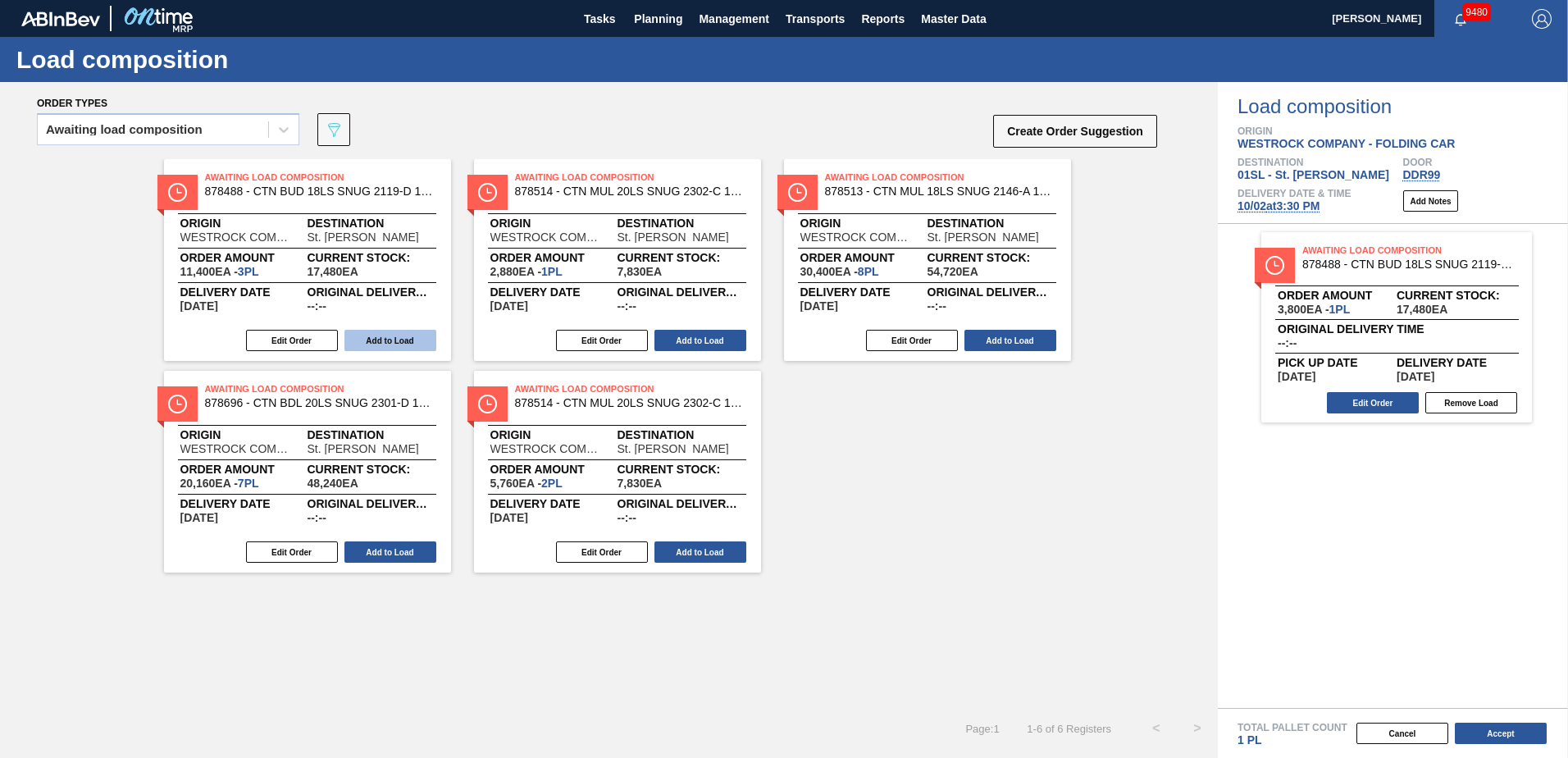
click at [385, 336] on button "Add to Load" at bounding box center [390, 340] width 92 height 22
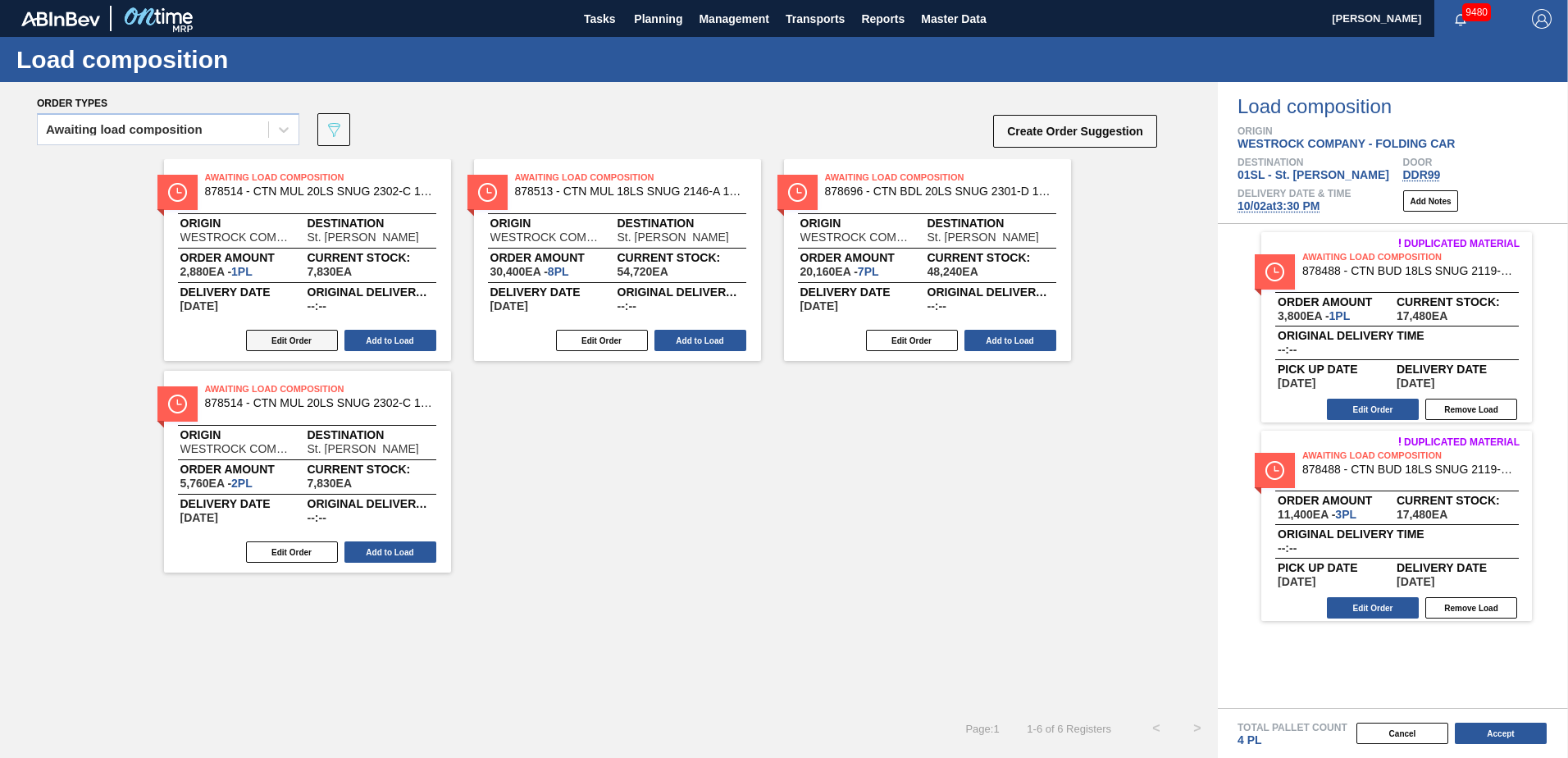
click at [280, 336] on button "Edit Order" at bounding box center [291, 340] width 92 height 22
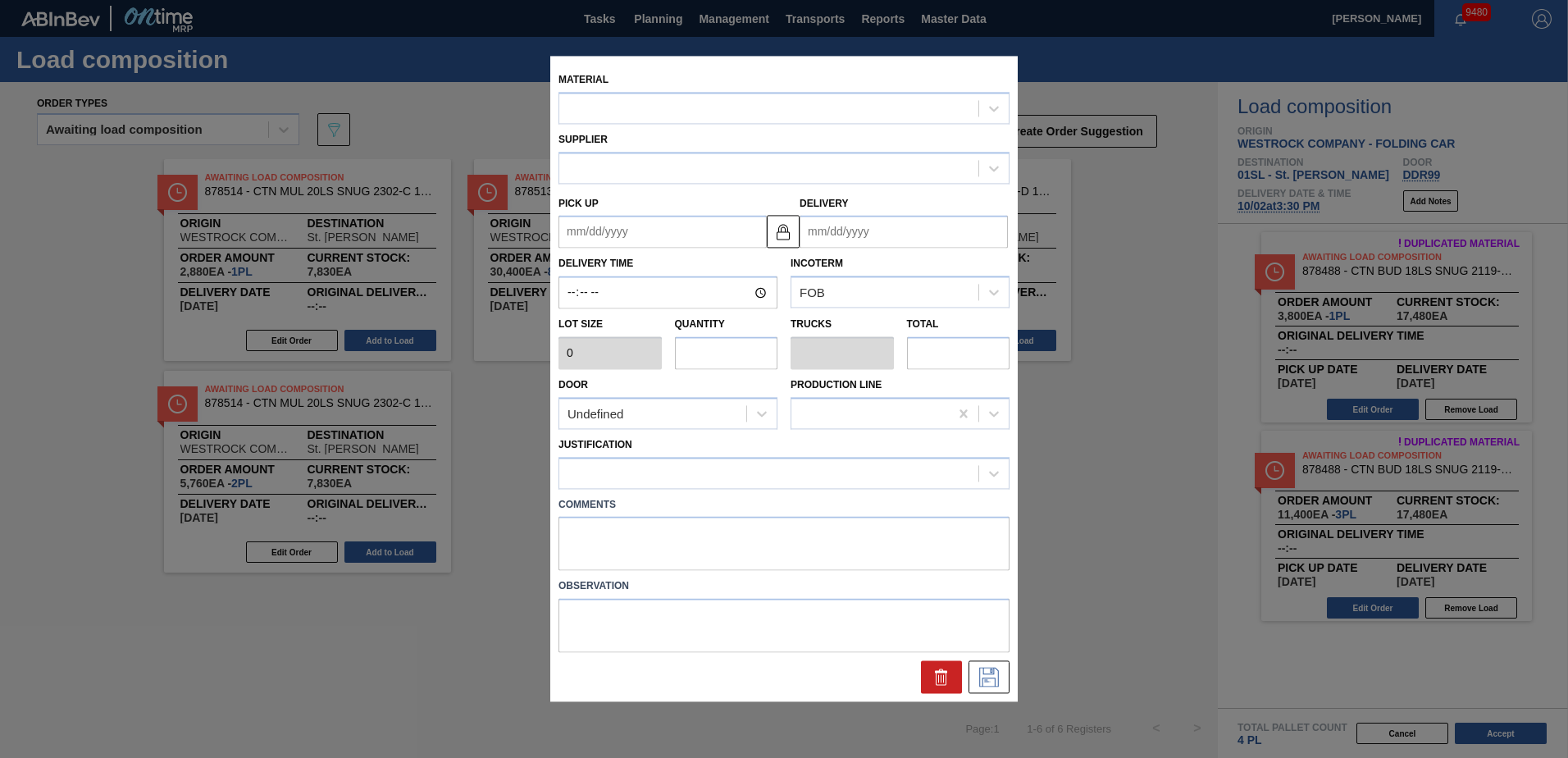
type input "2,880"
type input "1"
type input "0.045"
type input "2,880"
type up "[DATE]"
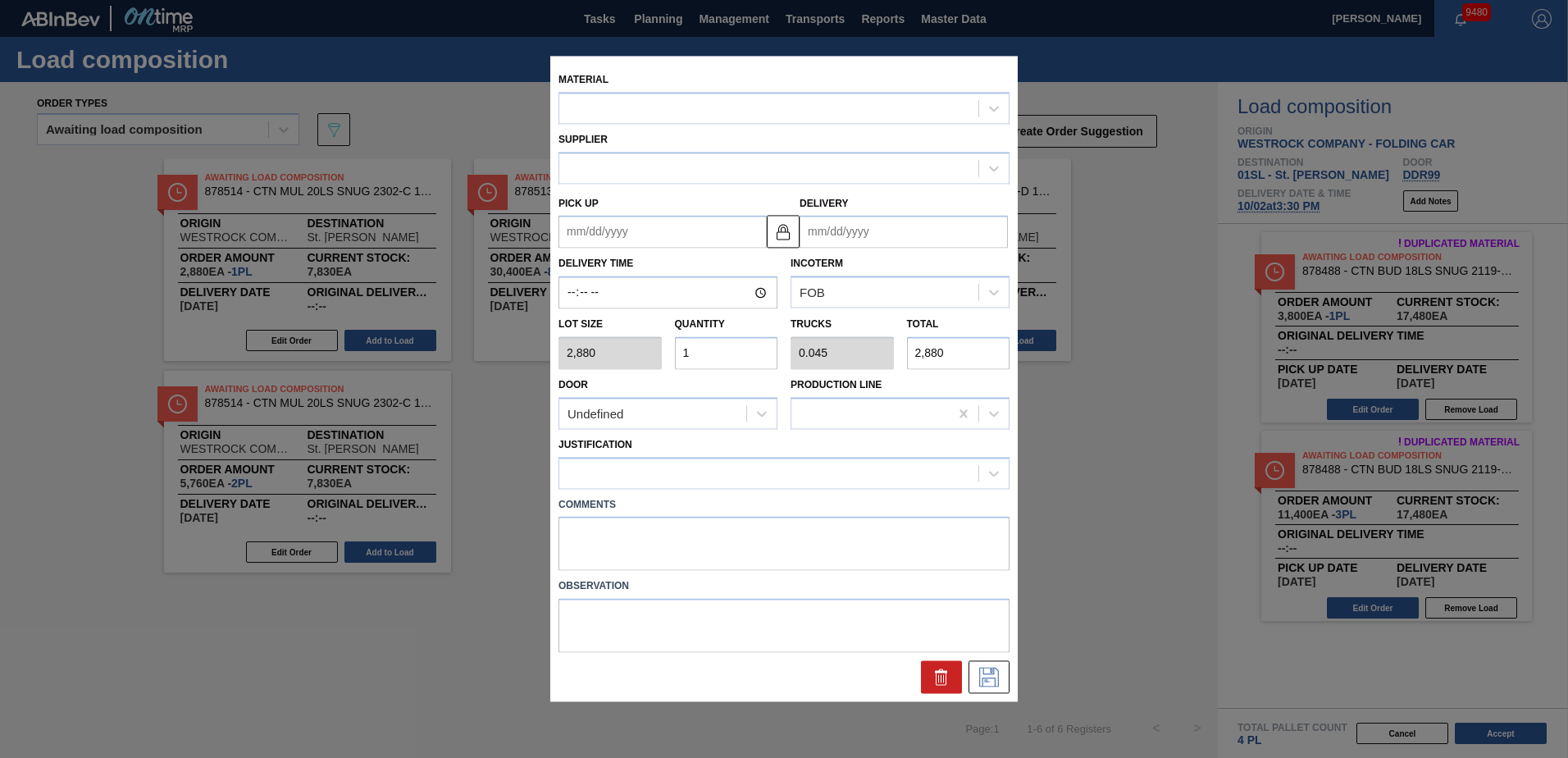
type input "[DATE]"
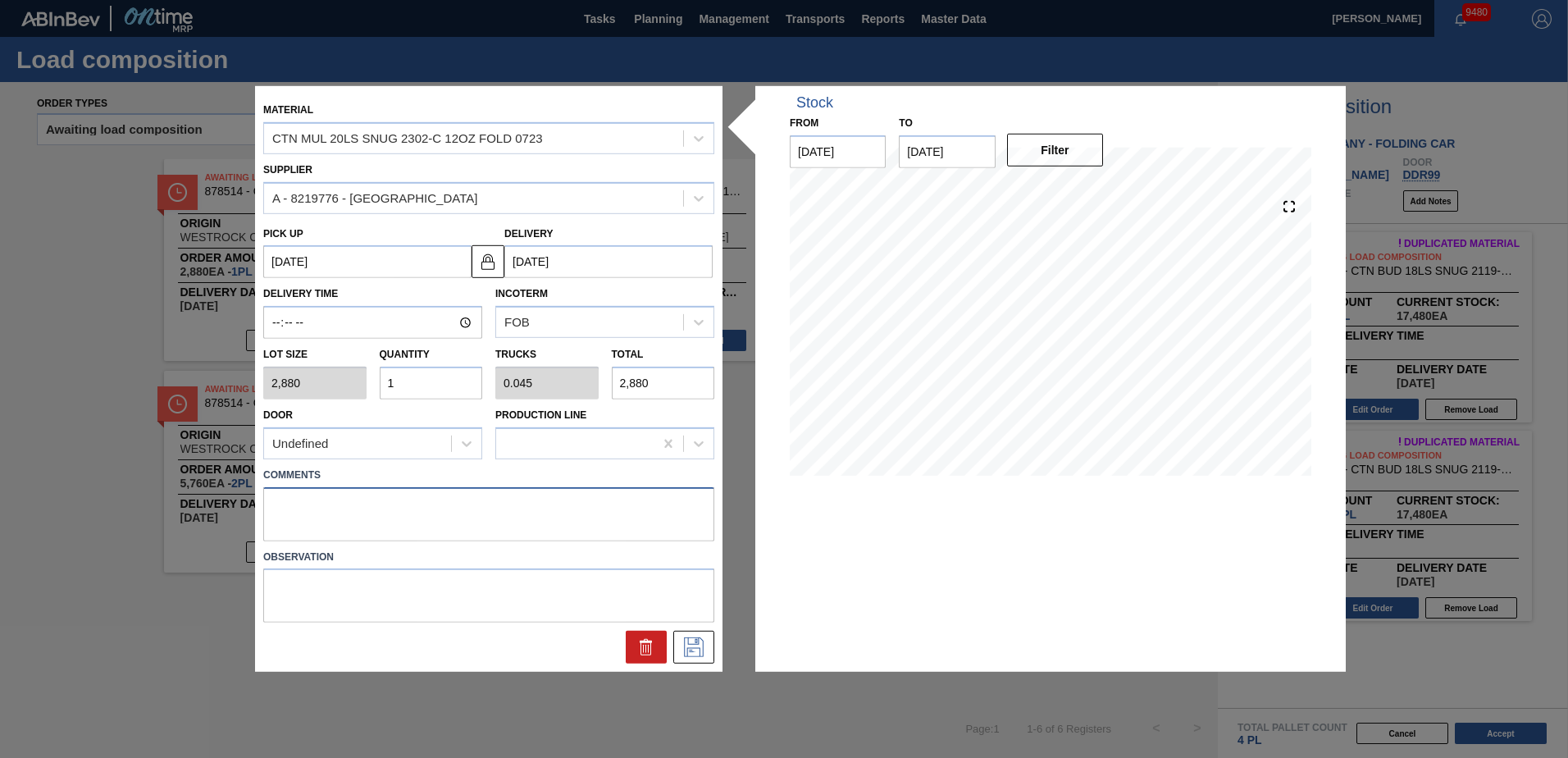
click at [291, 490] on textarea at bounding box center [488, 513] width 451 height 54
type textarea "l"
type textarea "Live unload"
click at [691, 642] on icon at bounding box center [694, 646] width 26 height 20
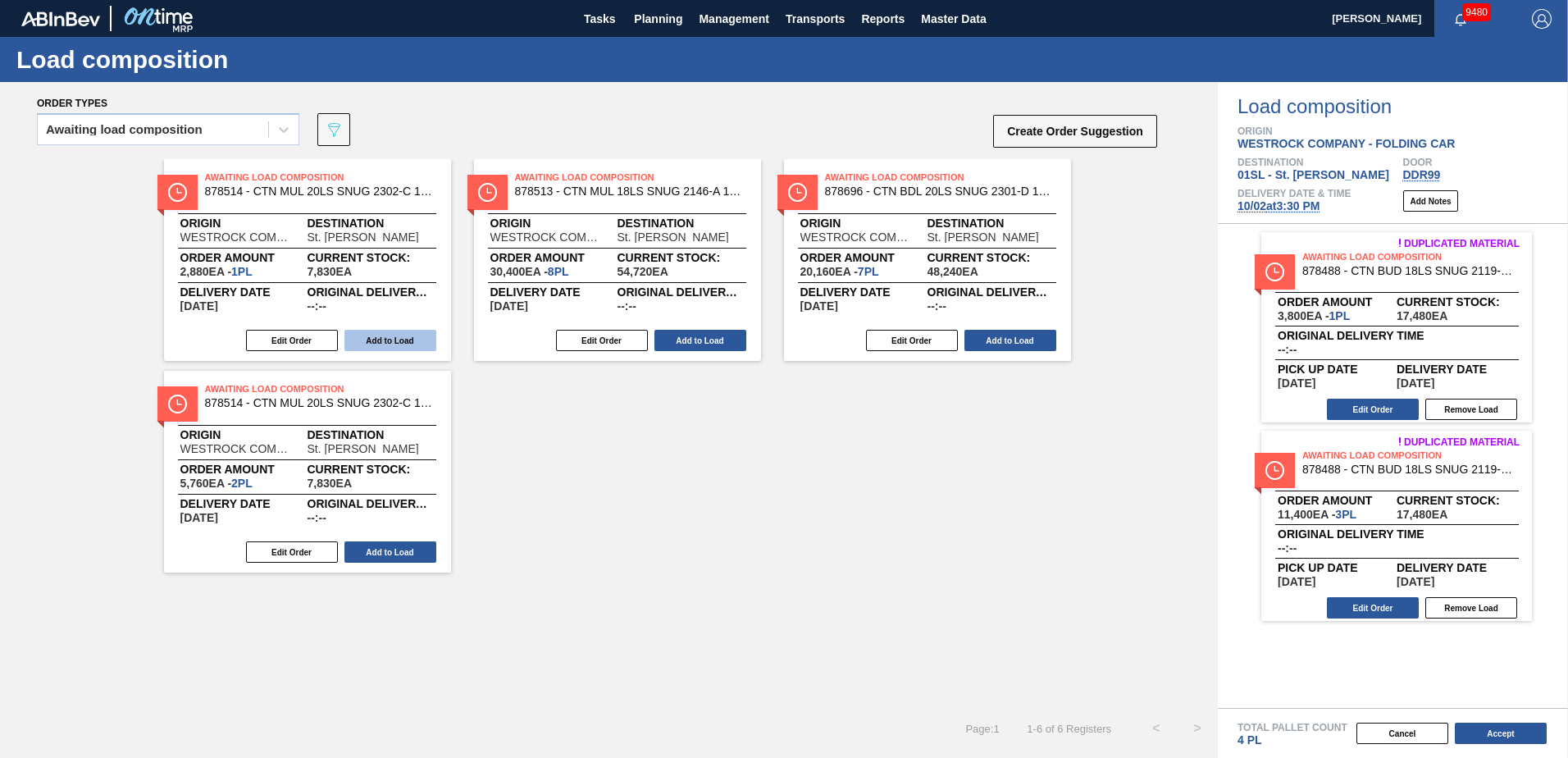
click at [391, 343] on button "Add to Load" at bounding box center [390, 340] width 92 height 22
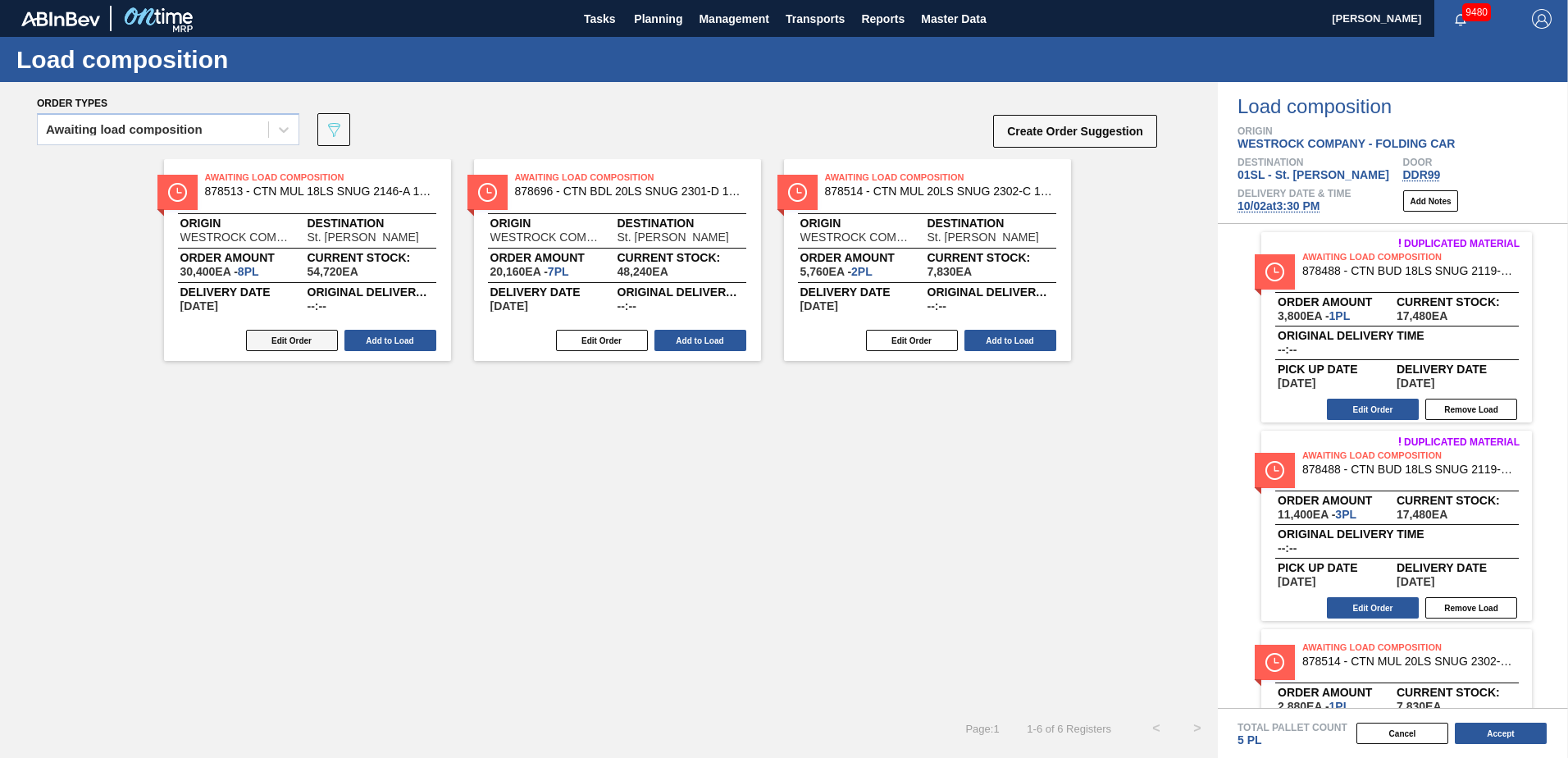
click at [305, 344] on button "Edit Order" at bounding box center [291, 340] width 92 height 22
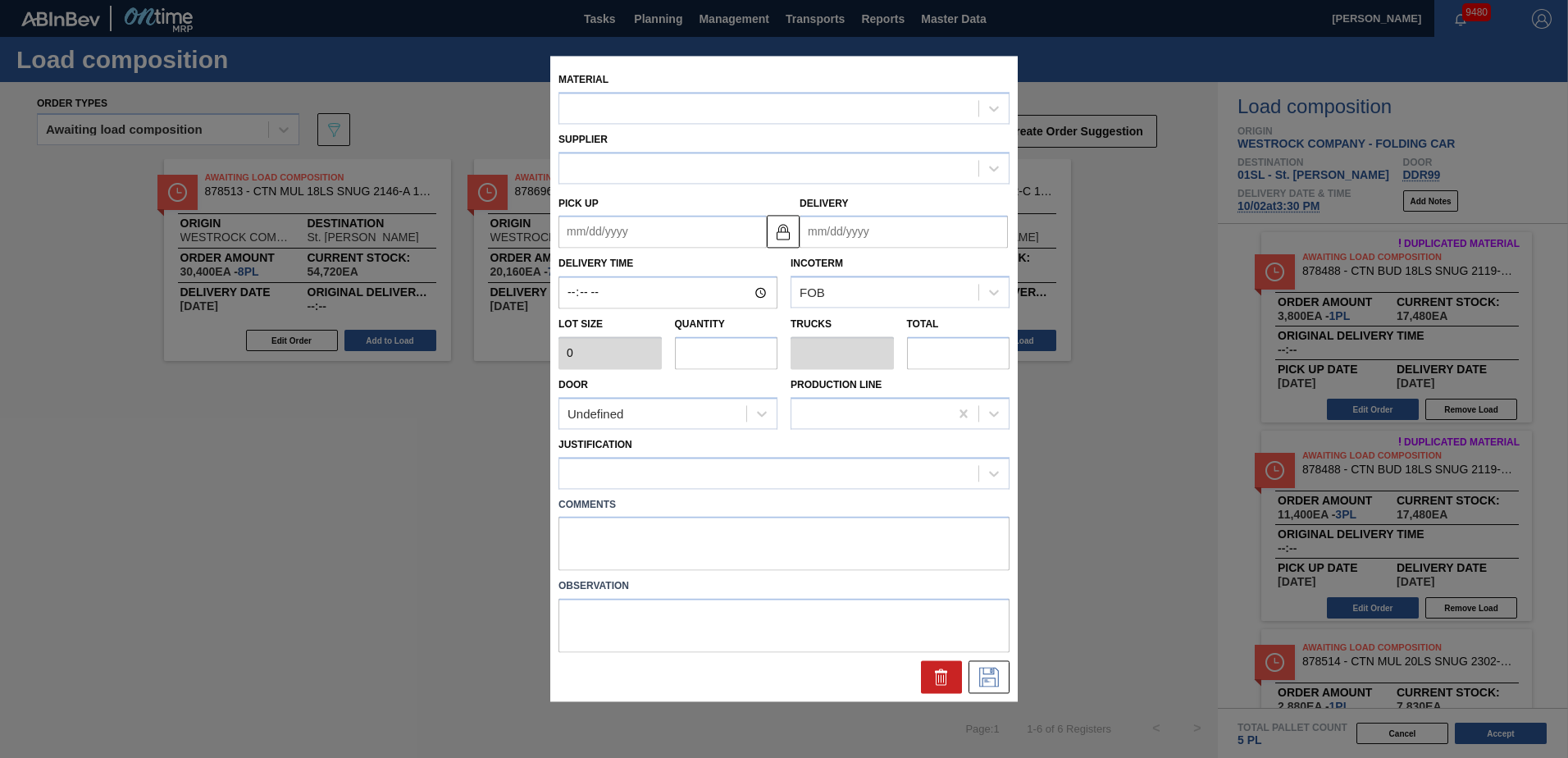
type up "[DATE]"
type input "[DATE]"
type input "3,800"
type input "8"
type input "0.4"
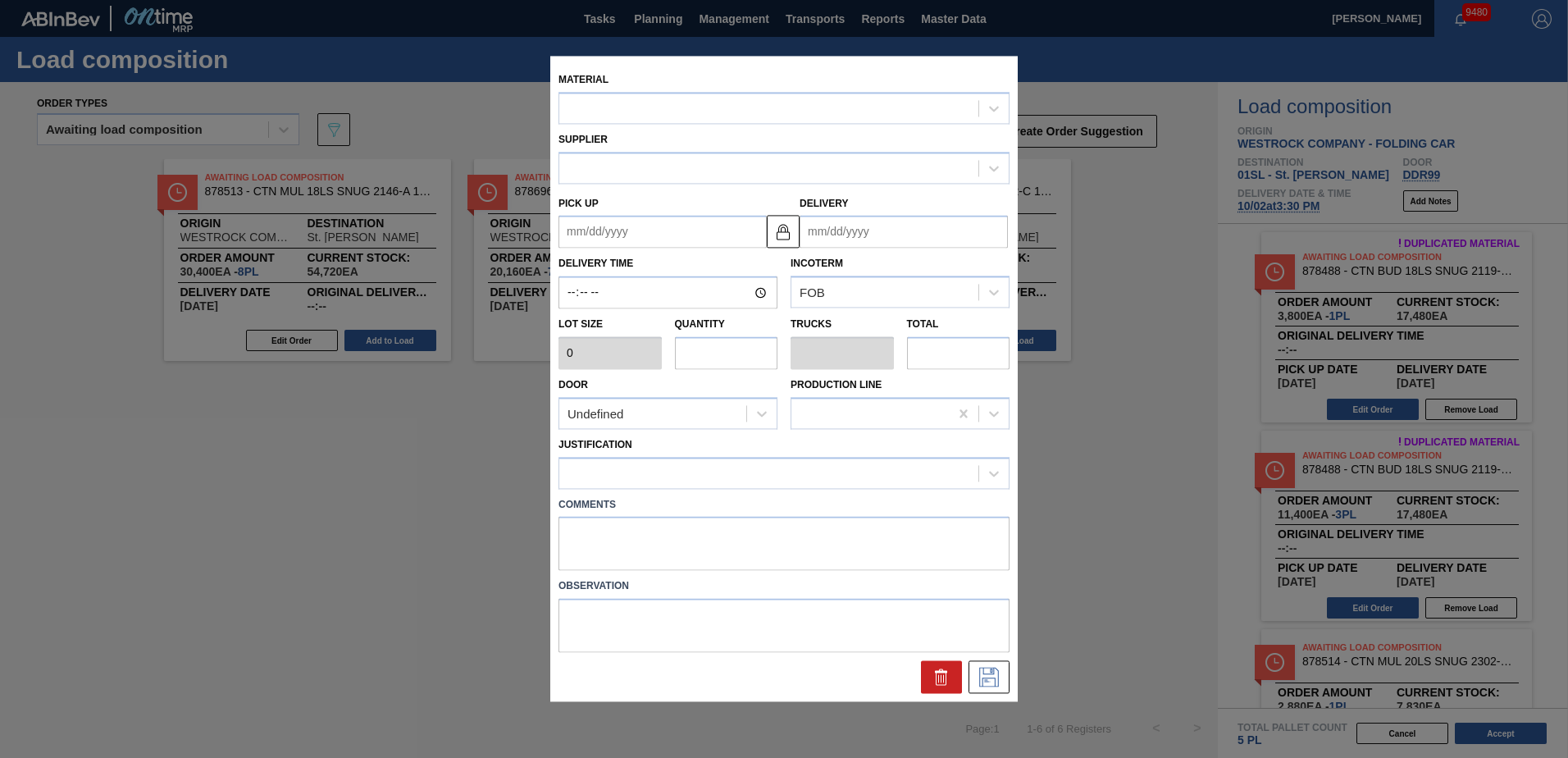
type input "30,400"
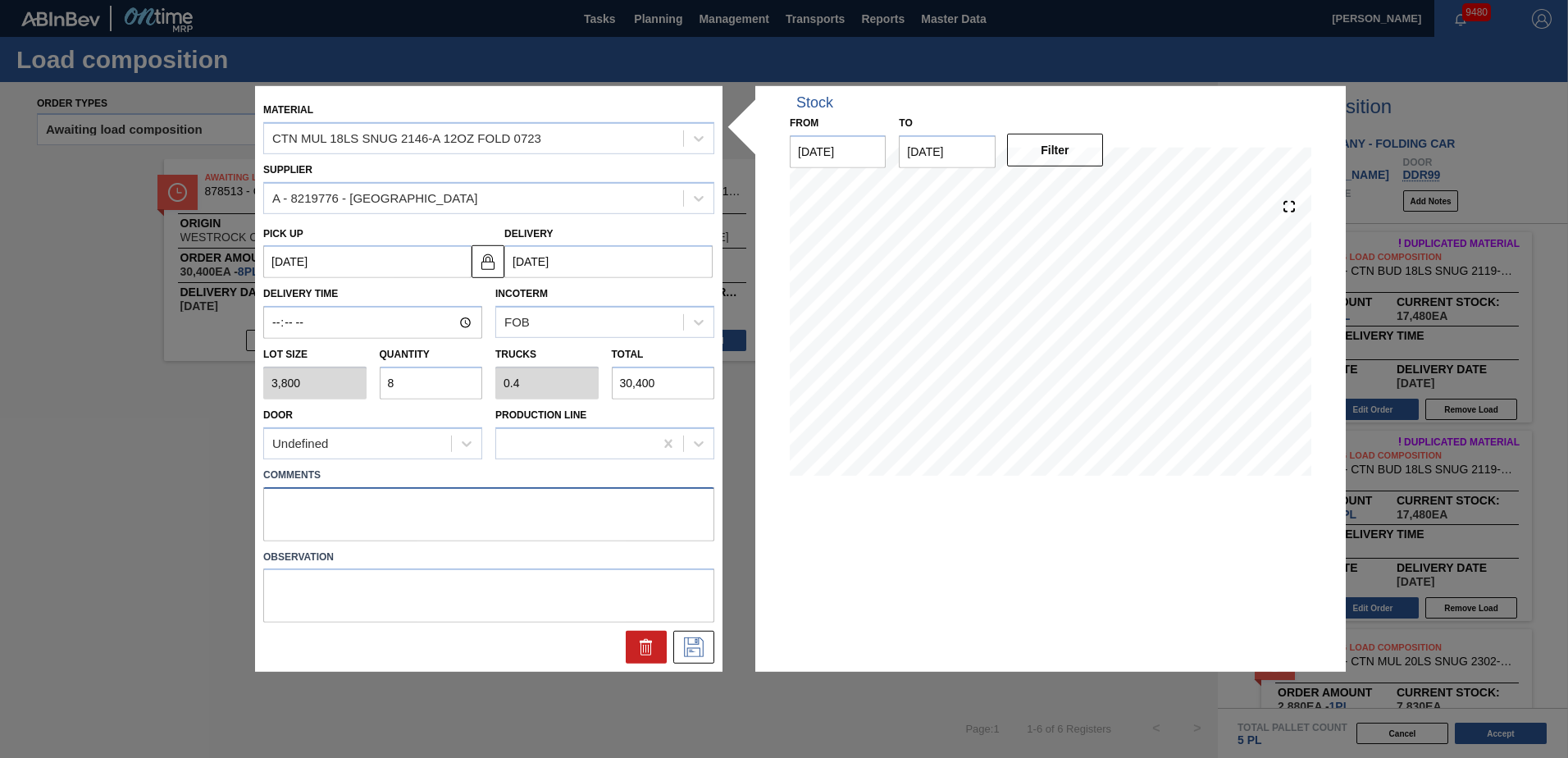
click at [318, 508] on textarea at bounding box center [488, 513] width 451 height 54
type textarea "Live unload"
click at [694, 647] on icon at bounding box center [694, 646] width 26 height 20
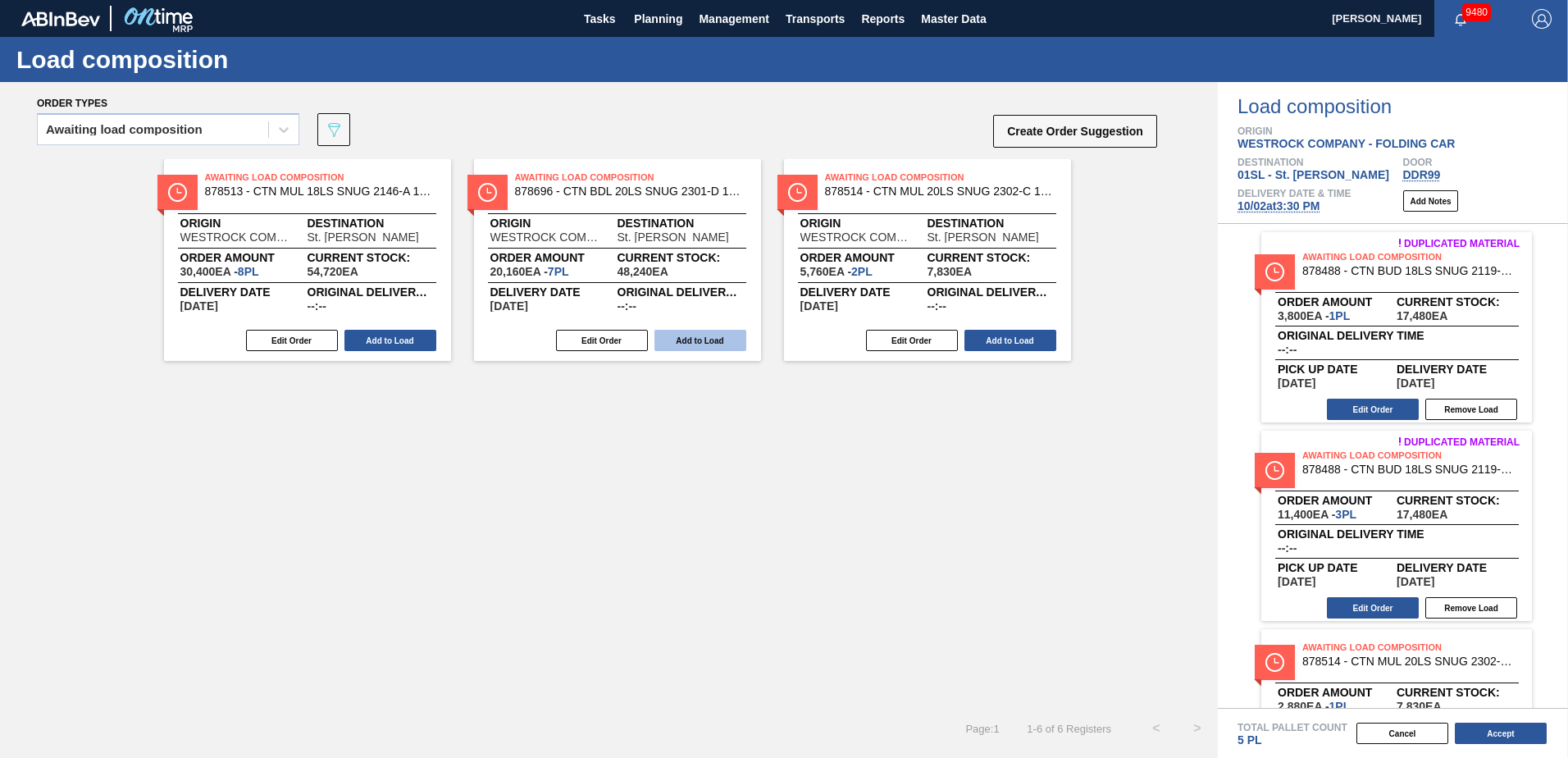
drag, startPoint x: 393, startPoint y: 342, endPoint x: 372, endPoint y: 342, distance: 21.0
click at [392, 341] on button "Add to Load" at bounding box center [390, 340] width 92 height 22
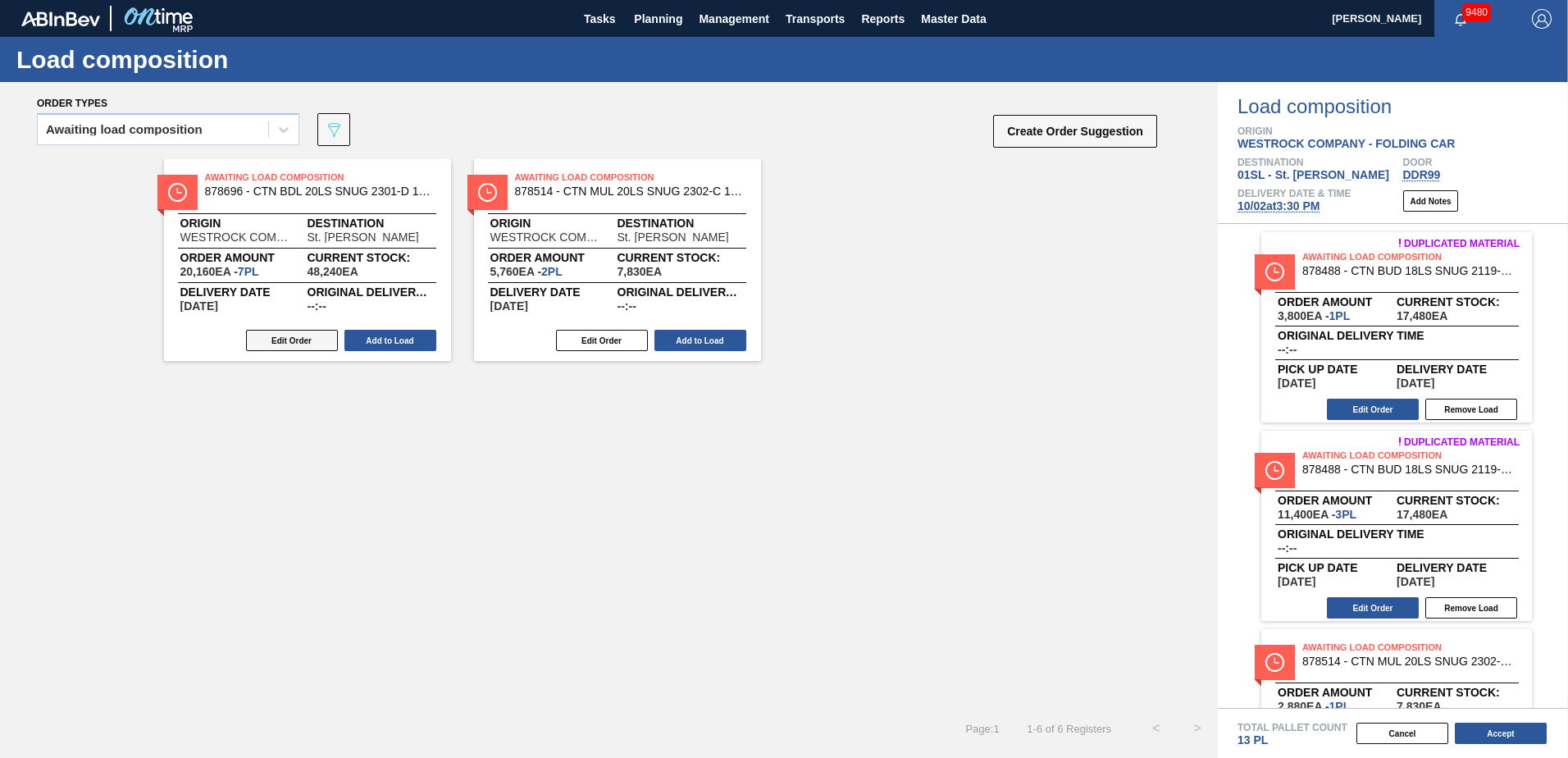
click at [311, 342] on button "Edit Order" at bounding box center [291, 340] width 92 height 22
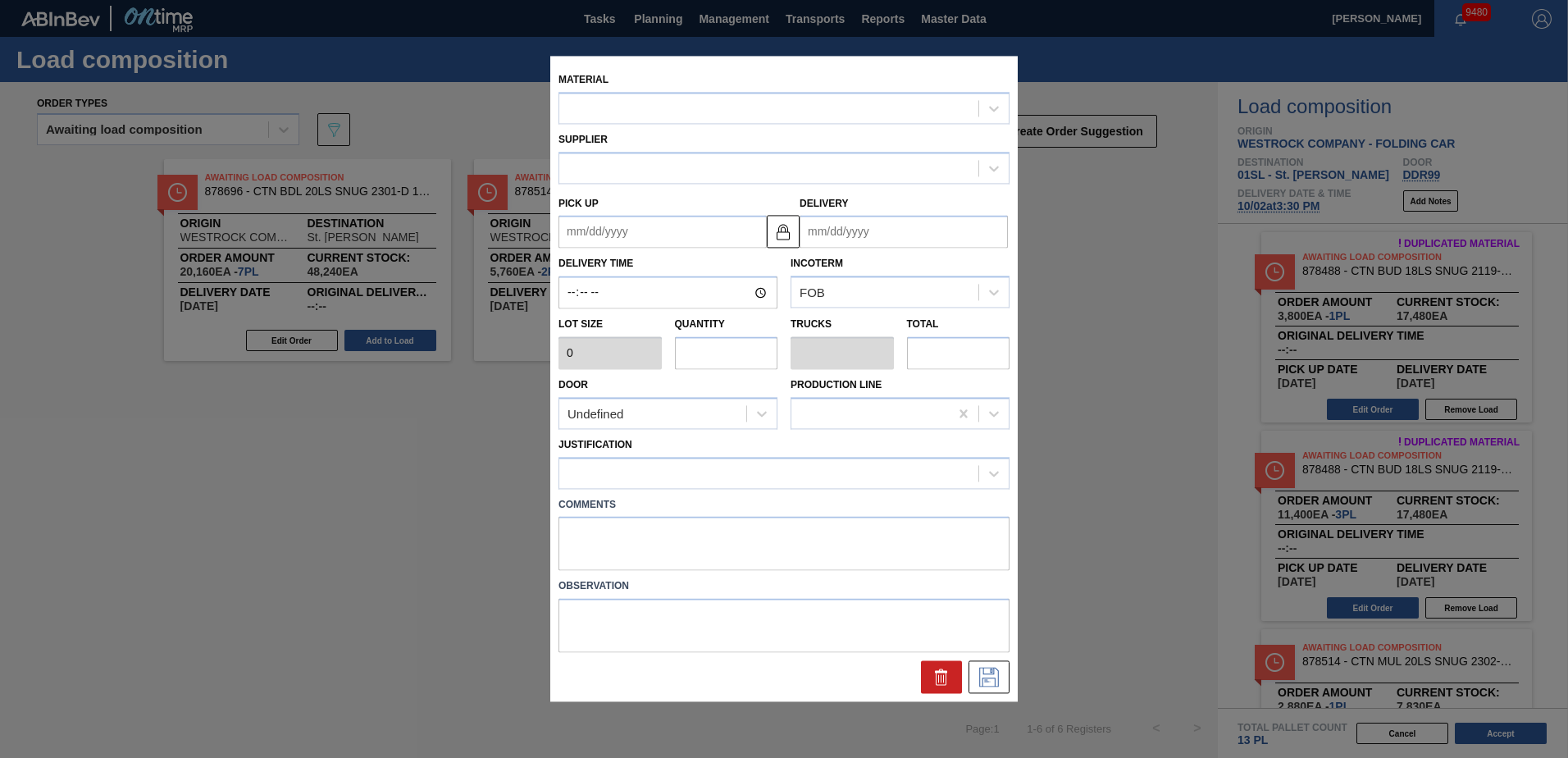
type input "2,880"
type input "7"
type input "0.292"
type input "20,160"
type up "[DATE]"
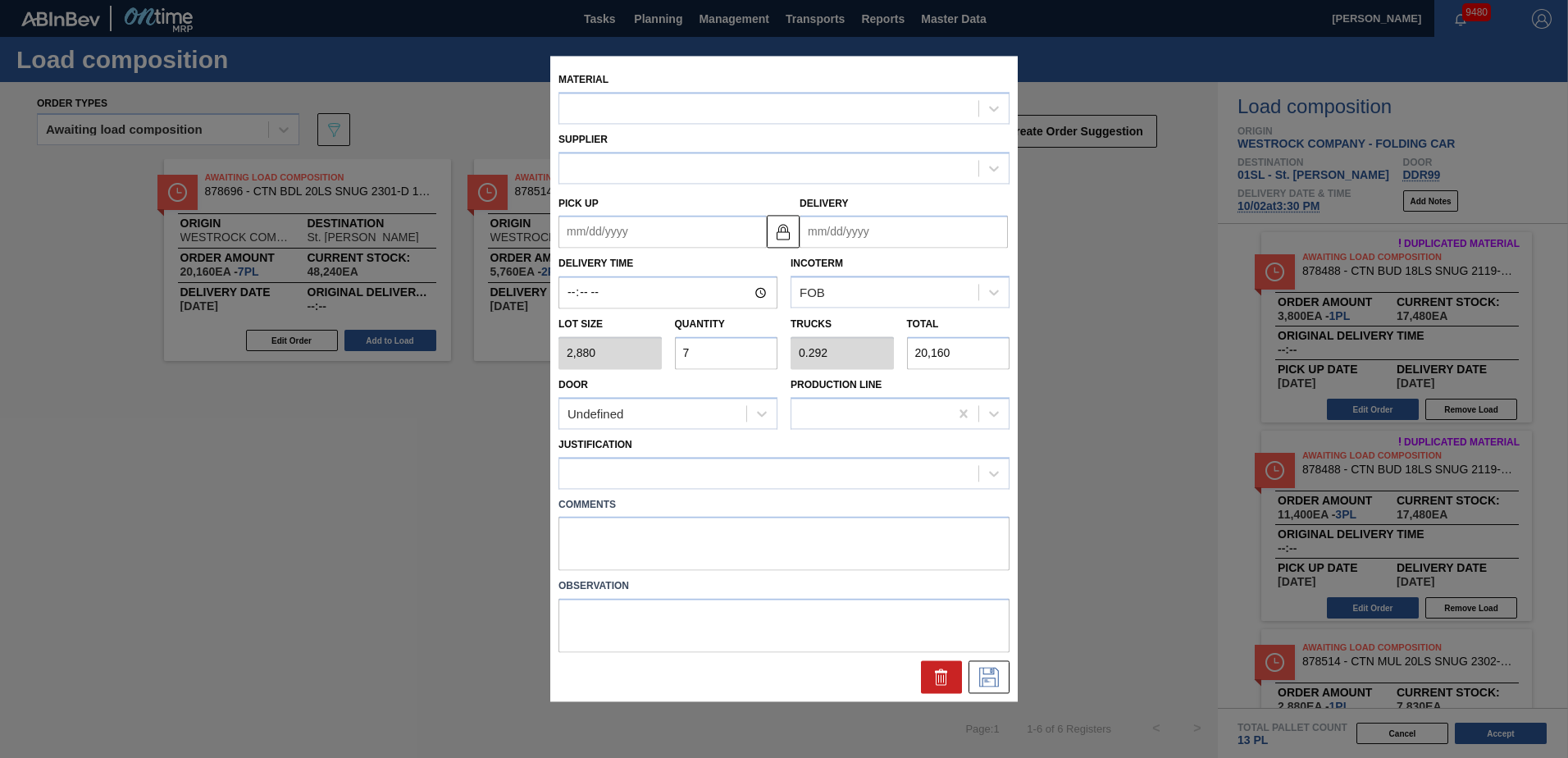
type input "[DATE]"
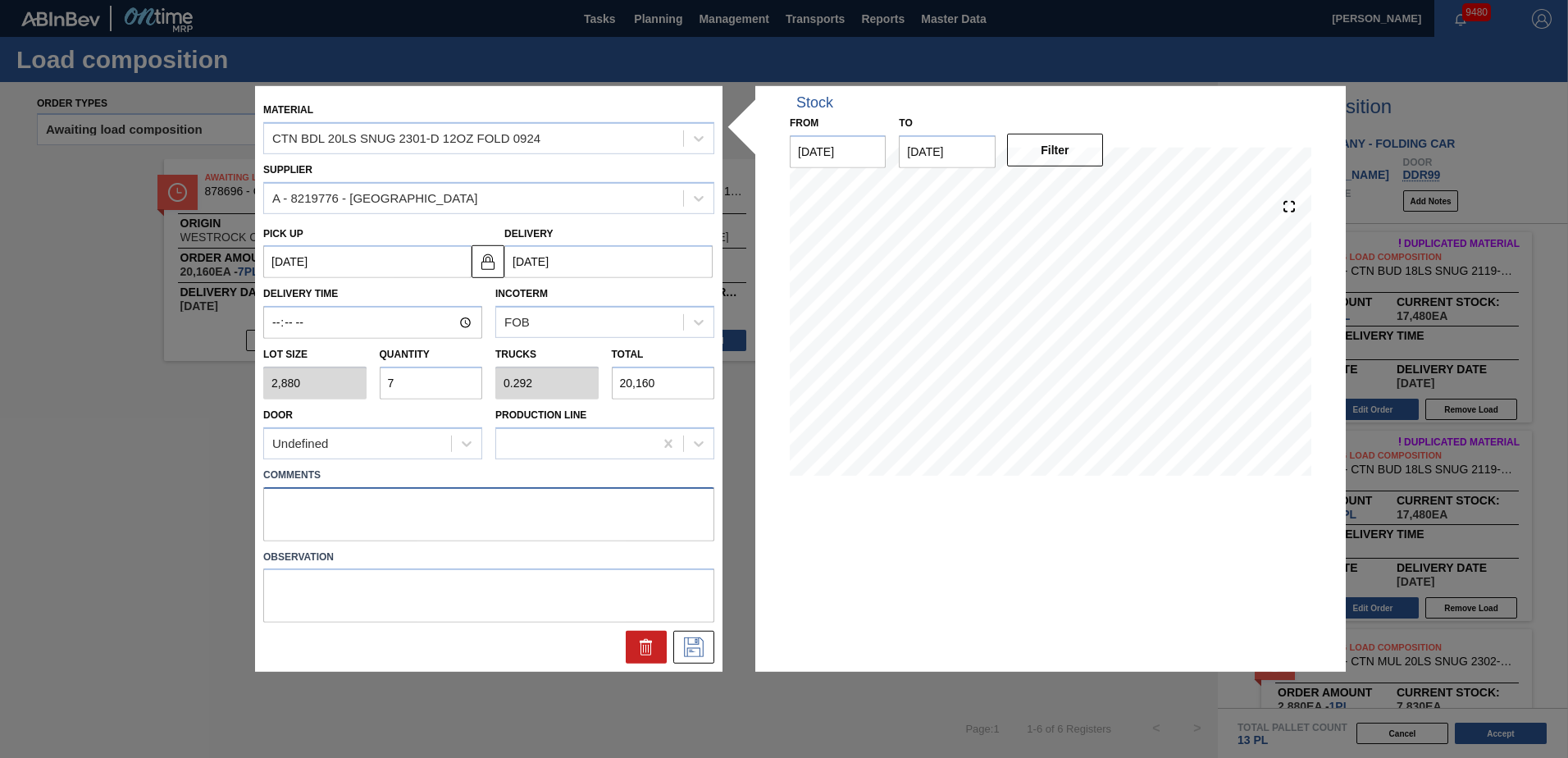
click at [335, 501] on textarea at bounding box center [488, 513] width 451 height 54
type textarea "Live unload"
click at [707, 654] on button at bounding box center [694, 647] width 41 height 33
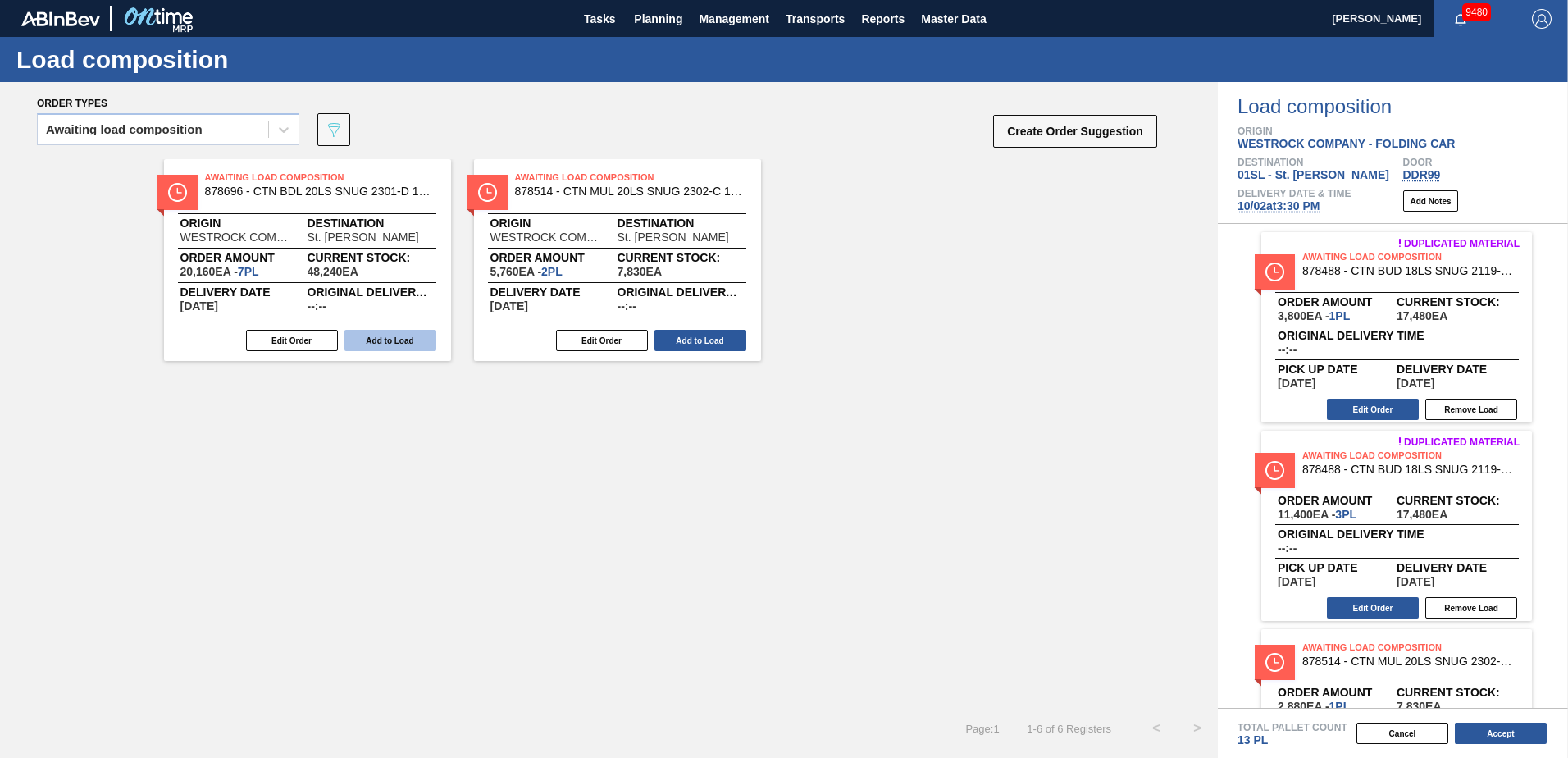
click at [410, 342] on button "Add to Load" at bounding box center [390, 340] width 92 height 22
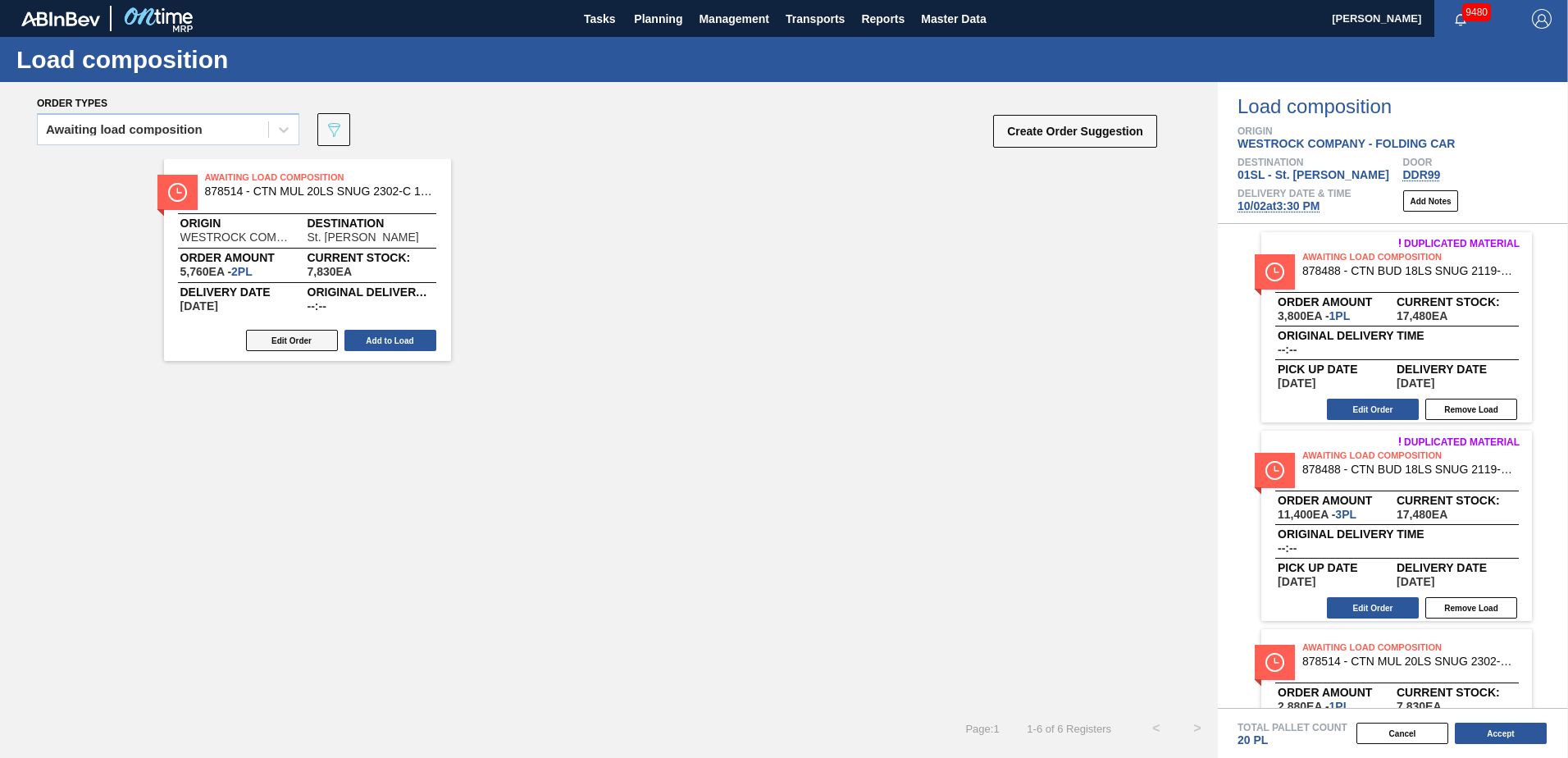
click at [316, 336] on button "Edit Order" at bounding box center [291, 340] width 92 height 22
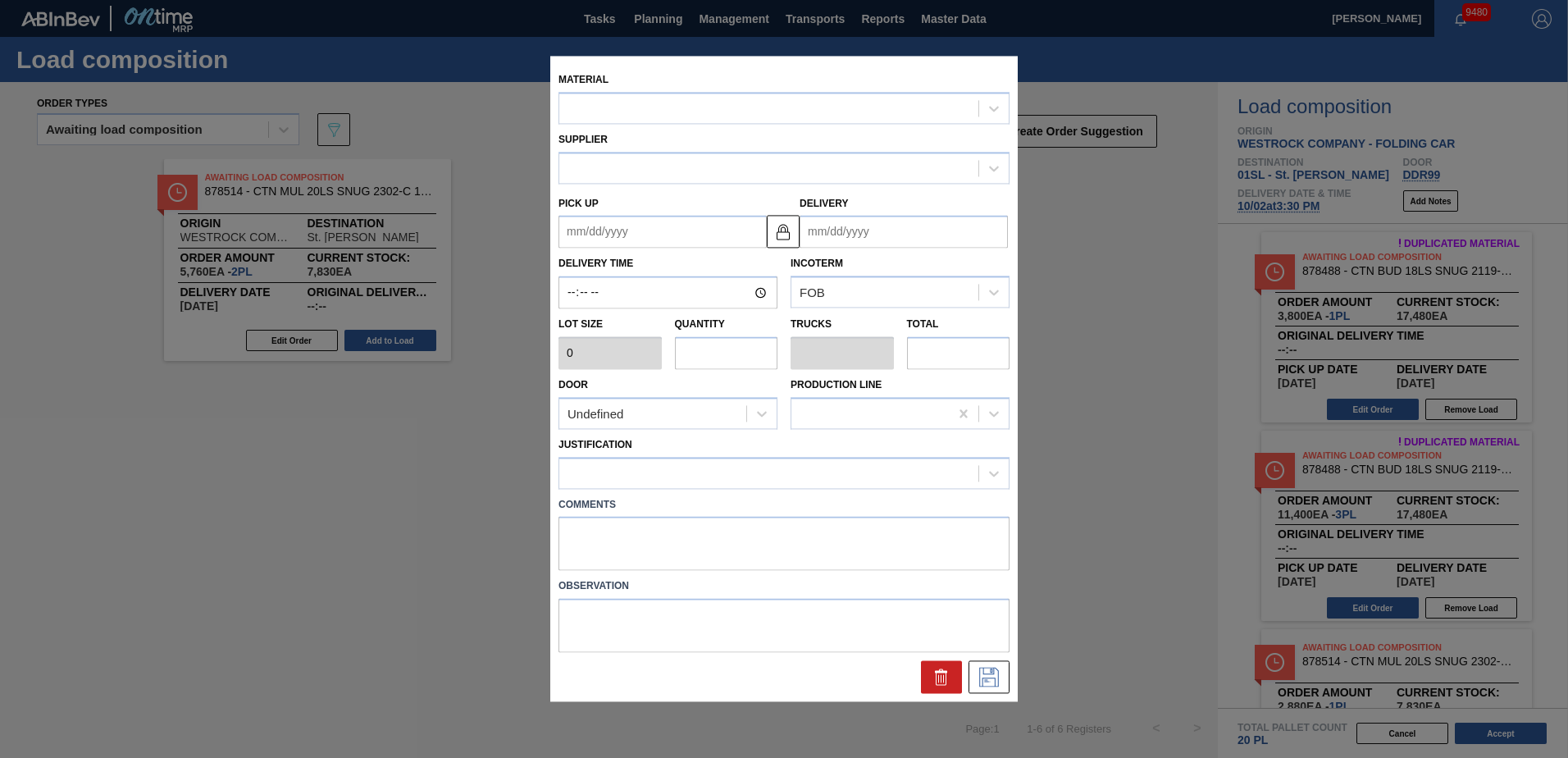
type up "[DATE]"
type input "[DATE]"
type input "2,880"
type input "2"
type input "0.091"
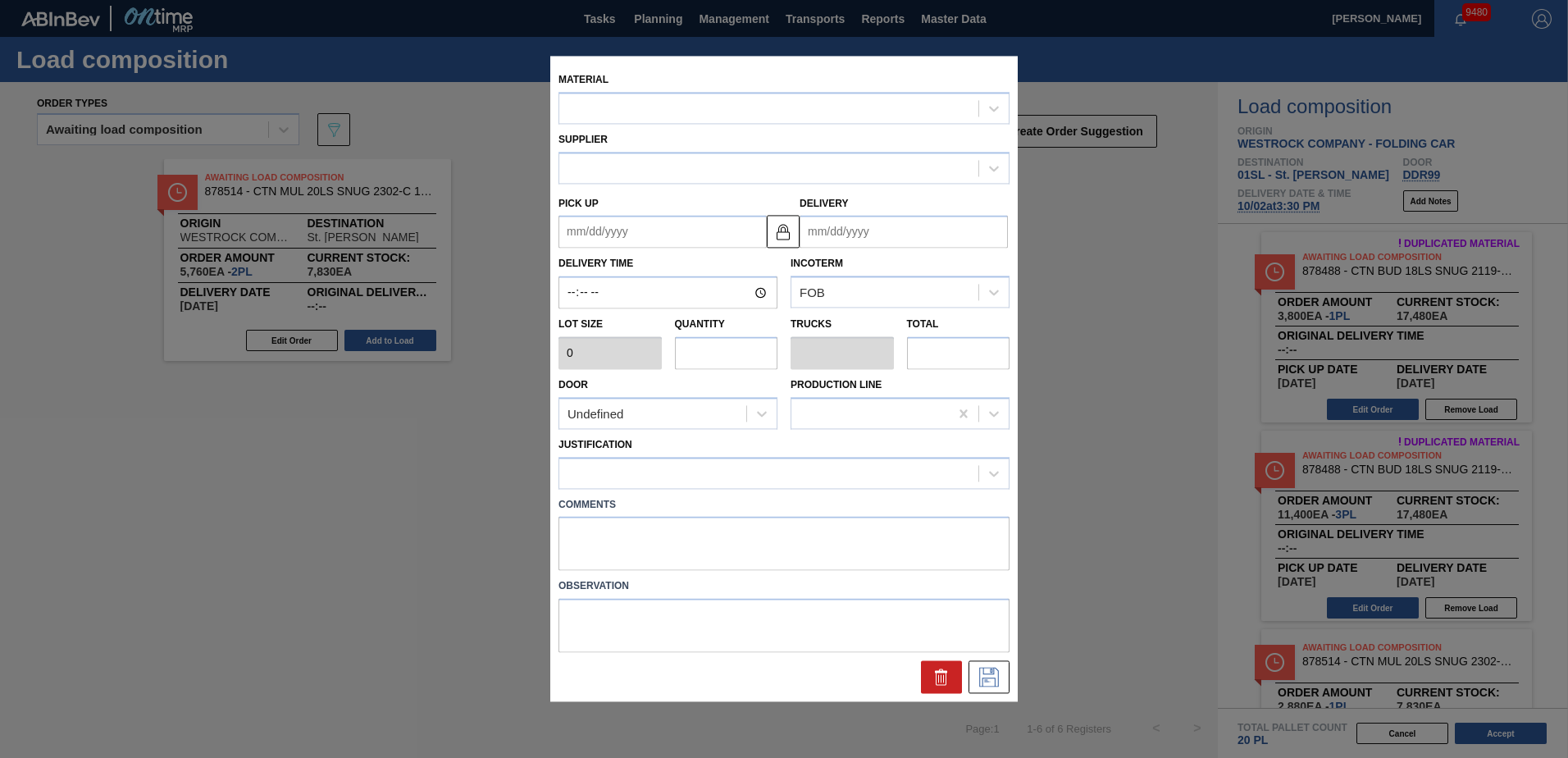
type input "5,760"
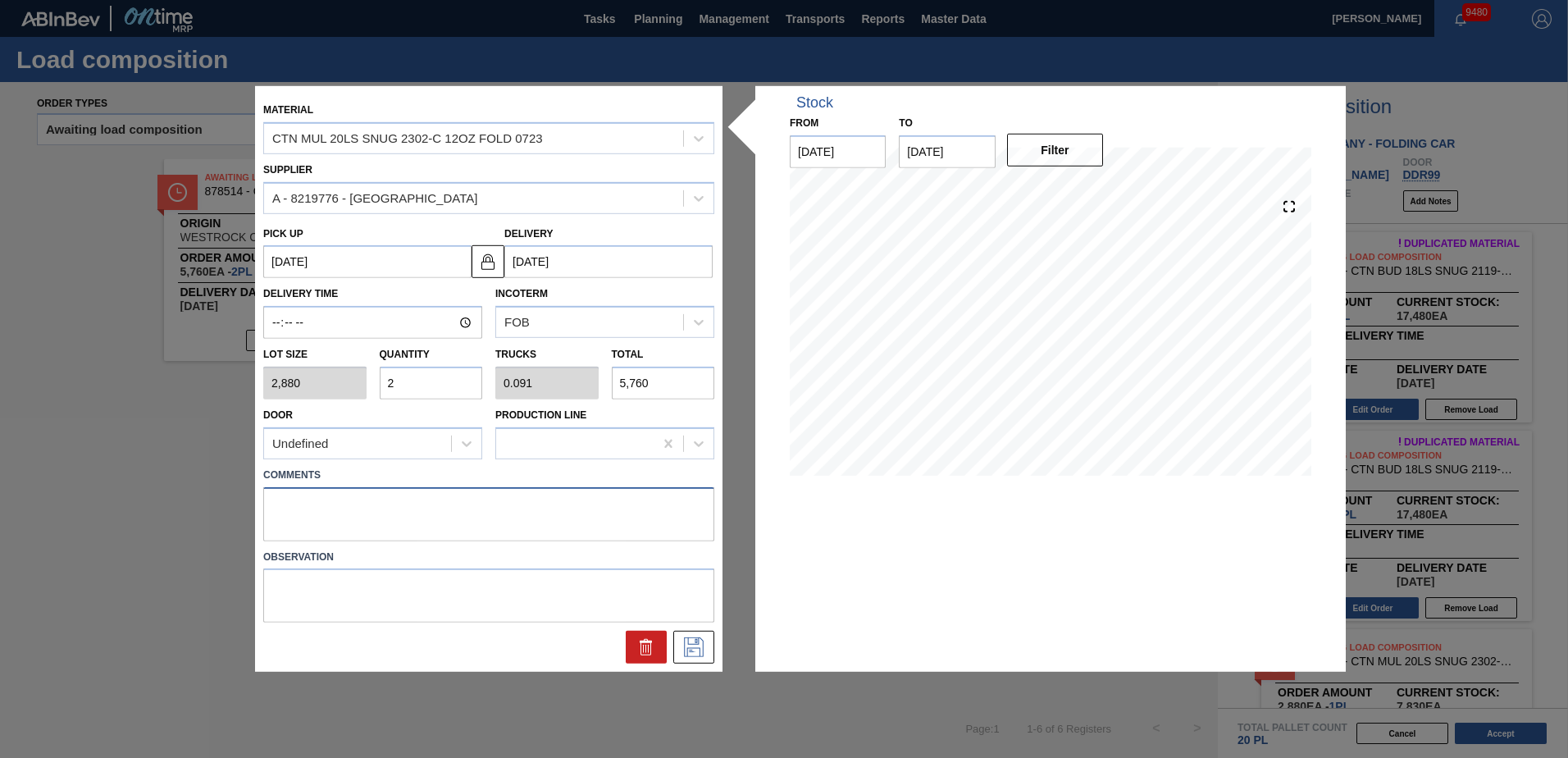
click at [294, 507] on textarea at bounding box center [488, 513] width 451 height 54
type textarea "Live unload"
click at [697, 647] on icon at bounding box center [694, 646] width 26 height 20
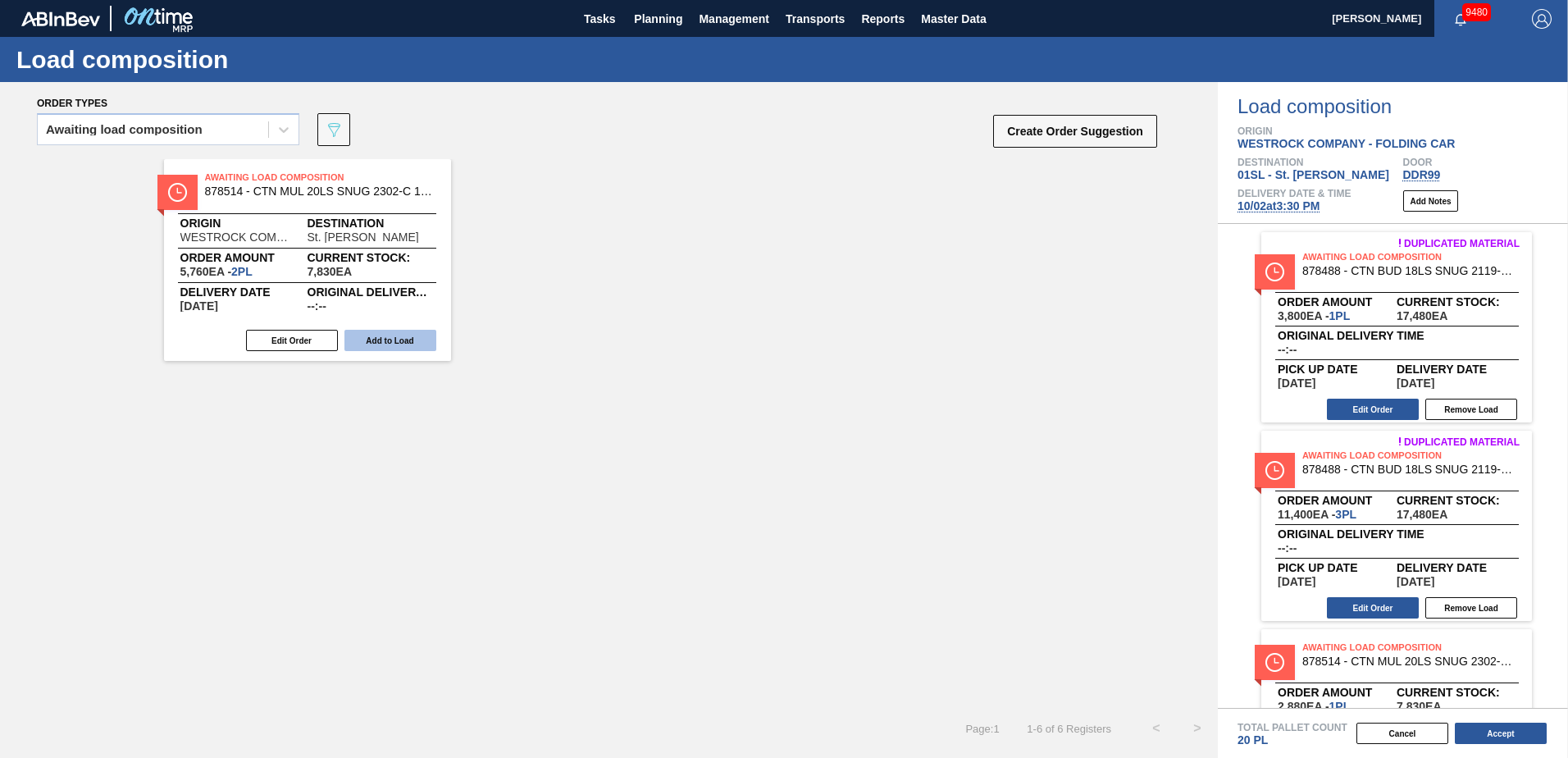
click at [402, 340] on button "Add to Load" at bounding box center [390, 340] width 92 height 22
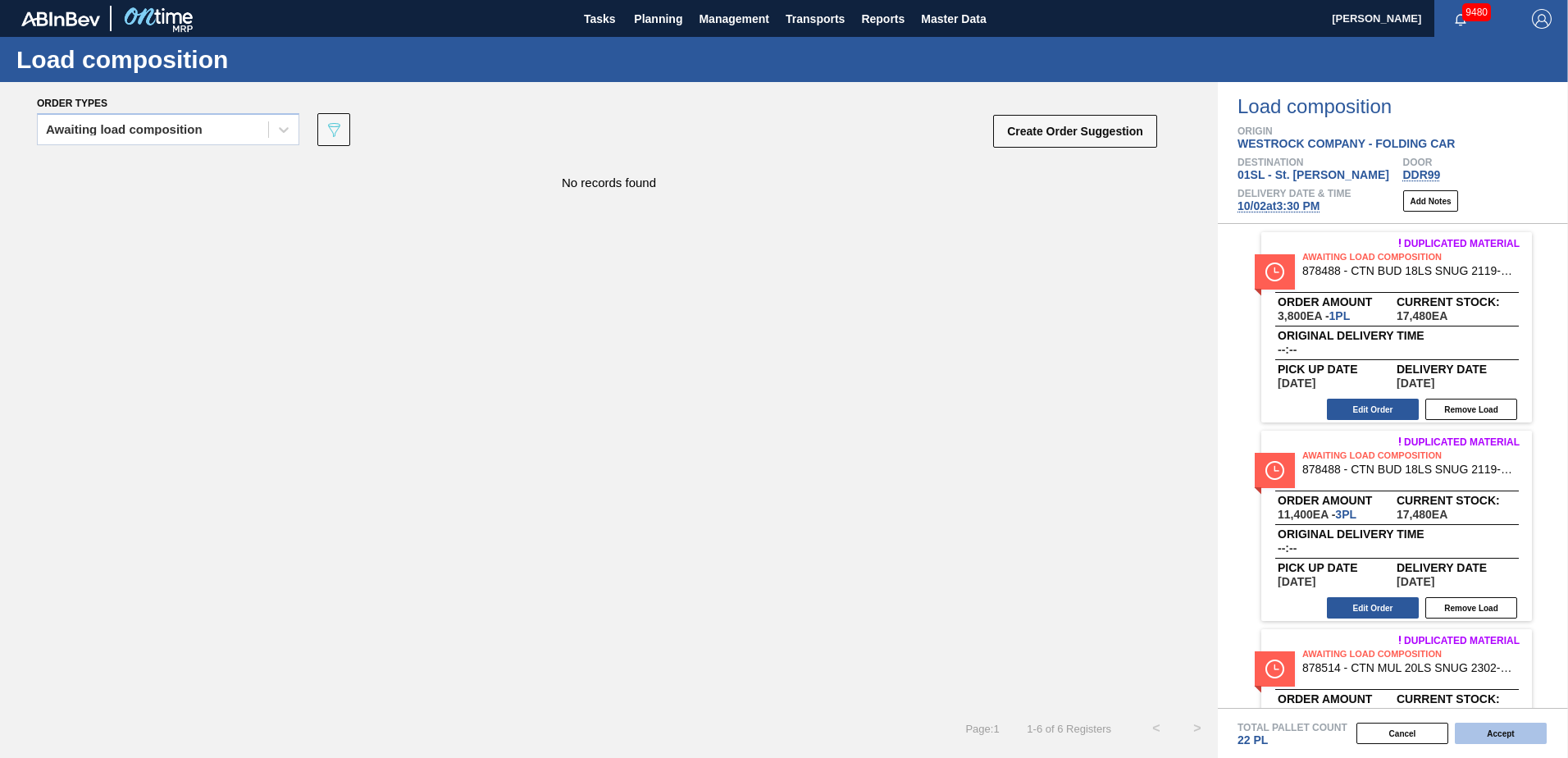
click at [1471, 736] on button "Accept" at bounding box center [1501, 733] width 92 height 22
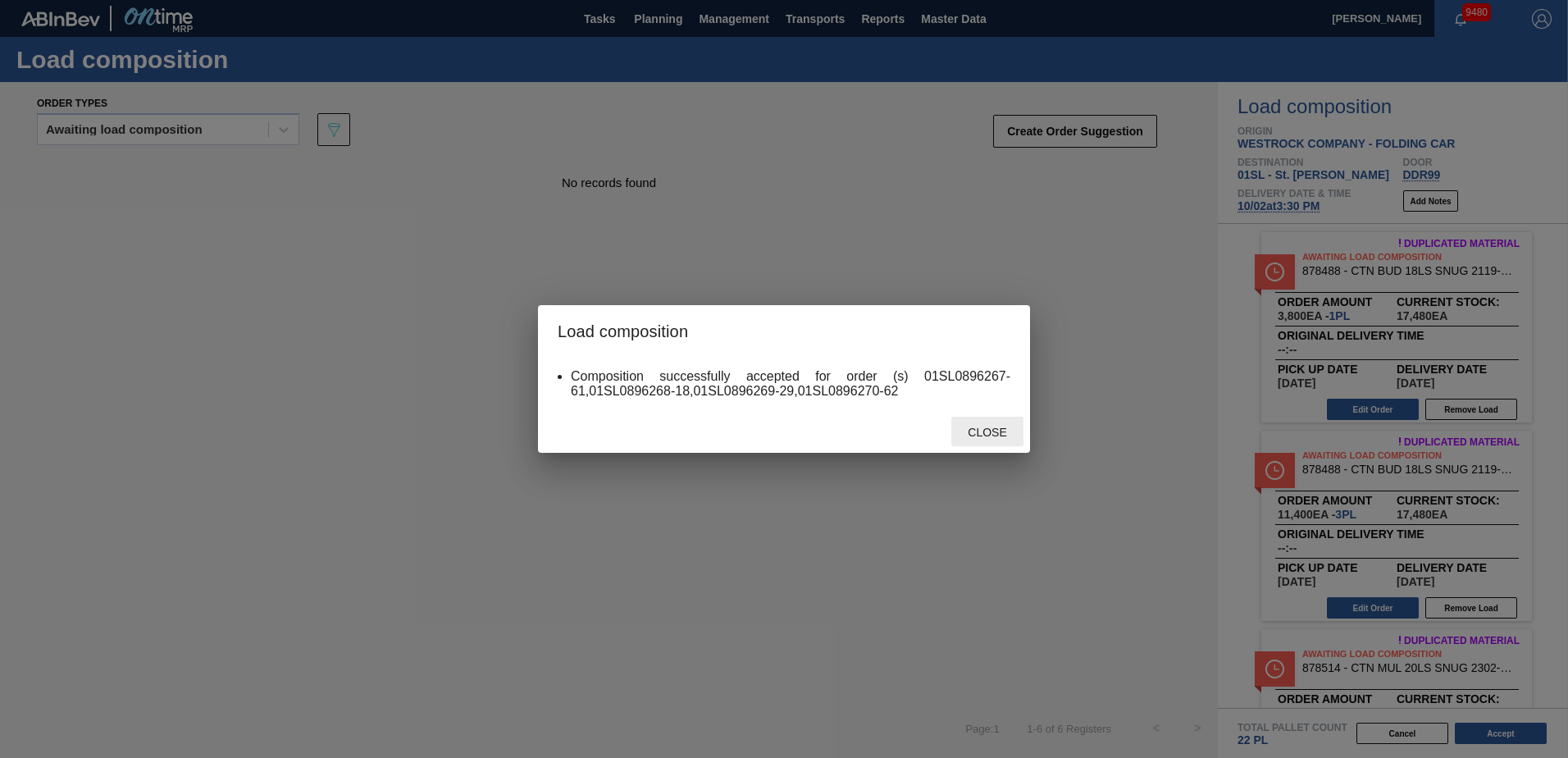
click at [983, 423] on div "Close" at bounding box center [987, 432] width 72 height 30
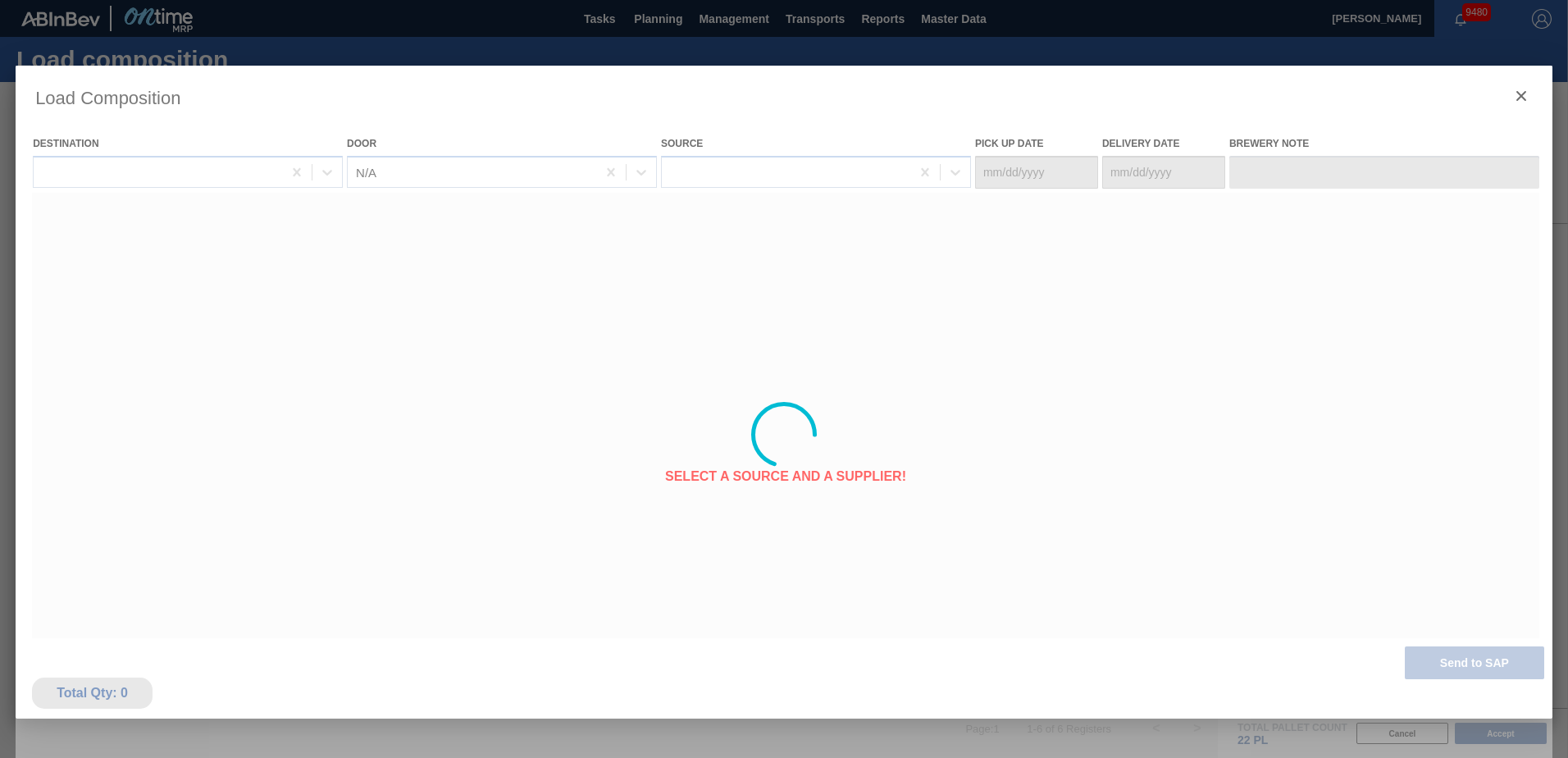
type Date "[DATE]"
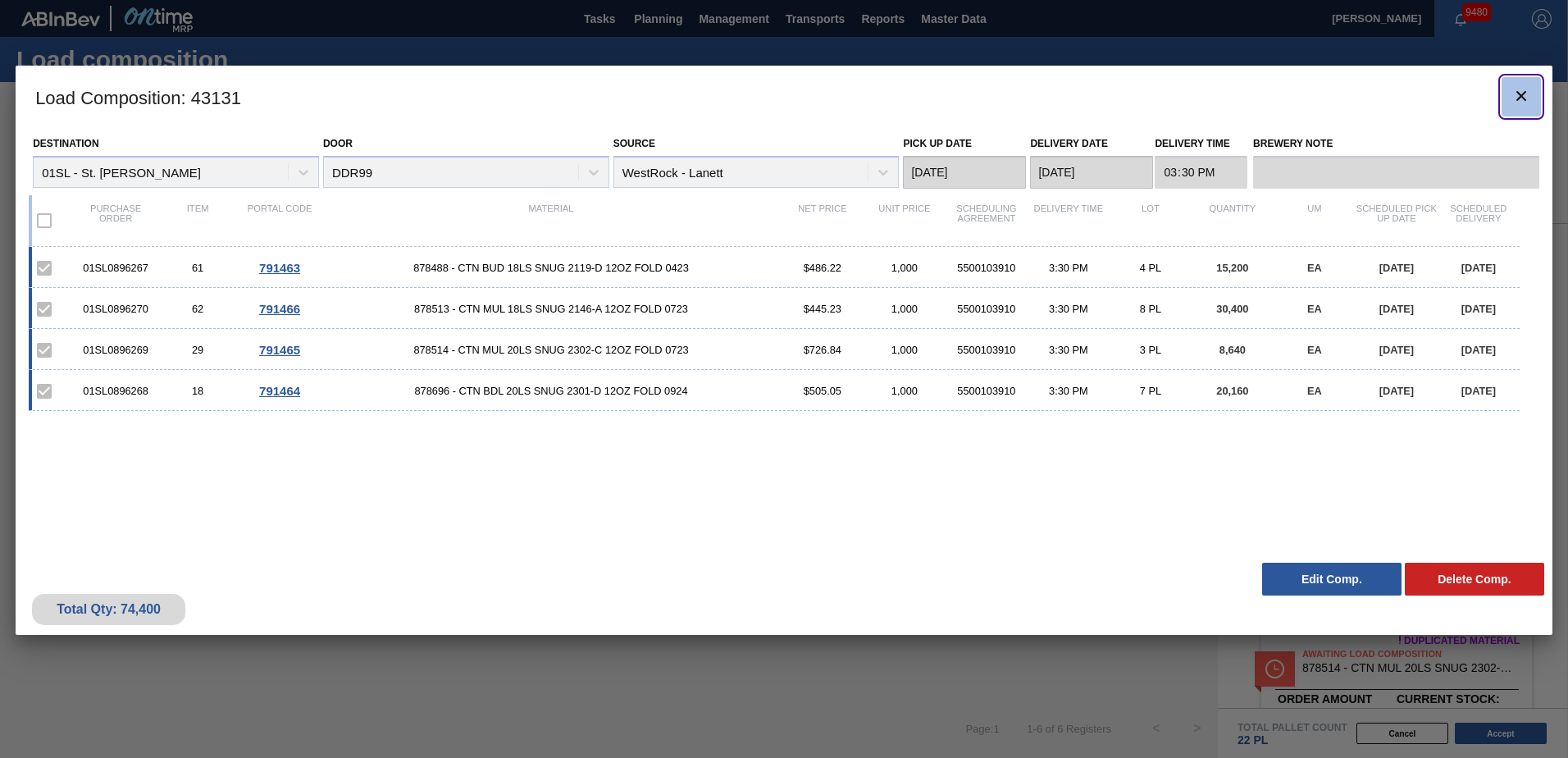
click at [1520, 89] on icon "botão de ícone" at bounding box center [1521, 96] width 20 height 20
